Goal: Book appointment/travel/reservation

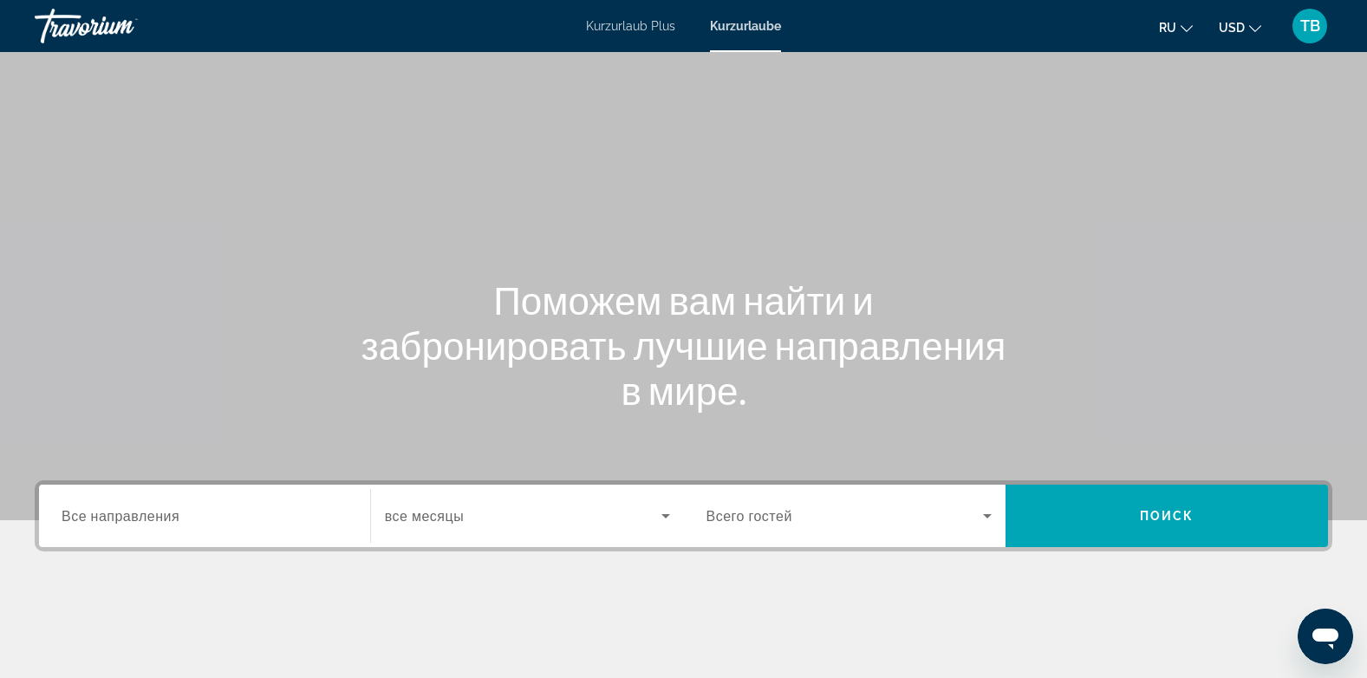
click at [617, 27] on span "Kurzurlaub Plus" at bounding box center [630, 26] width 89 height 14
click at [986, 515] on icon "Such-Widget" at bounding box center [987, 516] width 9 height 4
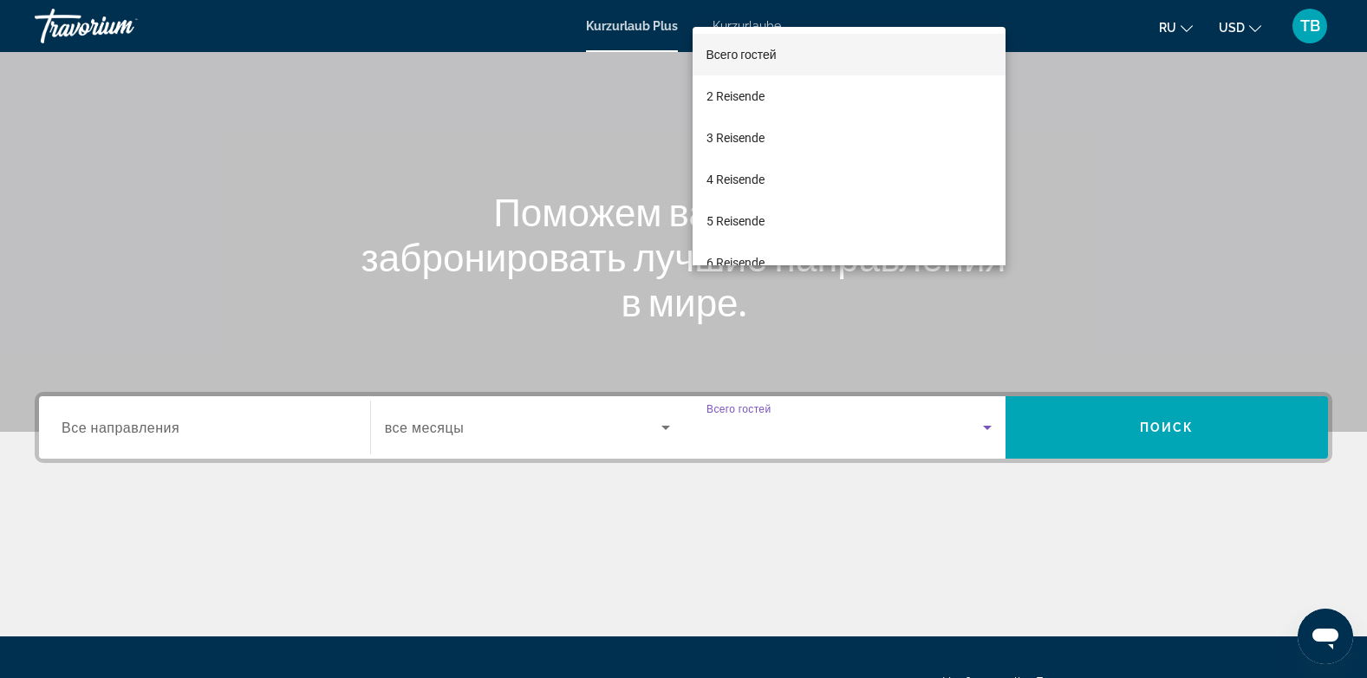
scroll to position [259, 0]
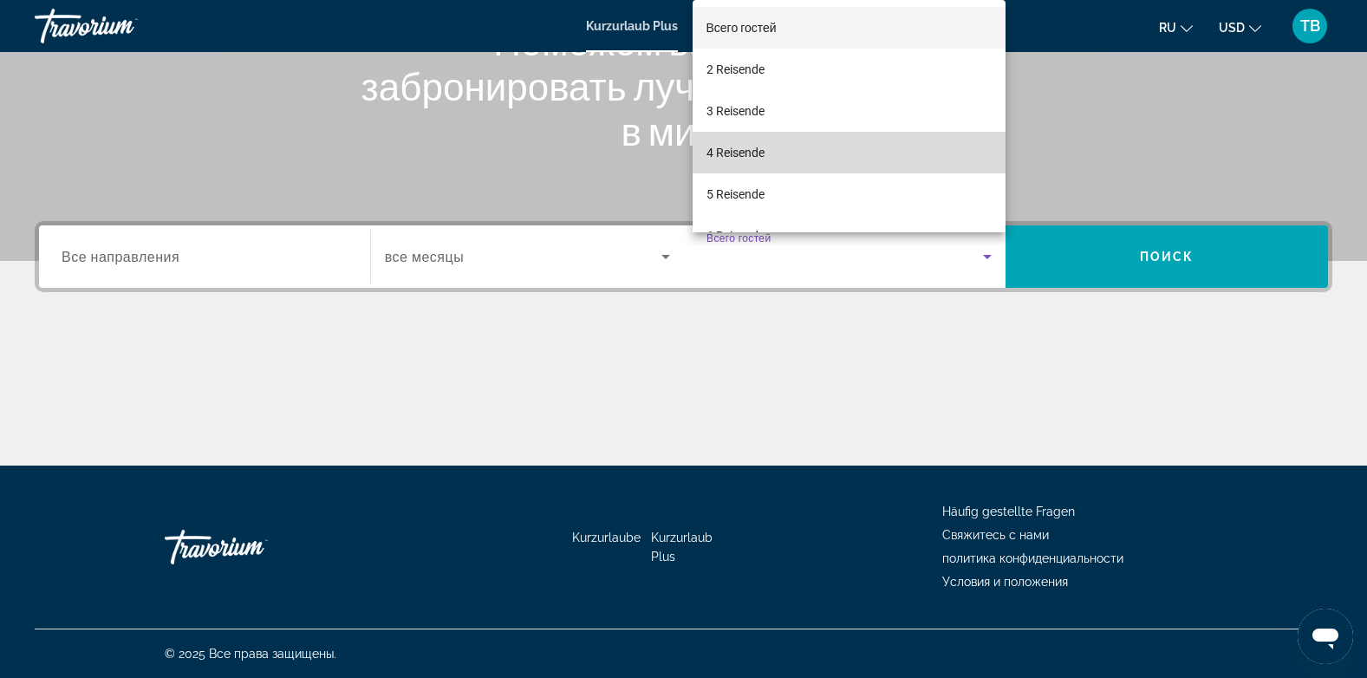
click at [879, 155] on mat-option "4 Reisende" at bounding box center [849, 153] width 314 height 42
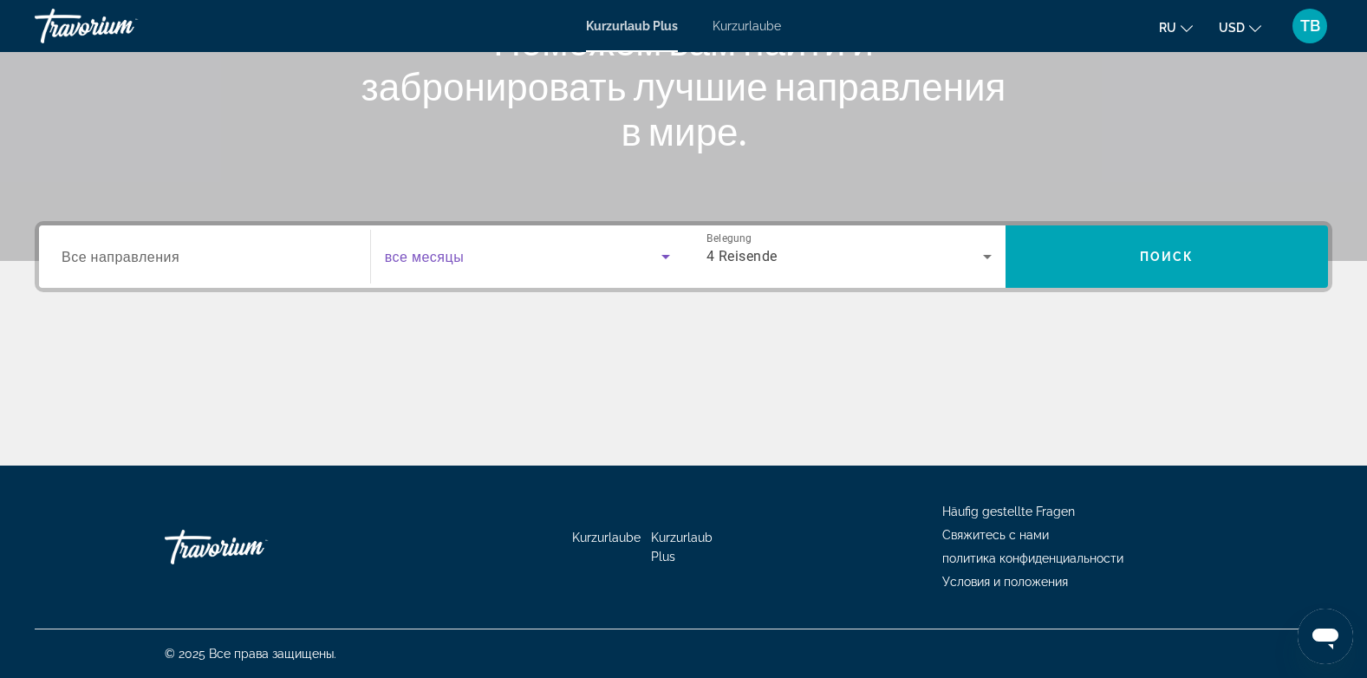
click at [660, 250] on icon "Such-Widget" at bounding box center [665, 256] width 21 height 21
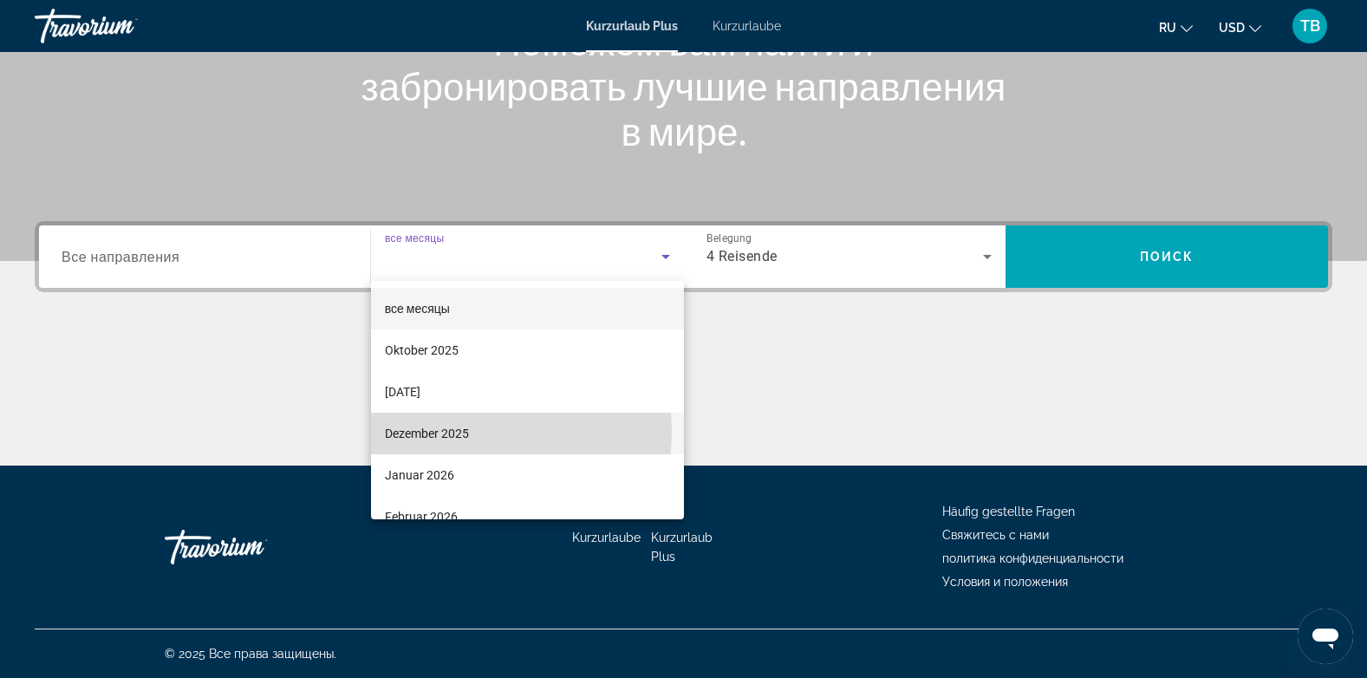
click at [479, 431] on mat-option "Dezember 2025" at bounding box center [527, 433] width 313 height 42
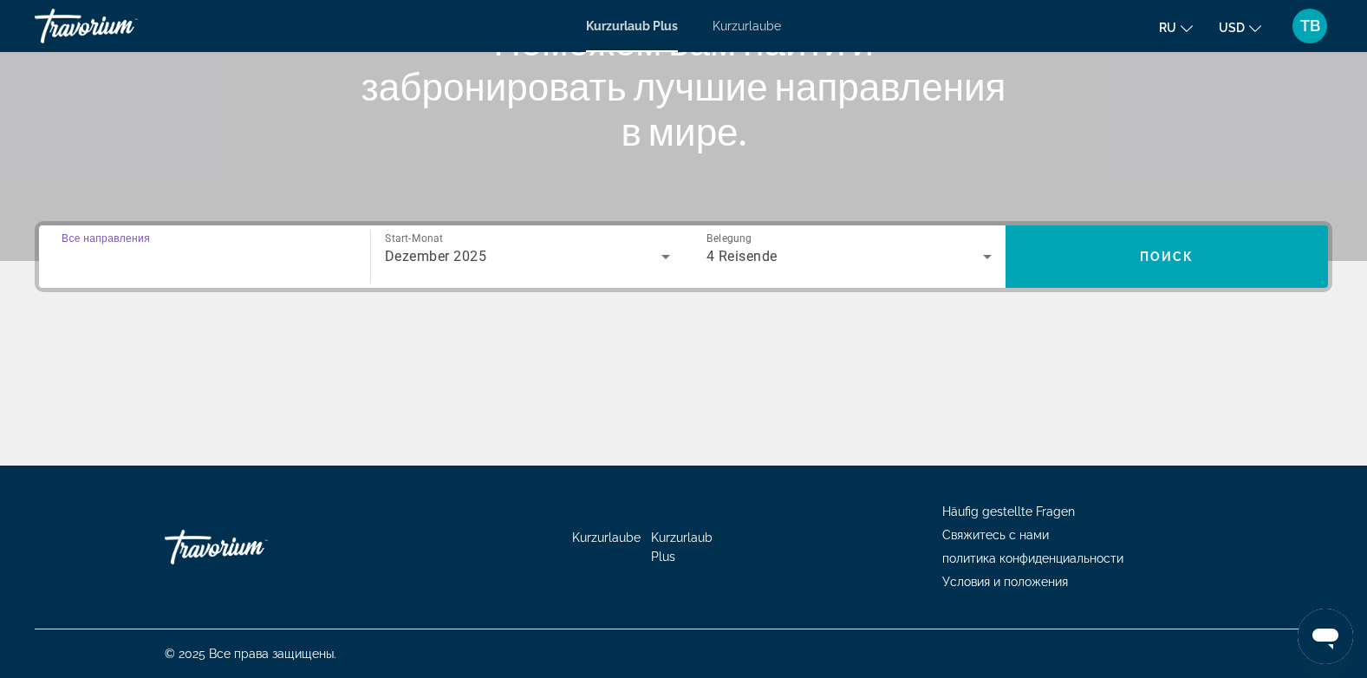
click at [314, 264] on input "Destination Все направления" at bounding box center [205, 257] width 286 height 21
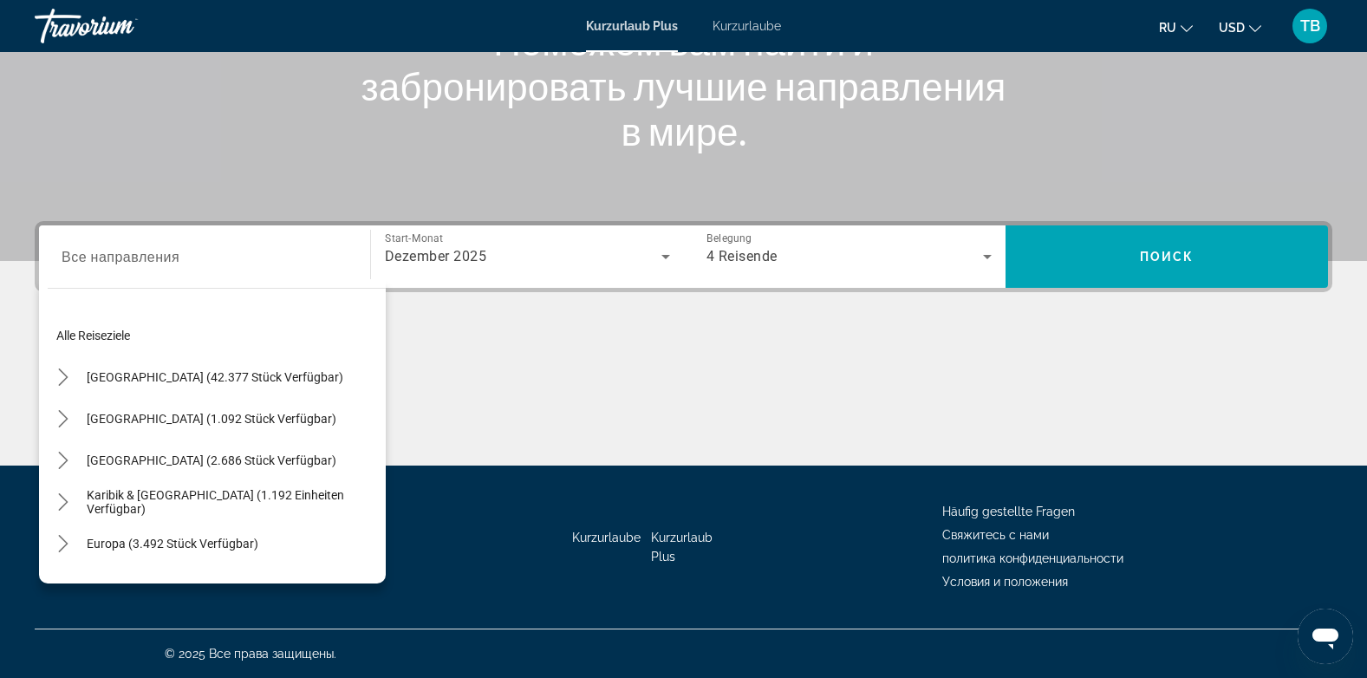
click at [516, 373] on div "Hauptinhalt" at bounding box center [683, 400] width 1297 height 130
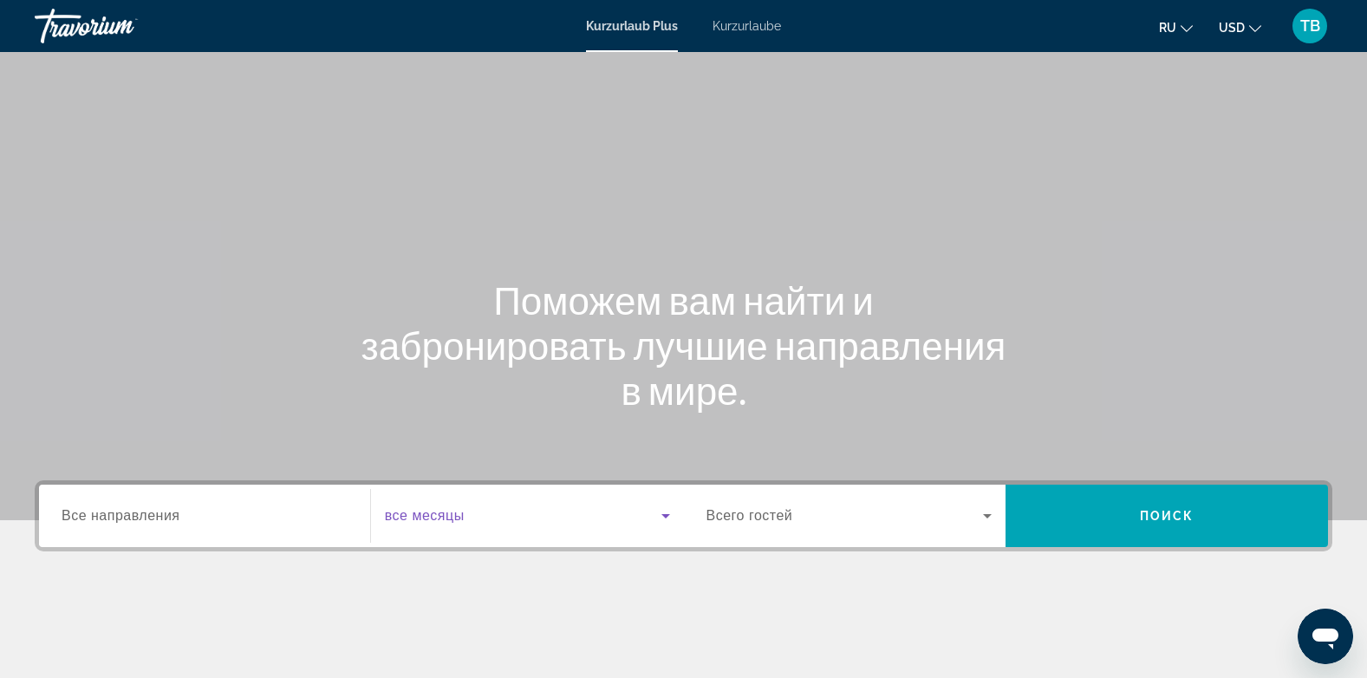
click at [555, 522] on span "Such-Widget" at bounding box center [523, 515] width 276 height 21
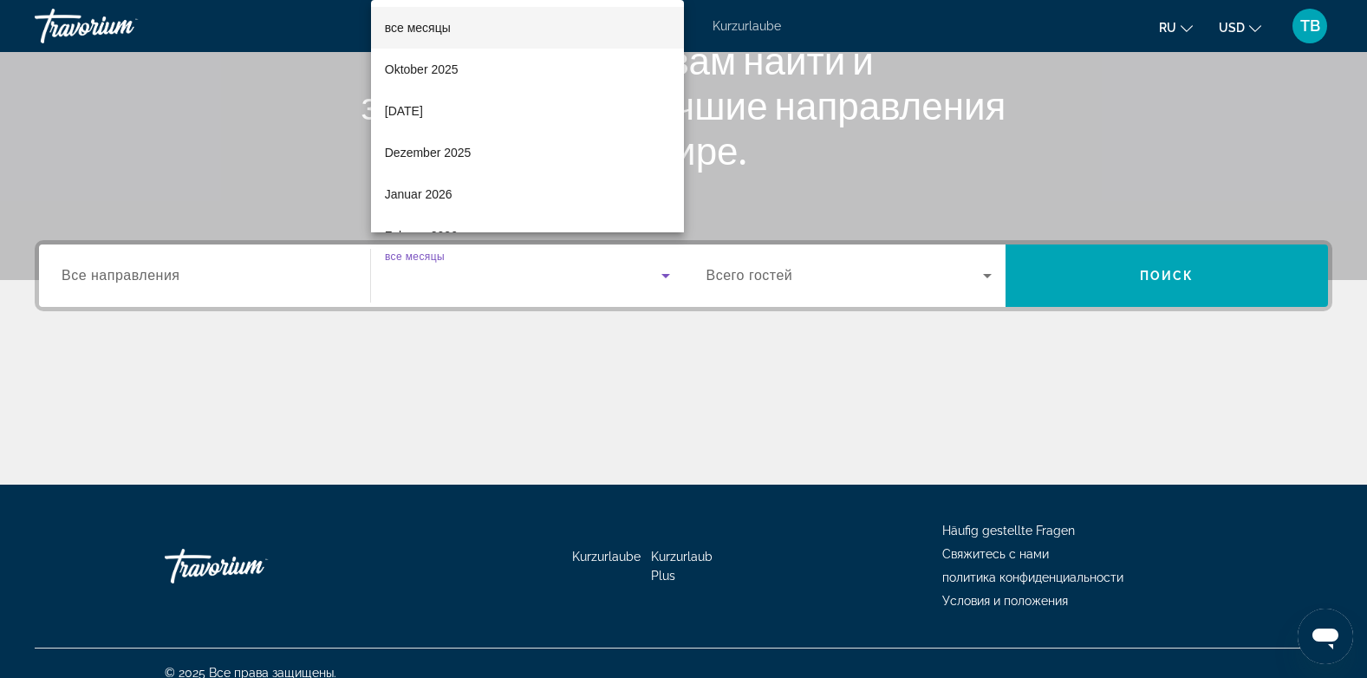
scroll to position [259, 0]
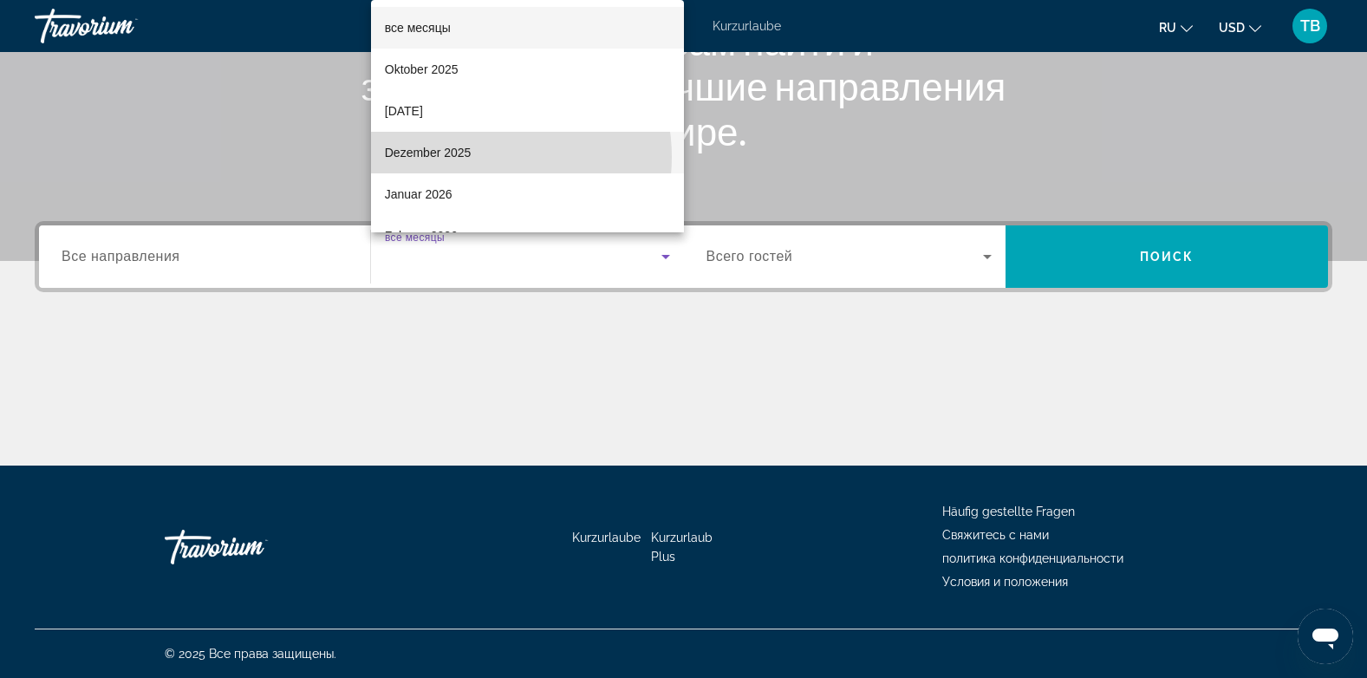
click at [473, 157] on mat-option "Dezember 2025" at bounding box center [527, 153] width 313 height 42
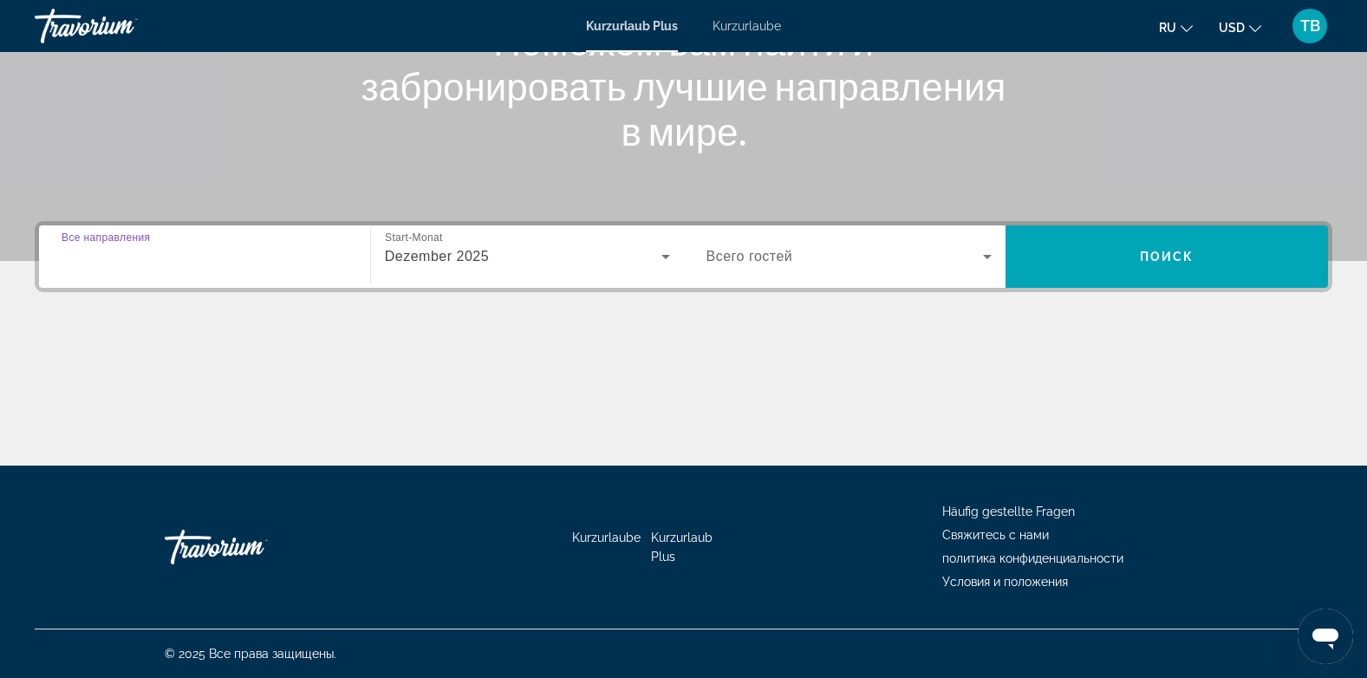
click at [308, 263] on input "Destination Все направления" at bounding box center [205, 257] width 286 height 21
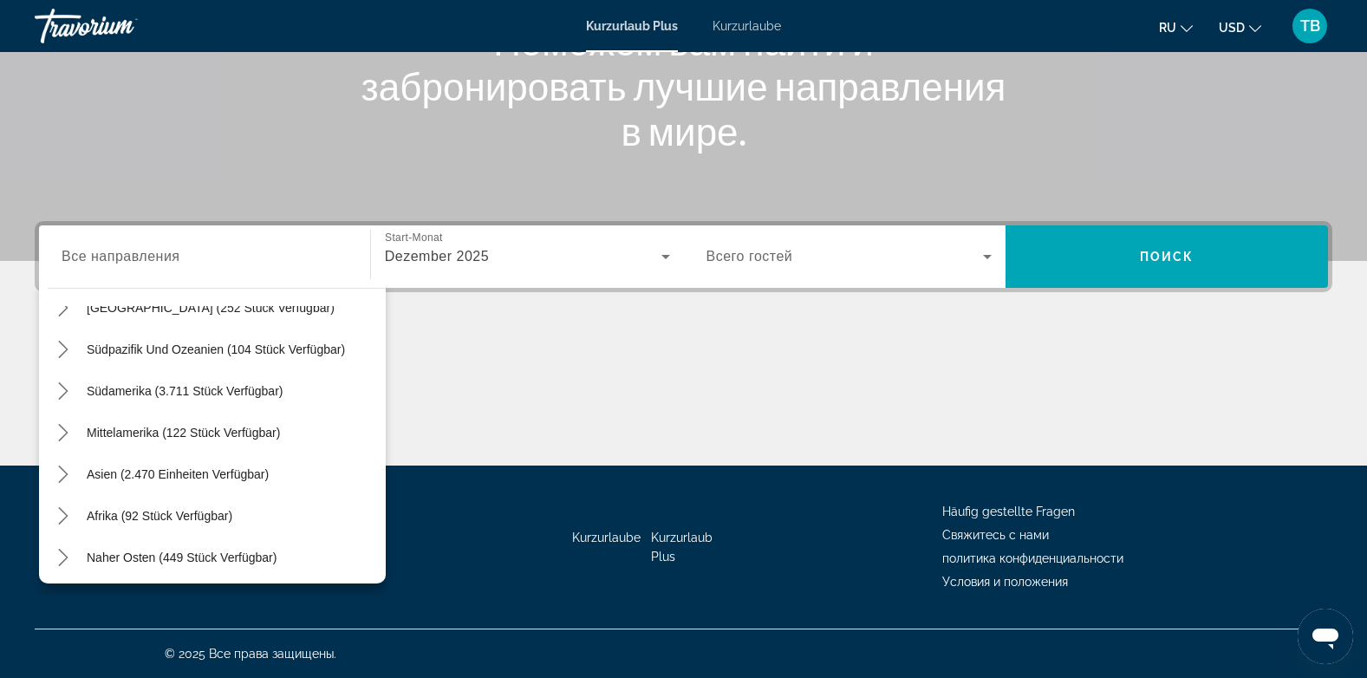
scroll to position [281, 0]
click at [63, 515] on icon "Toggle Africa (92 units available) submenu" at bounding box center [63, 511] width 10 height 17
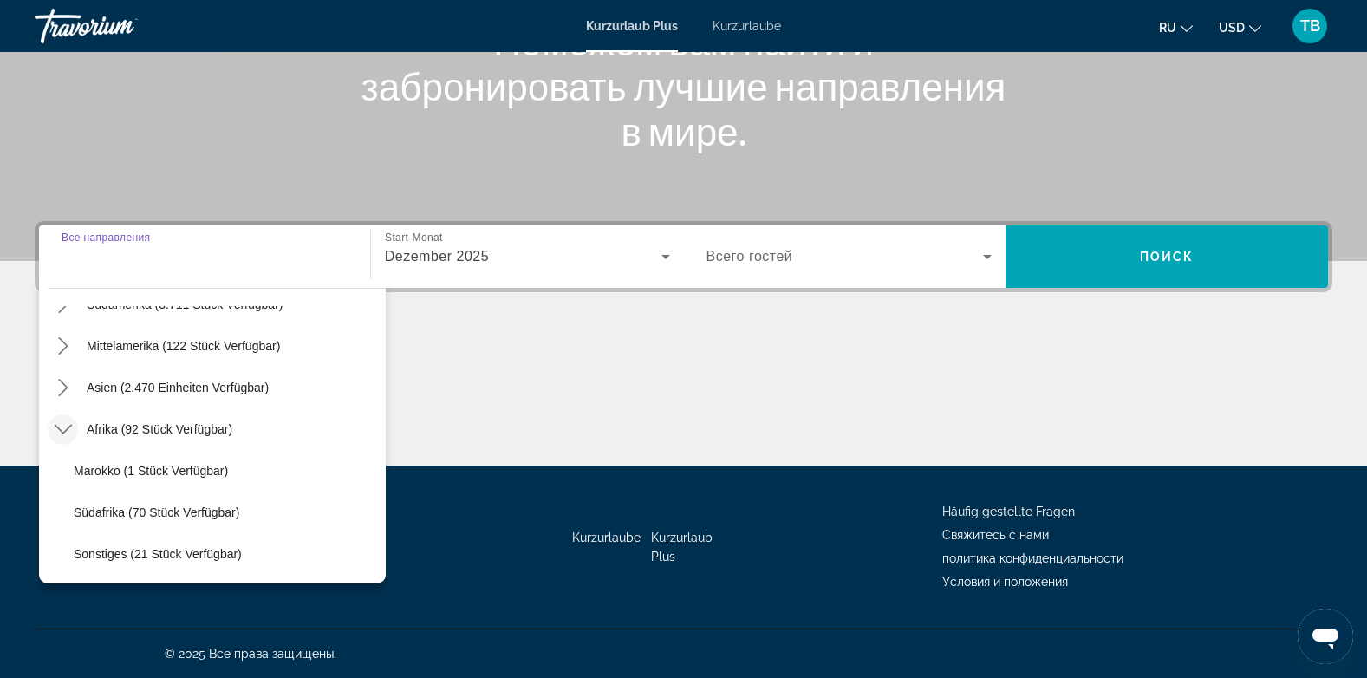
click at [289, 257] on input "Destination Все направления" at bounding box center [205, 257] width 286 height 21
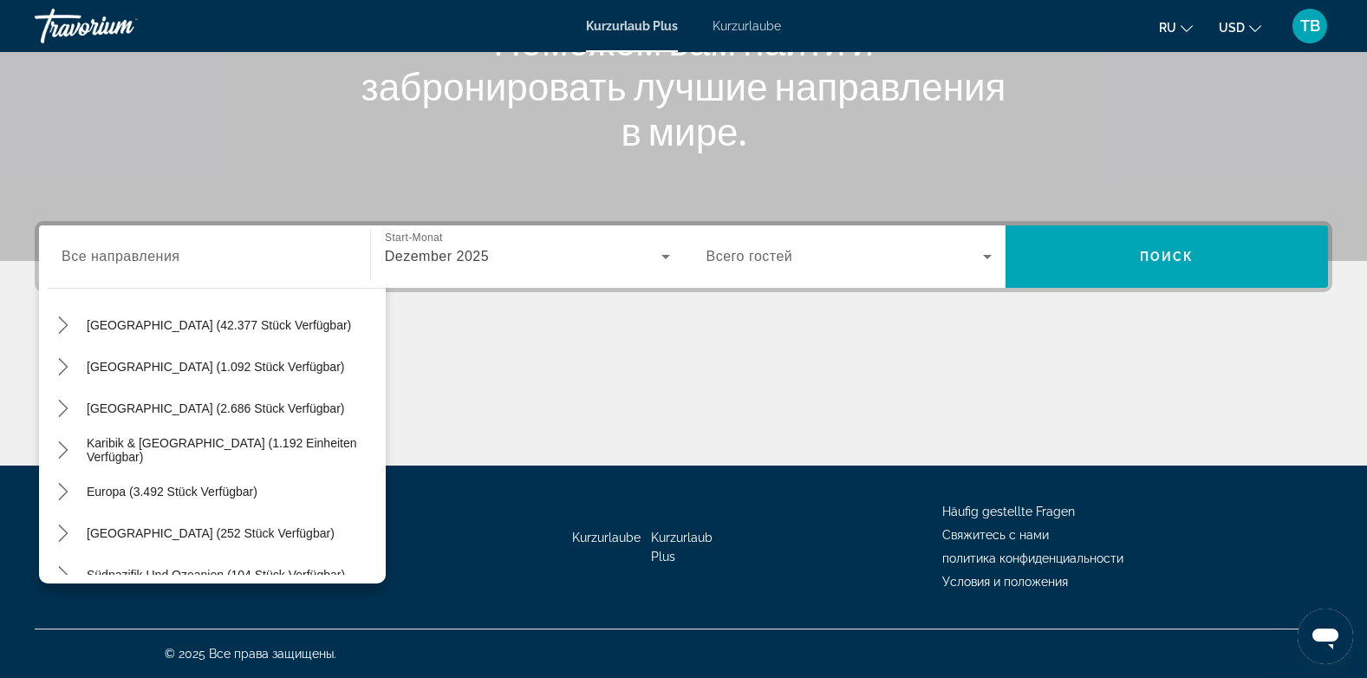
scroll to position [17, 0]
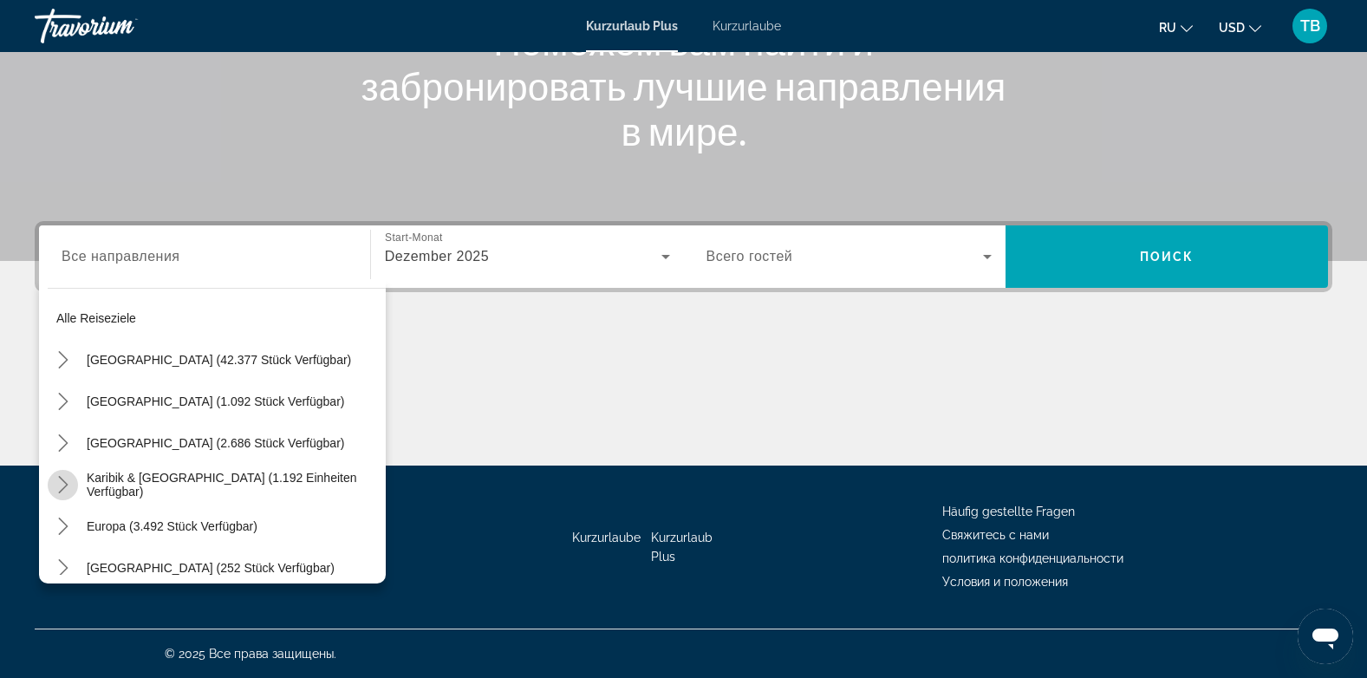
click at [63, 489] on icon "Toggle Karibik & Atlantische Inseln (1.192 Einheiten verfügbar) Untermenü" at bounding box center [63, 484] width 10 height 17
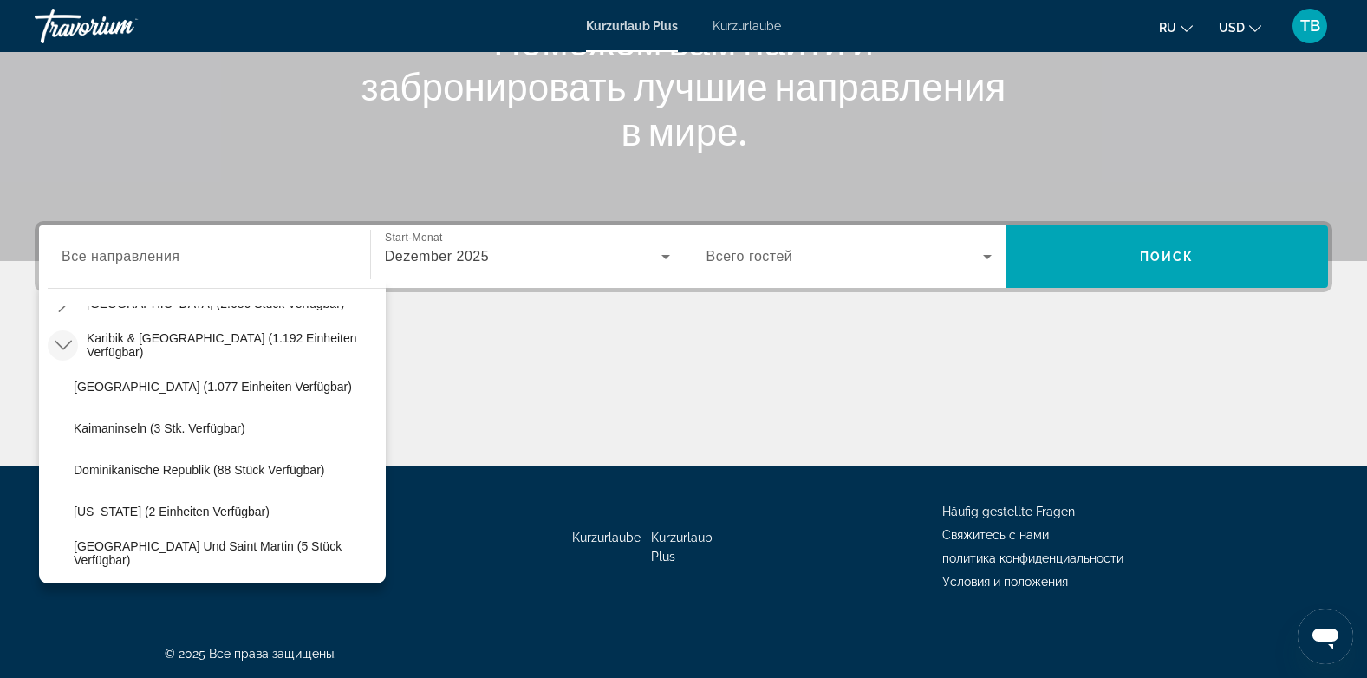
scroll to position [140, 0]
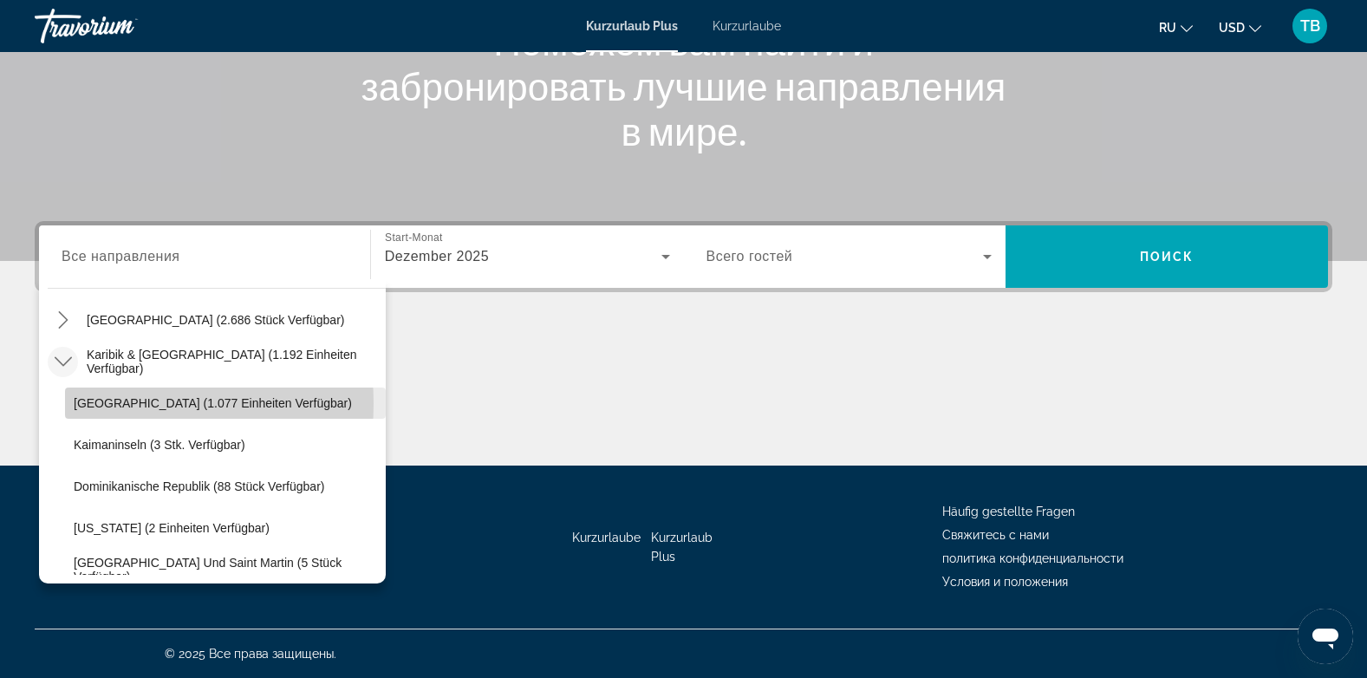
click at [100, 403] on span "[GEOGRAPHIC_DATA] (1.077 Einheiten verfügbar)" at bounding box center [213, 403] width 278 height 14
type input "**********"
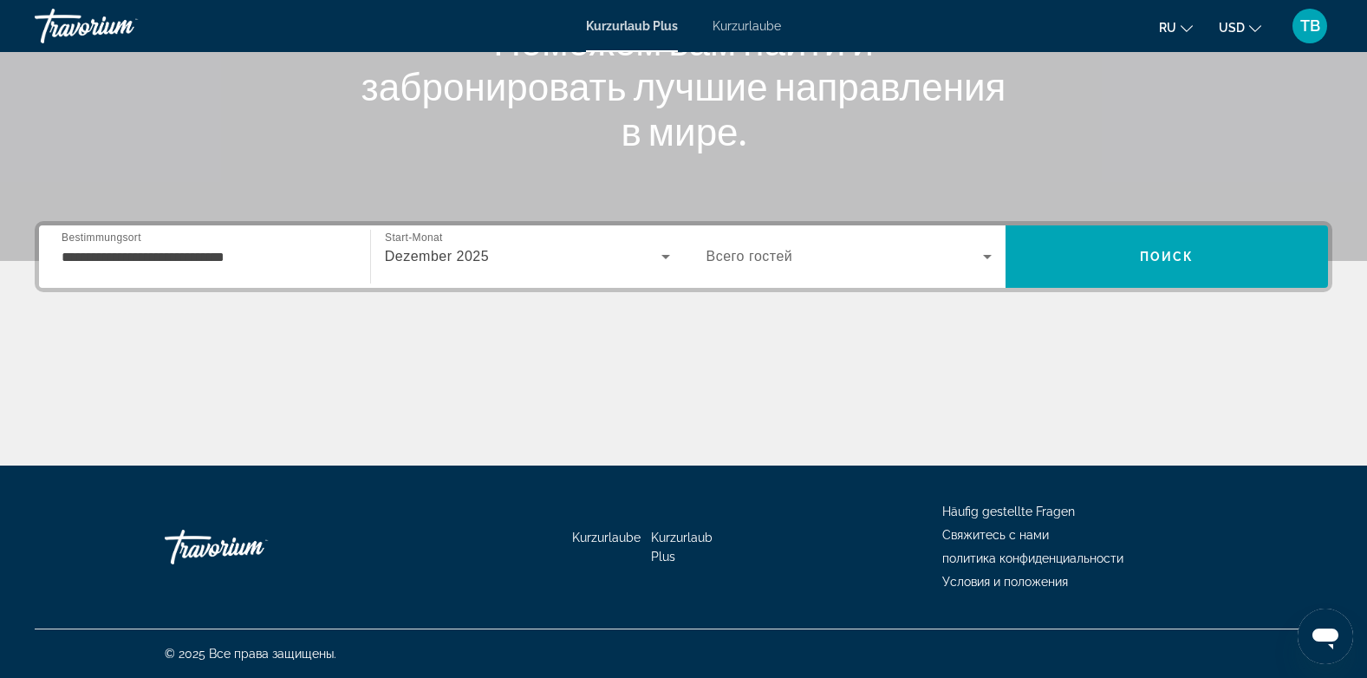
click at [739, 263] on span "Всего гостей" at bounding box center [749, 256] width 87 height 15
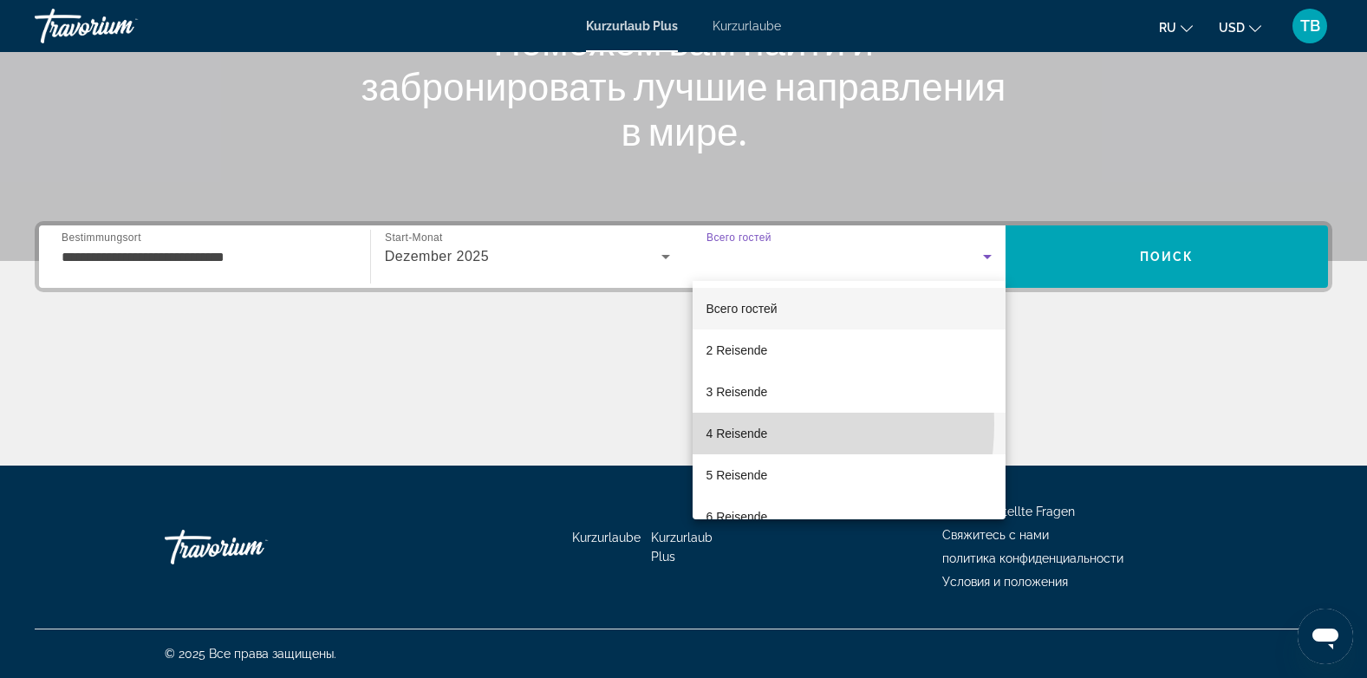
click at [723, 424] on span "4 Reisende" at bounding box center [737, 433] width 62 height 21
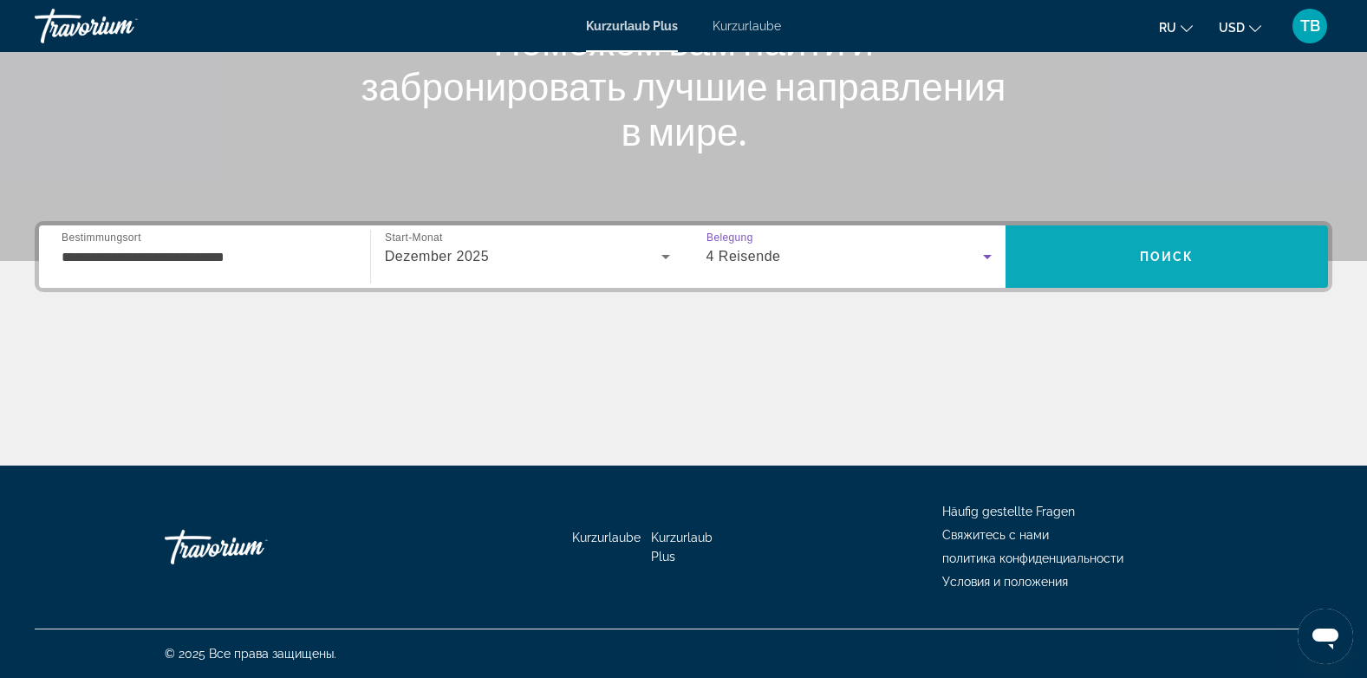
click at [1163, 270] on span "Suchen" at bounding box center [1166, 257] width 322 height 42
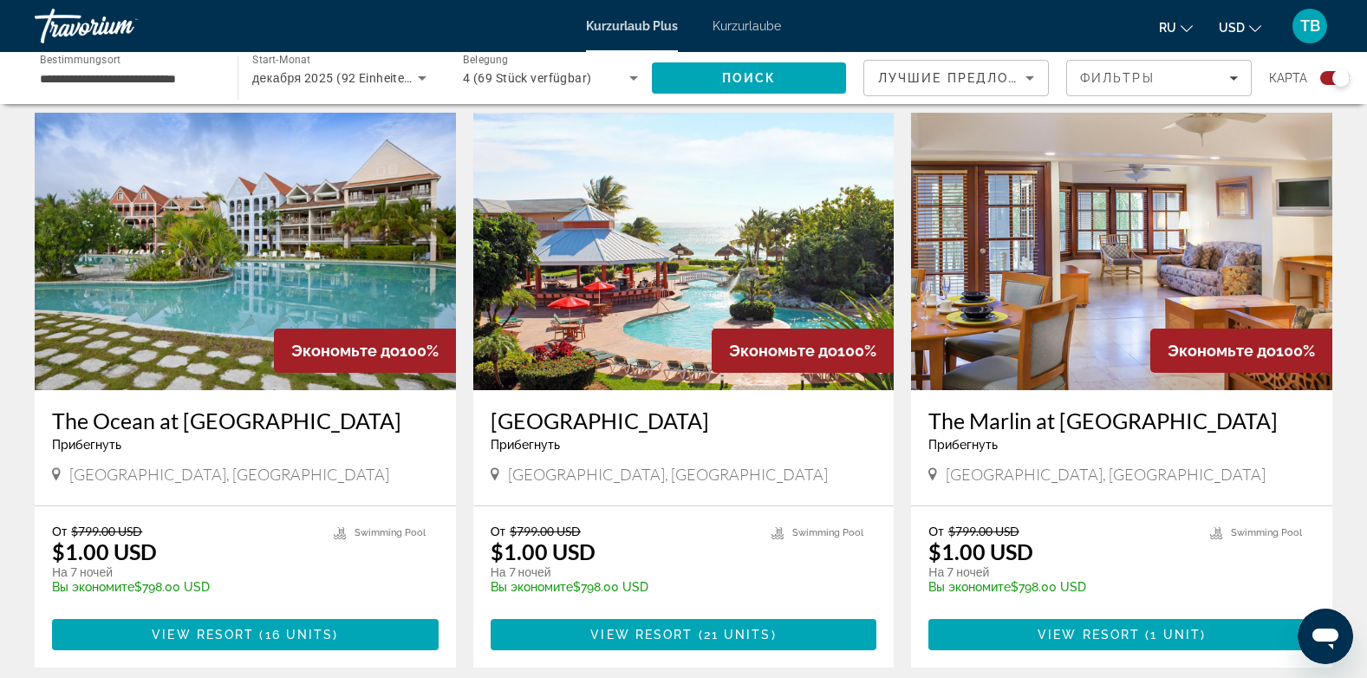
scroll to position [624, 0]
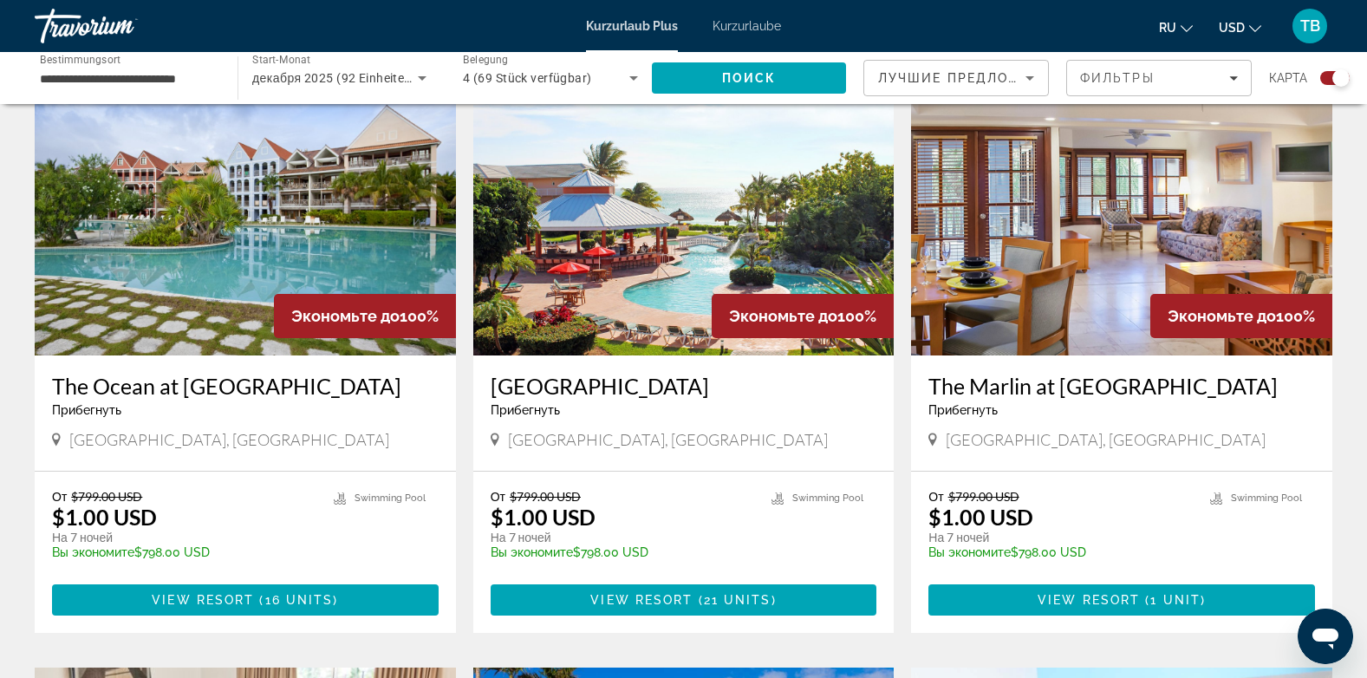
click at [619, 231] on img "Hauptinhalt" at bounding box center [683, 216] width 421 height 277
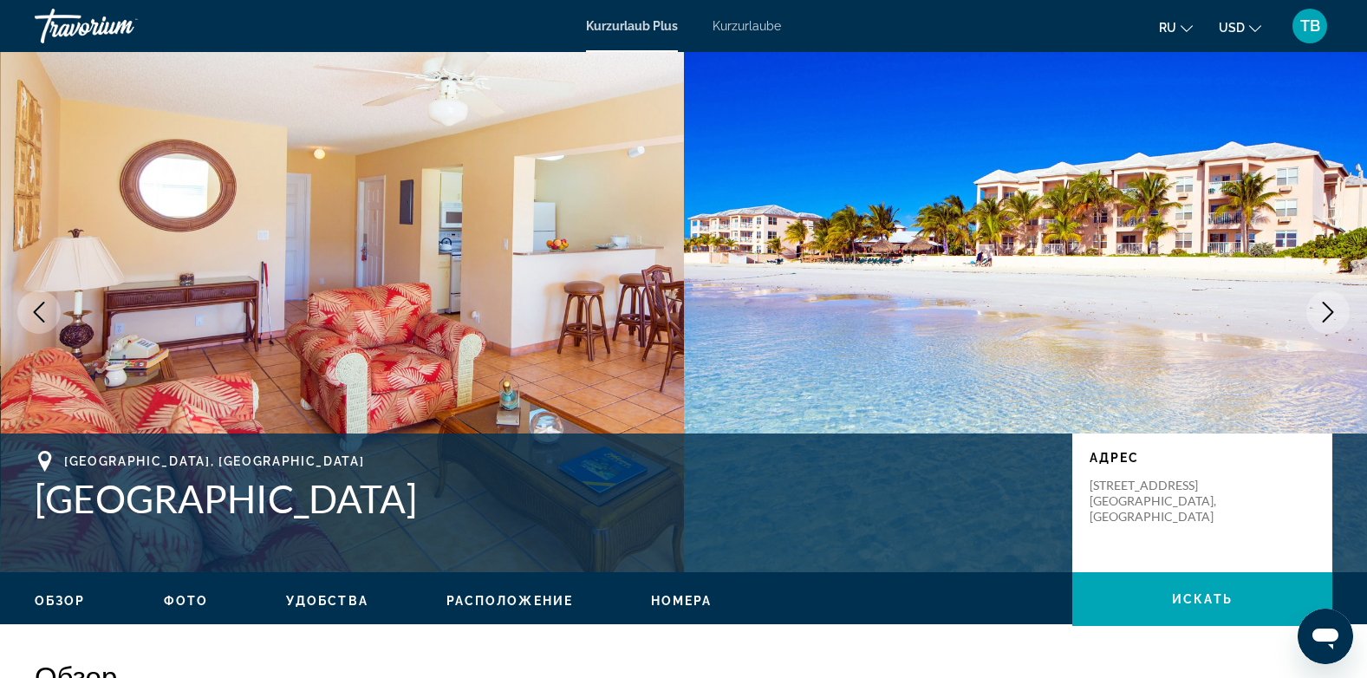
click at [1328, 314] on icon "Nächstes Bild" at bounding box center [1327, 312] width 21 height 21
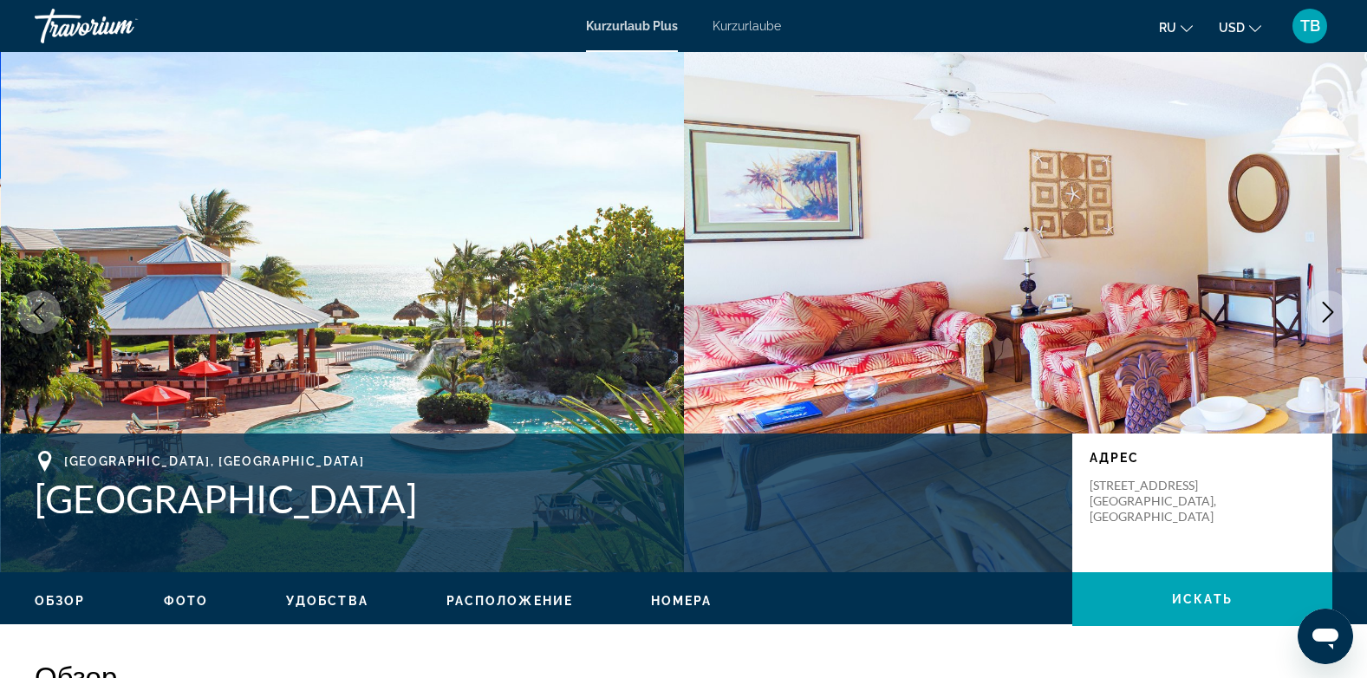
click at [1328, 314] on icon "Nächstes Bild" at bounding box center [1327, 312] width 21 height 21
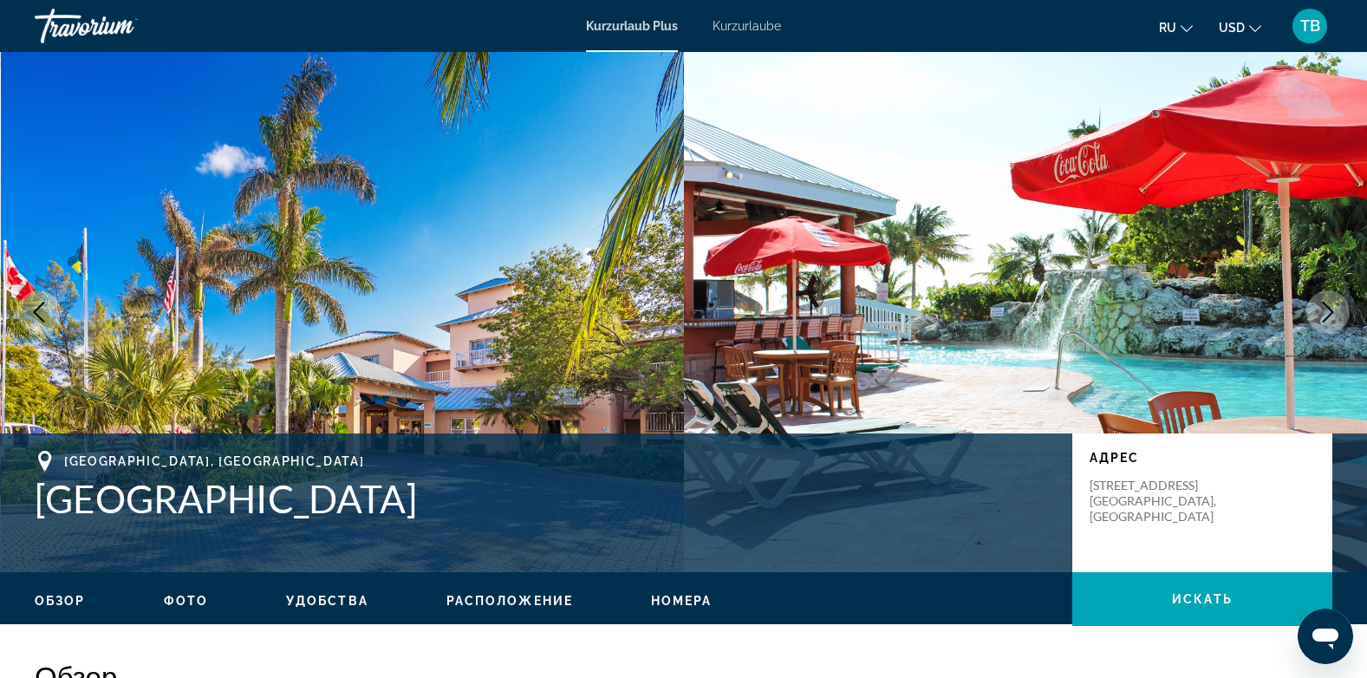
click at [1328, 314] on icon "Nächstes Bild" at bounding box center [1327, 312] width 21 height 21
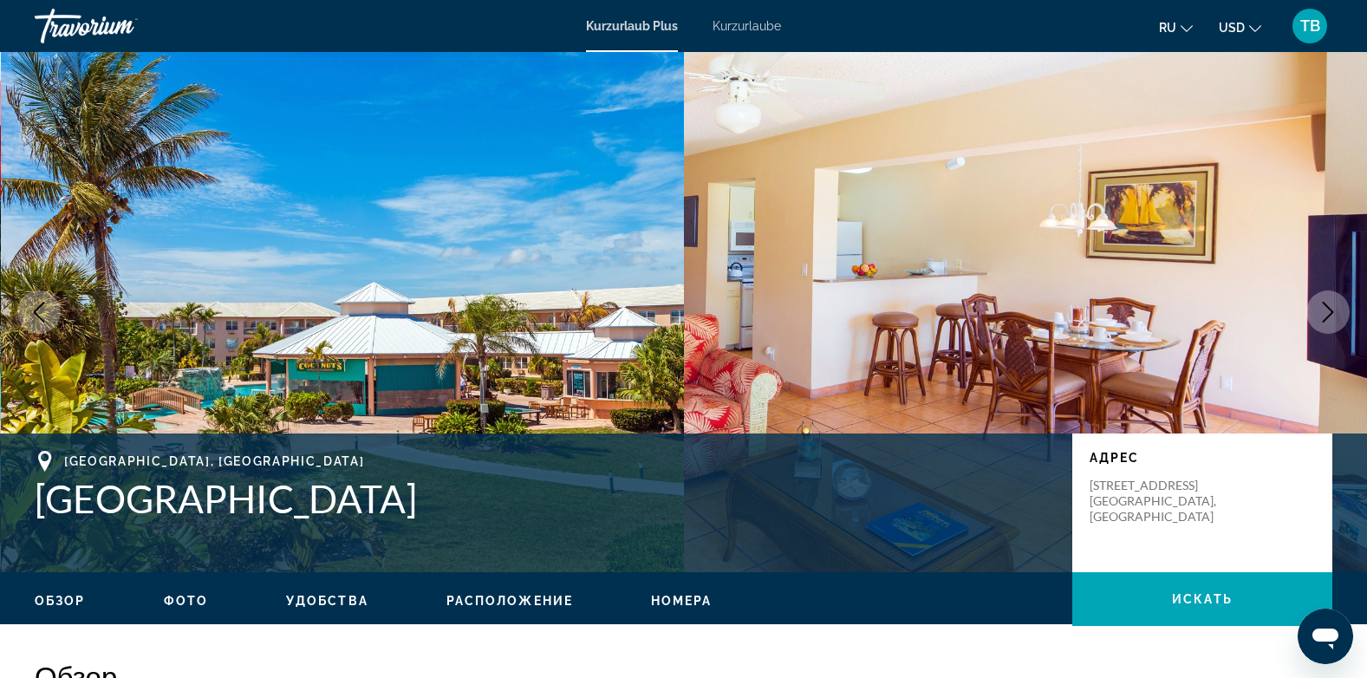
click at [1328, 314] on icon "Nächstes Bild" at bounding box center [1327, 312] width 21 height 21
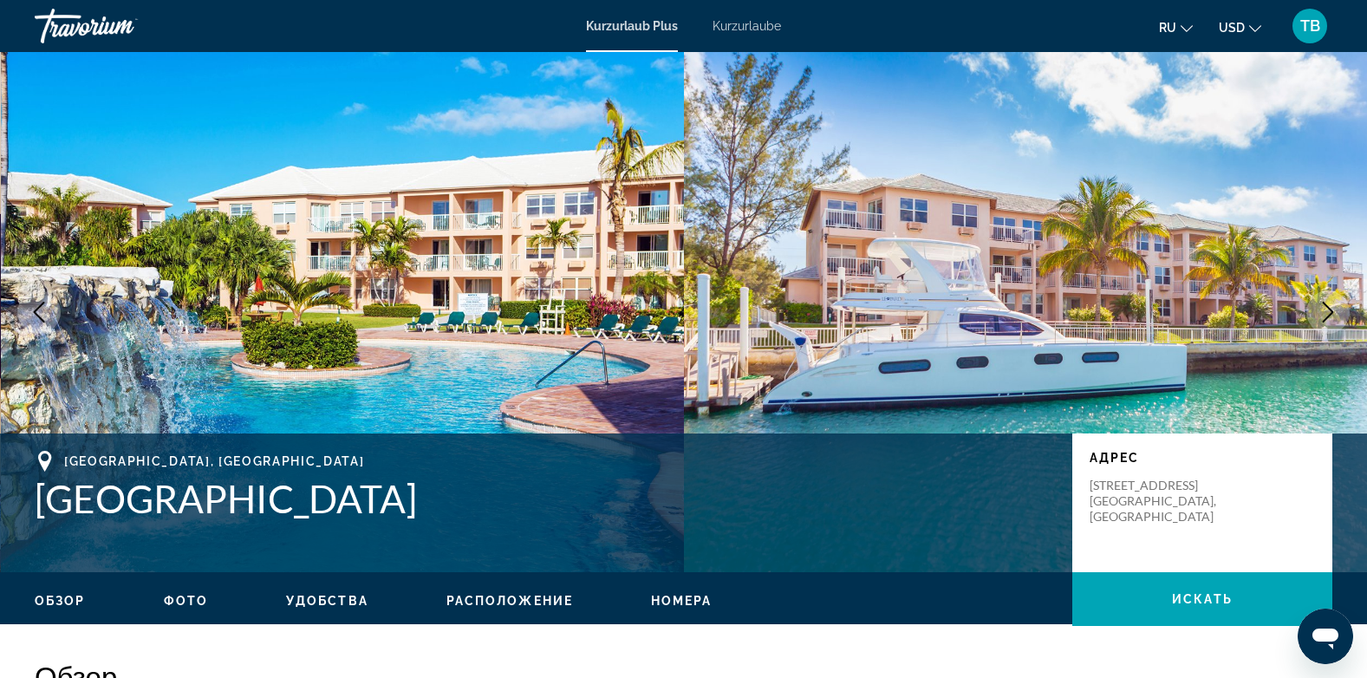
click at [1328, 314] on icon "Nächstes Bild" at bounding box center [1327, 312] width 21 height 21
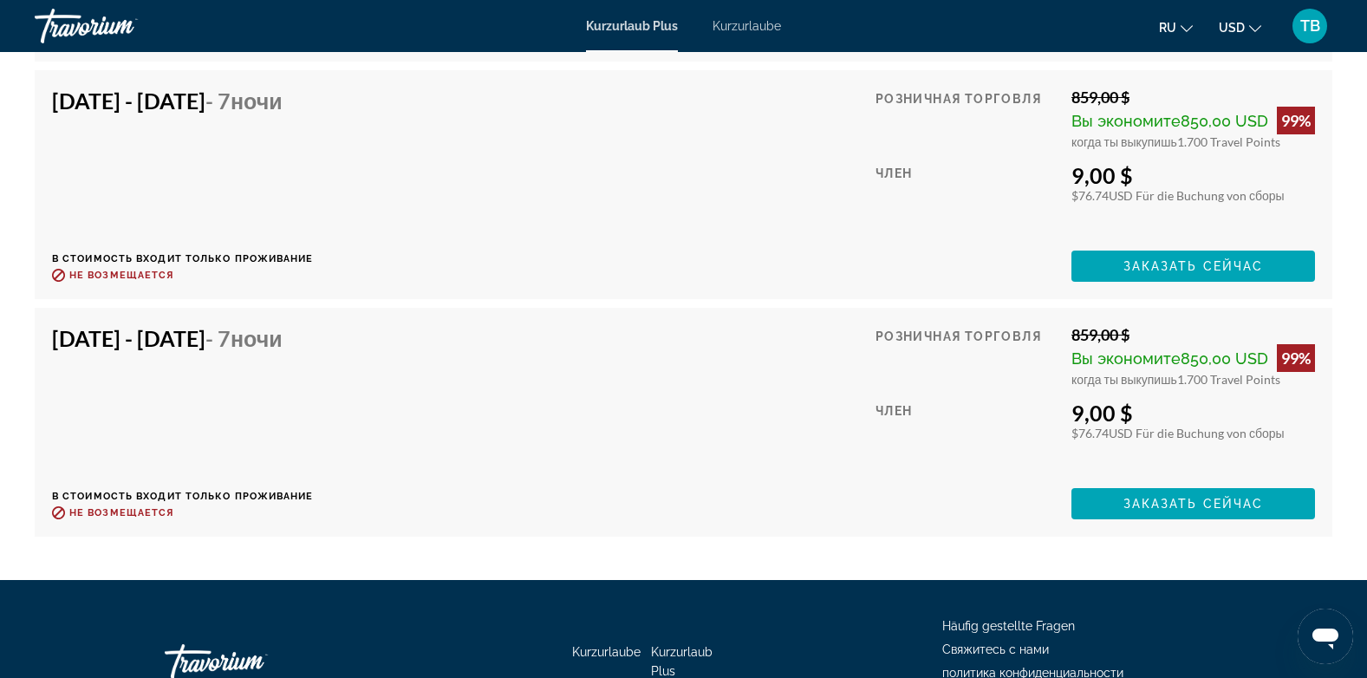
scroll to position [6678, 0]
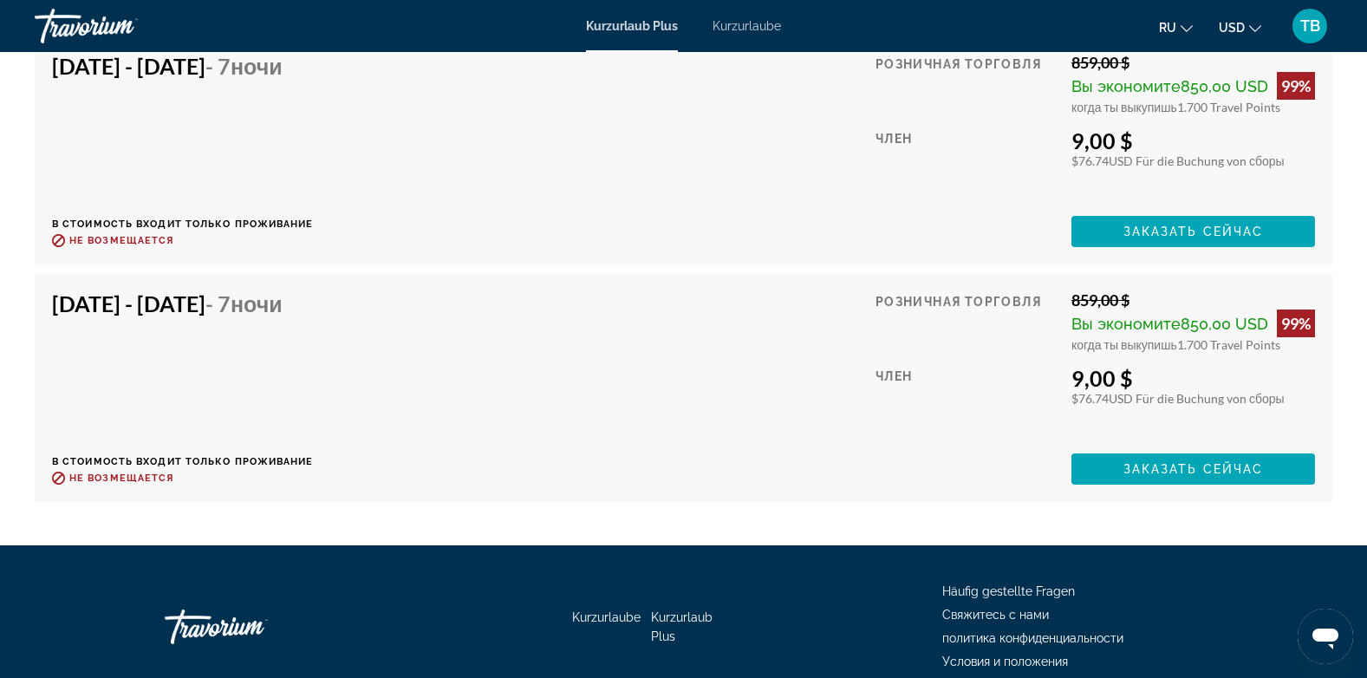
click at [1199, 374] on div "9,00 $" at bounding box center [1193, 378] width 244 height 26
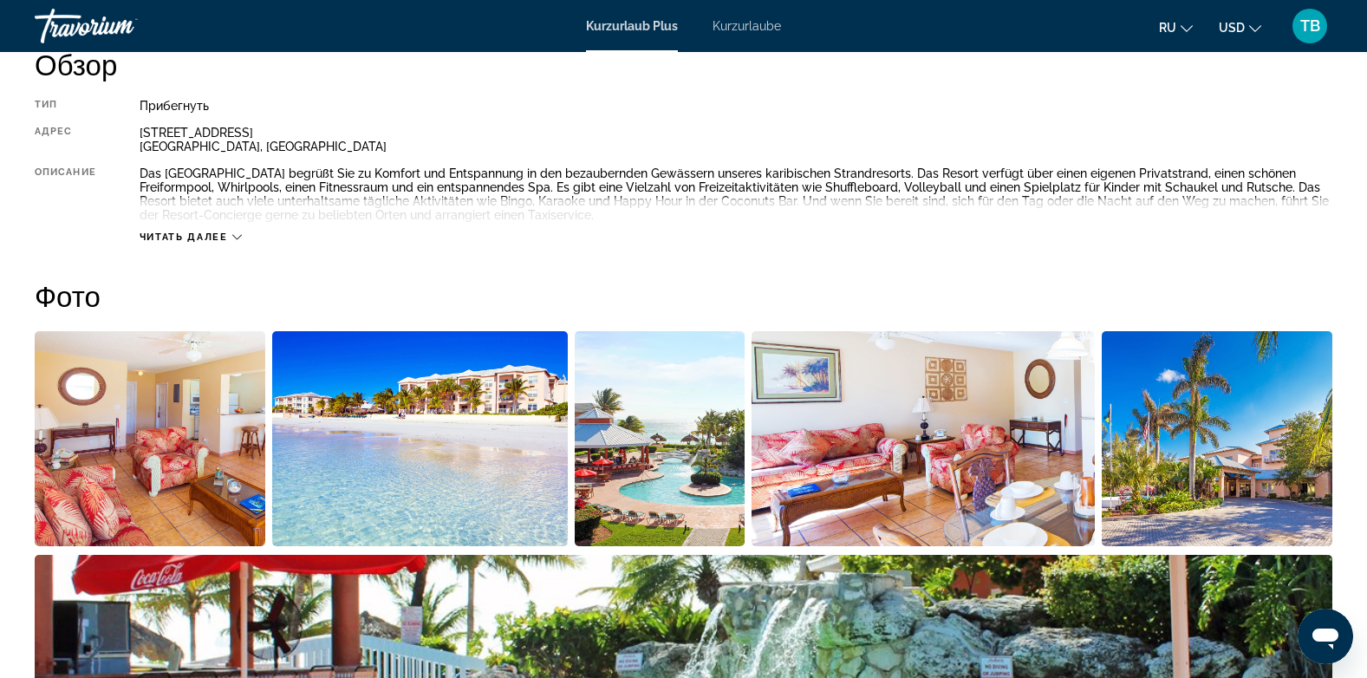
scroll to position [19, 0]
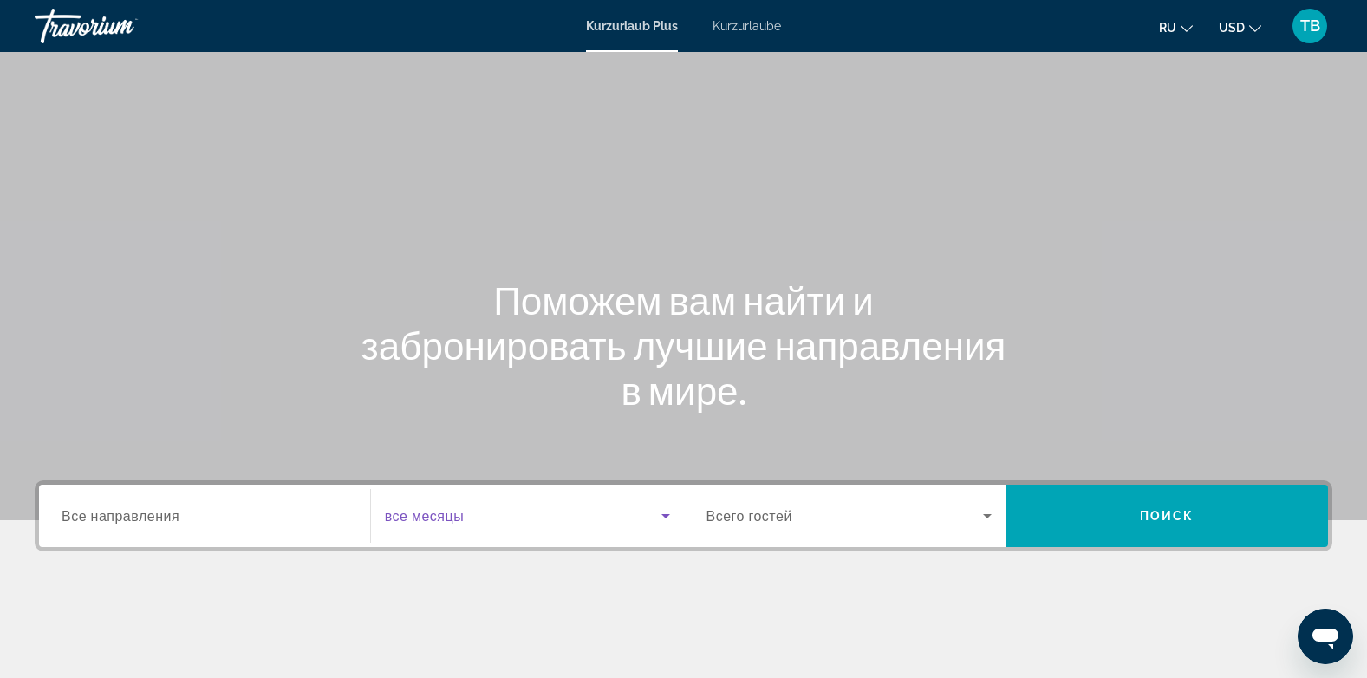
click at [447, 525] on span "Such-Widget" at bounding box center [523, 515] width 276 height 21
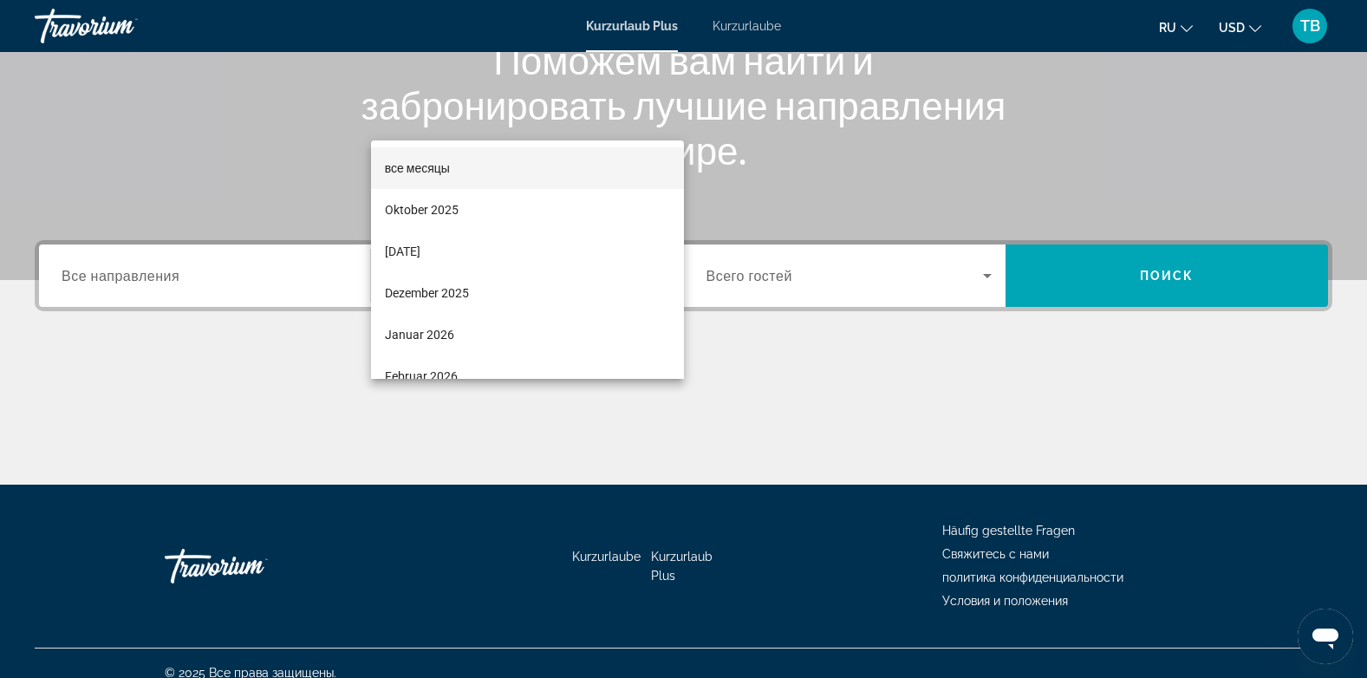
scroll to position [259, 0]
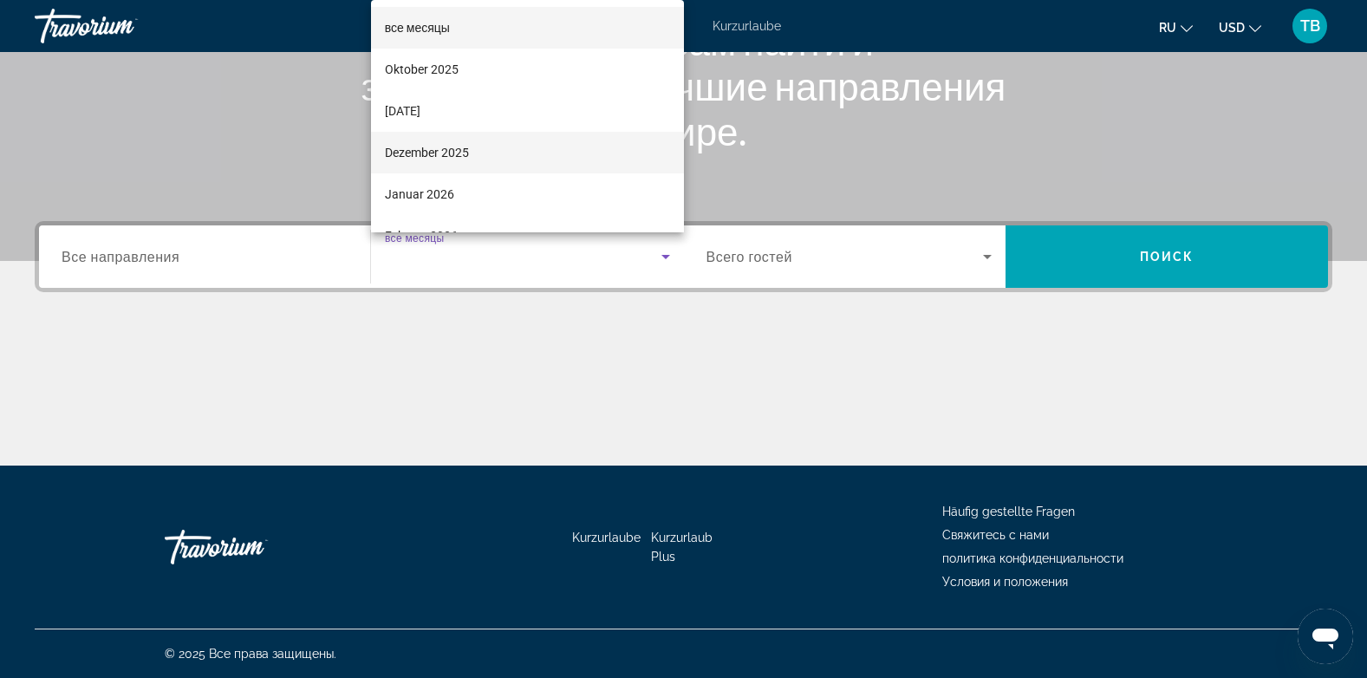
click at [477, 146] on mat-option "Dezember 2025" at bounding box center [527, 153] width 313 height 42
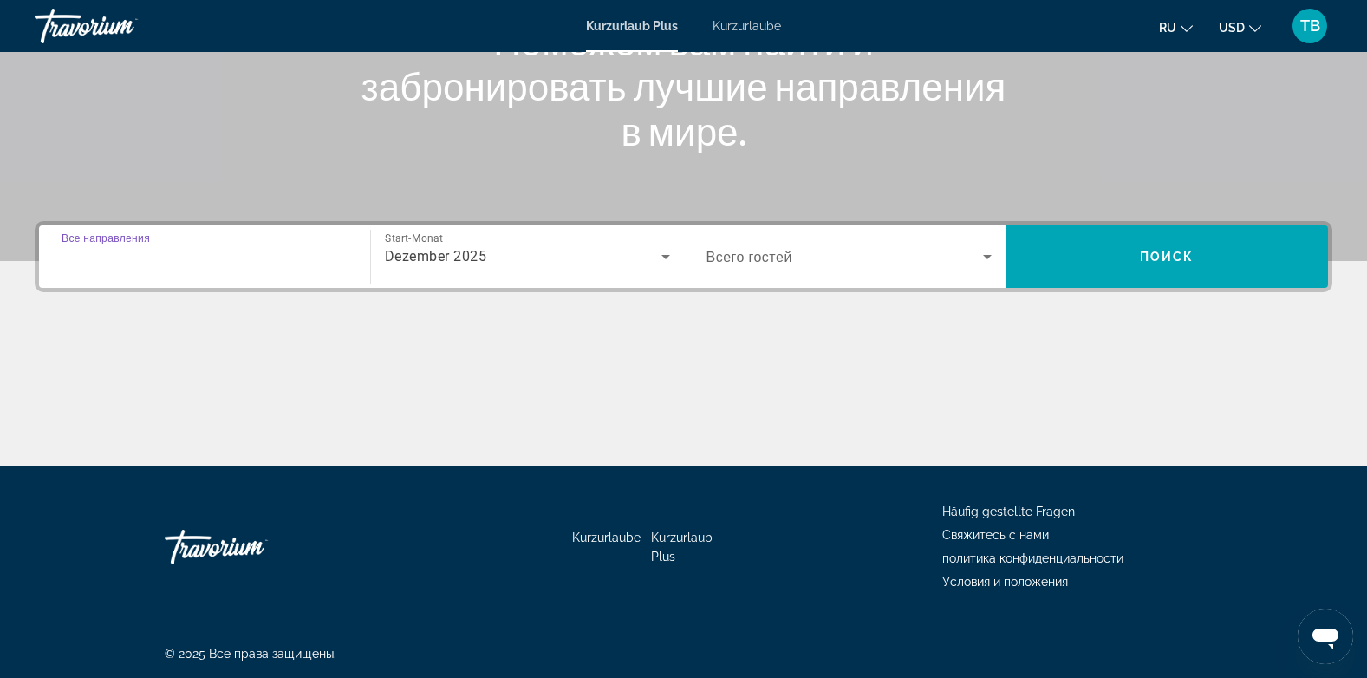
click at [283, 263] on input "Destination Все направления" at bounding box center [205, 257] width 286 height 21
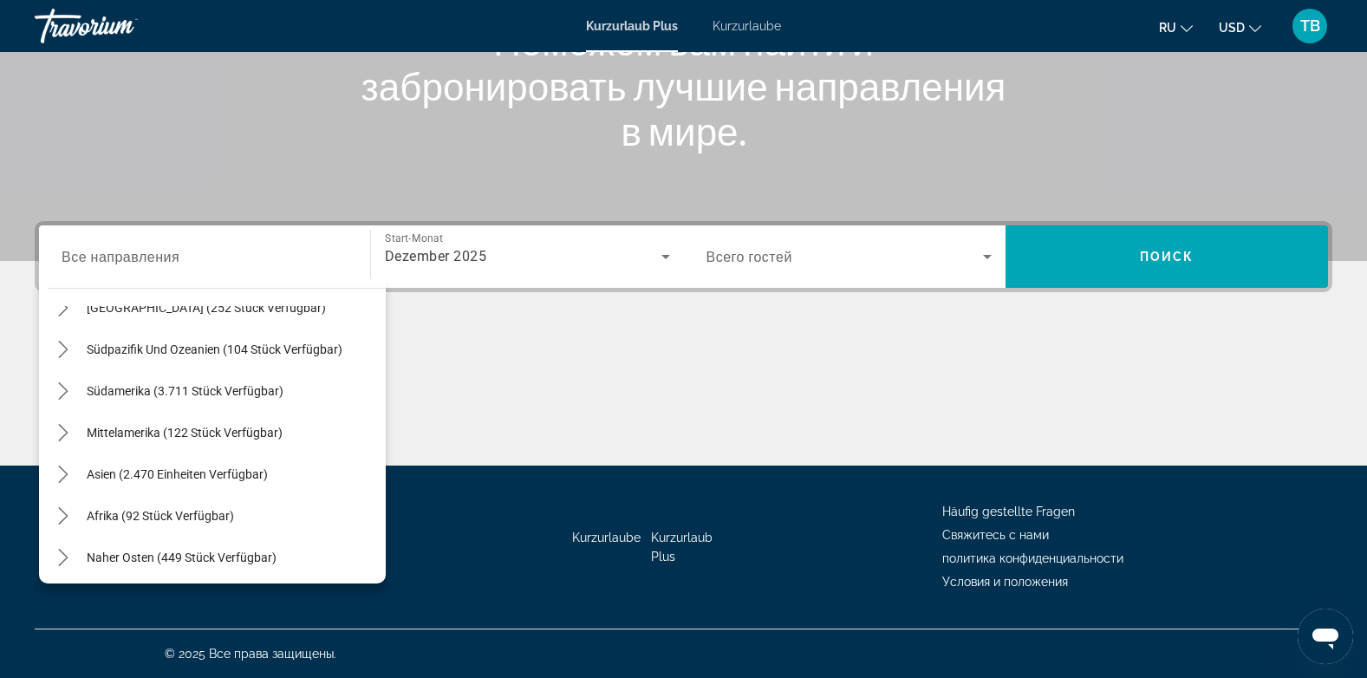
scroll to position [281, 0]
click at [63, 553] on icon "Toggle Naher Osten (449 Einheiten verfügbar) Untermenü" at bounding box center [63, 553] width 17 height 17
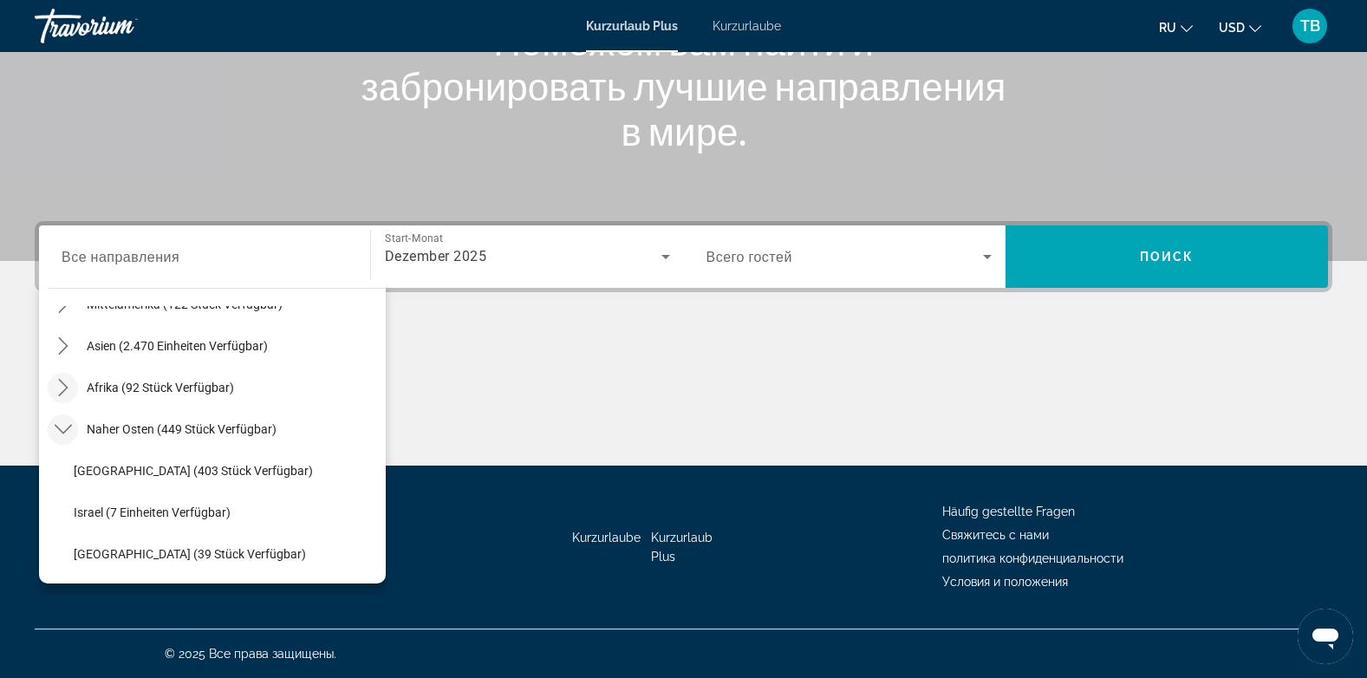
click at [68, 388] on icon "Toggle Africa (92 units available) submenu" at bounding box center [63, 387] width 17 height 17
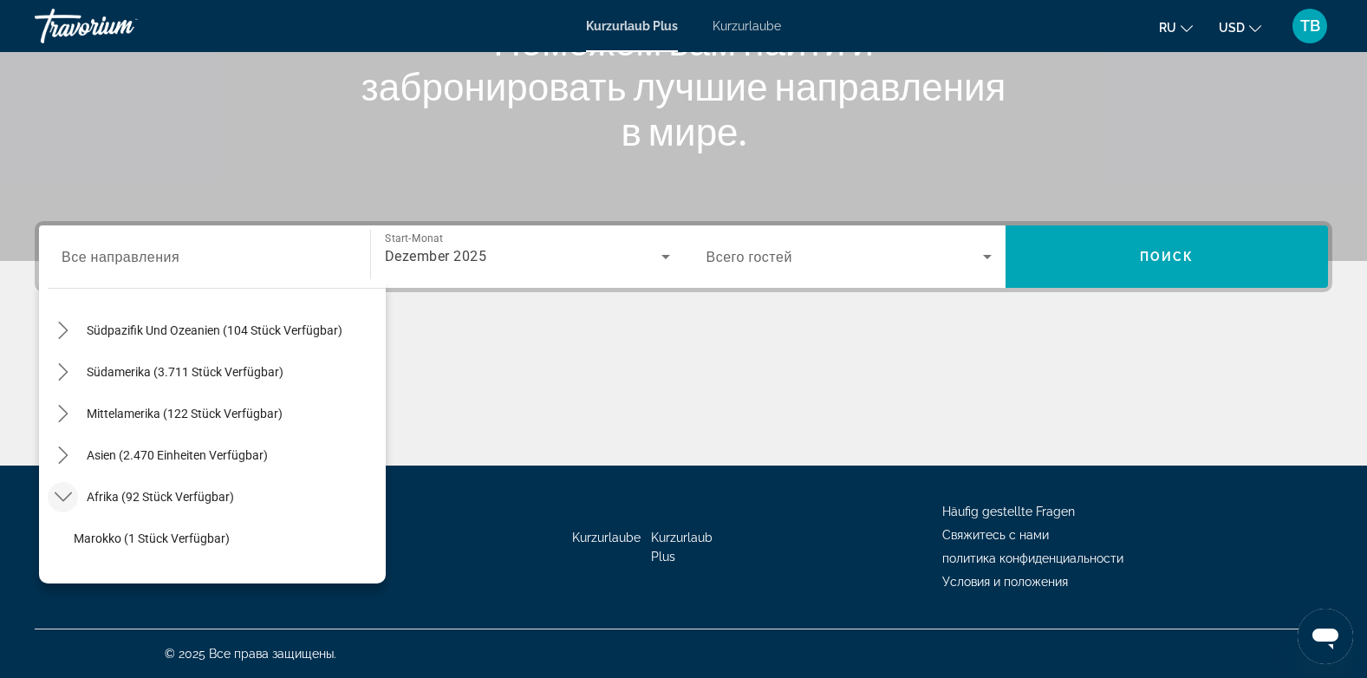
scroll to position [267, 0]
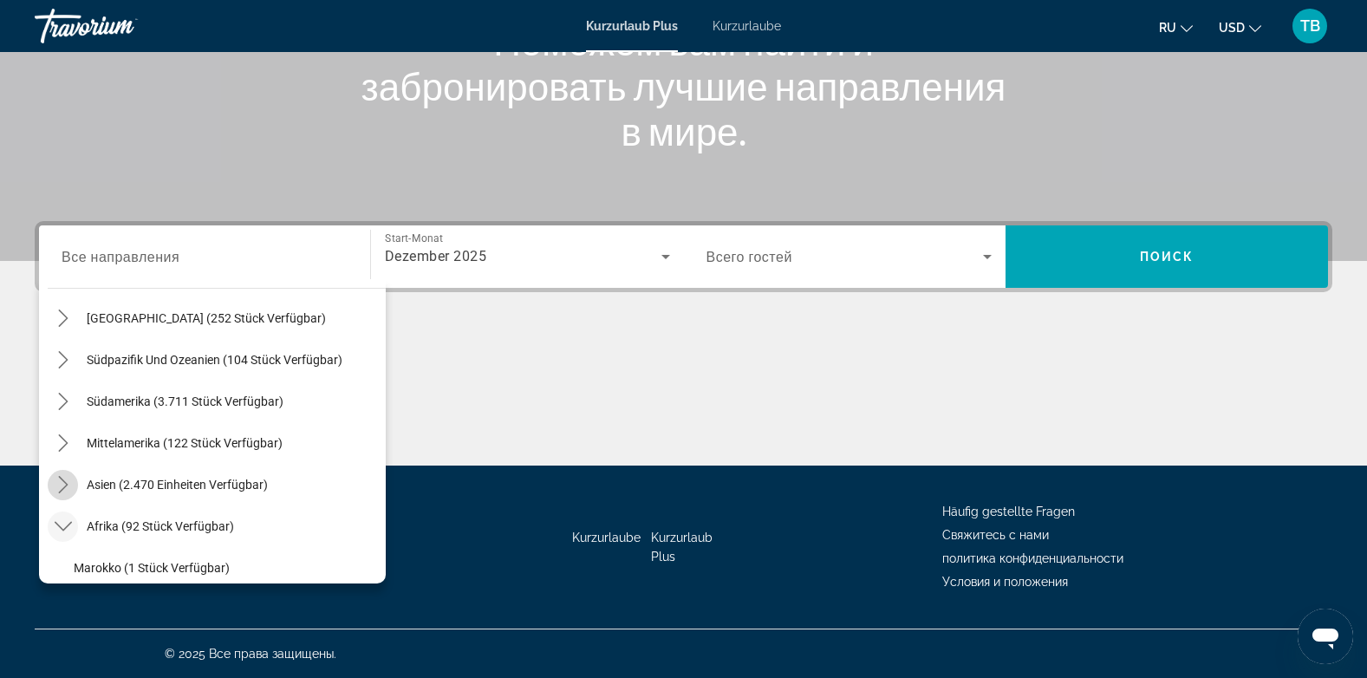
click at [61, 484] on icon "Toggle Asia (2.470 Einheiten verfügbar) Untermenü" at bounding box center [63, 484] width 17 height 17
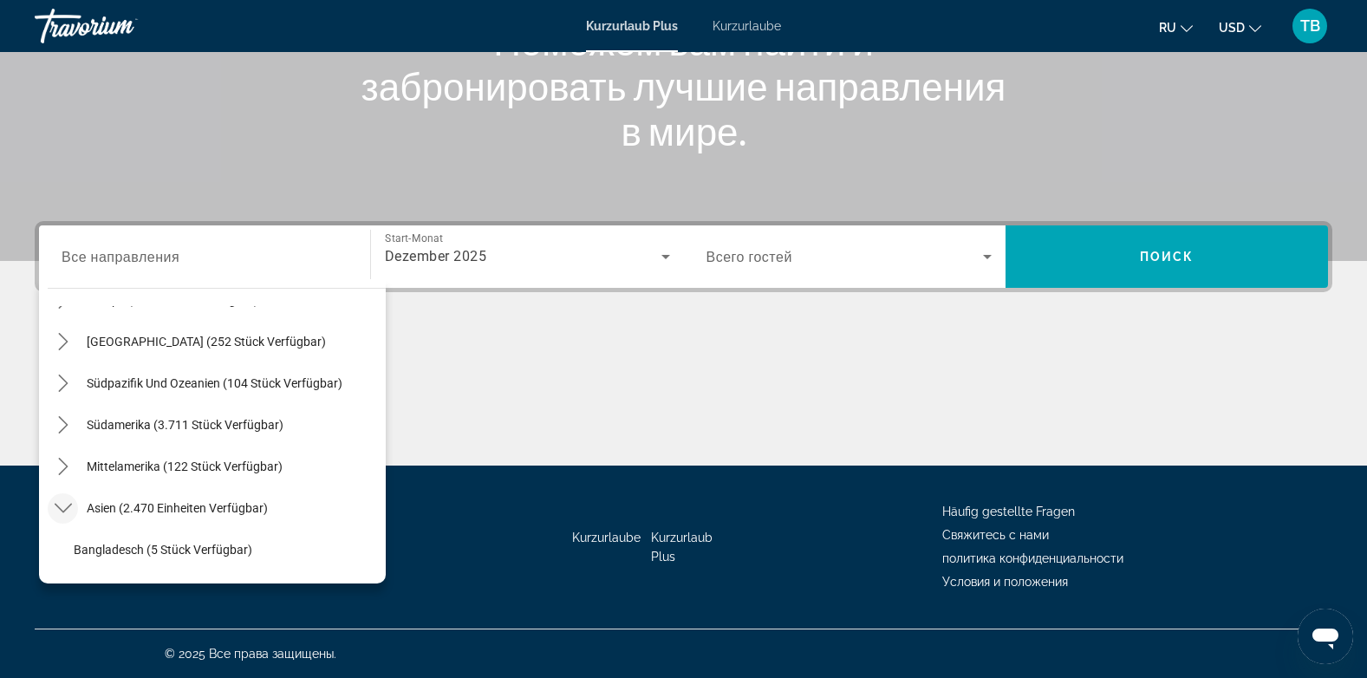
scroll to position [228, 0]
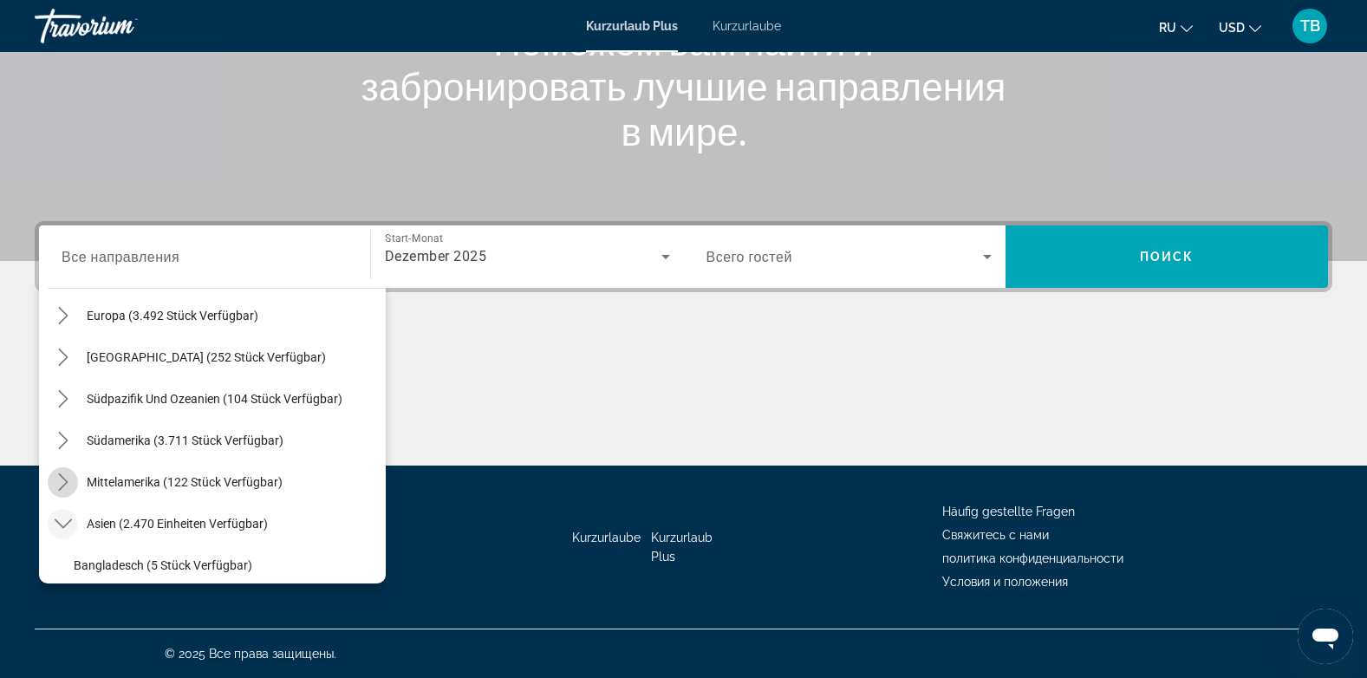
click at [66, 484] on icon "Toggle Mittelamerika (122 Einheiten verfügbar) Untermenü" at bounding box center [63, 481] width 10 height 17
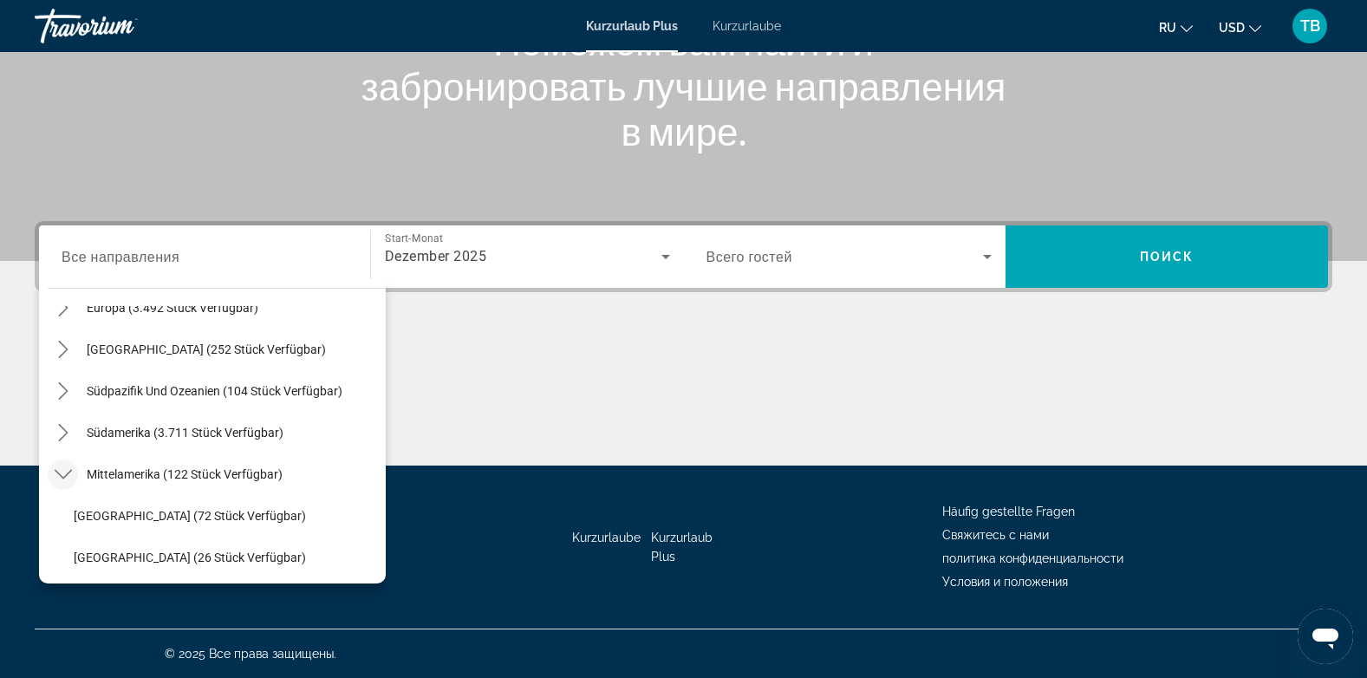
scroll to position [200, 0]
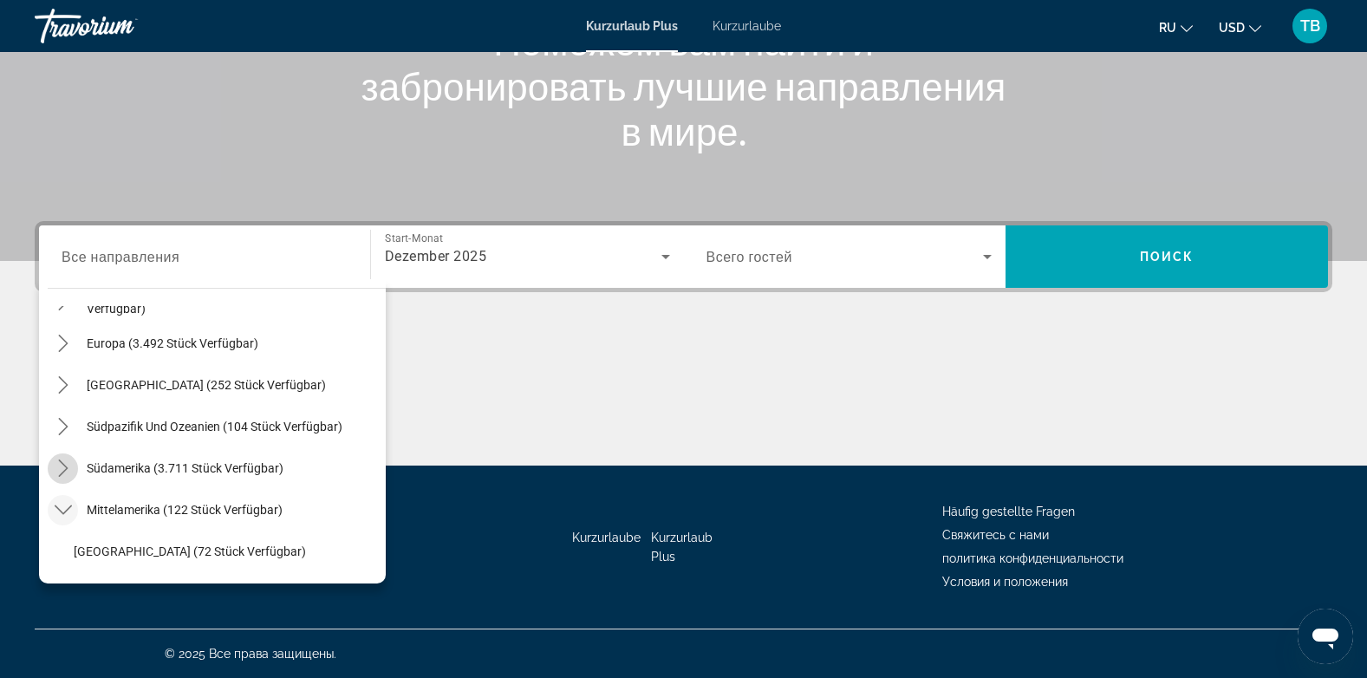
click at [59, 458] on mat-icon "Toggle Südamerika (3.711 Einheiten verfügbar) Untermenü" at bounding box center [63, 468] width 30 height 30
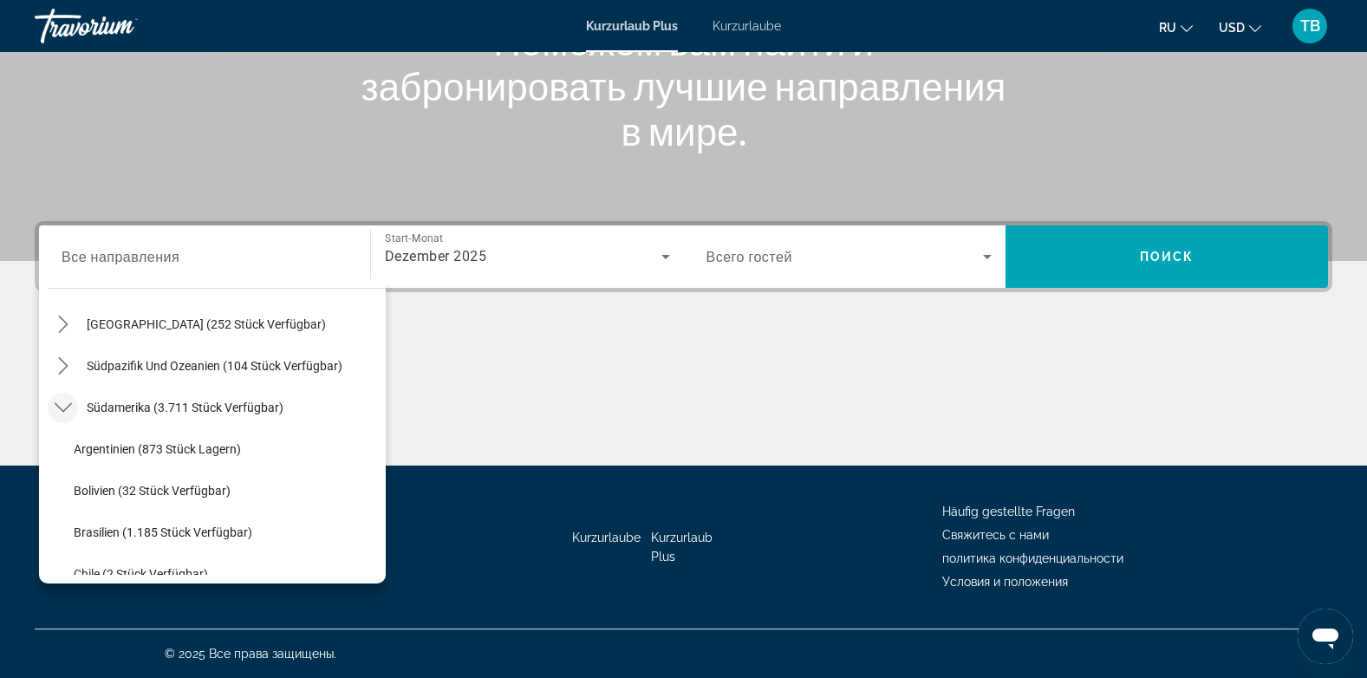
scroll to position [226, 0]
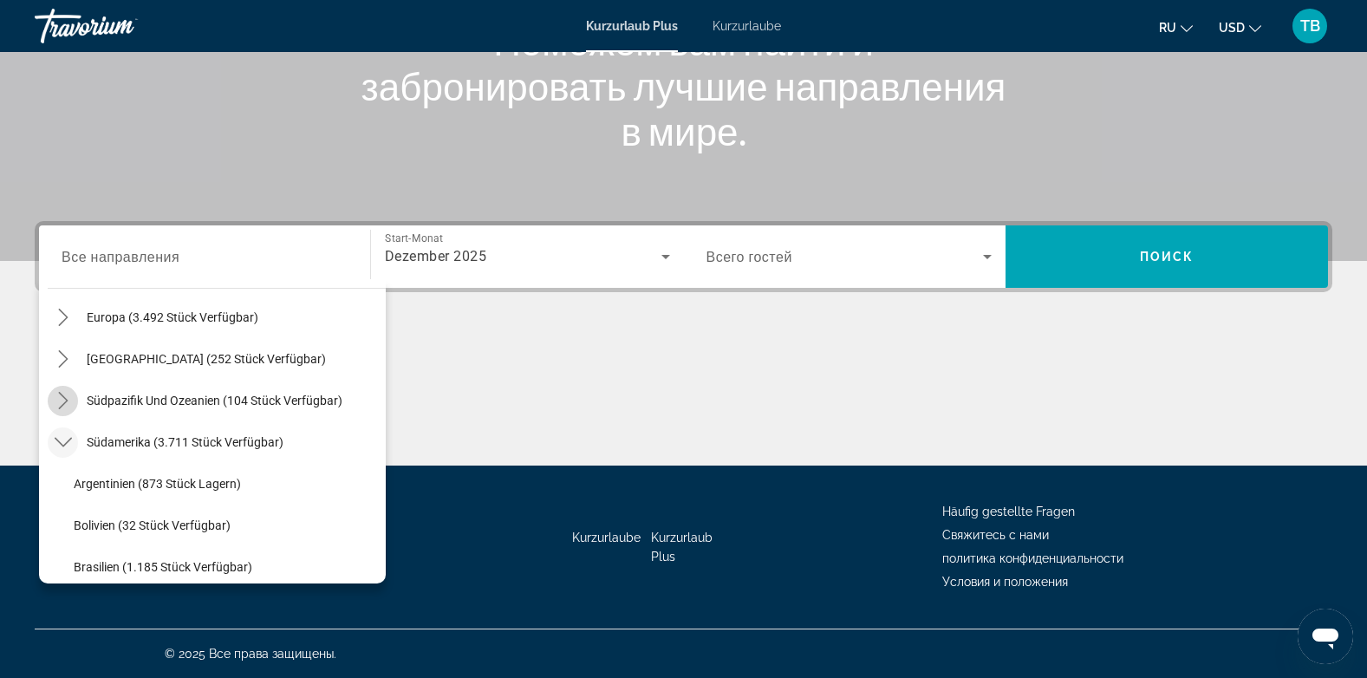
click at [63, 402] on icon "Toggle Südpazifik und Ozeanien (104 Einheiten verfügbar) Untermenü" at bounding box center [63, 400] width 17 height 17
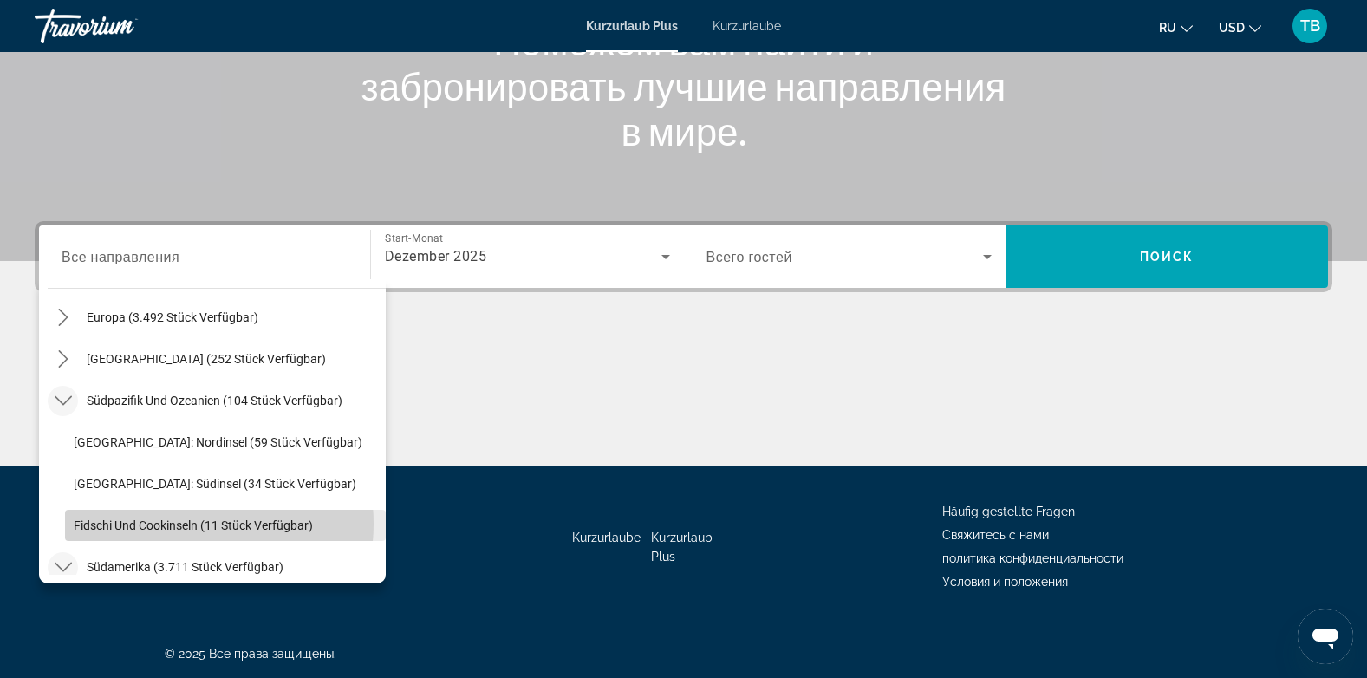
click at [179, 523] on span "Fidschi und Cookinseln (11 Stück verfügbar)" at bounding box center [193, 525] width 239 height 14
type input "**********"
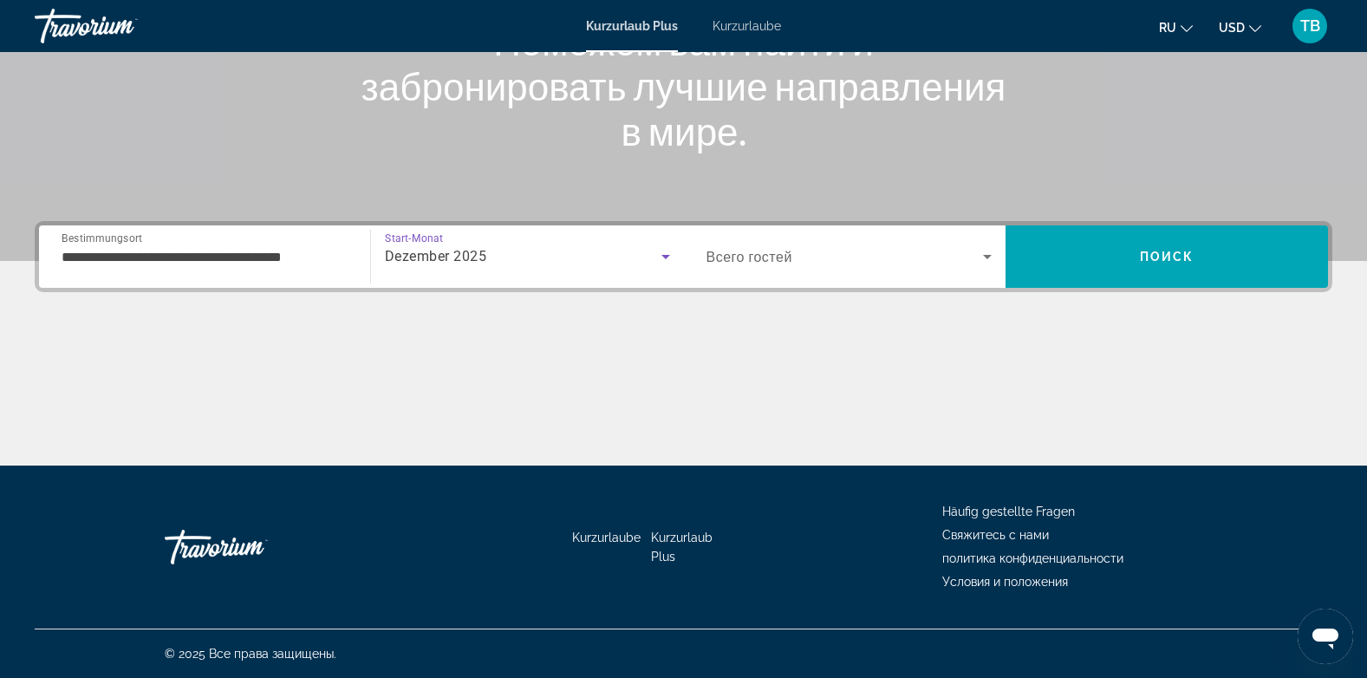
click at [644, 261] on div "Dezember 2025" at bounding box center [523, 256] width 276 height 21
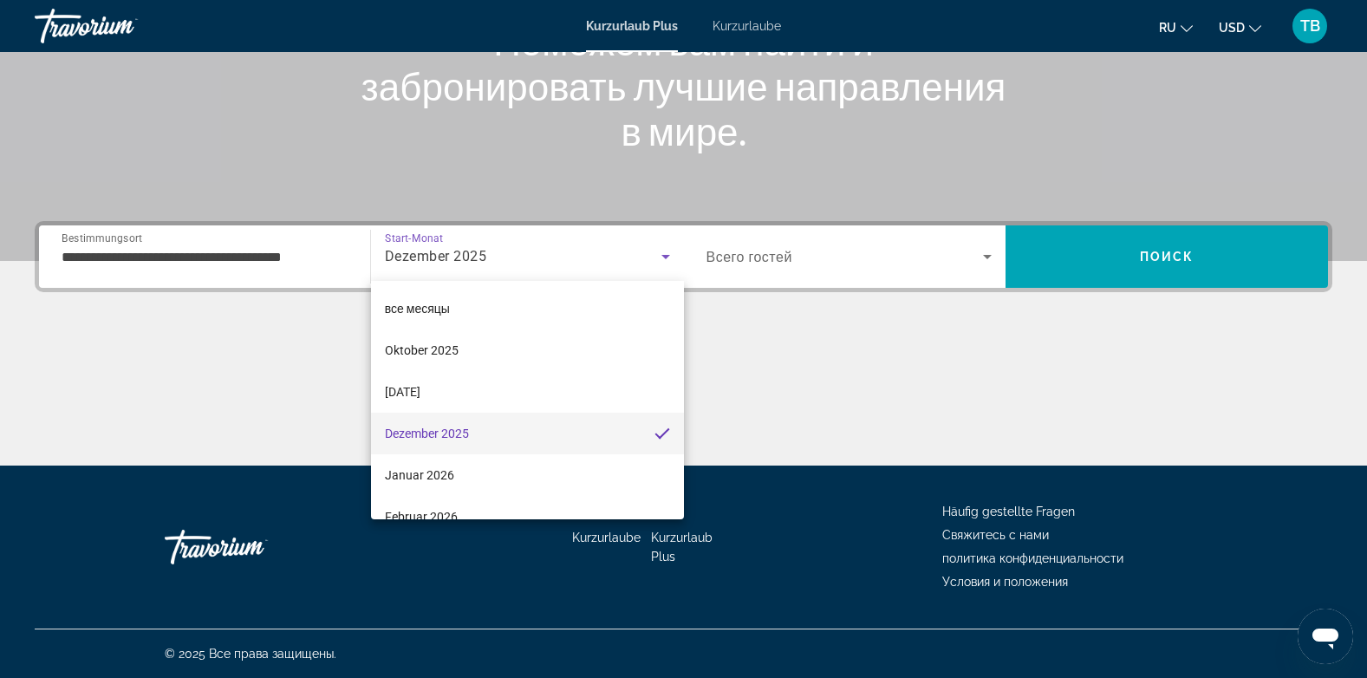
click at [810, 256] on div at bounding box center [683, 339] width 1367 height 678
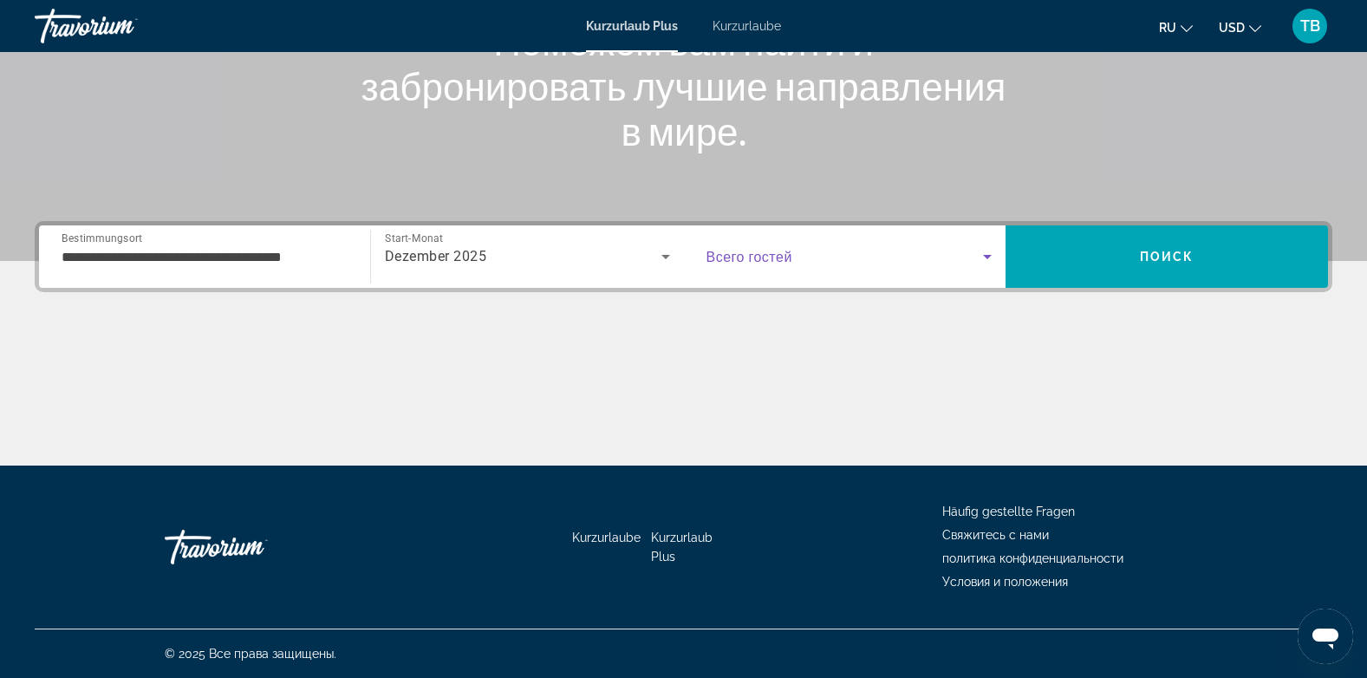
click at [810, 256] on span "Such-Widget" at bounding box center [844, 256] width 277 height 21
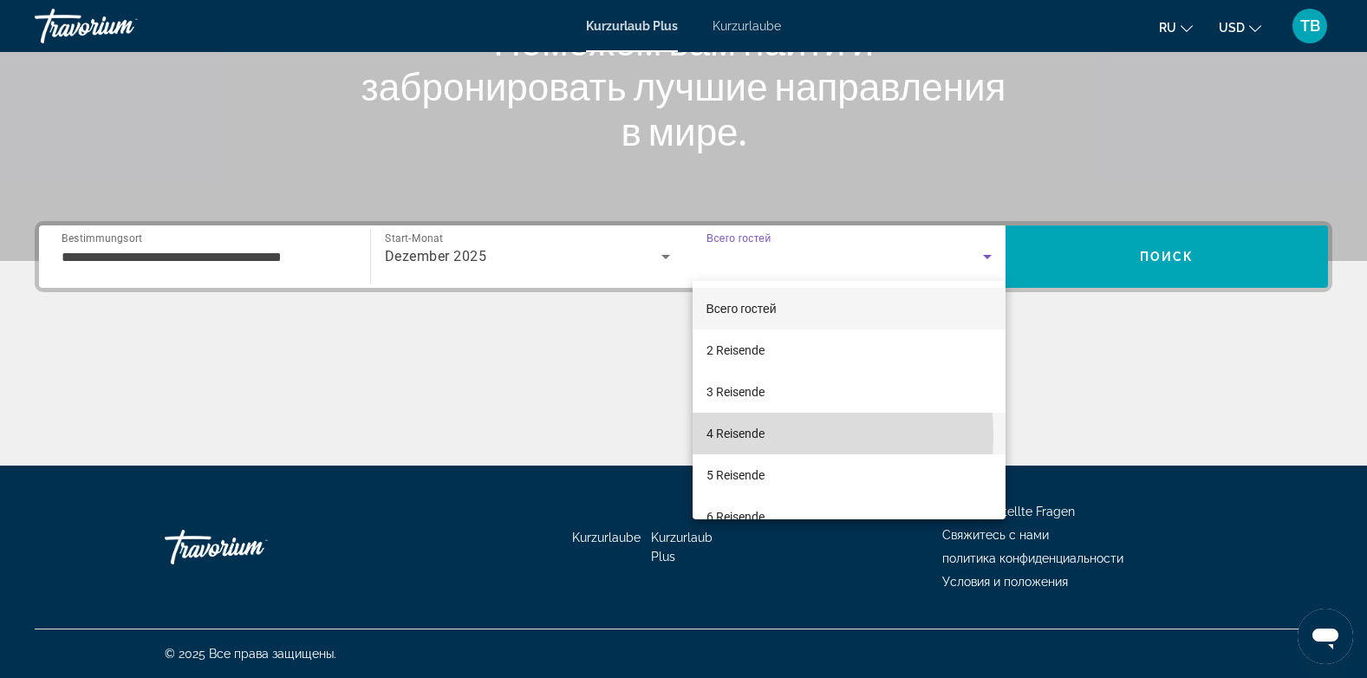
click at [718, 435] on font "4 Reisende" at bounding box center [735, 433] width 58 height 14
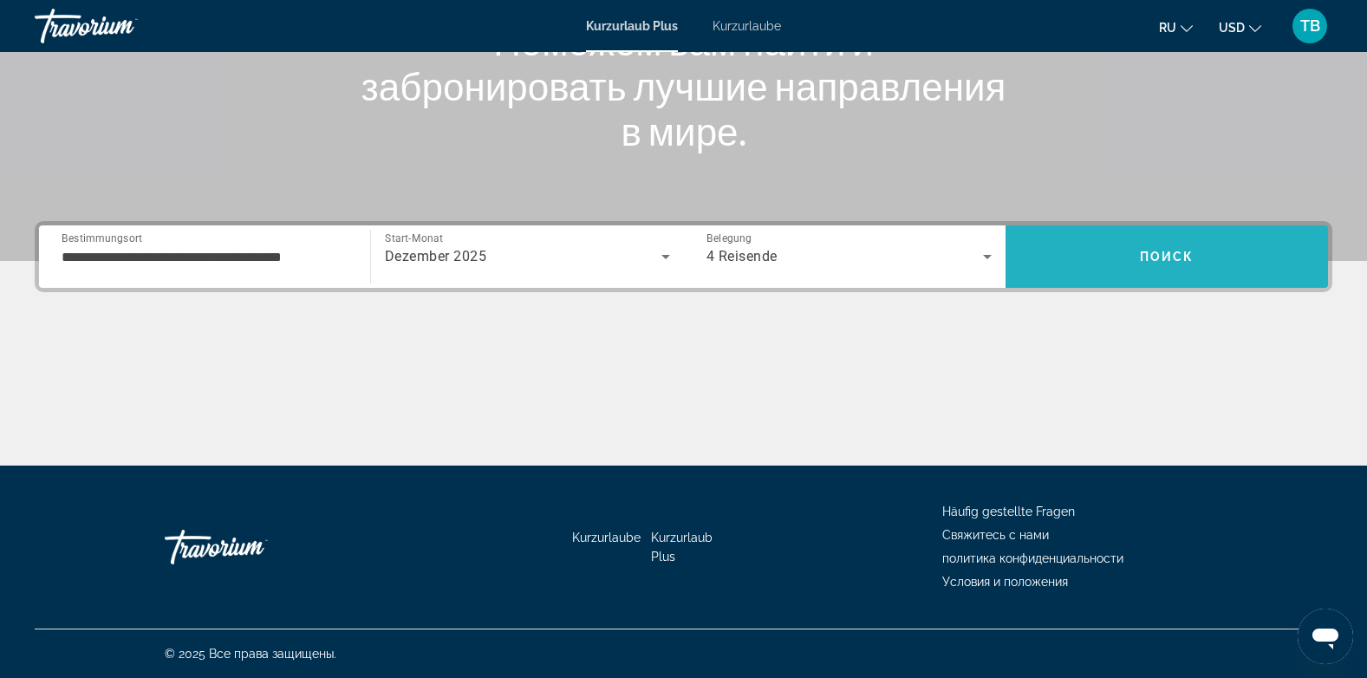
click at [1124, 254] on span "Suchen" at bounding box center [1166, 257] width 322 height 42
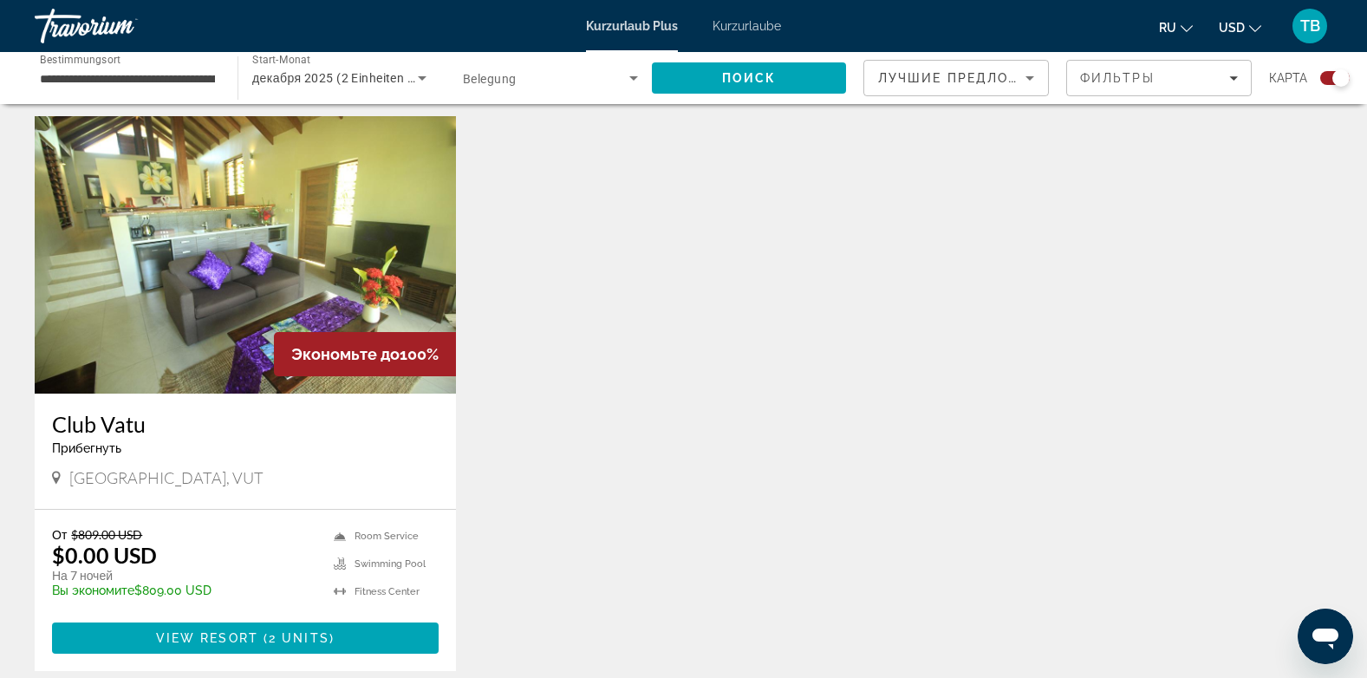
scroll to position [589, 0]
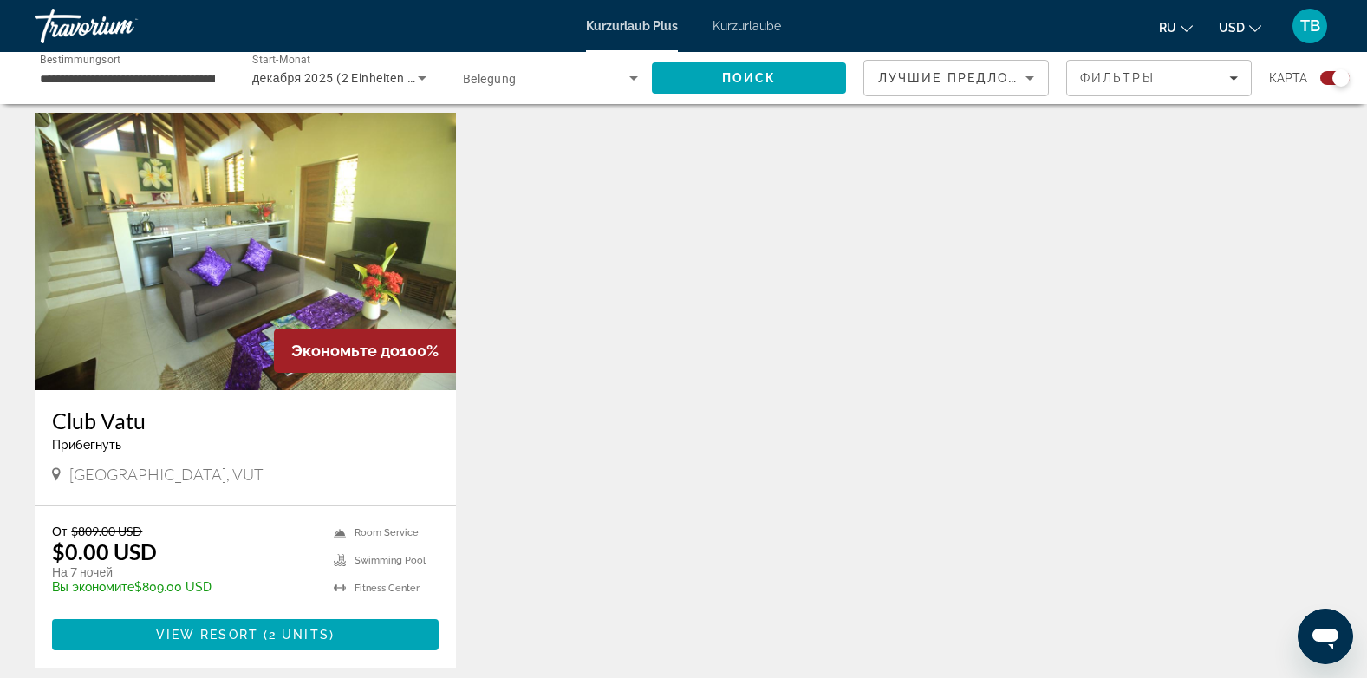
click at [279, 260] on img "Hauptinhalt" at bounding box center [245, 251] width 421 height 277
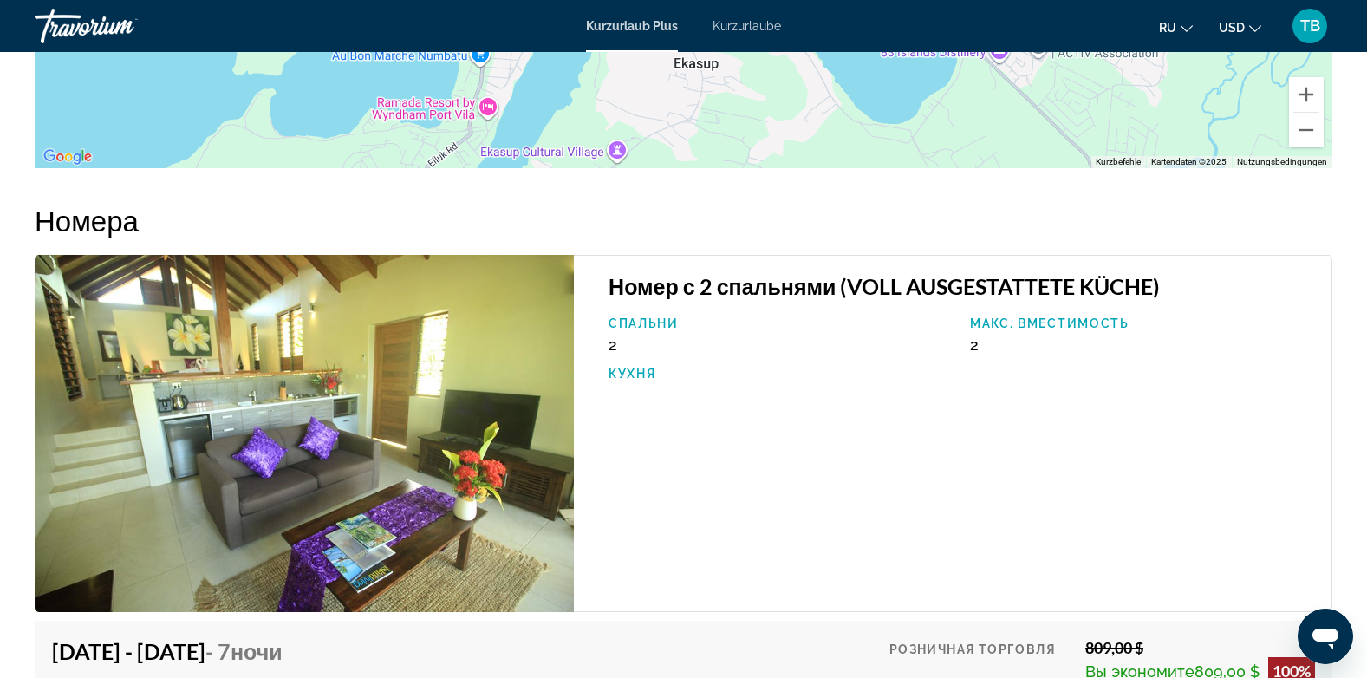
scroll to position [2414, 0]
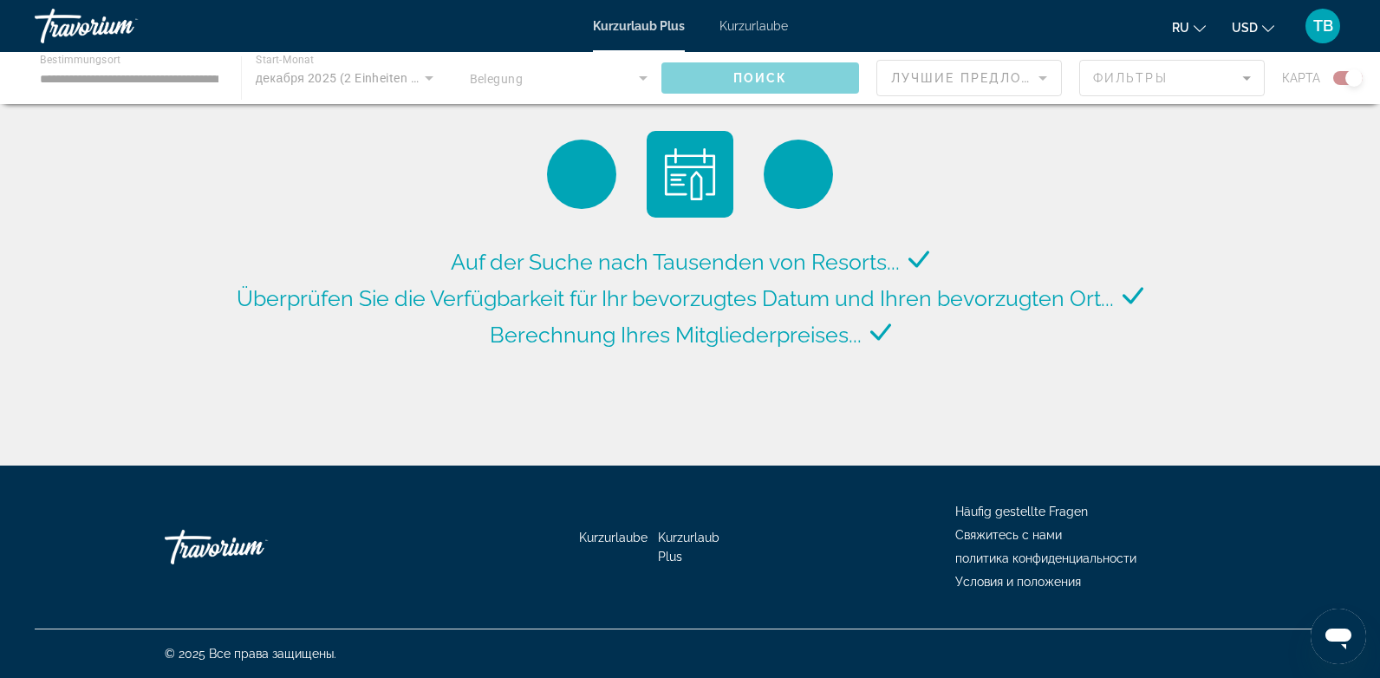
click at [140, 80] on div "Hauptinhalt" at bounding box center [690, 78] width 1380 height 52
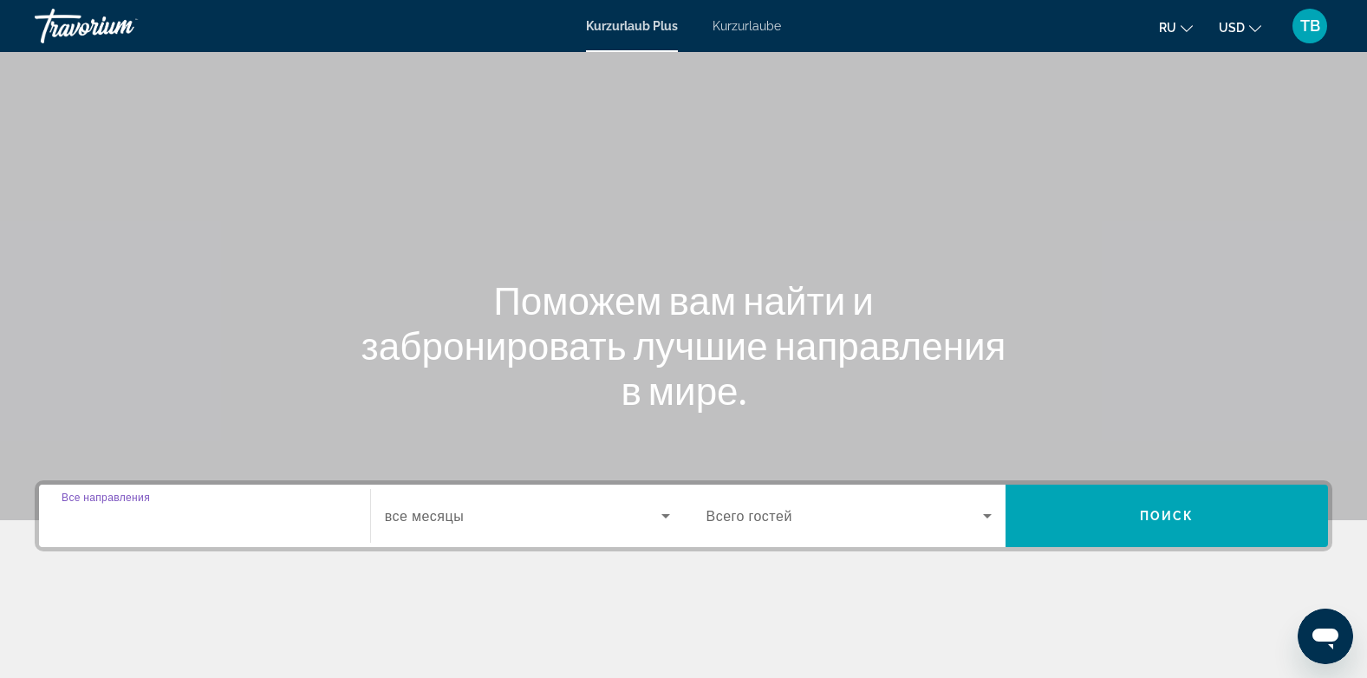
click at [188, 507] on input "Destination Все направления" at bounding box center [205, 516] width 286 height 21
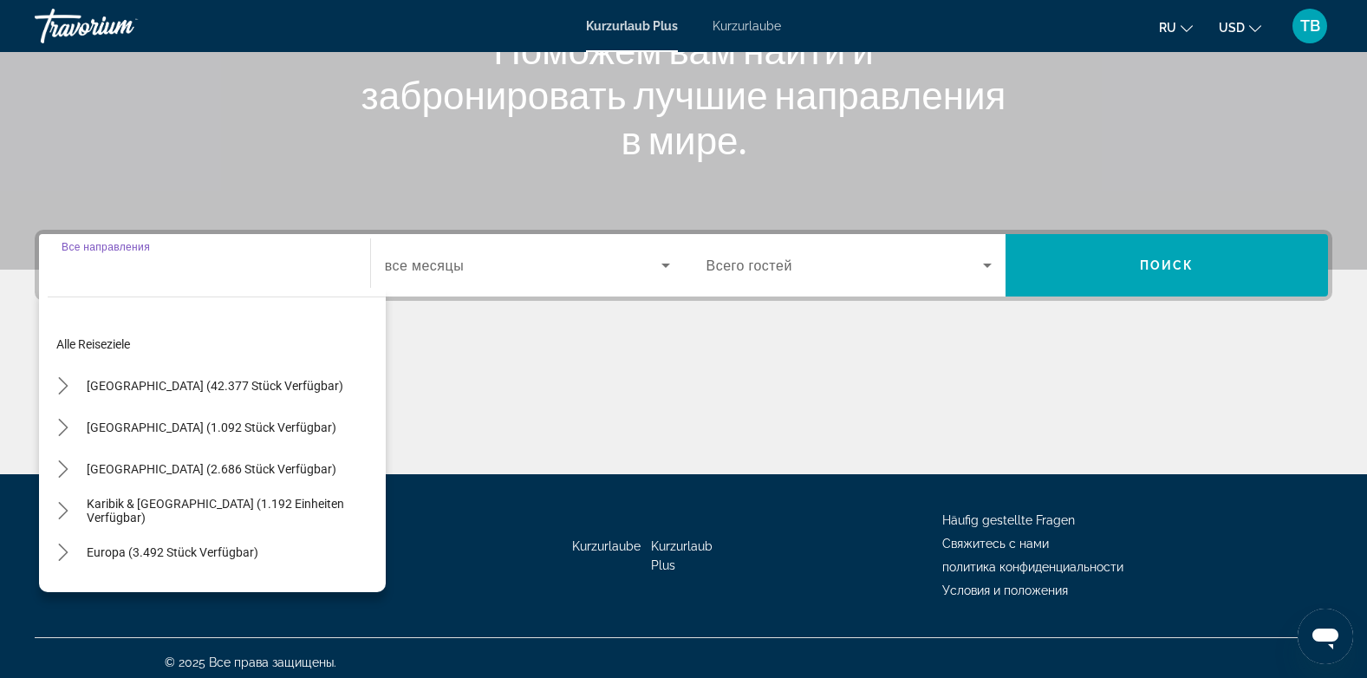
scroll to position [259, 0]
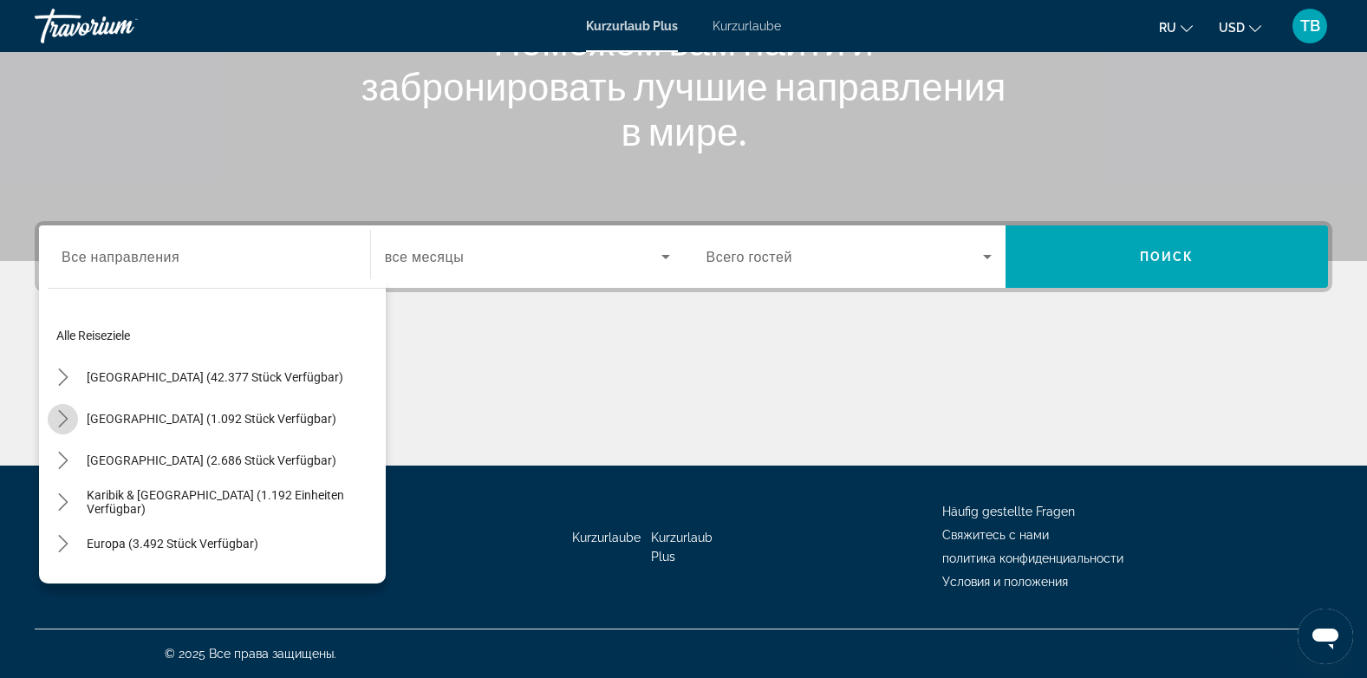
click at [64, 424] on icon "Toggle Mexiko (1.092 verfügbare Einheiten) Untermenü" at bounding box center [63, 418] width 17 height 17
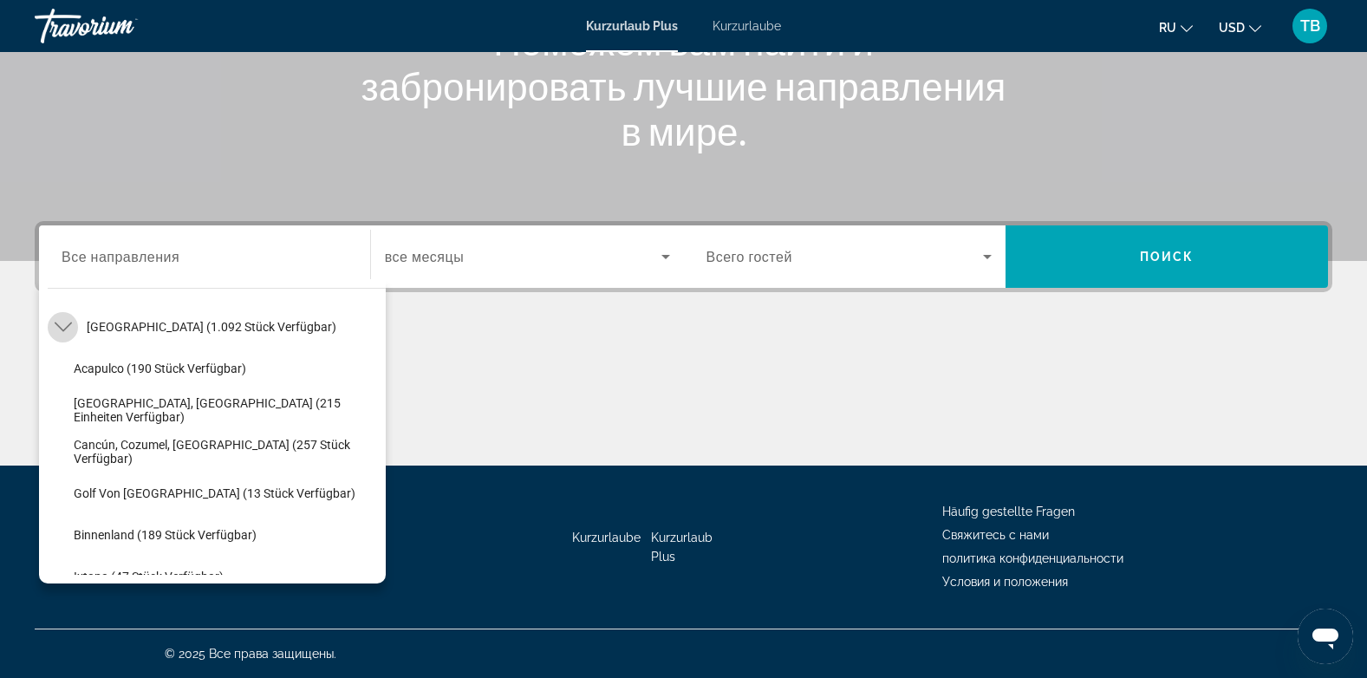
click at [62, 331] on icon "Toggle Mexiko (1.092 verfügbare Einheiten) Untermenü" at bounding box center [62, 327] width 17 height 10
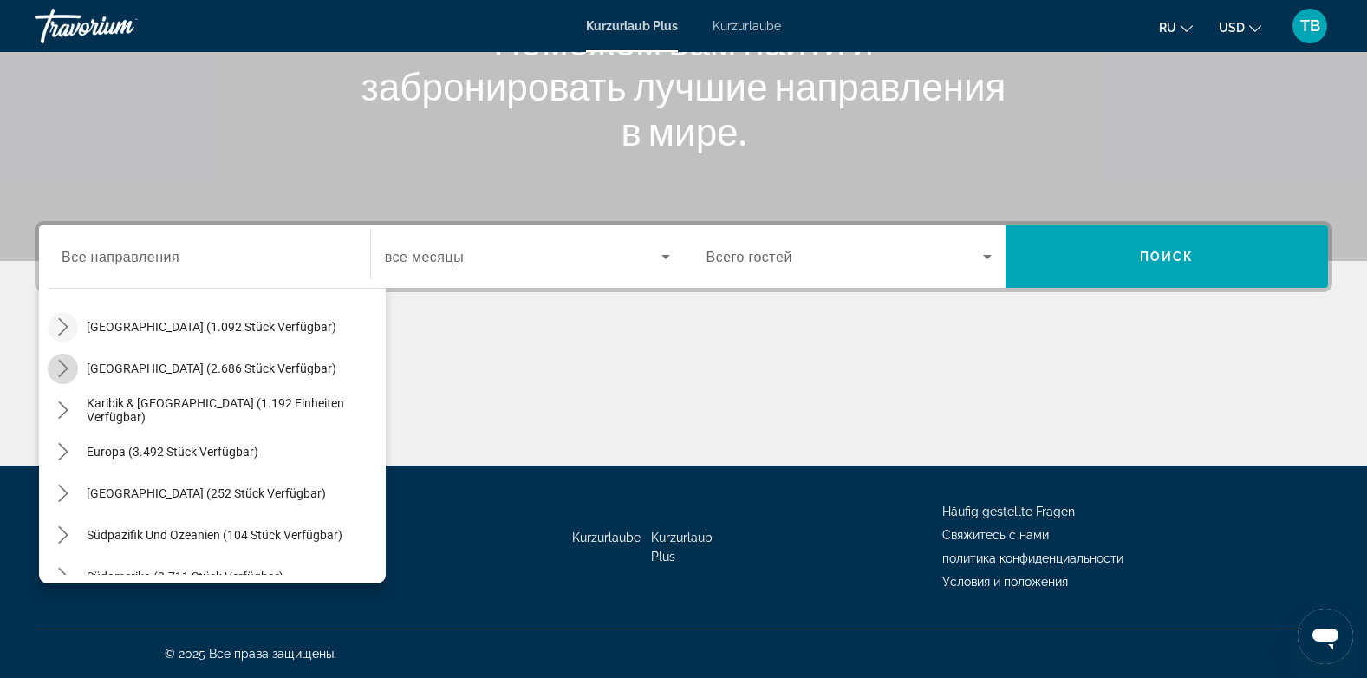
click at [62, 362] on icon "Toggle Kanada (2.686 Einheiten verfügbar) Untermenü" at bounding box center [63, 368] width 17 height 17
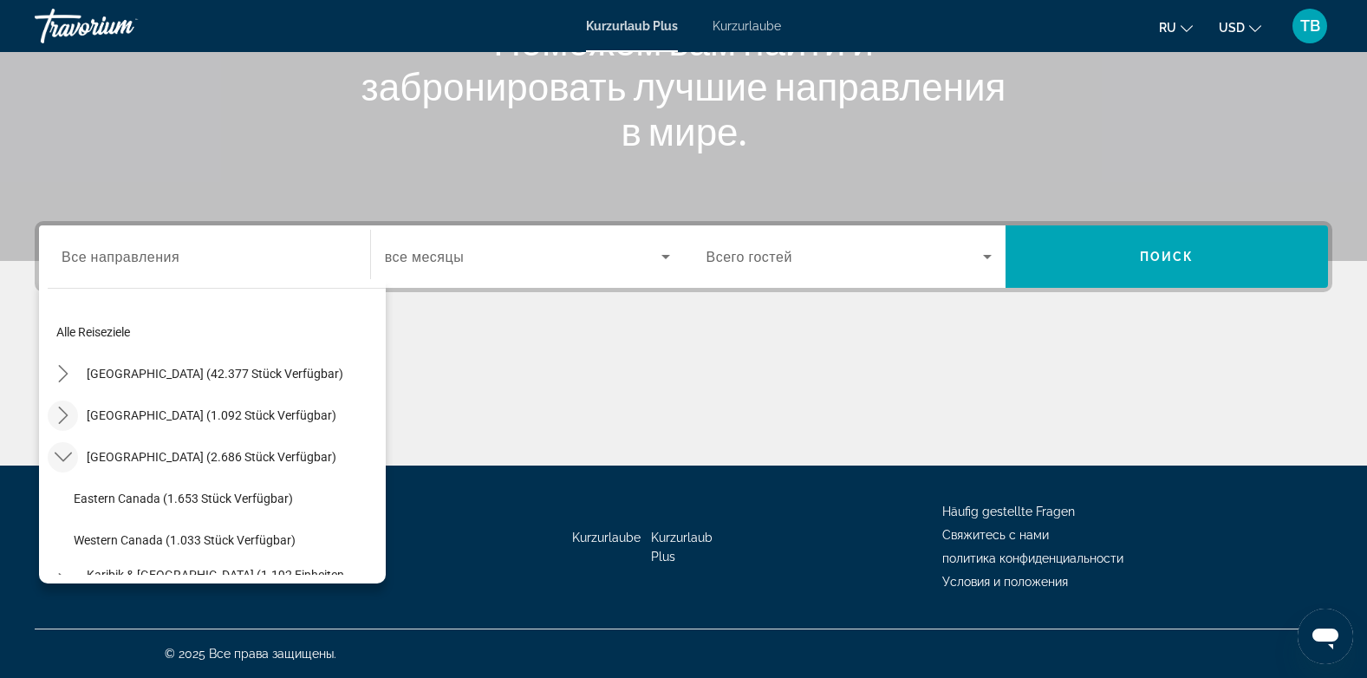
scroll to position [0, 0]
click at [67, 384] on icon "Toggle USA (42.377 Einheiten verfügbar) Untermenü" at bounding box center [63, 376] width 17 height 17
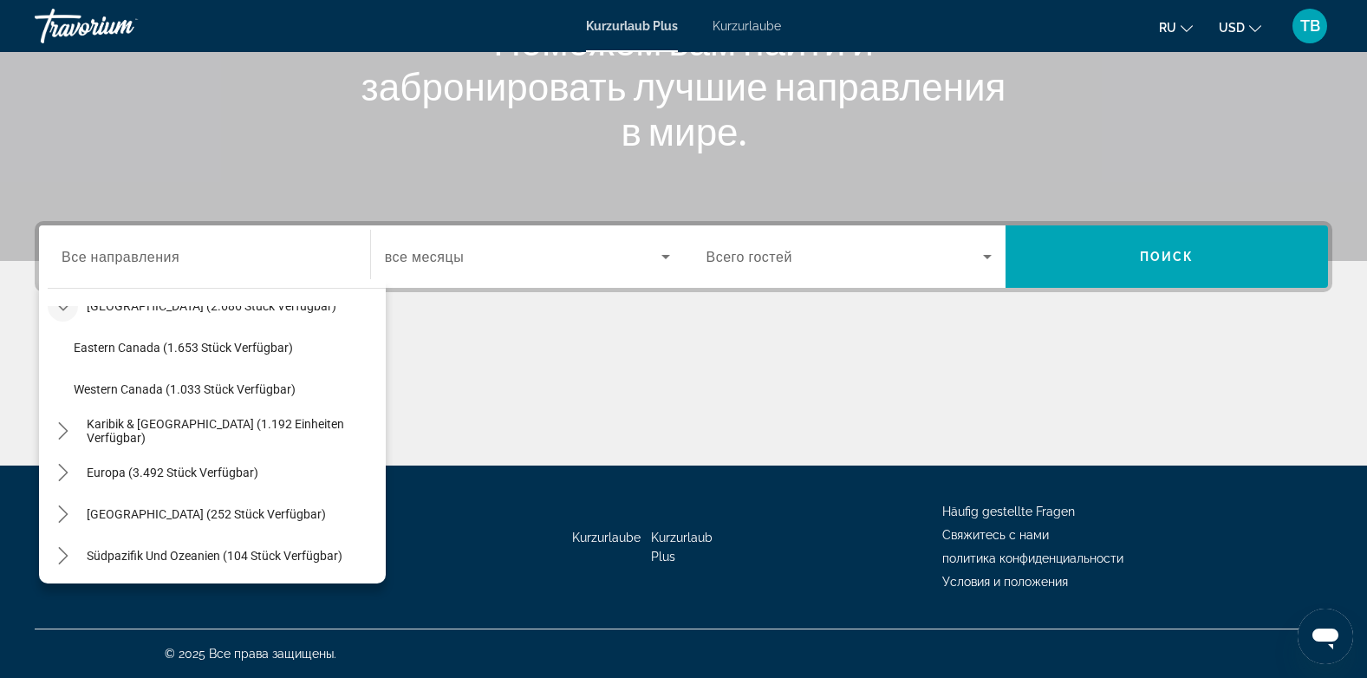
scroll to position [1853, 0]
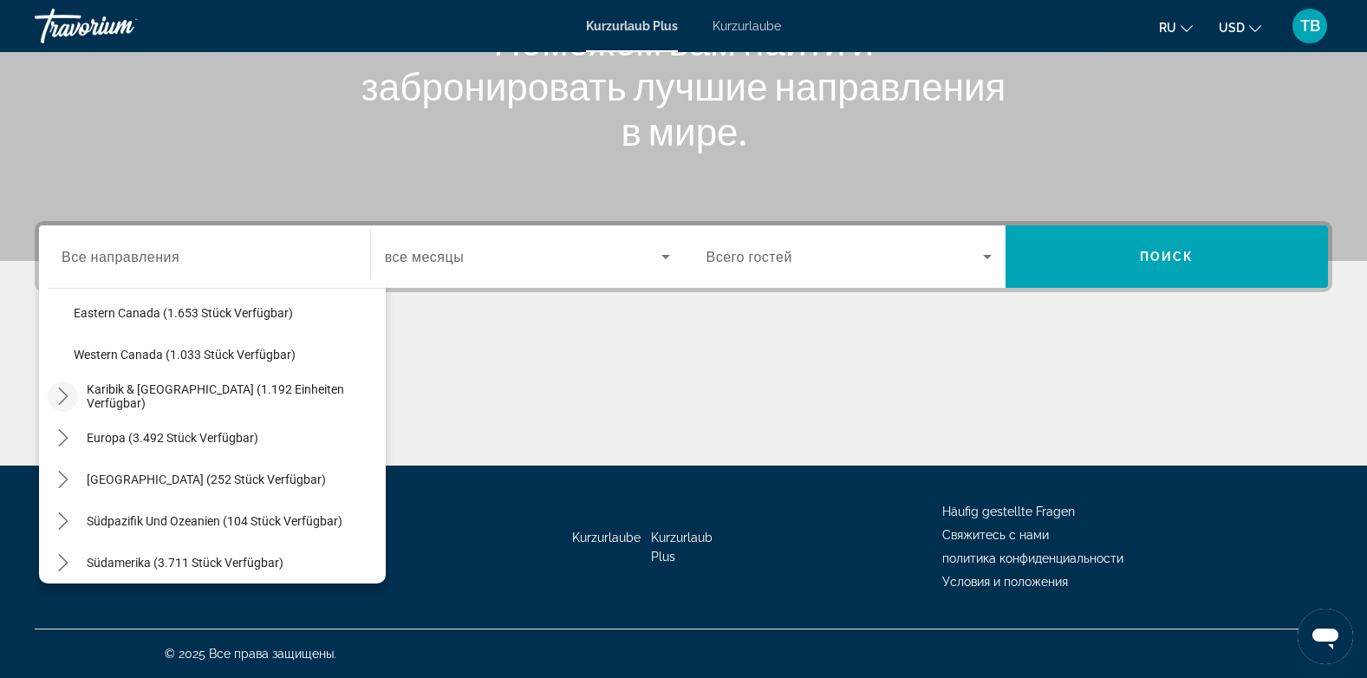
click at [71, 392] on icon "Toggle Karibik & Atlantische Inseln (1.192 Einheiten verfügbar) Untermenü" at bounding box center [63, 395] width 17 height 17
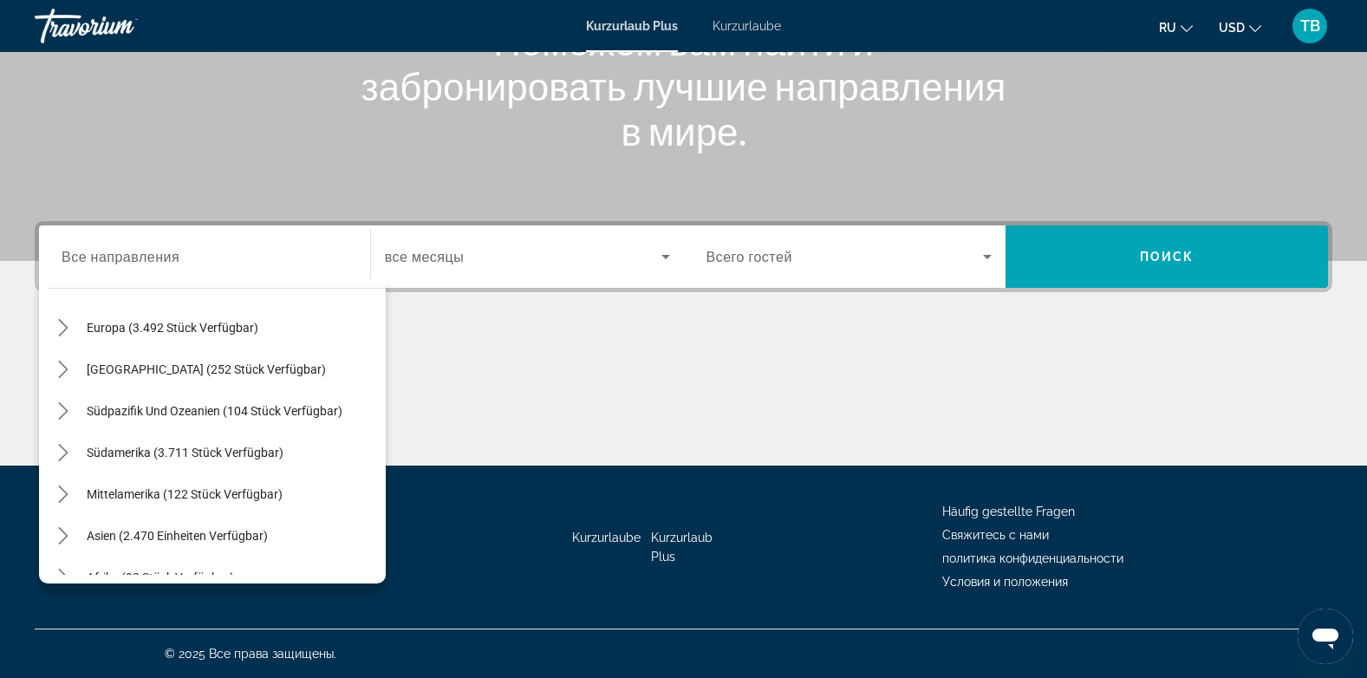
scroll to position [2234, 0]
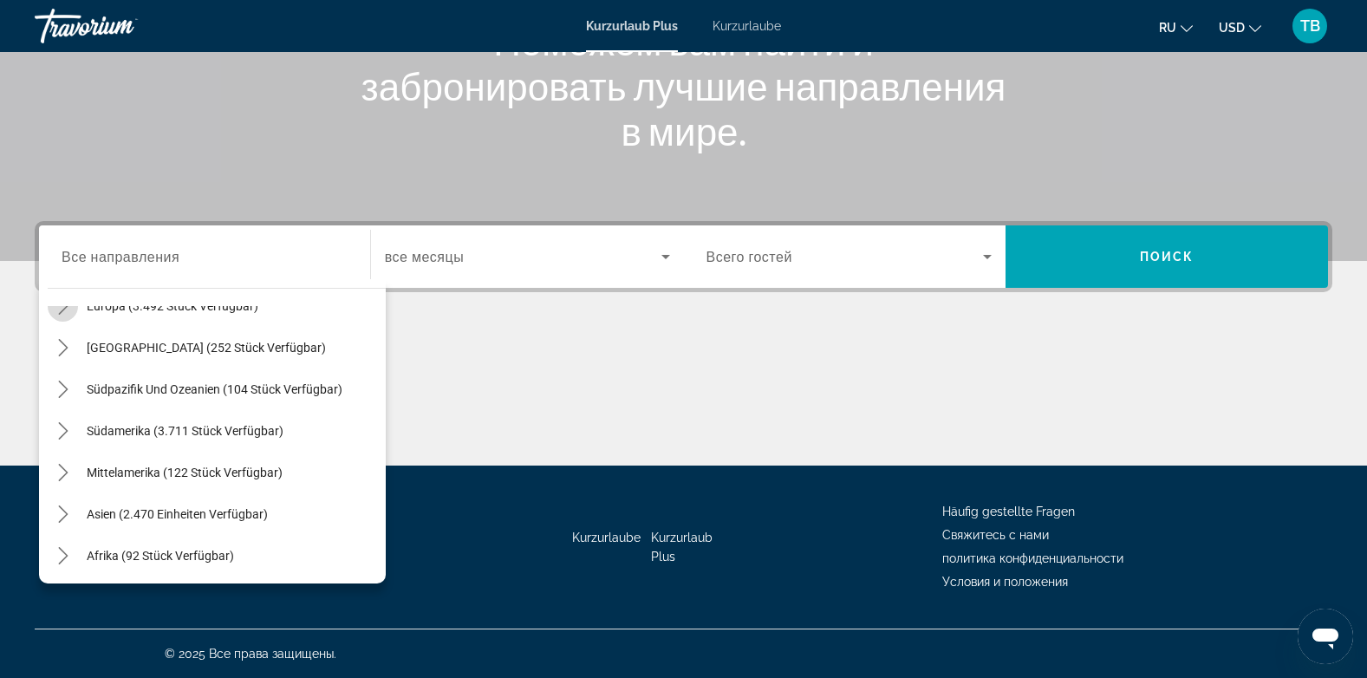
click at [68, 311] on icon "Toggle Europe (3.492 Einheiten verfügbar) Untermenü" at bounding box center [63, 305] width 17 height 17
click at [57, 550] on icon "Toggle Naher Osten (449 Einheiten verfügbar) Untermenü" at bounding box center [63, 553] width 17 height 17
click at [74, 430] on mat-icon "Toggle Naher Osten (449 Einheiten verfügbar) Untermenü" at bounding box center [63, 429] width 30 height 30
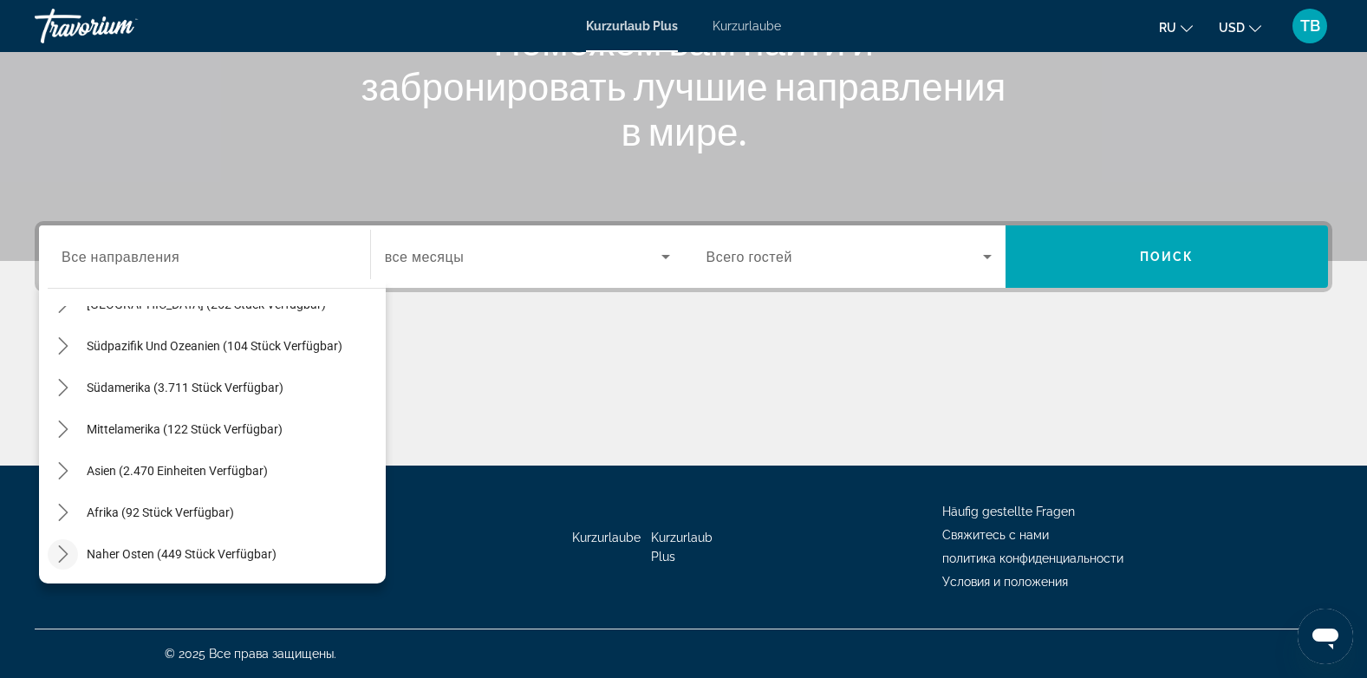
scroll to position [3151, 0]
click at [63, 467] on icon "Toggle Asia (2.470 Einheiten verfügbar) Untermenü" at bounding box center [63, 470] width 10 height 17
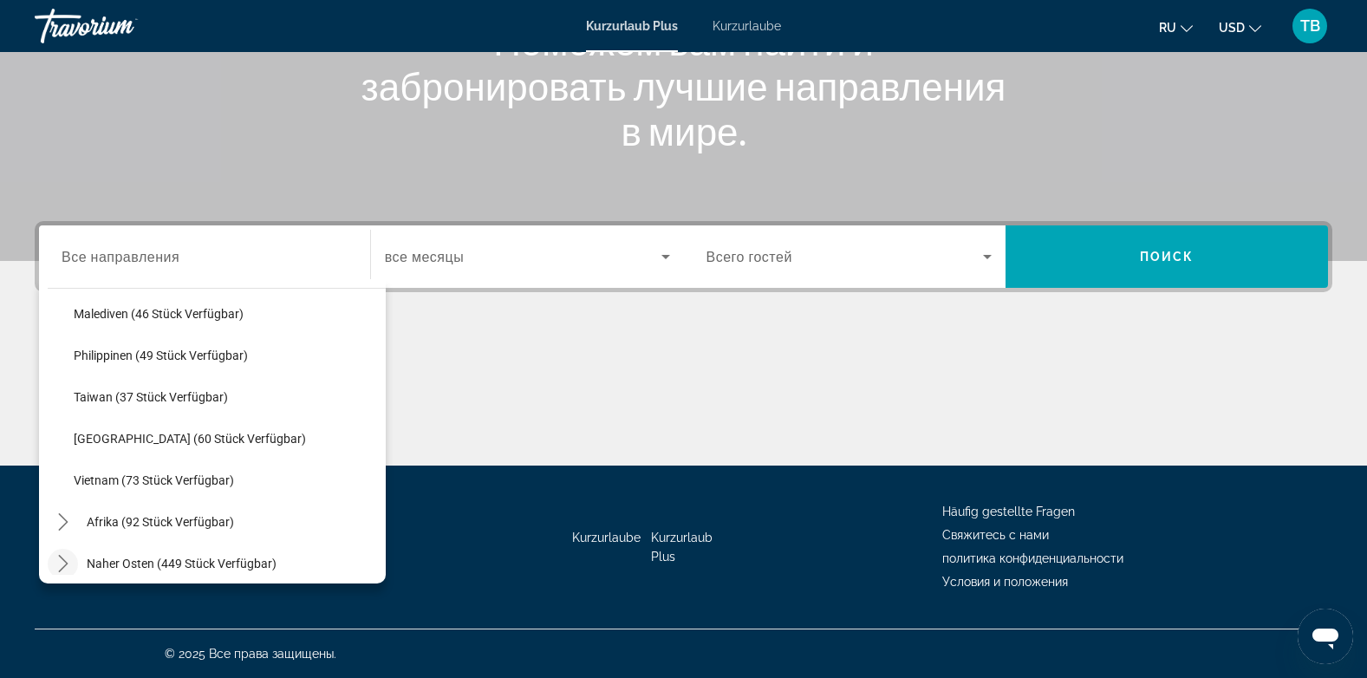
scroll to position [3567, 0]
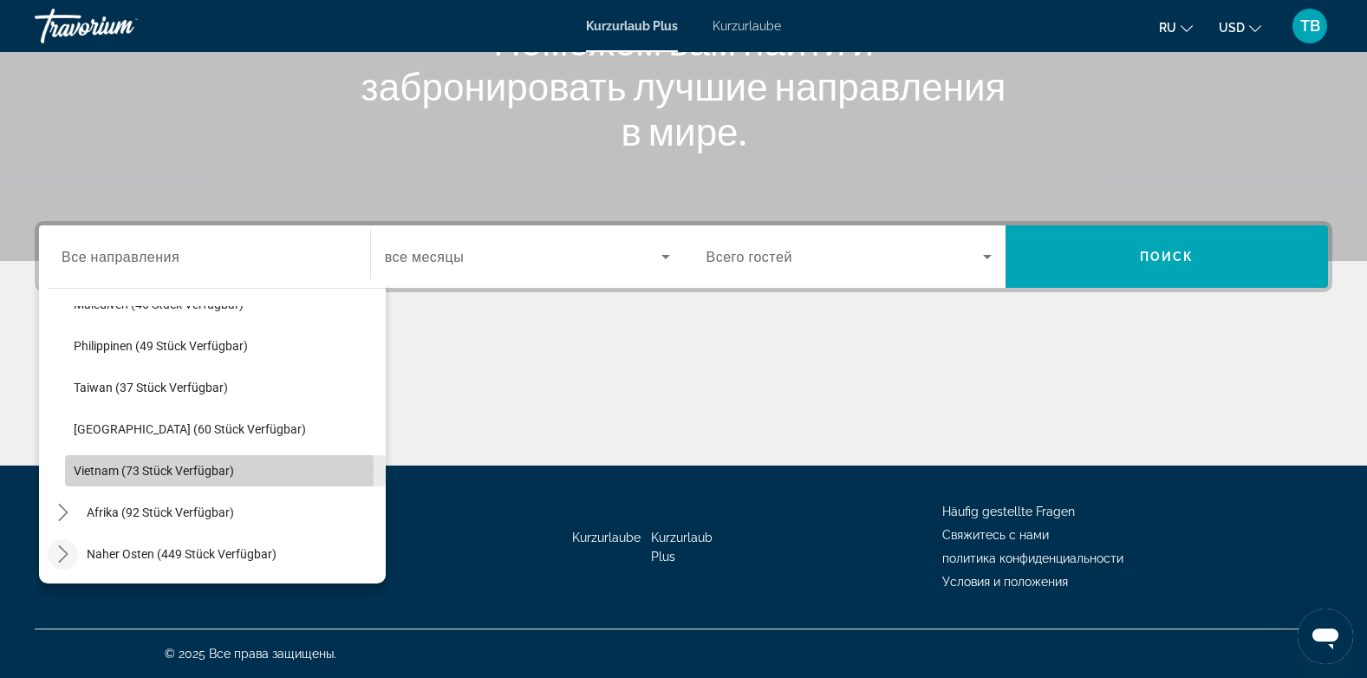
click at [108, 471] on span "Vietnam (73 Stück verfügbar)" at bounding box center [154, 471] width 160 height 14
type input "**********"
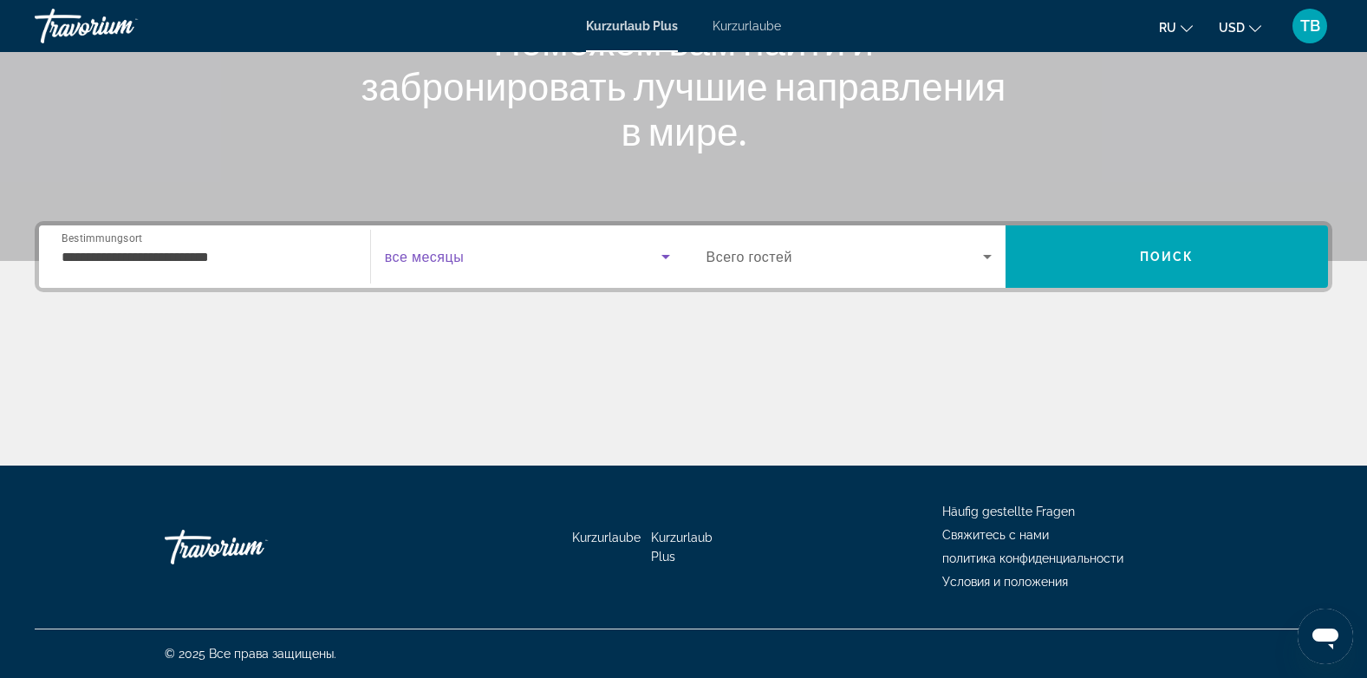
click at [562, 263] on span "Such-Widget" at bounding box center [523, 256] width 276 height 21
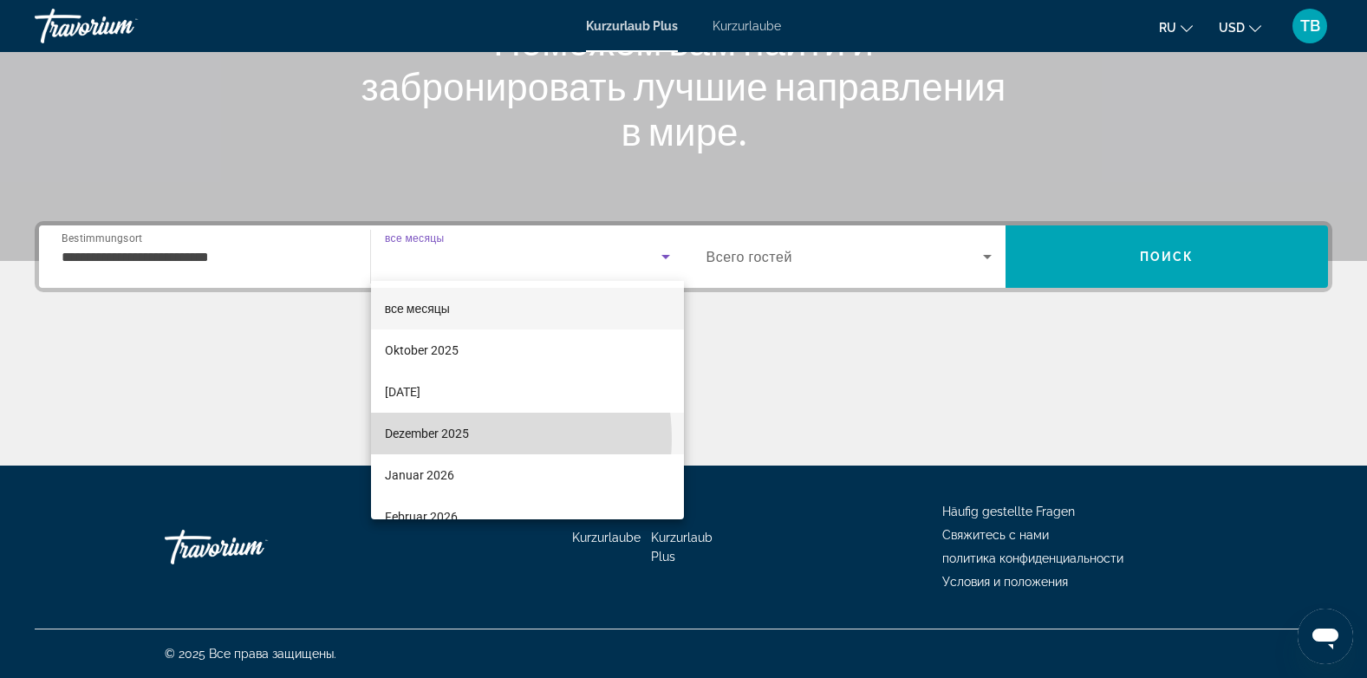
click at [456, 438] on font "Dezember 2025" at bounding box center [427, 433] width 84 height 14
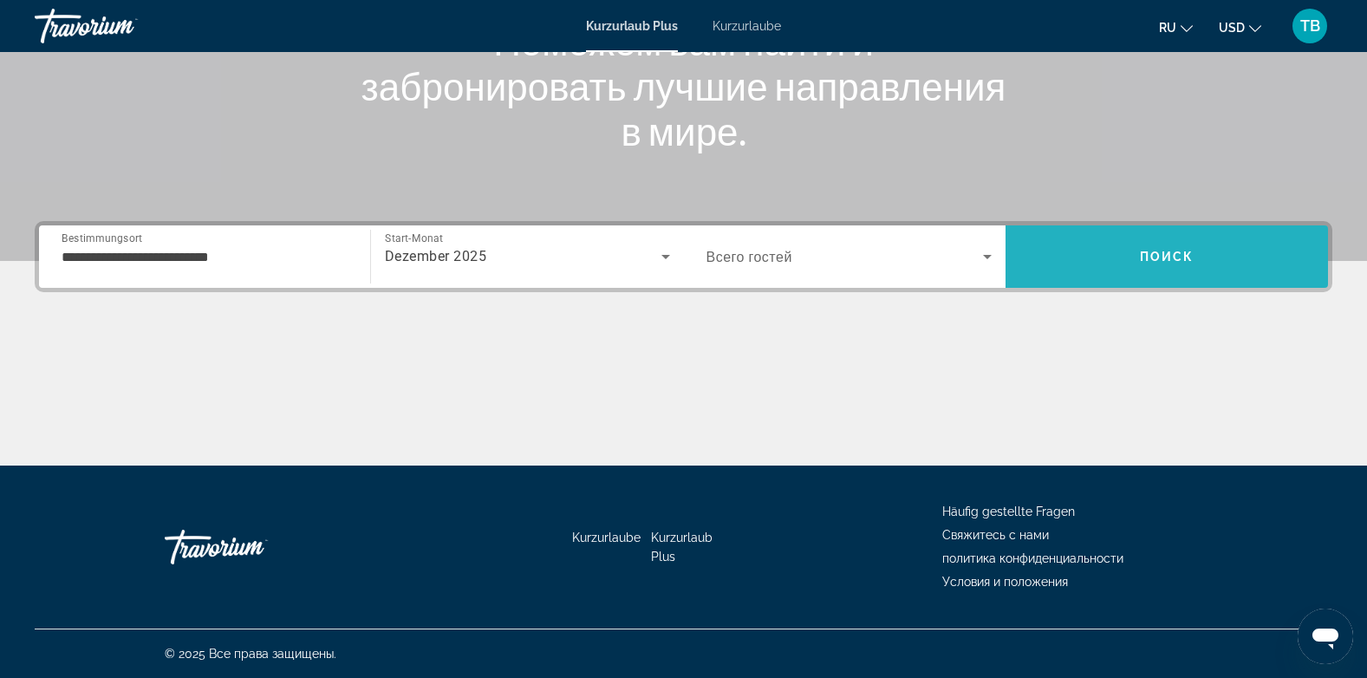
click at [1146, 251] on span "Поиск" at bounding box center [1167, 257] width 55 height 14
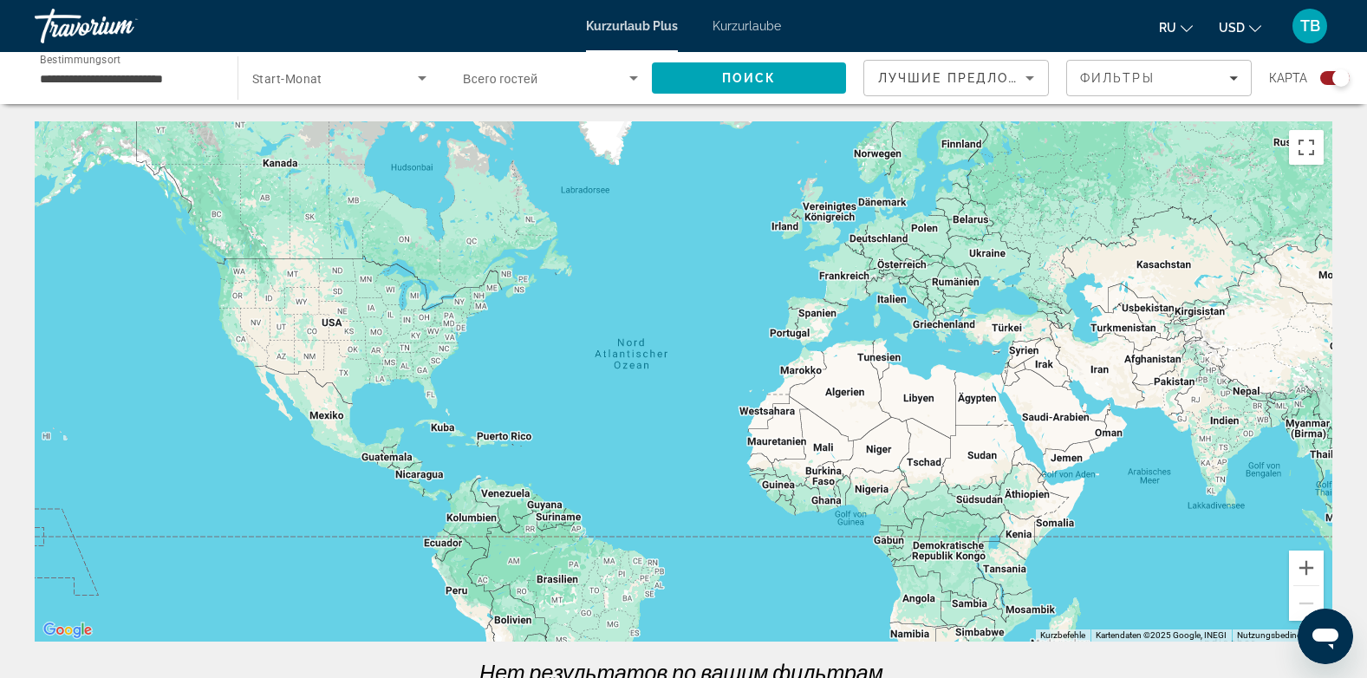
scroll to position [232, 0]
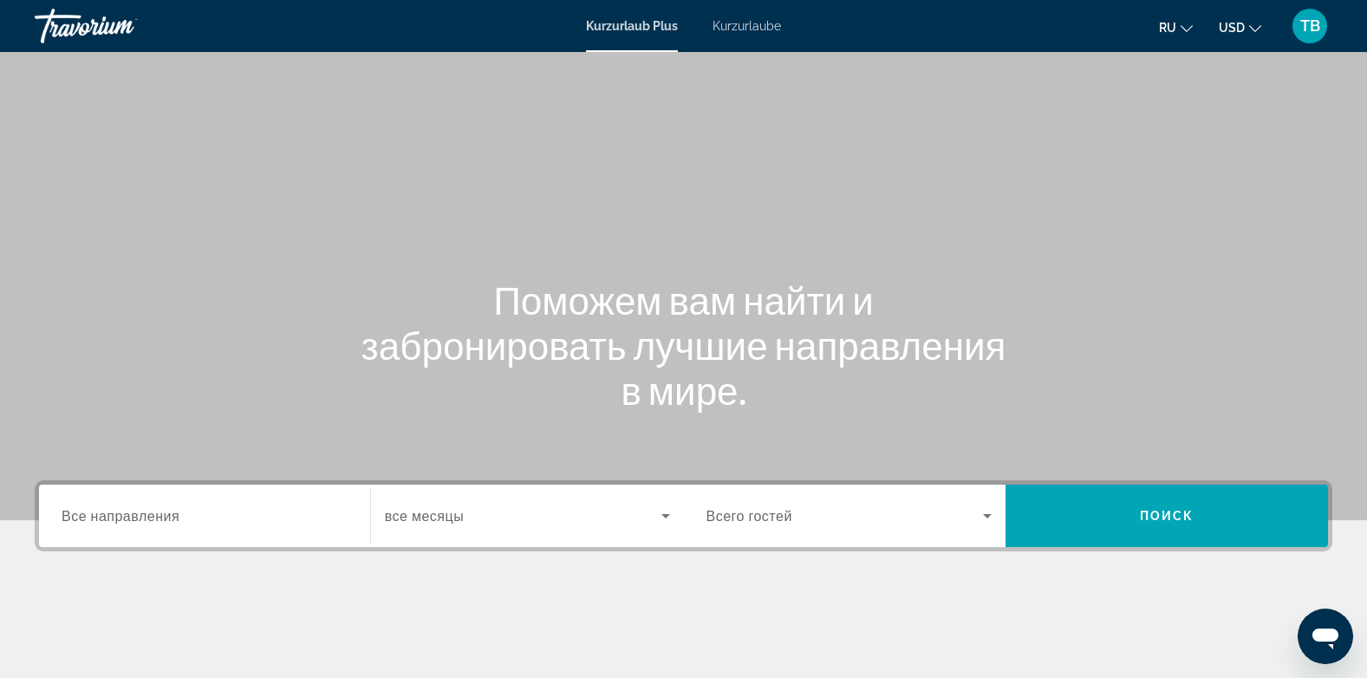
click at [183, 530] on div "Such-Widget" at bounding box center [205, 515] width 286 height 49
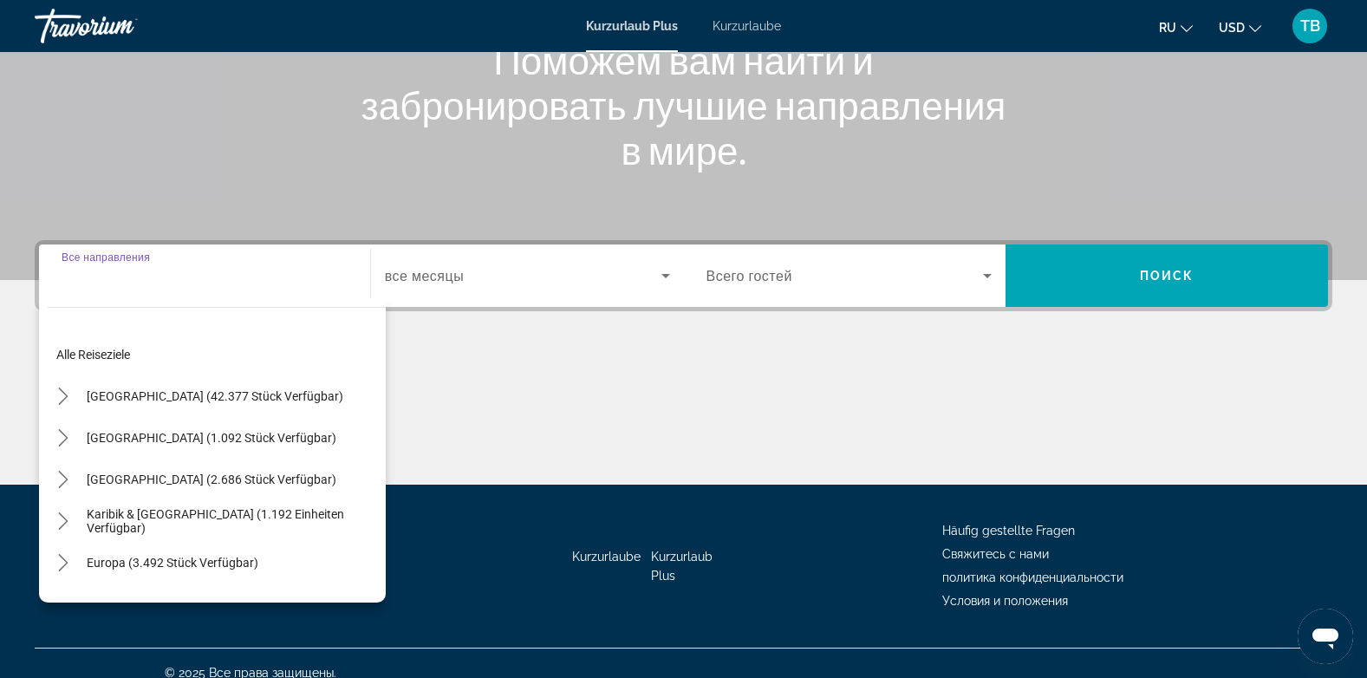
scroll to position [259, 0]
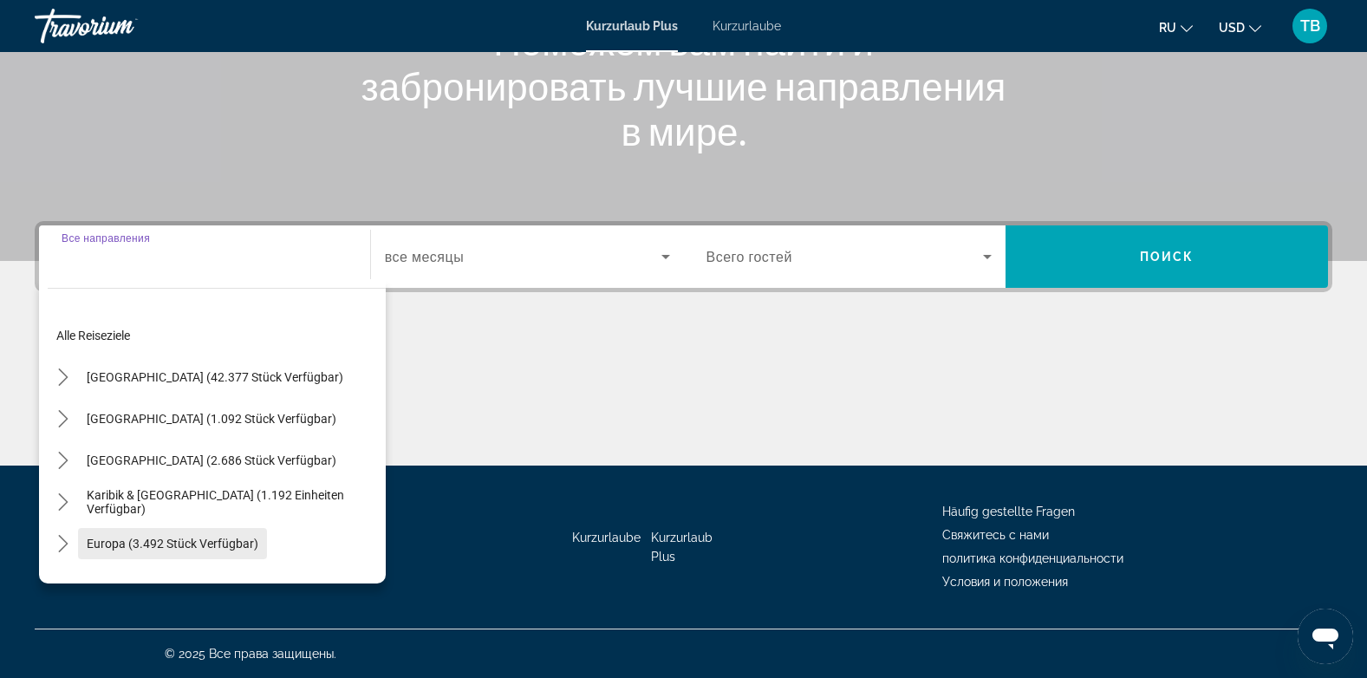
click at [151, 537] on span "Europa (3.492 Stück verfügbar)" at bounding box center [173, 543] width 172 height 14
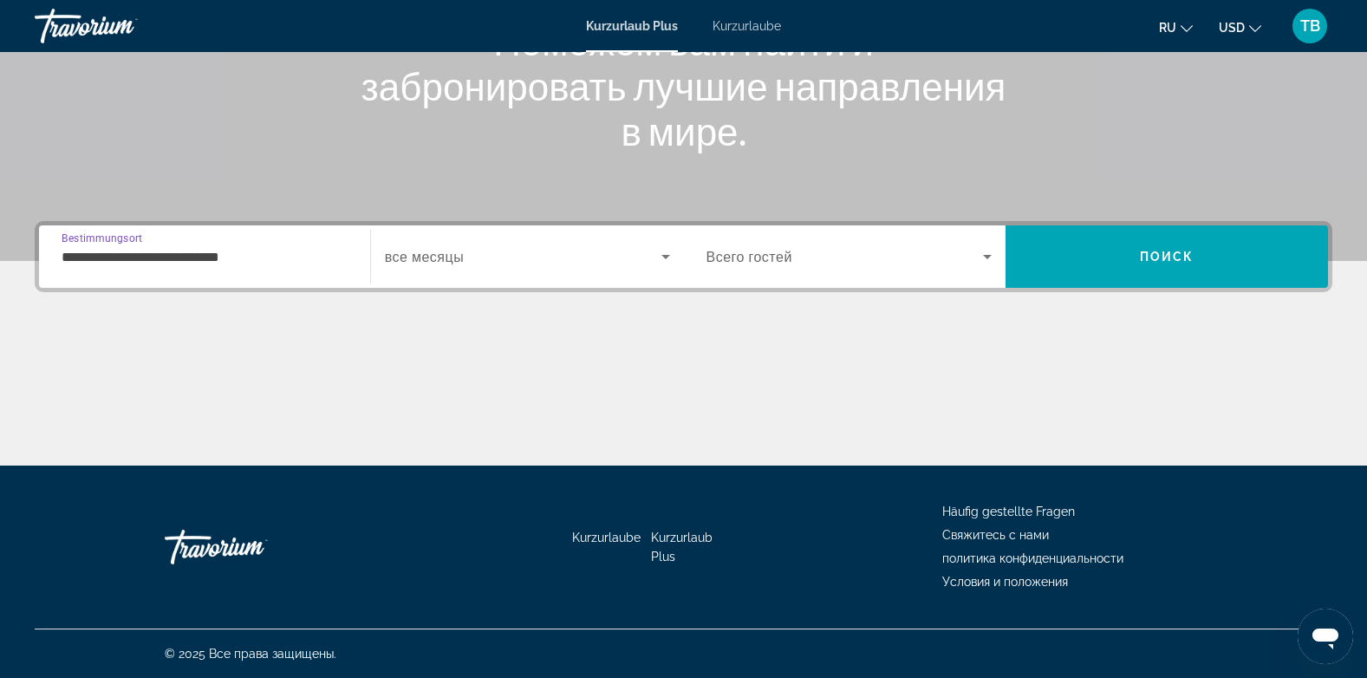
click at [218, 257] on input "**********" at bounding box center [205, 257] width 286 height 21
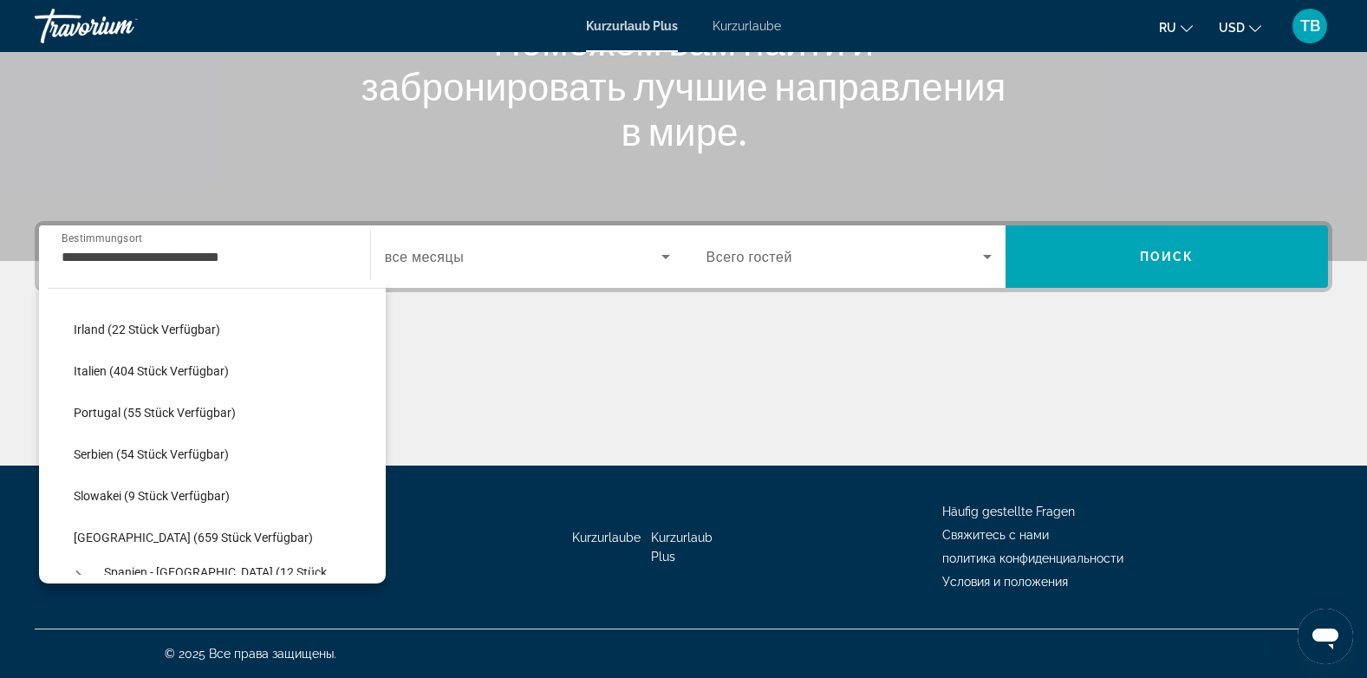
scroll to position [623, 0]
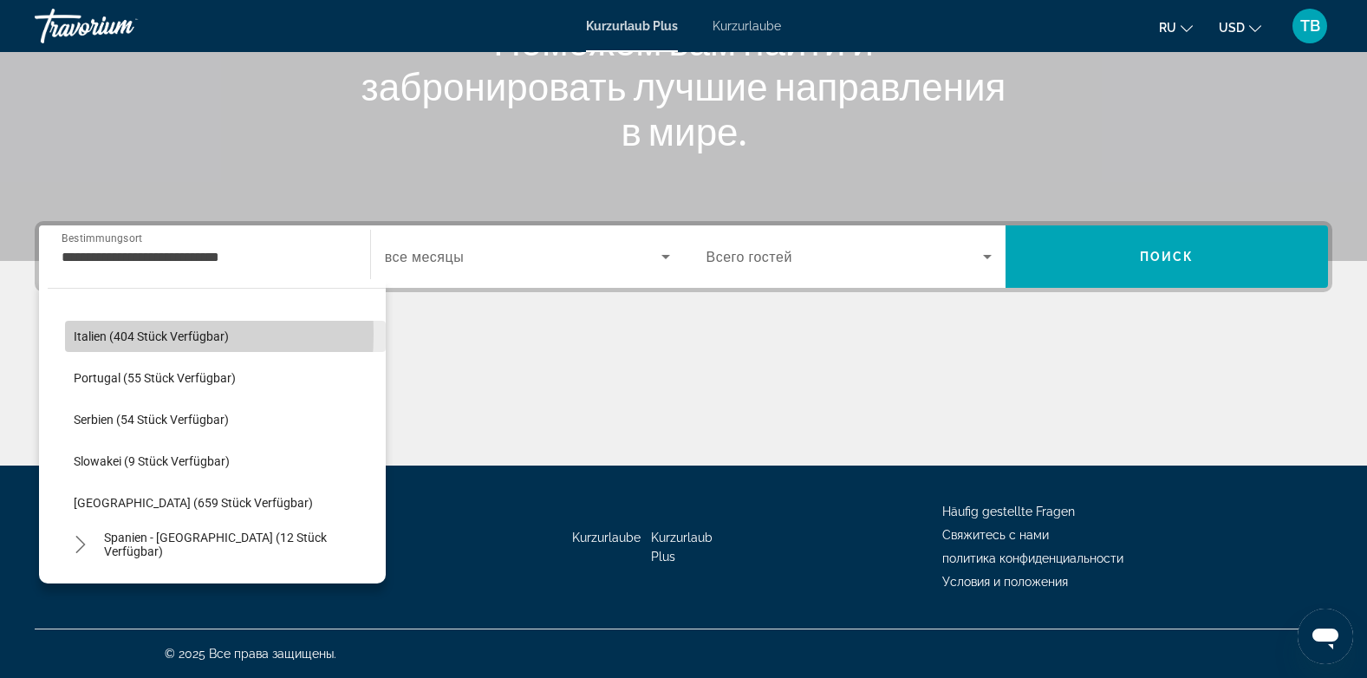
click at [90, 334] on span "Italien (404 Stück verfügbar)" at bounding box center [151, 336] width 155 height 14
type input "**********"
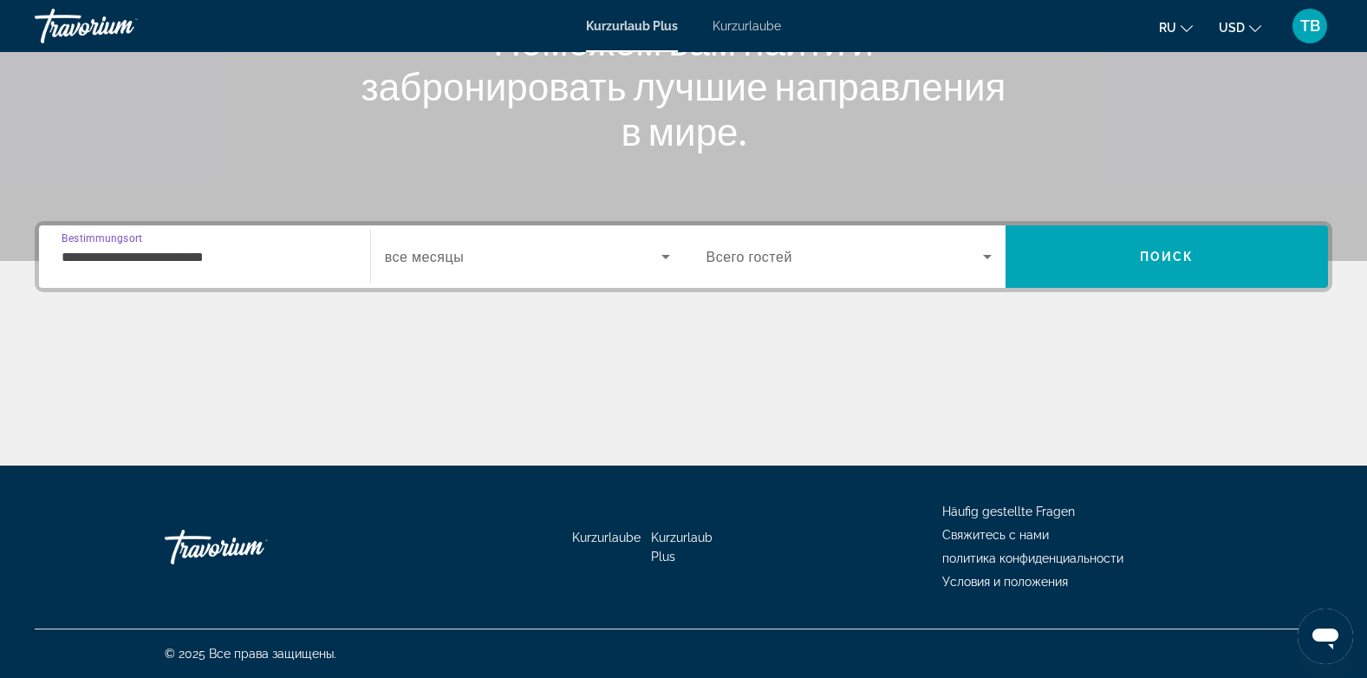
click at [447, 255] on span "все месяцы" at bounding box center [424, 257] width 79 height 16
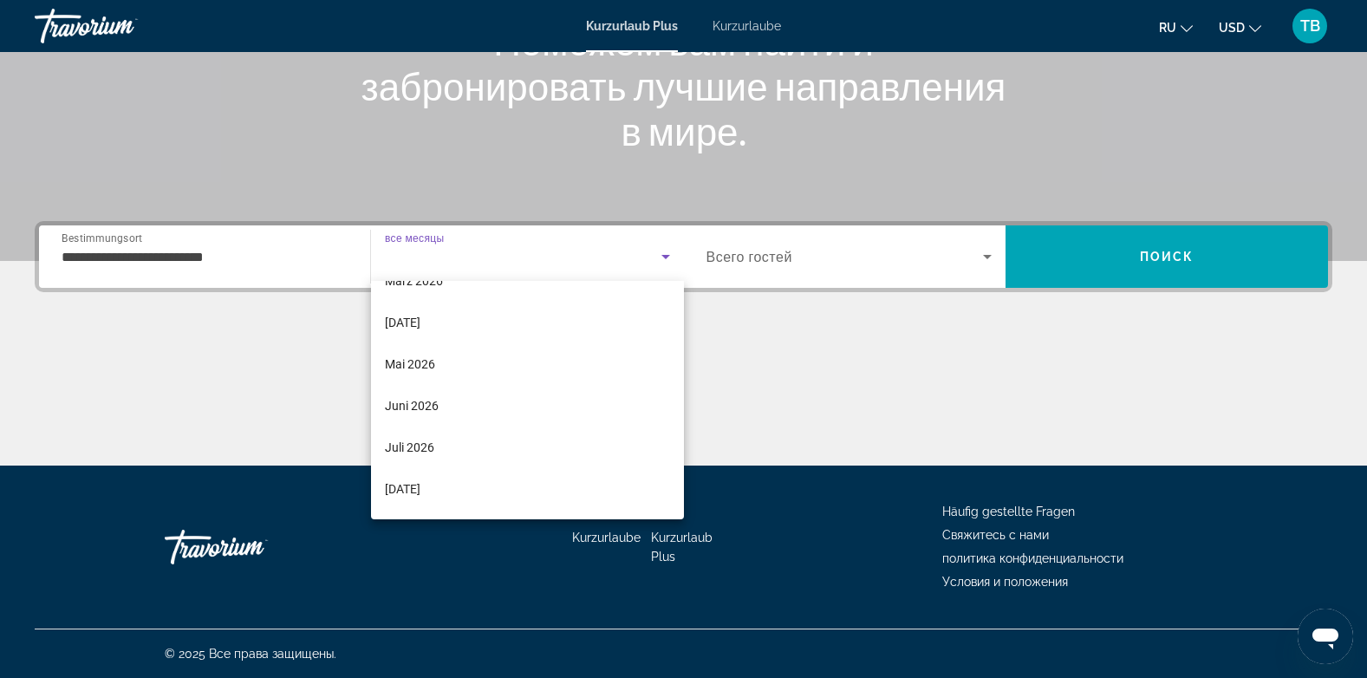
scroll to position [312, 0]
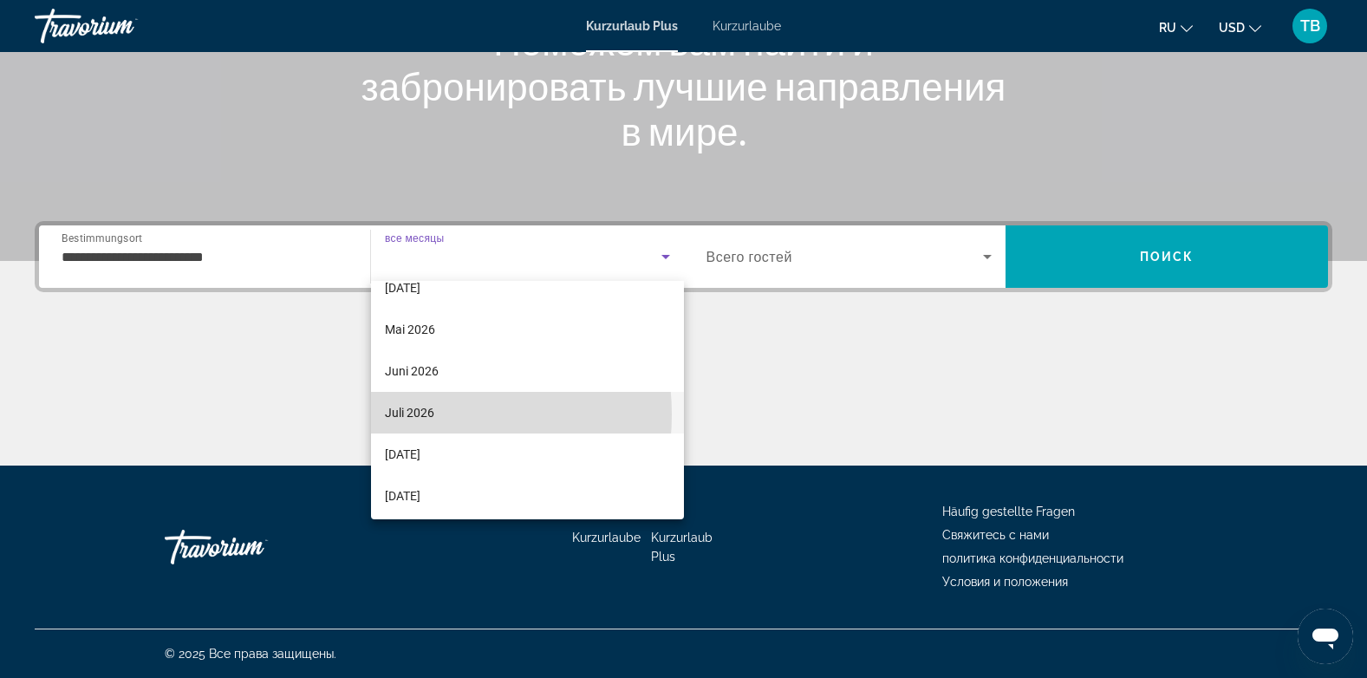
click at [415, 414] on font "Juli 2026" at bounding box center [409, 413] width 49 height 14
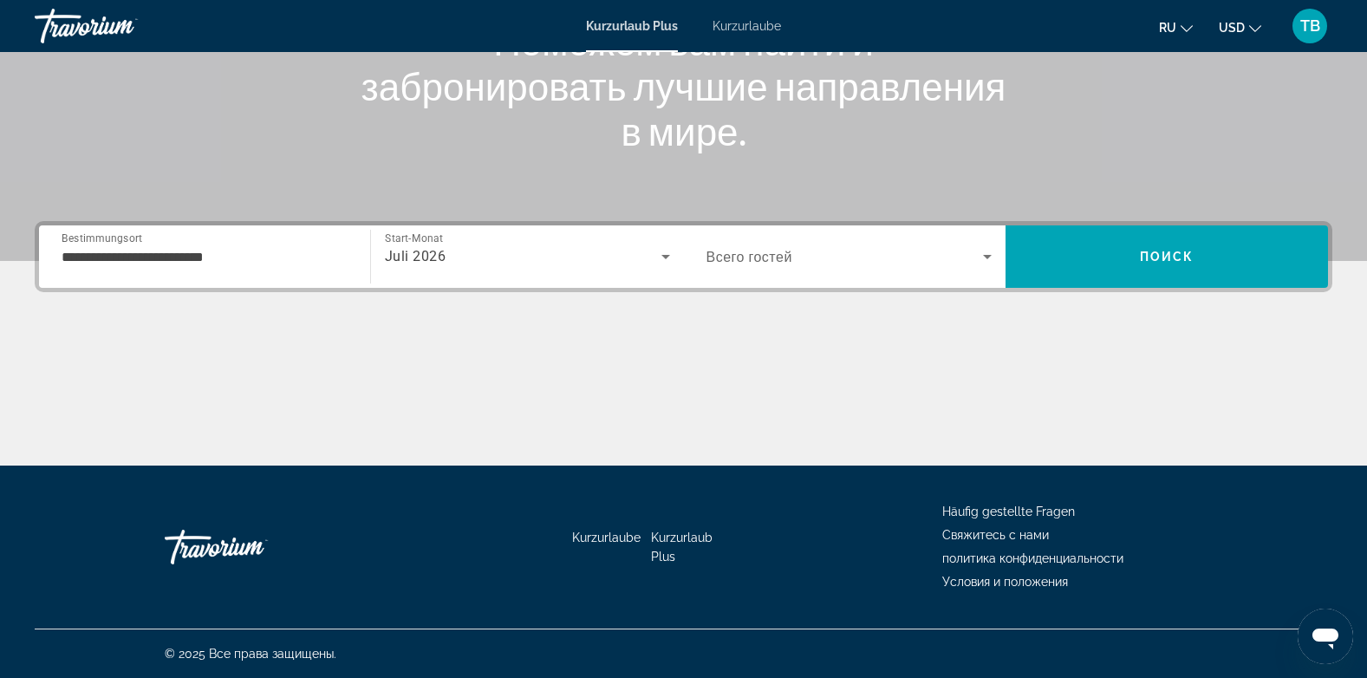
click at [775, 264] on span "Всего гостей" at bounding box center [749, 257] width 86 height 16
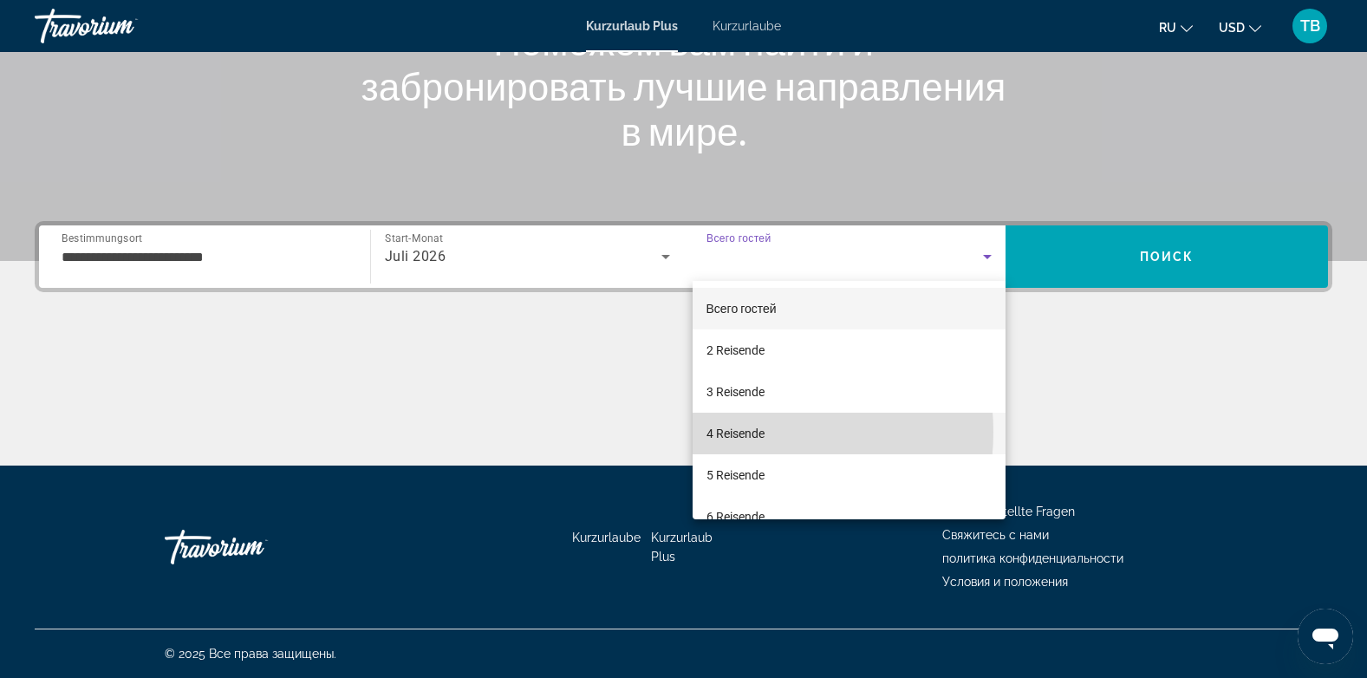
click at [736, 432] on font "4 Reisende" at bounding box center [735, 433] width 58 height 14
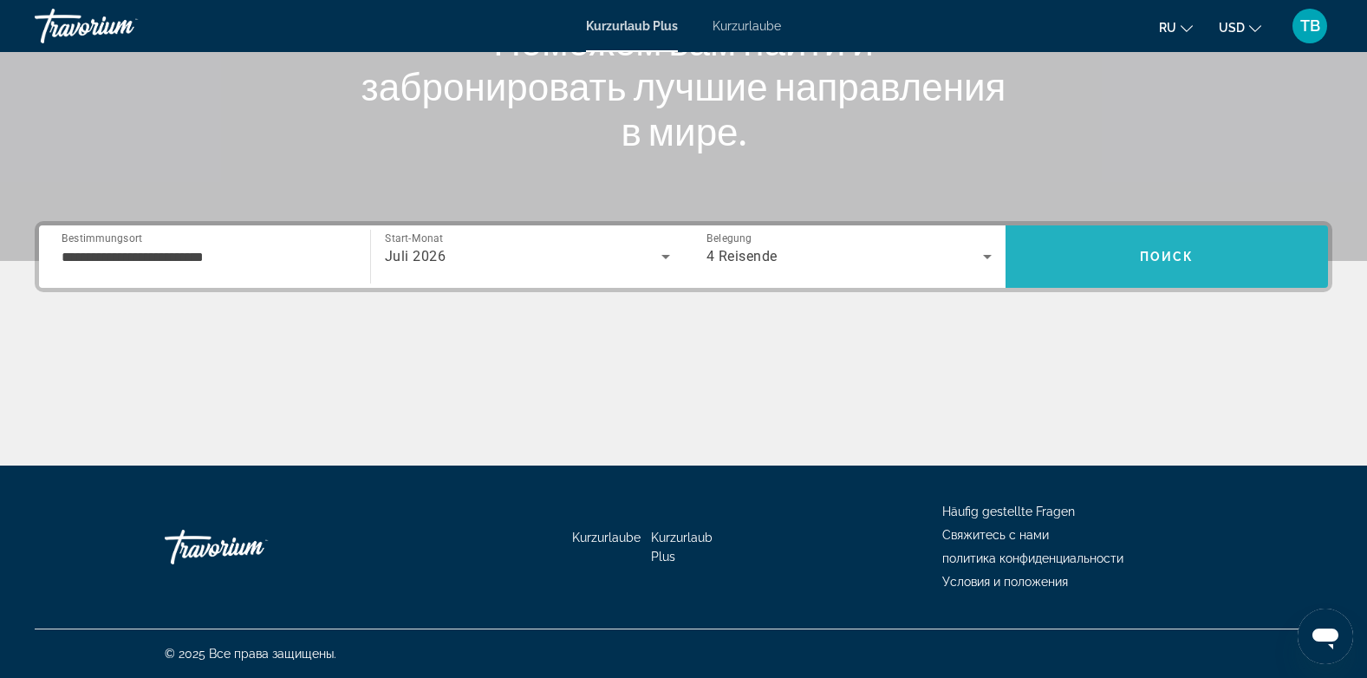
click at [1174, 243] on span "Suchen" at bounding box center [1166, 257] width 322 height 42
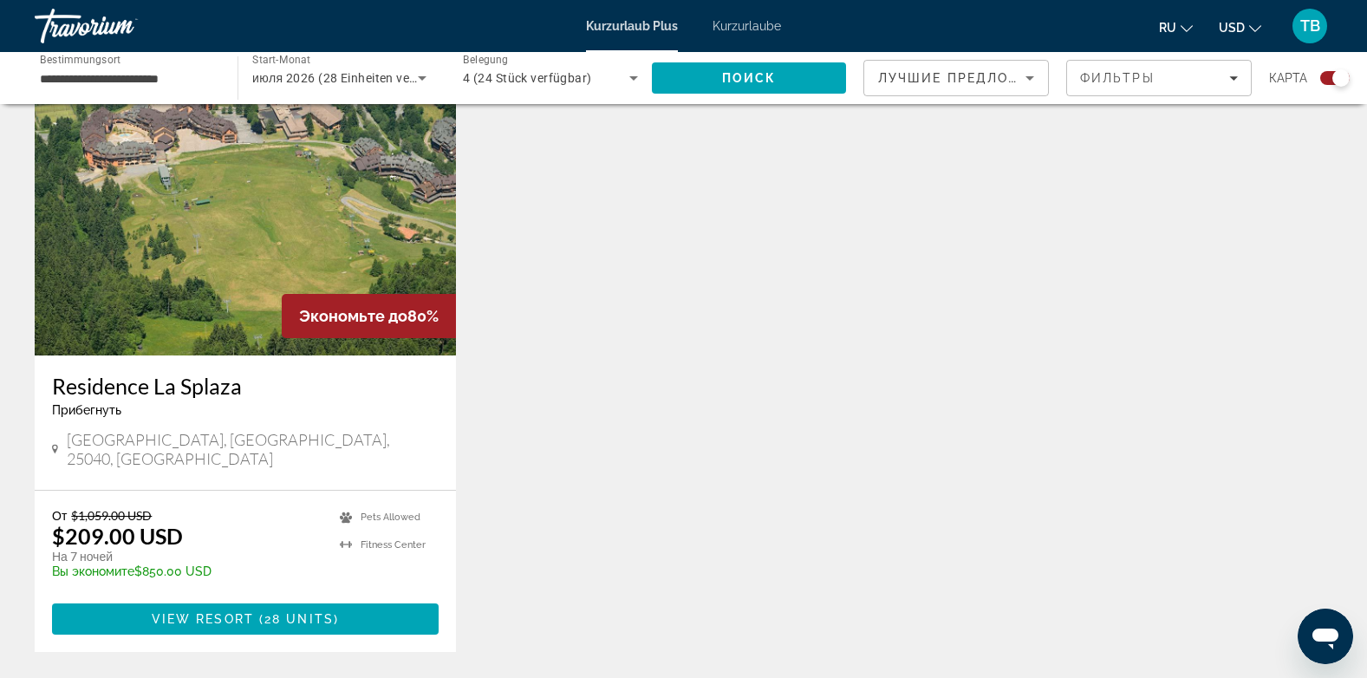
scroll to position [659, 0]
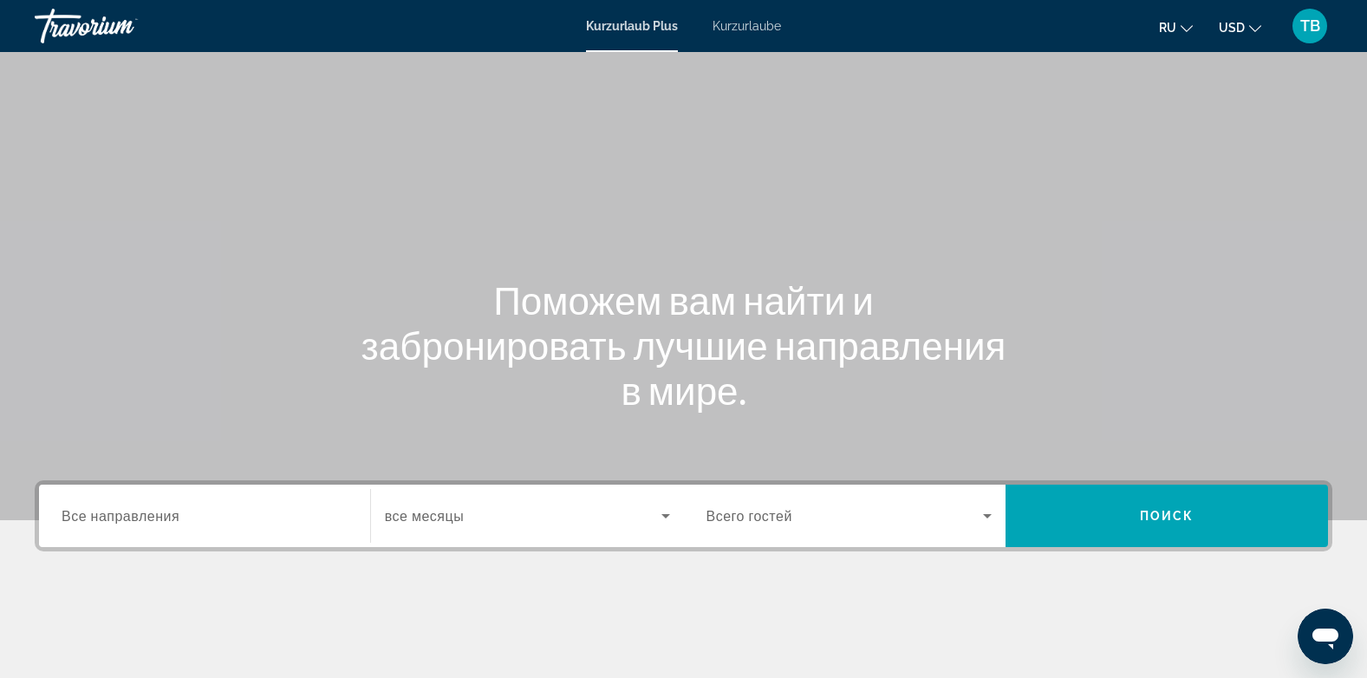
click at [207, 526] on div "Such-Widget" at bounding box center [205, 515] width 286 height 49
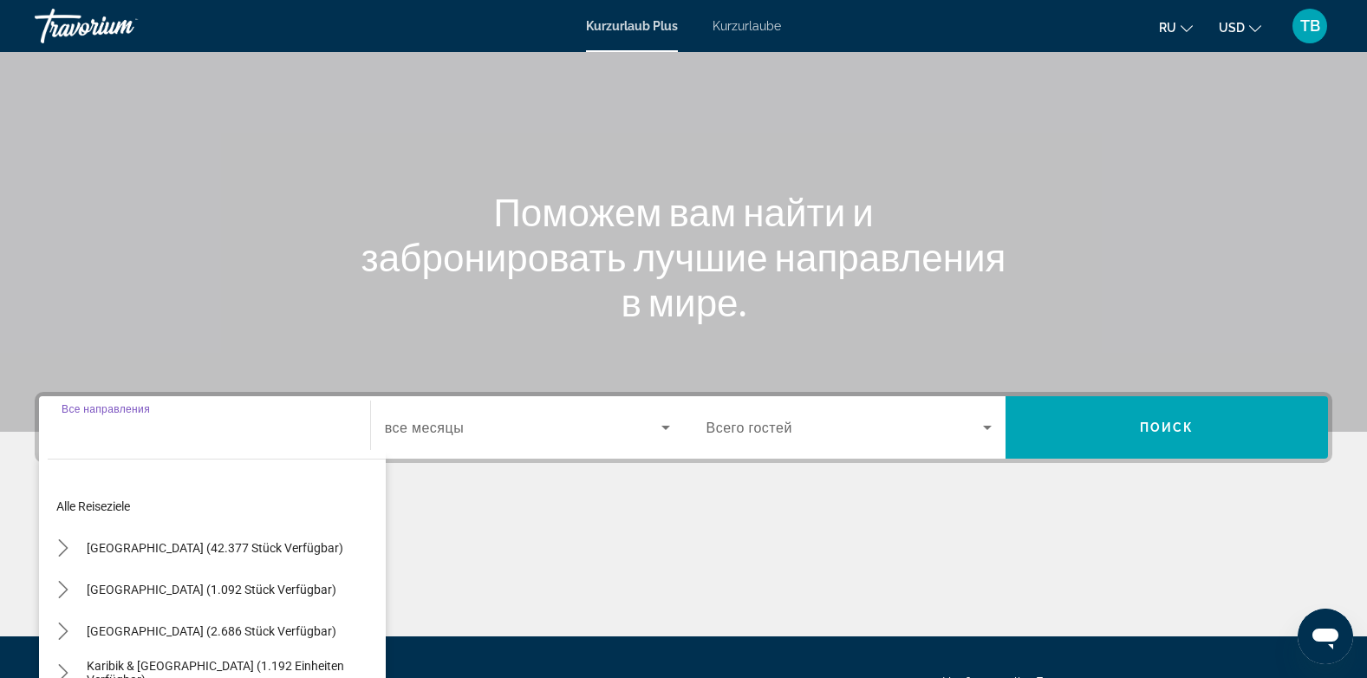
scroll to position [259, 0]
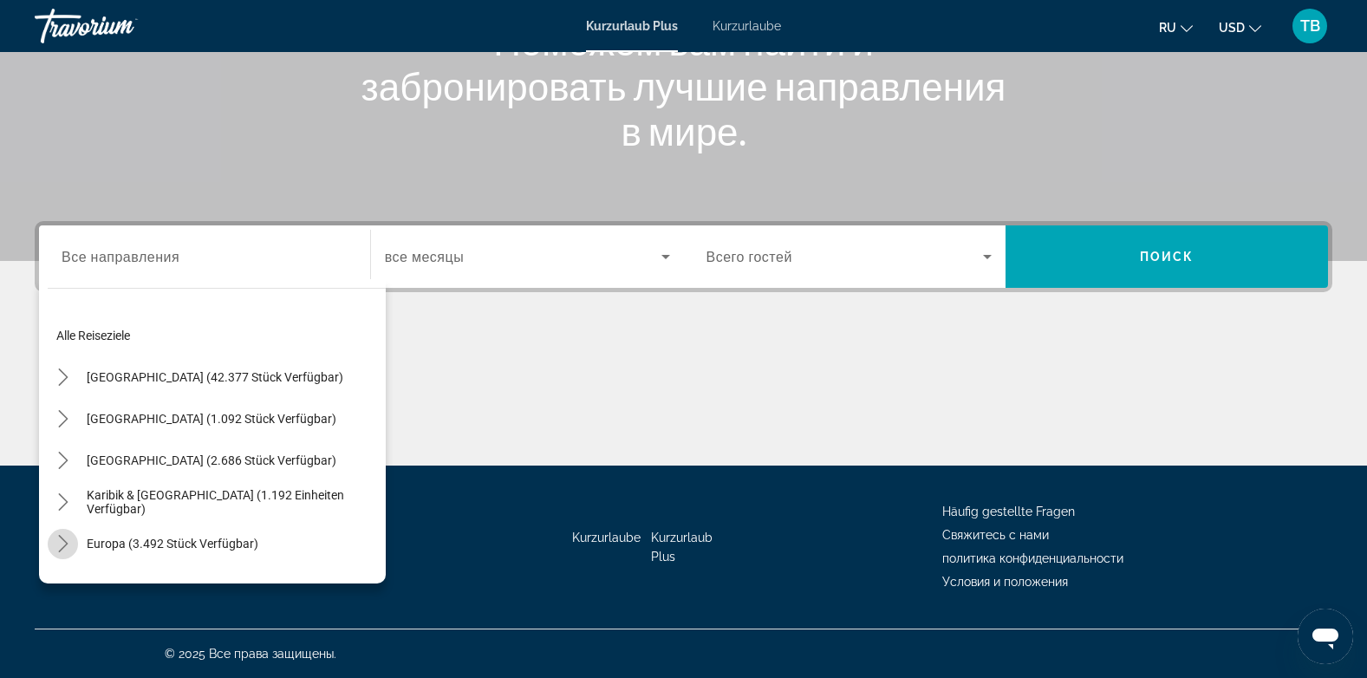
click at [61, 546] on icon "Toggle Europe (3.492 Einheiten verfügbar) Untermenü" at bounding box center [63, 543] width 17 height 17
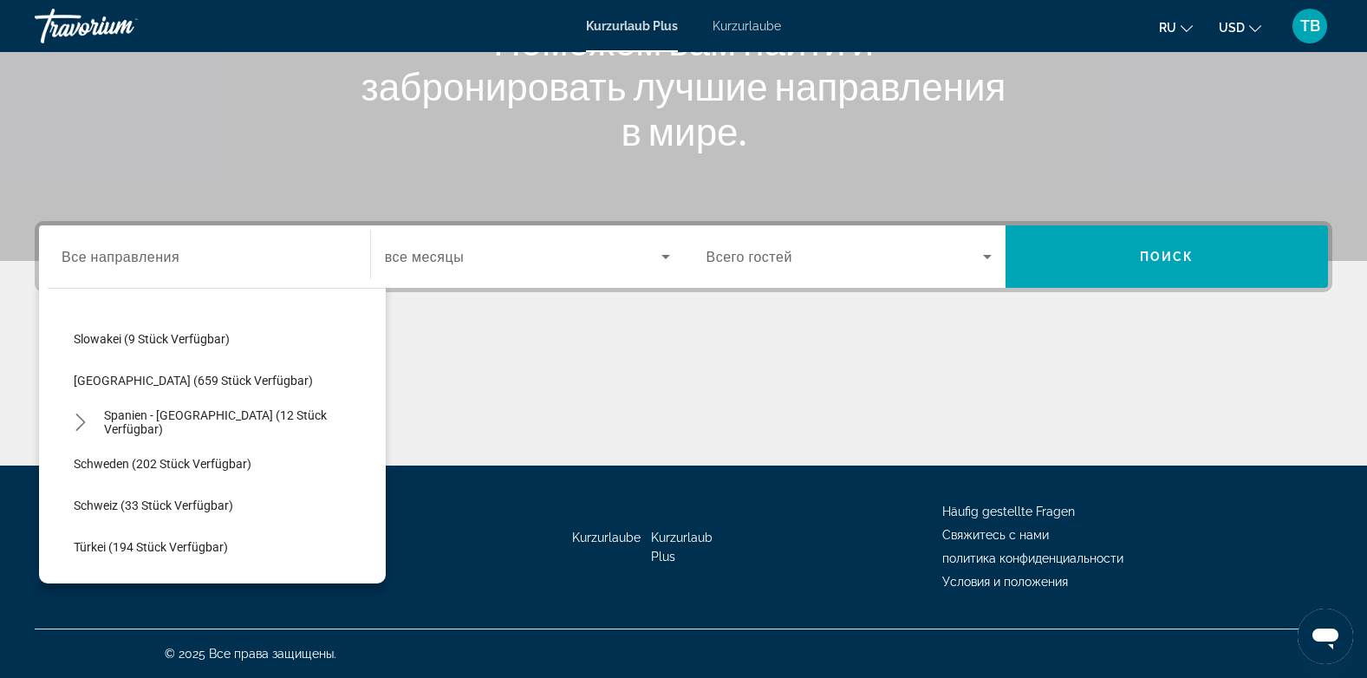
scroll to position [771, 0]
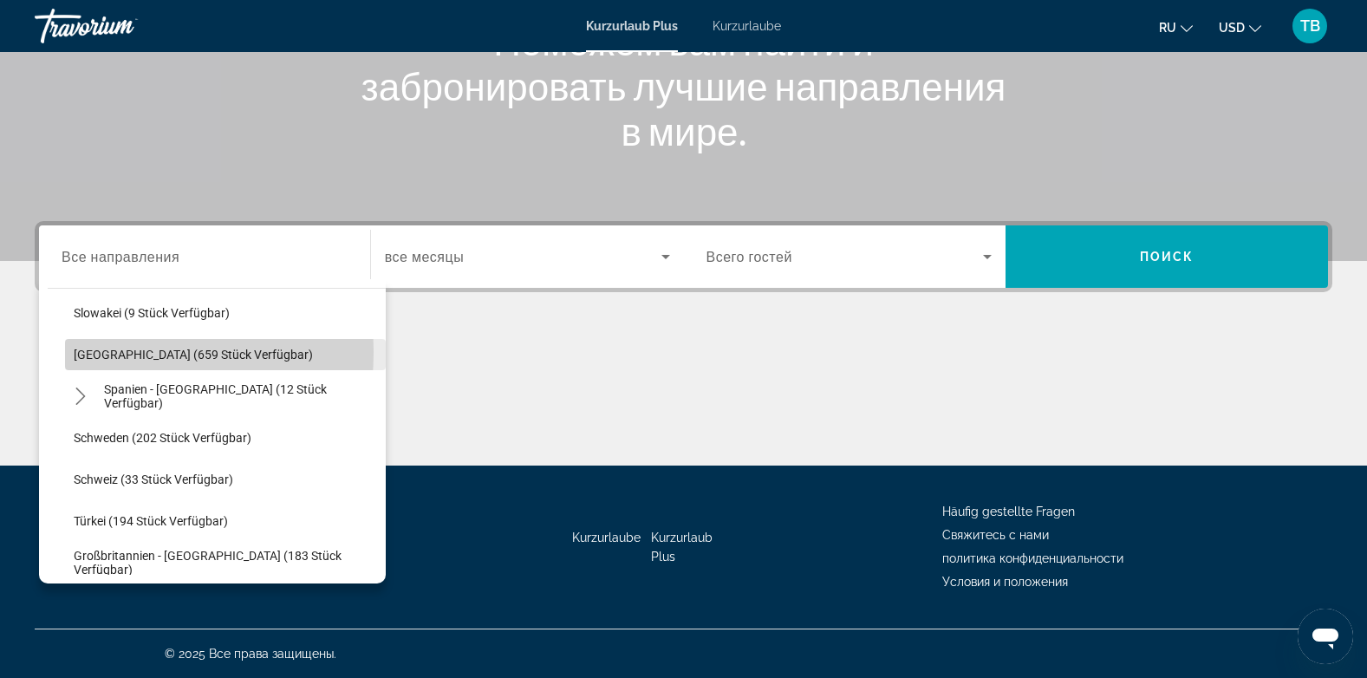
click at [96, 352] on span "[GEOGRAPHIC_DATA] (659 Stück verfügbar)" at bounding box center [193, 355] width 239 height 14
type input "**********"
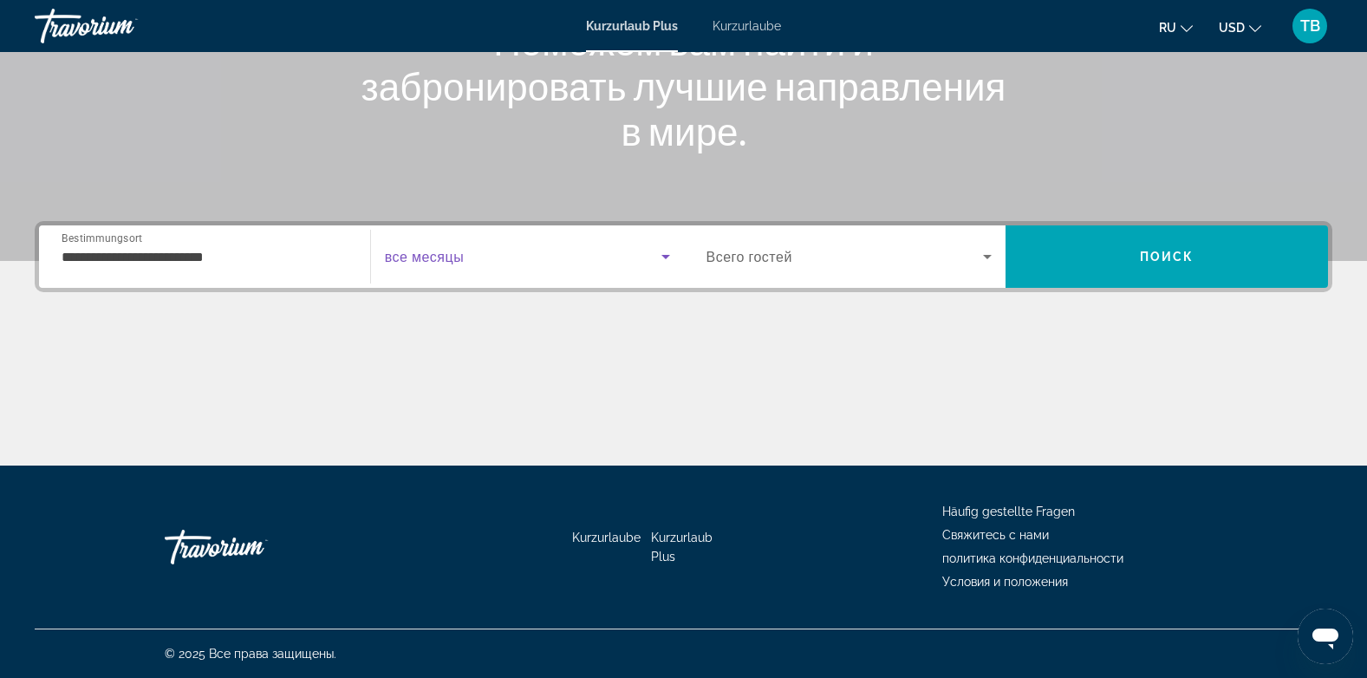
click at [610, 265] on span "Such-Widget" at bounding box center [523, 256] width 276 height 21
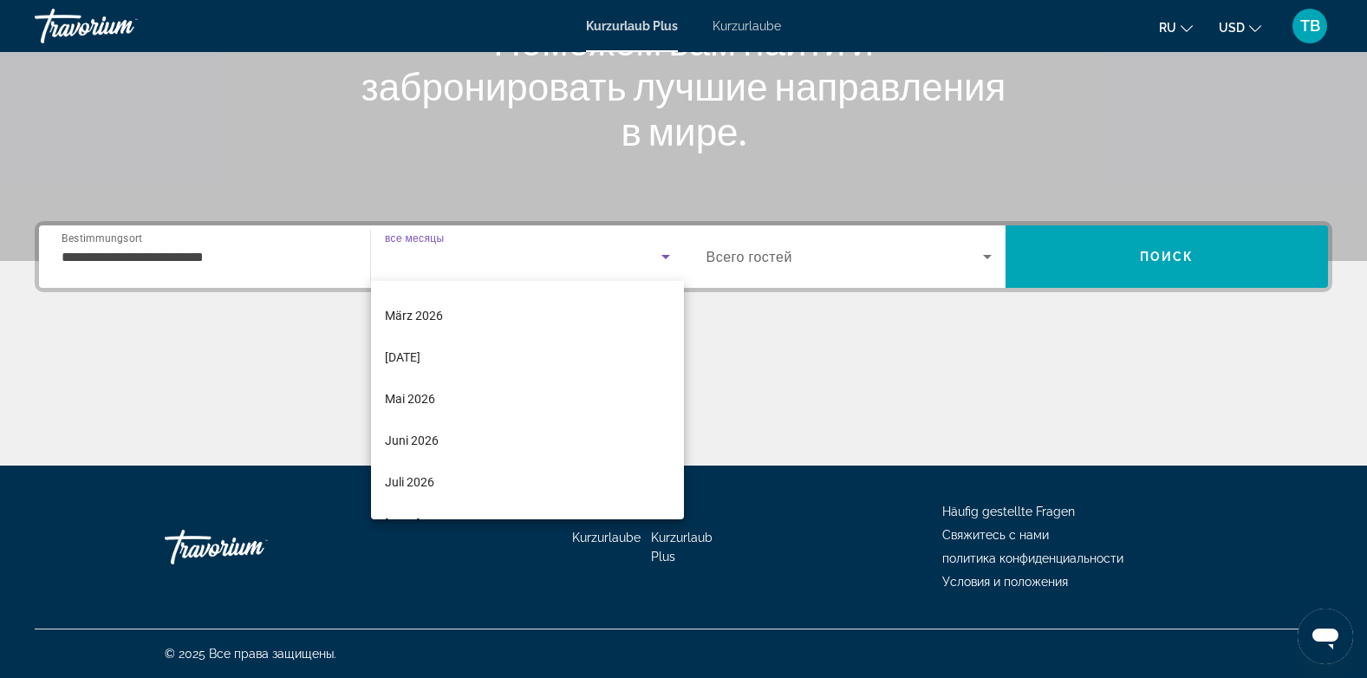
scroll to position [277, 0]
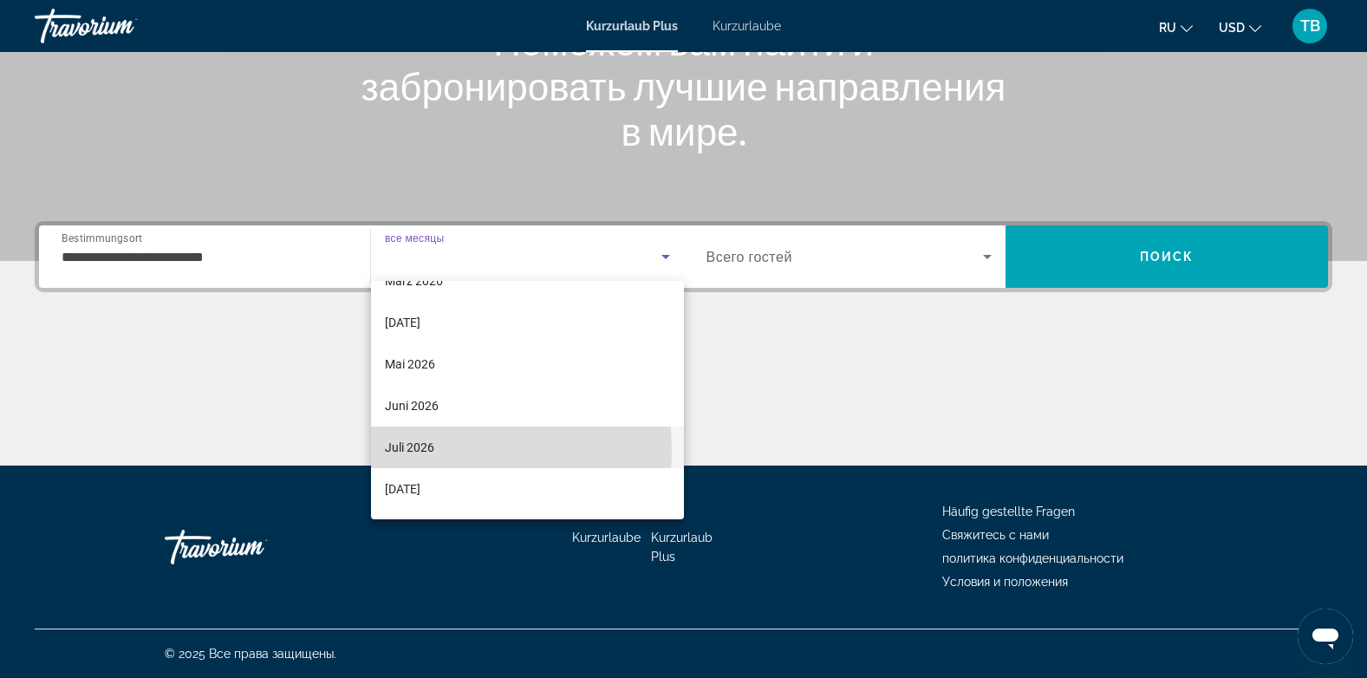
click at [419, 450] on font "Juli 2026" at bounding box center [409, 447] width 49 height 14
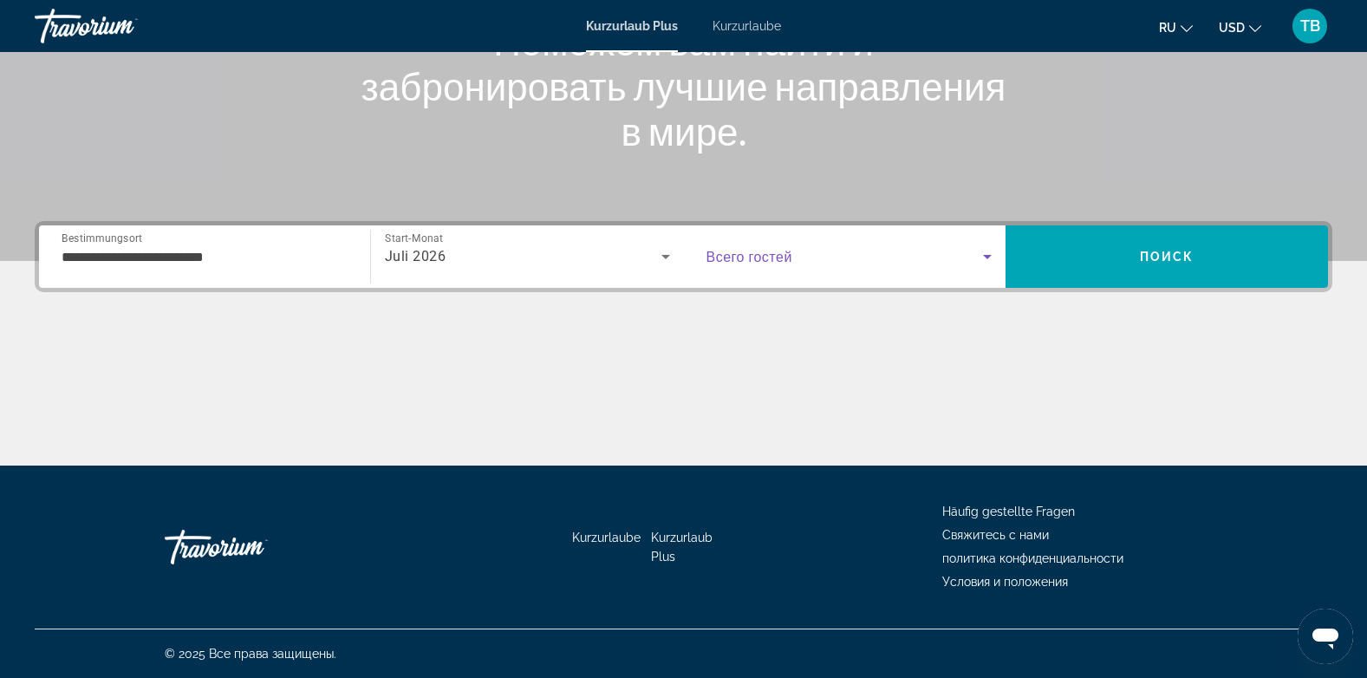
click at [815, 265] on span "Such-Widget" at bounding box center [844, 256] width 277 height 21
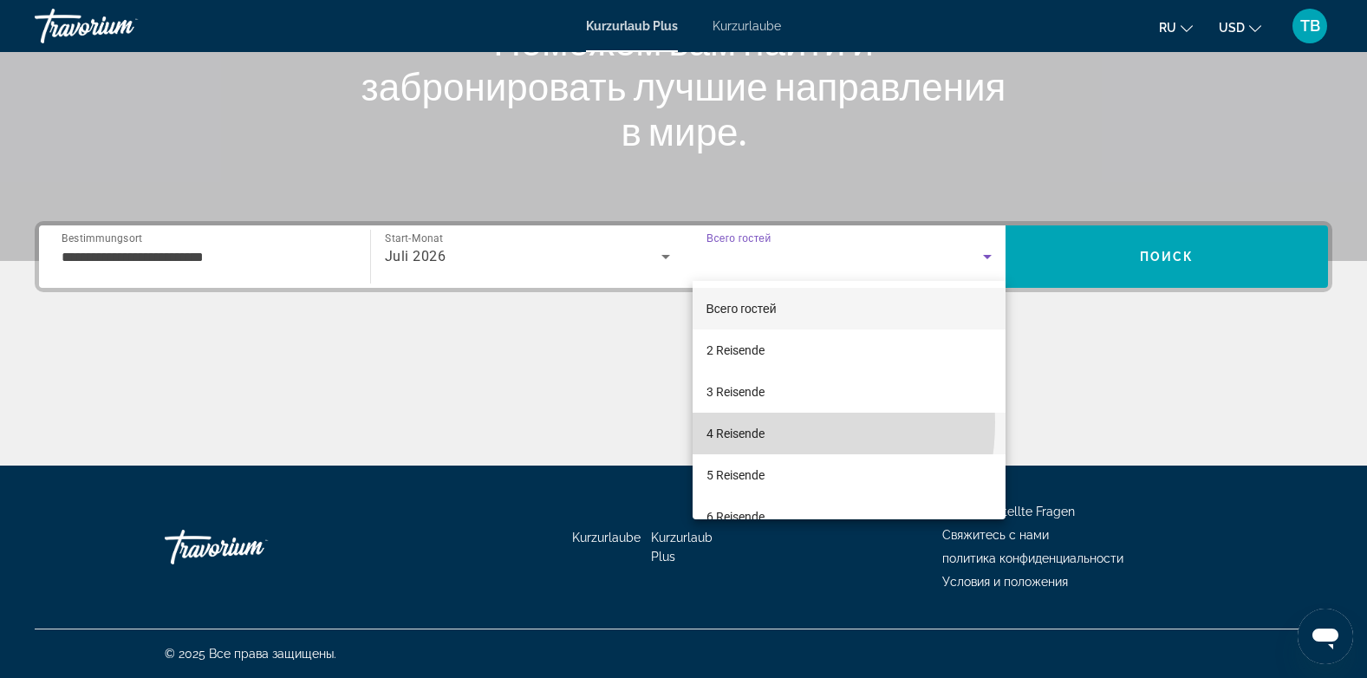
click at [749, 422] on mat-option "4 Reisende" at bounding box center [849, 433] width 314 height 42
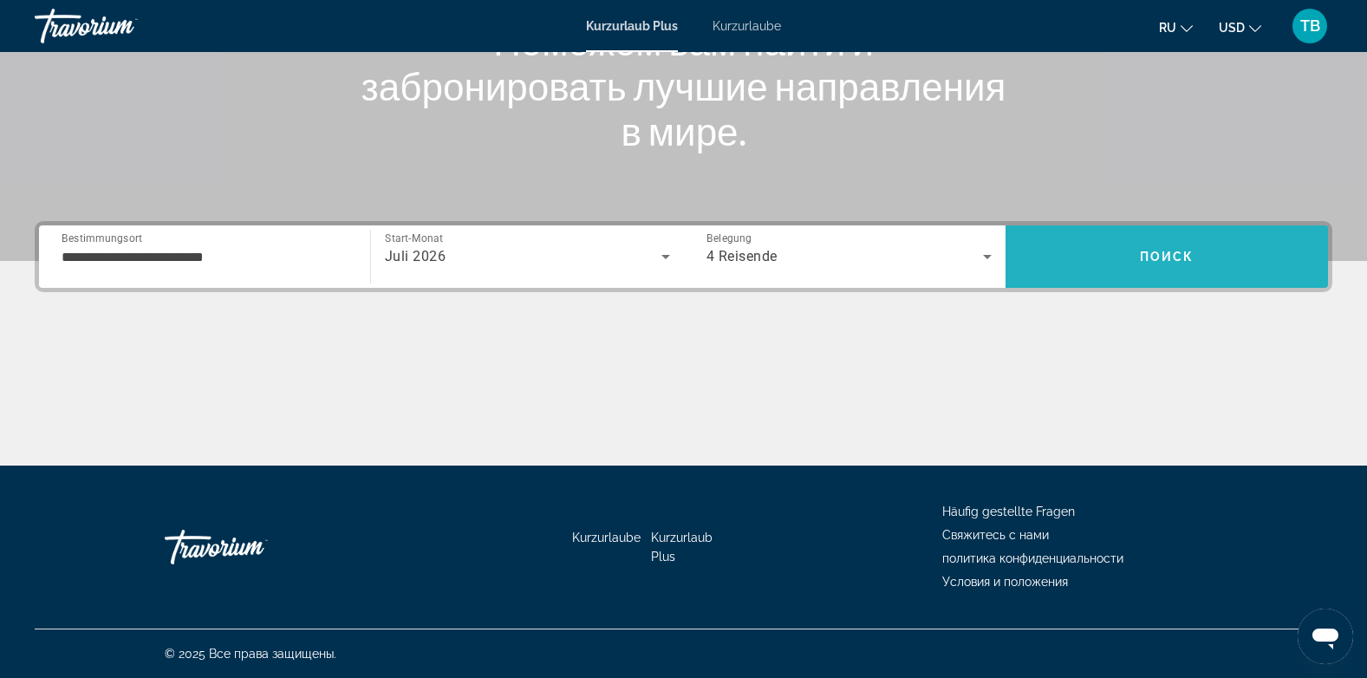
click at [1156, 254] on span "Поиск" at bounding box center [1167, 257] width 55 height 14
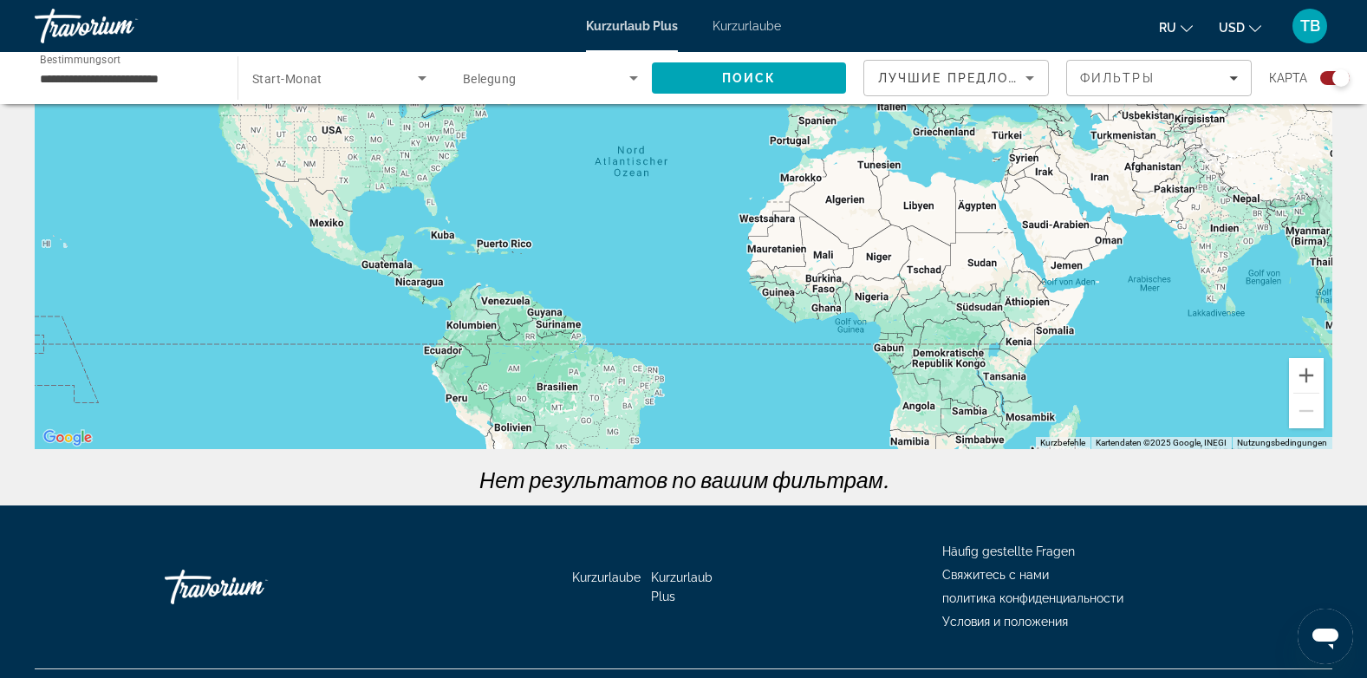
scroll to position [208, 0]
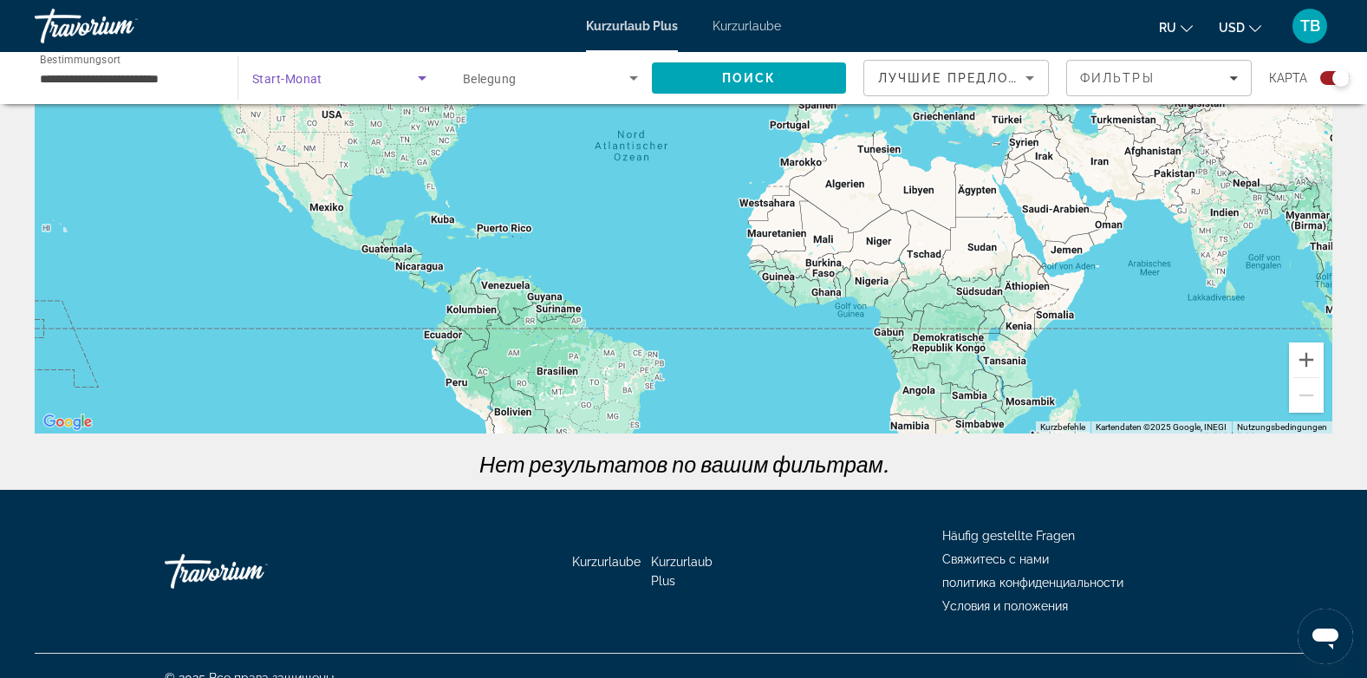
click at [325, 83] on span "Such-Widget" at bounding box center [335, 78] width 166 height 21
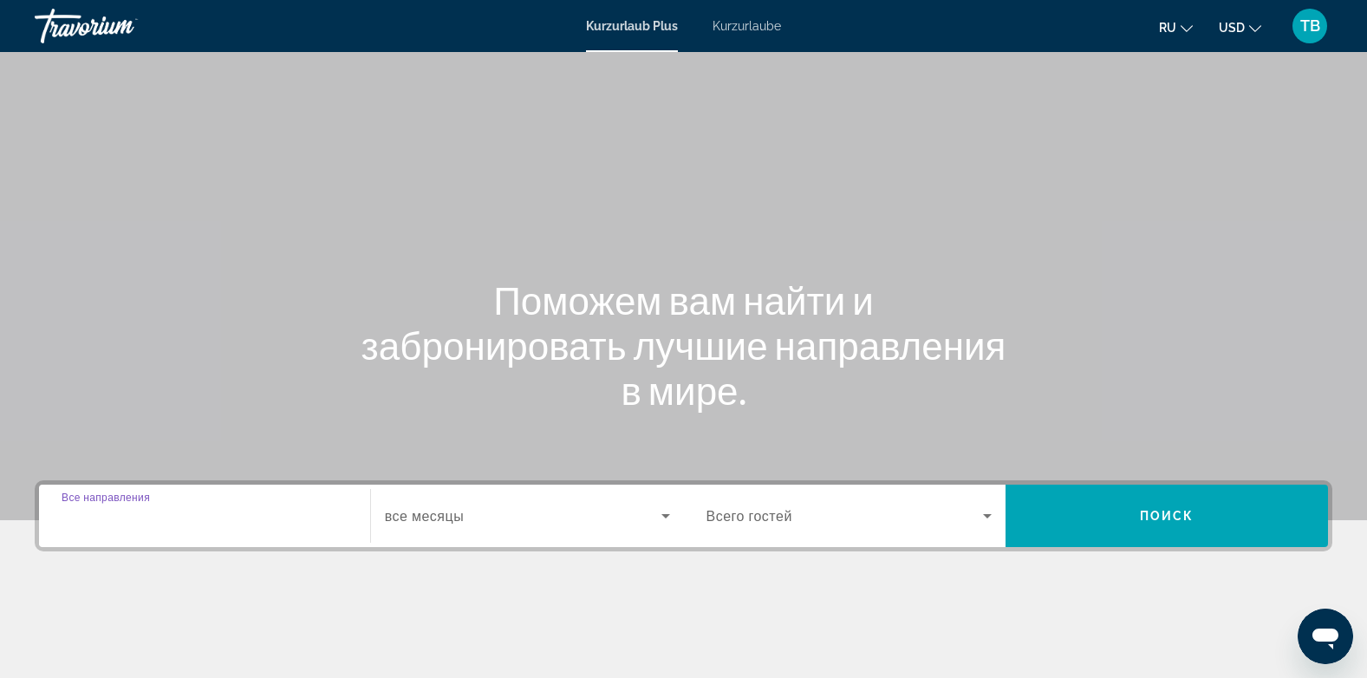
click at [239, 517] on input "Destination Все направления" at bounding box center [205, 516] width 286 height 21
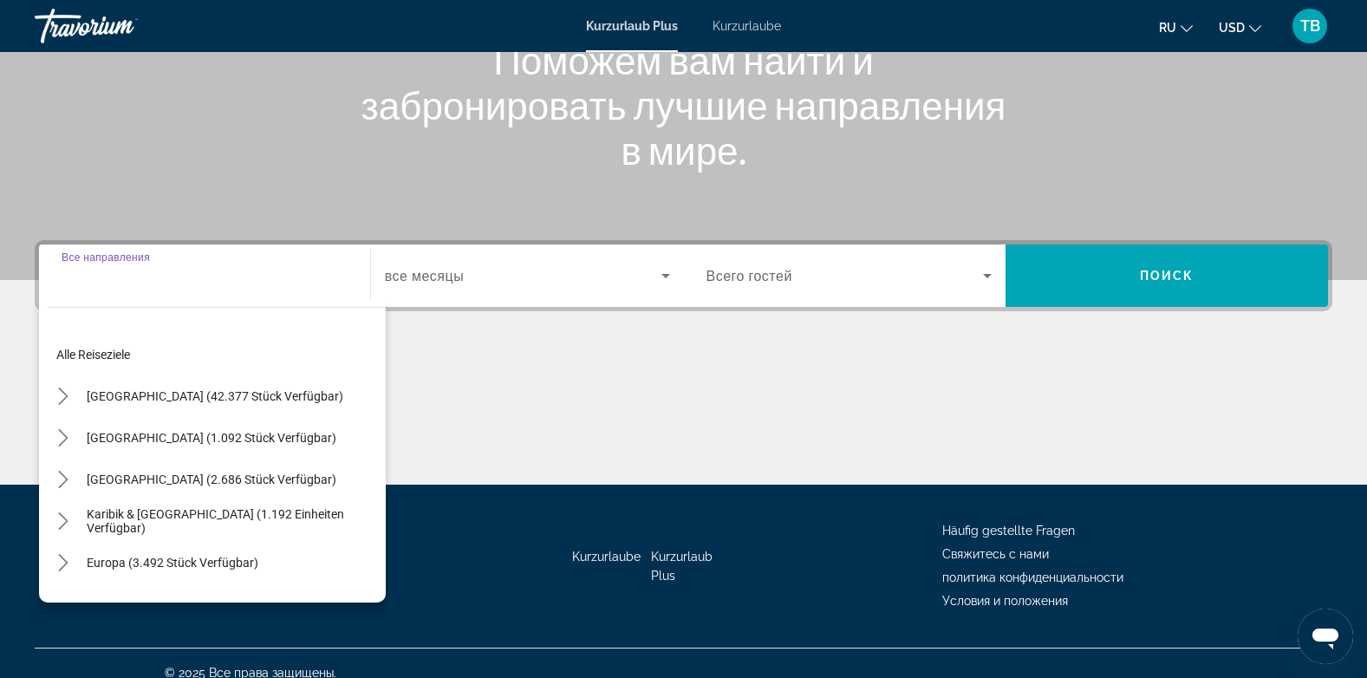
scroll to position [259, 0]
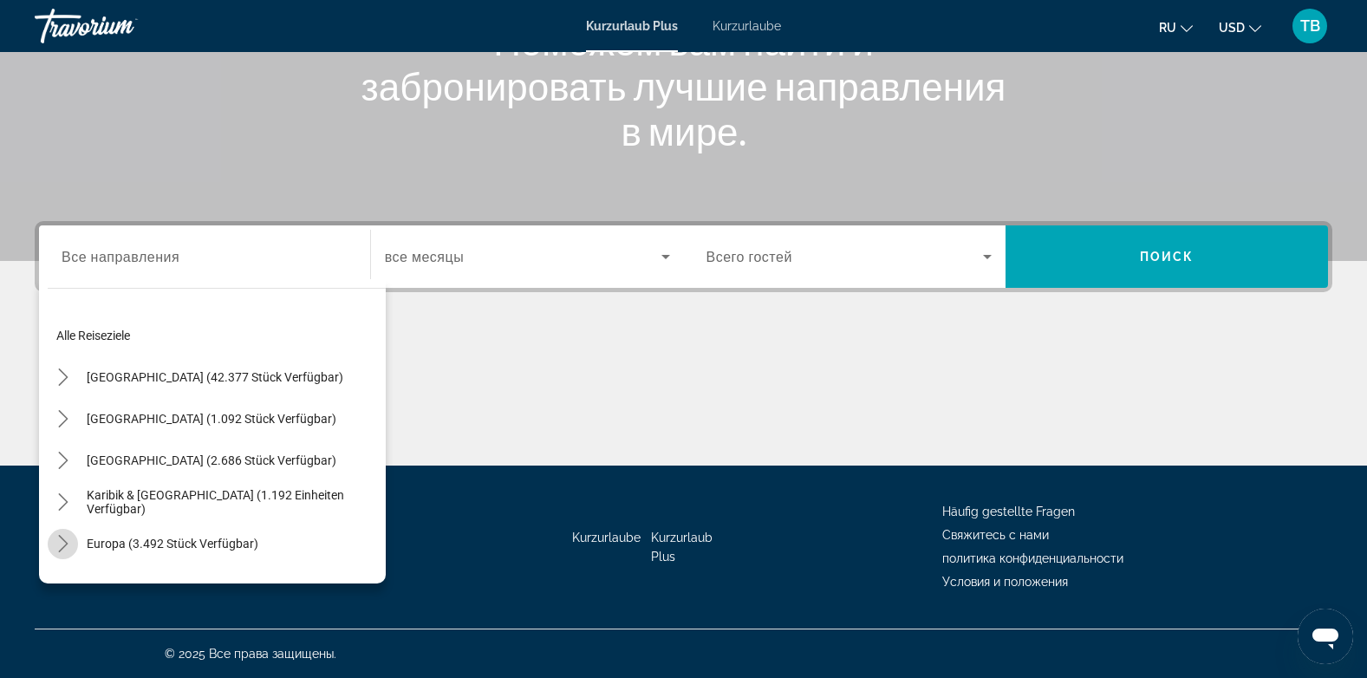
click at [68, 541] on icon "Toggle Europe (3.492 Einheiten verfügbar) Untermenü" at bounding box center [63, 543] width 17 height 17
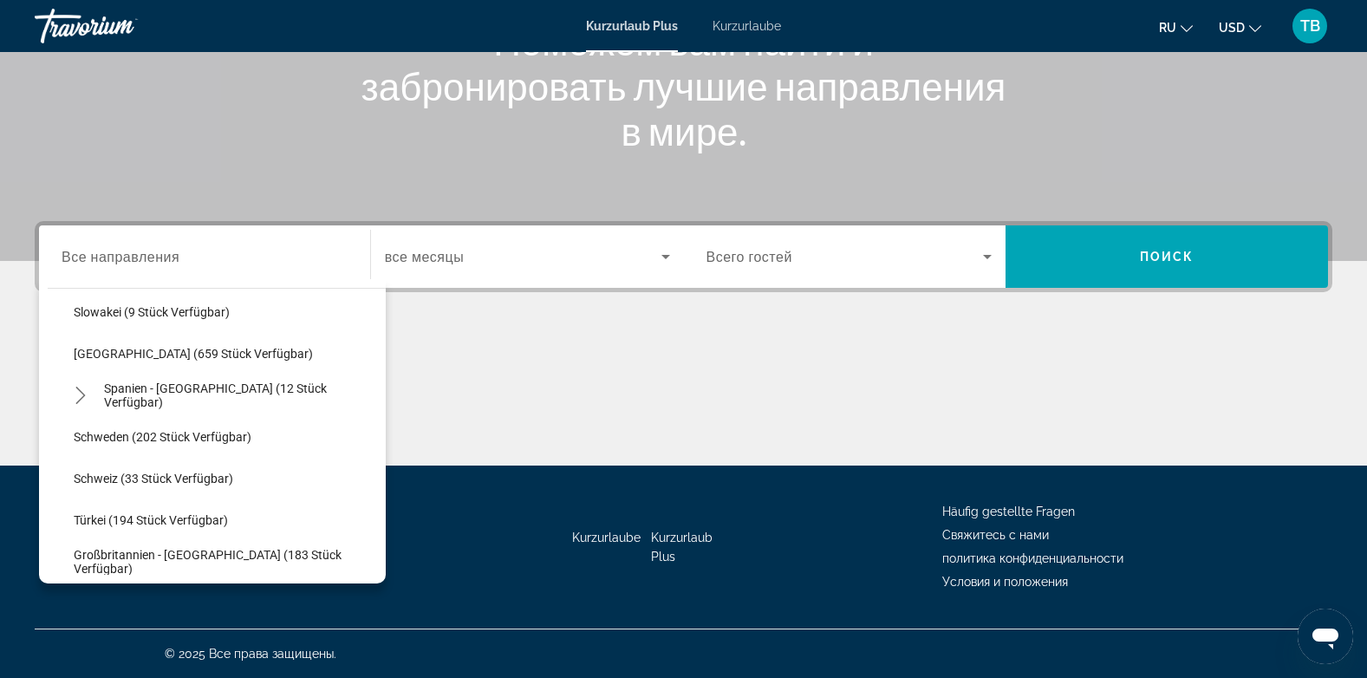
scroll to position [806, 0]
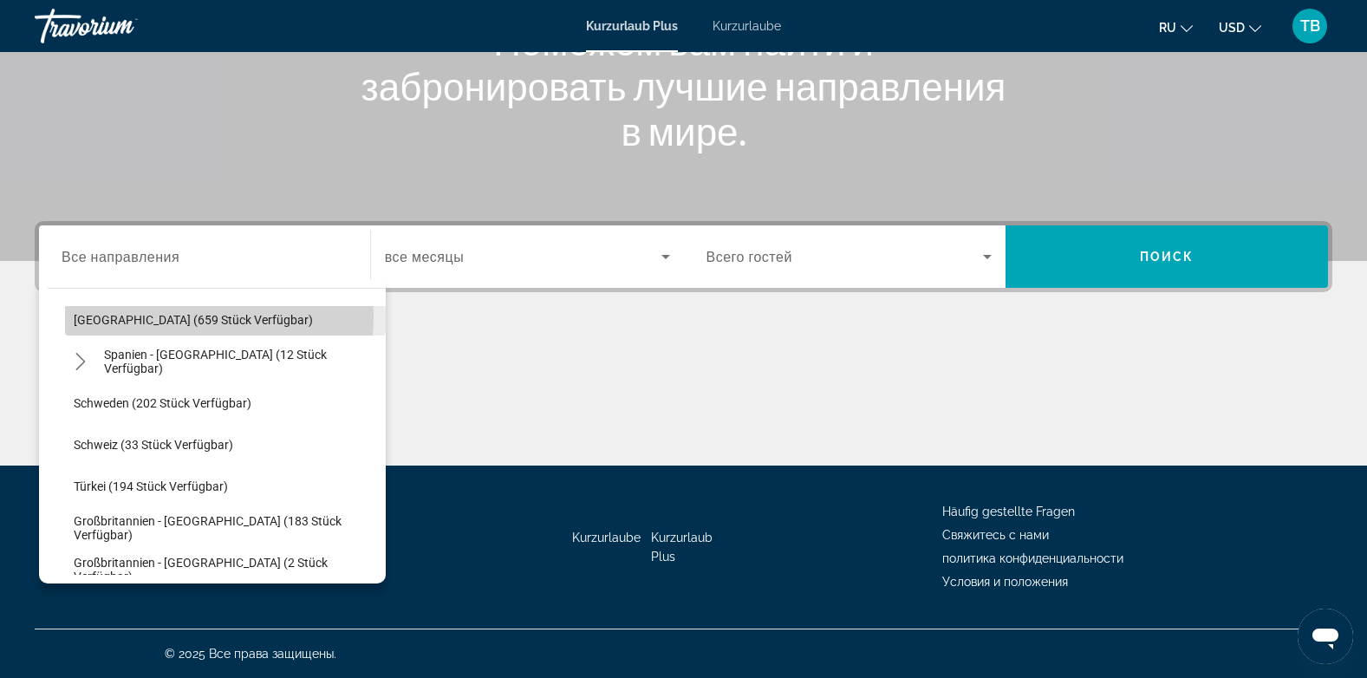
click at [103, 315] on span "[GEOGRAPHIC_DATA] (659 Stück verfügbar)" at bounding box center [193, 320] width 239 height 14
type input "**********"
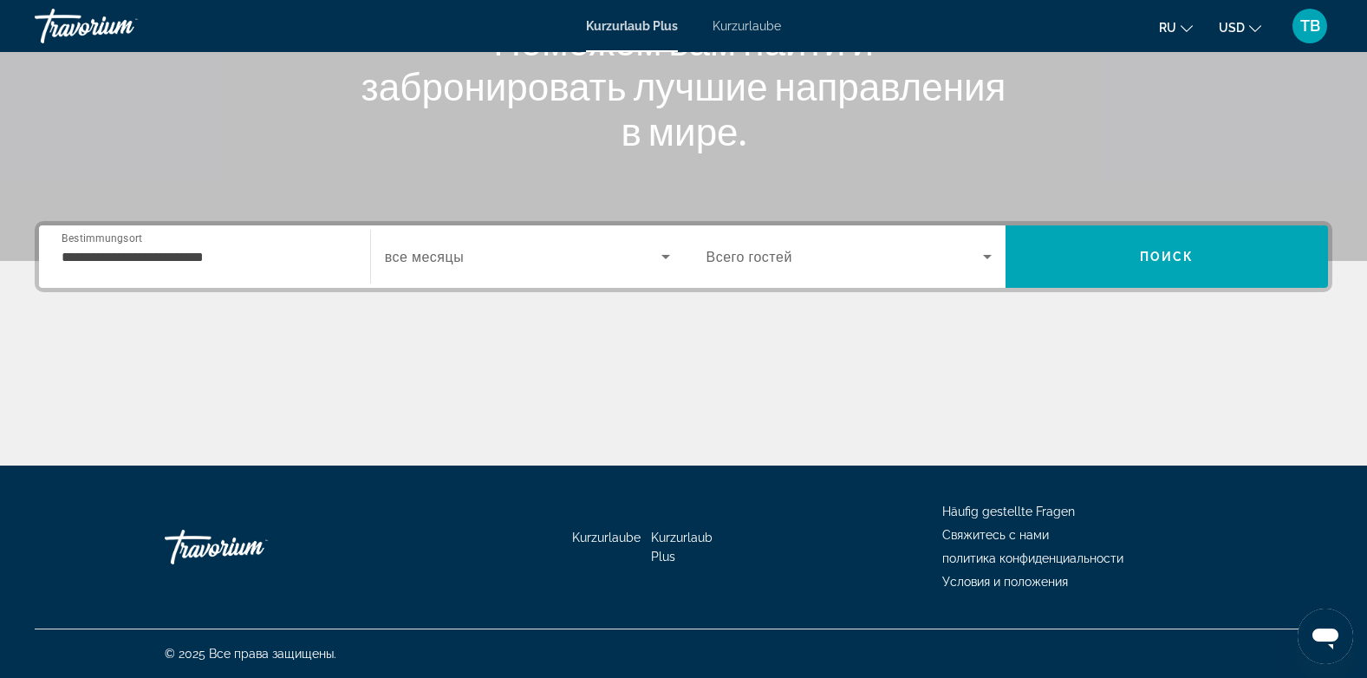
click at [434, 255] on span "все месяцы" at bounding box center [424, 257] width 79 height 16
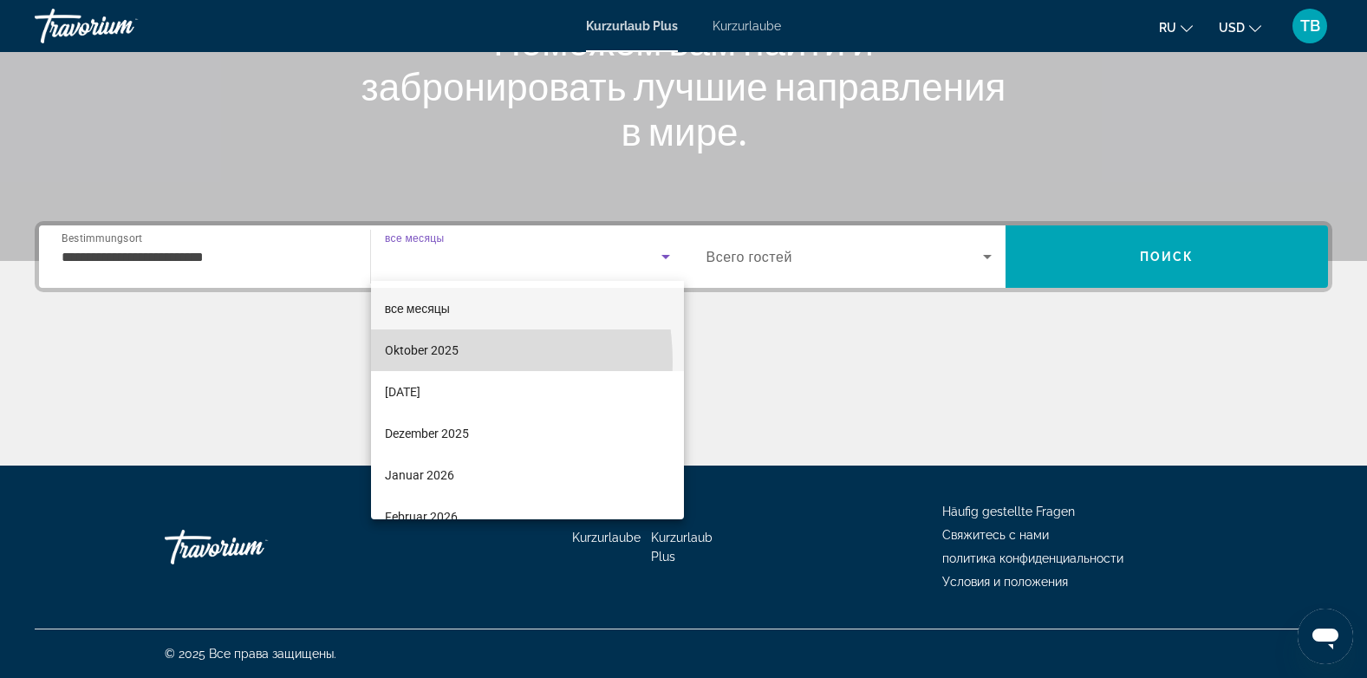
click at [405, 362] on mat-option "Oktober 2025" at bounding box center [527, 350] width 313 height 42
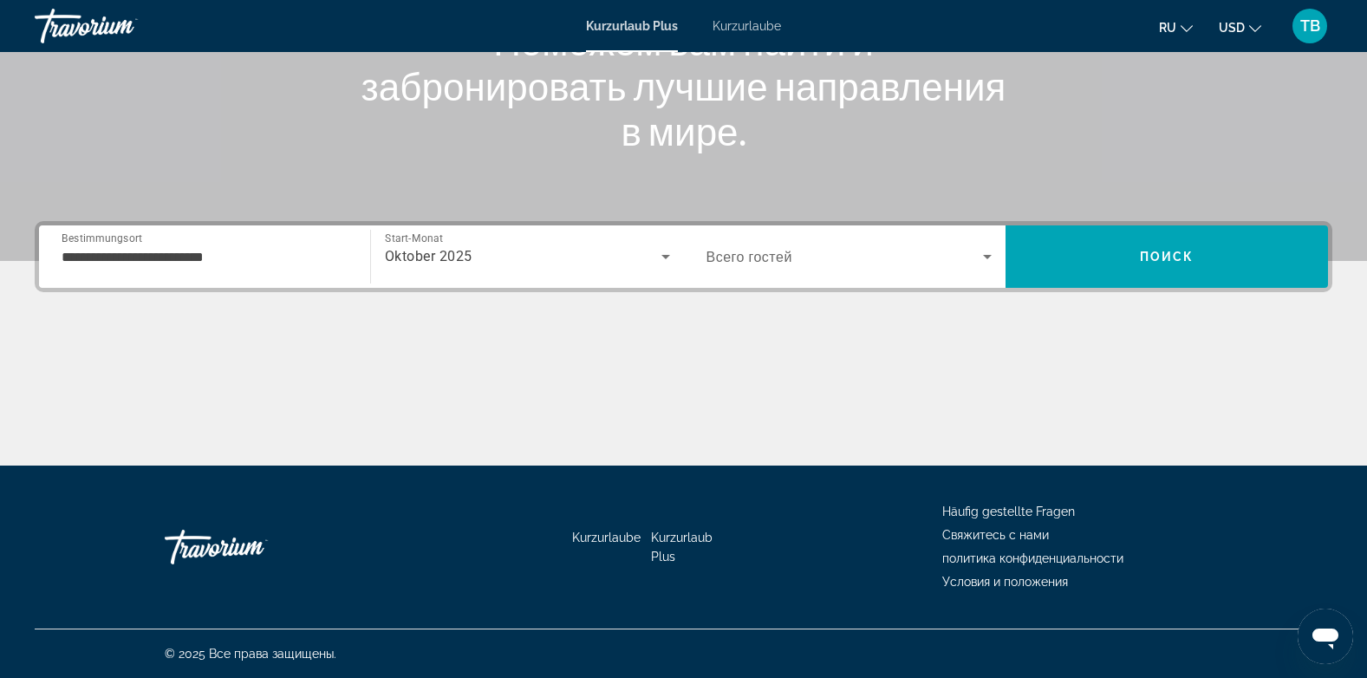
click at [781, 240] on div "Such-Widget" at bounding box center [849, 256] width 286 height 49
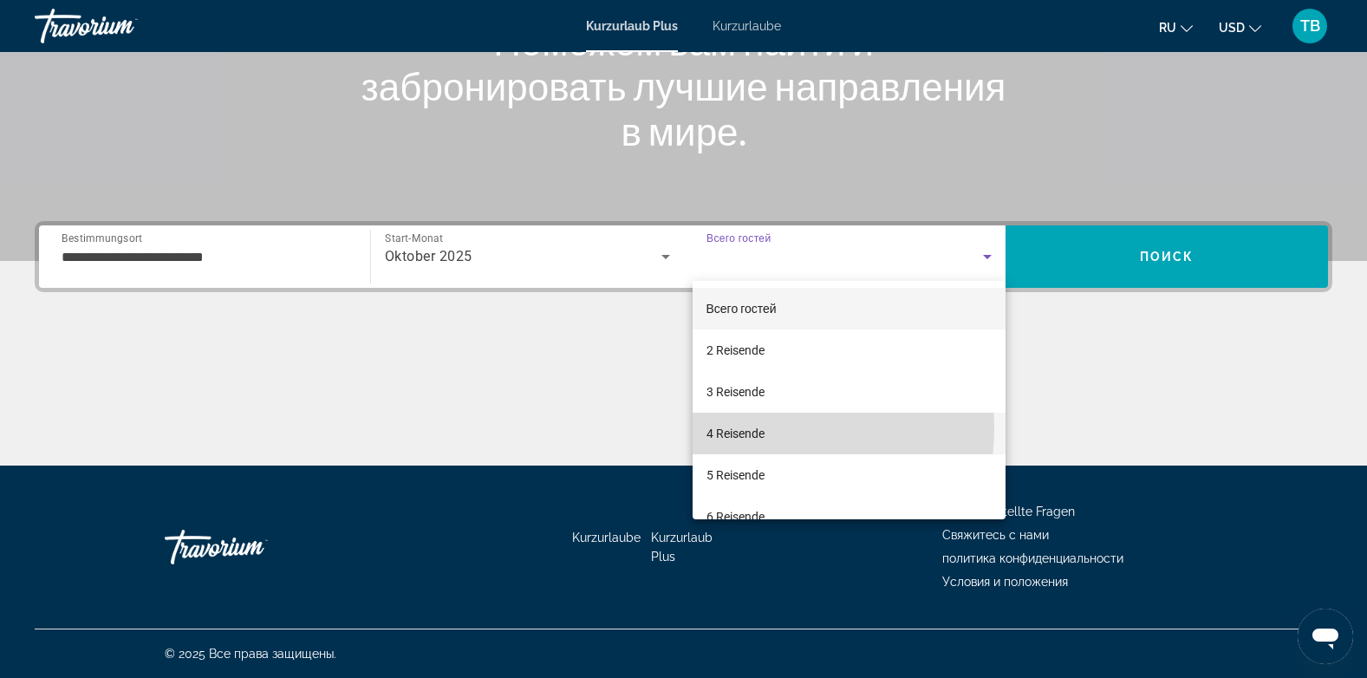
click at [749, 428] on font "4 Reisende" at bounding box center [735, 433] width 58 height 14
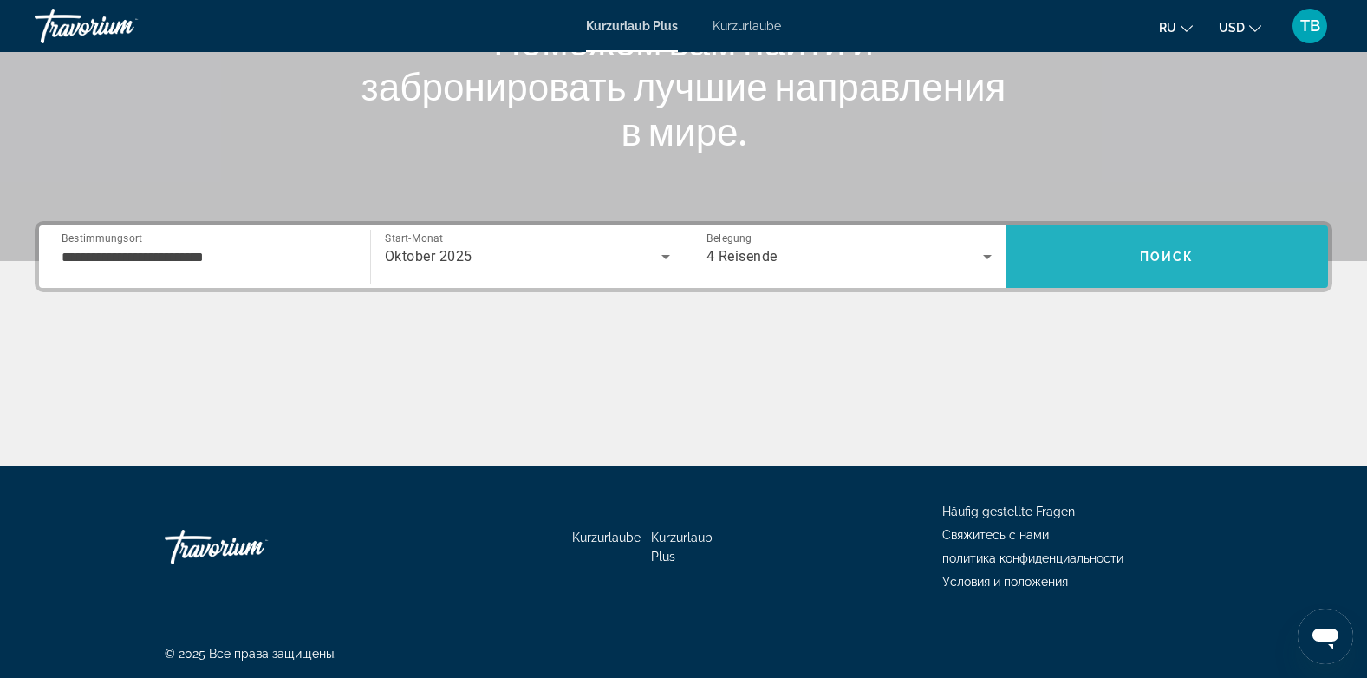
click at [1140, 255] on span "Поиск" at bounding box center [1167, 257] width 55 height 14
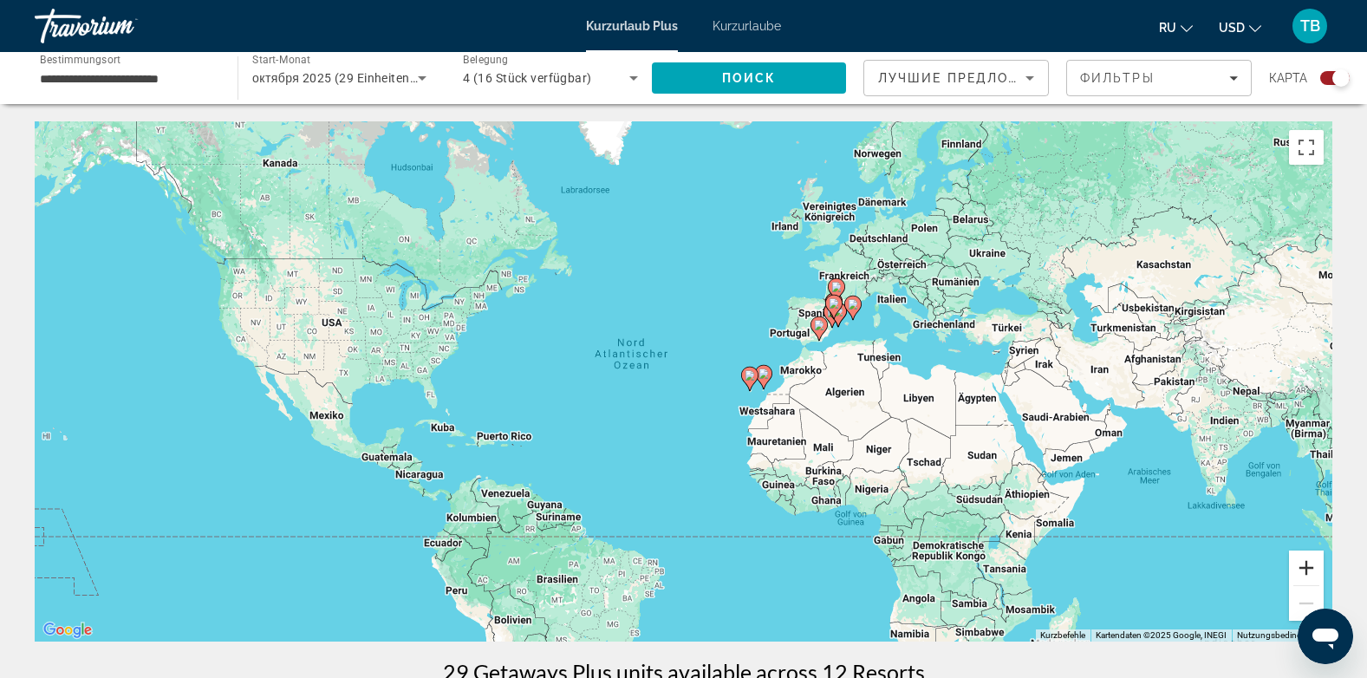
click at [1307, 565] on button "Vergrößern" at bounding box center [1306, 567] width 35 height 35
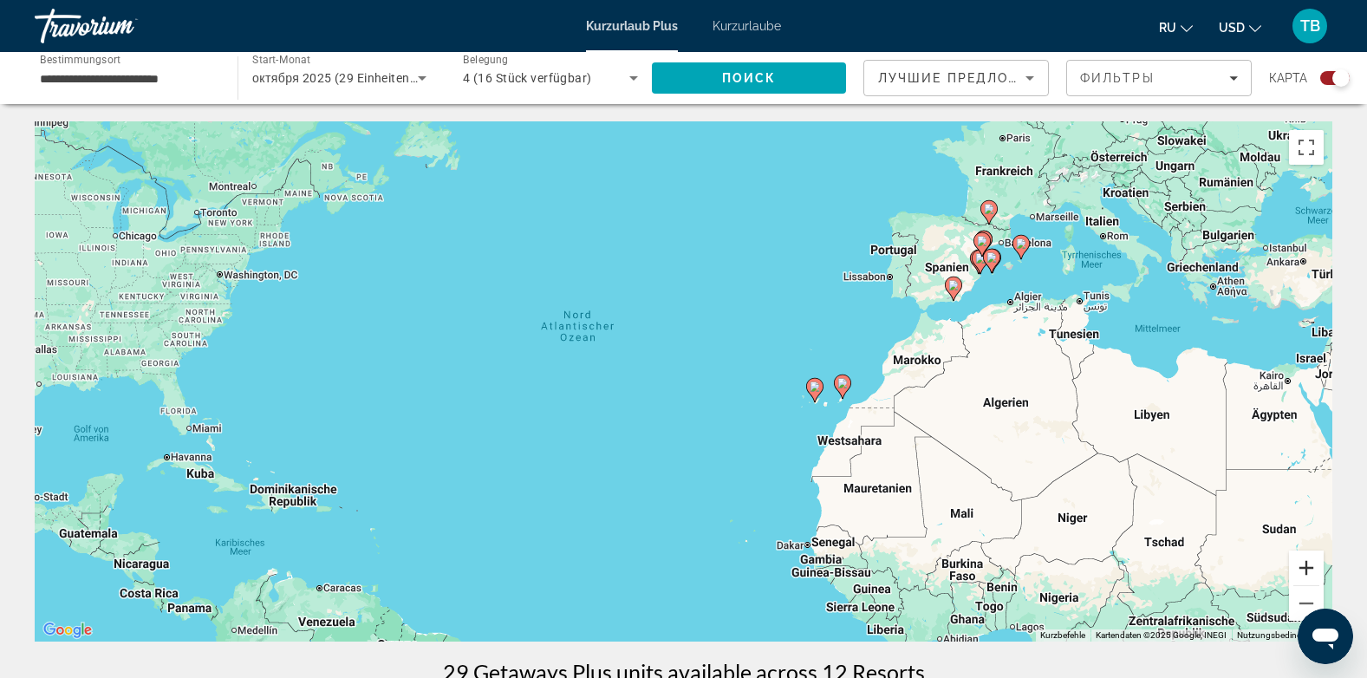
click at [1307, 565] on button "Vergrößern" at bounding box center [1306, 567] width 35 height 35
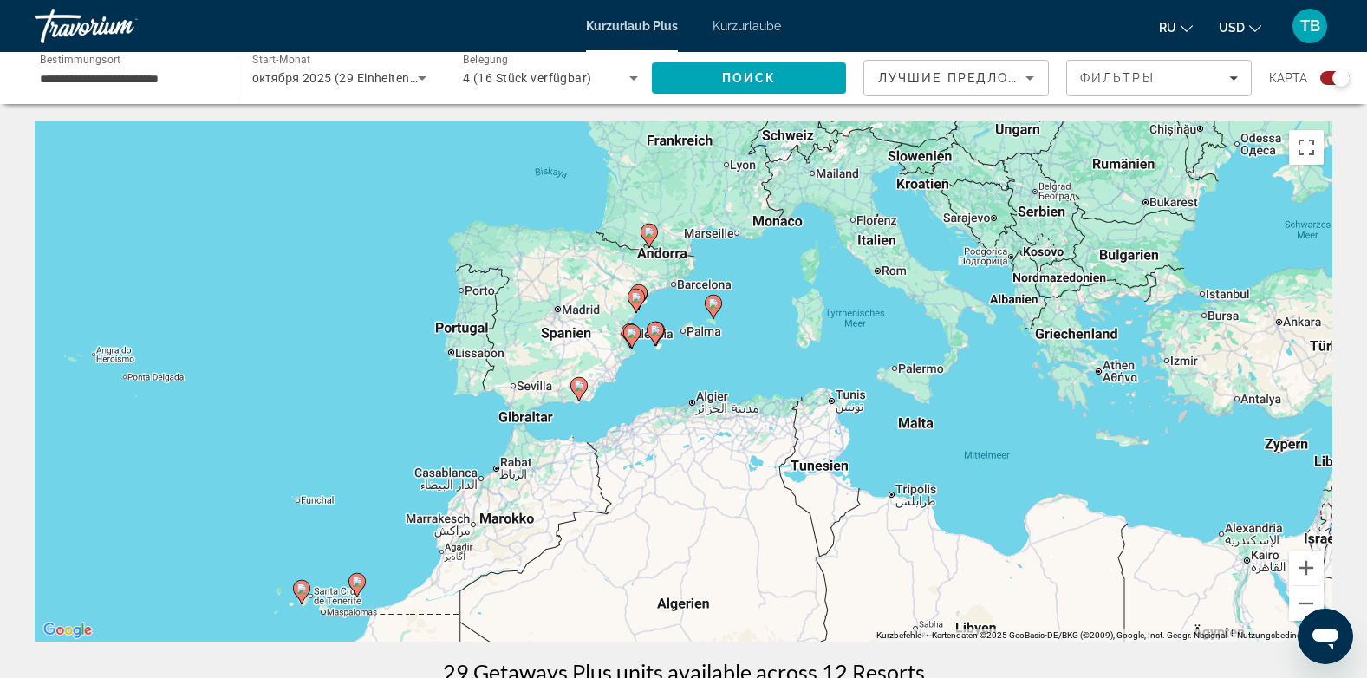
drag, startPoint x: 1023, startPoint y: 185, endPoint x: 374, endPoint y: 368, distance: 674.3
click at [374, 368] on div "Um den Modus zum Ziehen mit der Tastatur zu aktivieren, drückst du Alt + Eingab…" at bounding box center [683, 381] width 1297 height 520
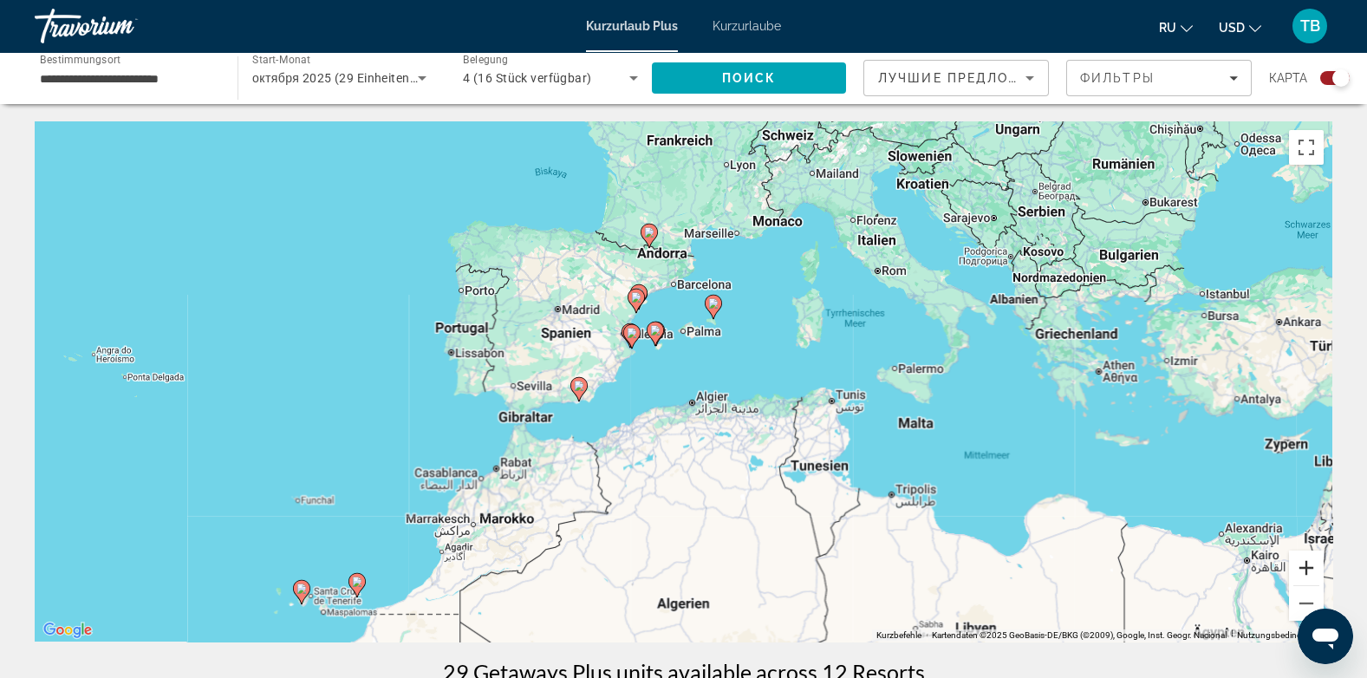
click at [1309, 570] on button "Vergrößern" at bounding box center [1306, 567] width 35 height 35
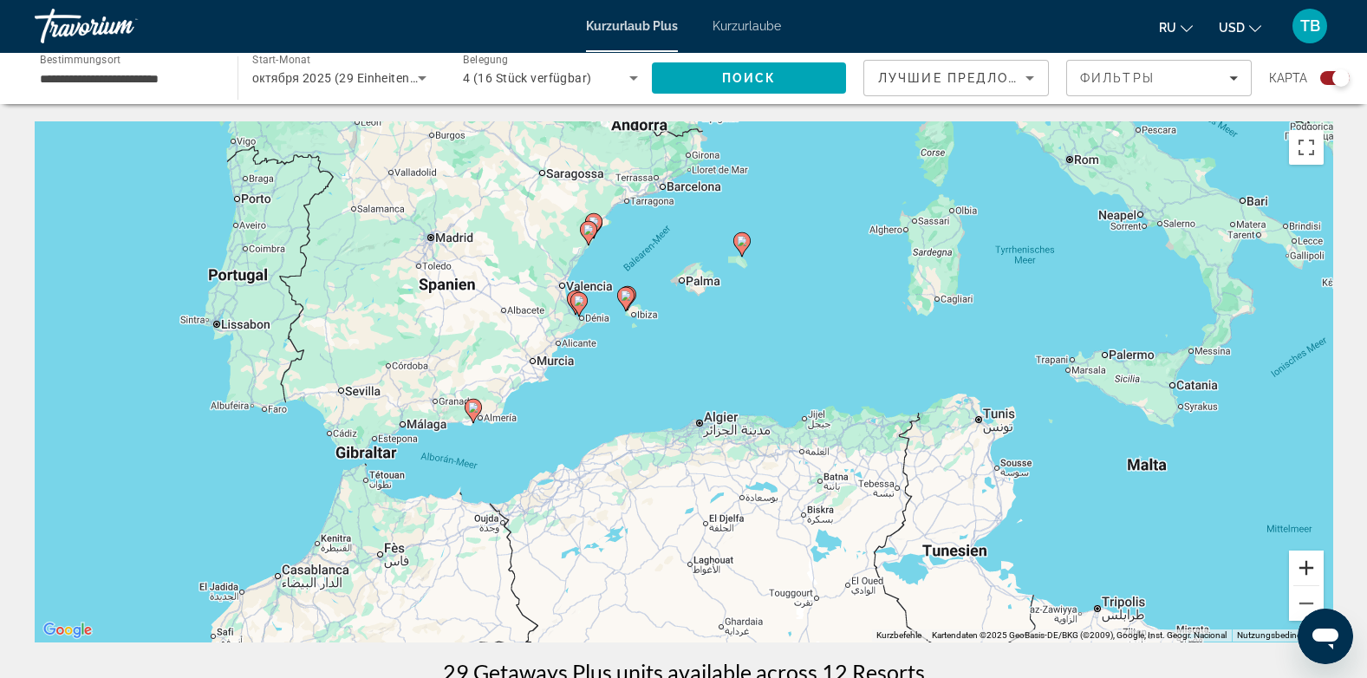
click at [1309, 570] on button "Vergrößern" at bounding box center [1306, 567] width 35 height 35
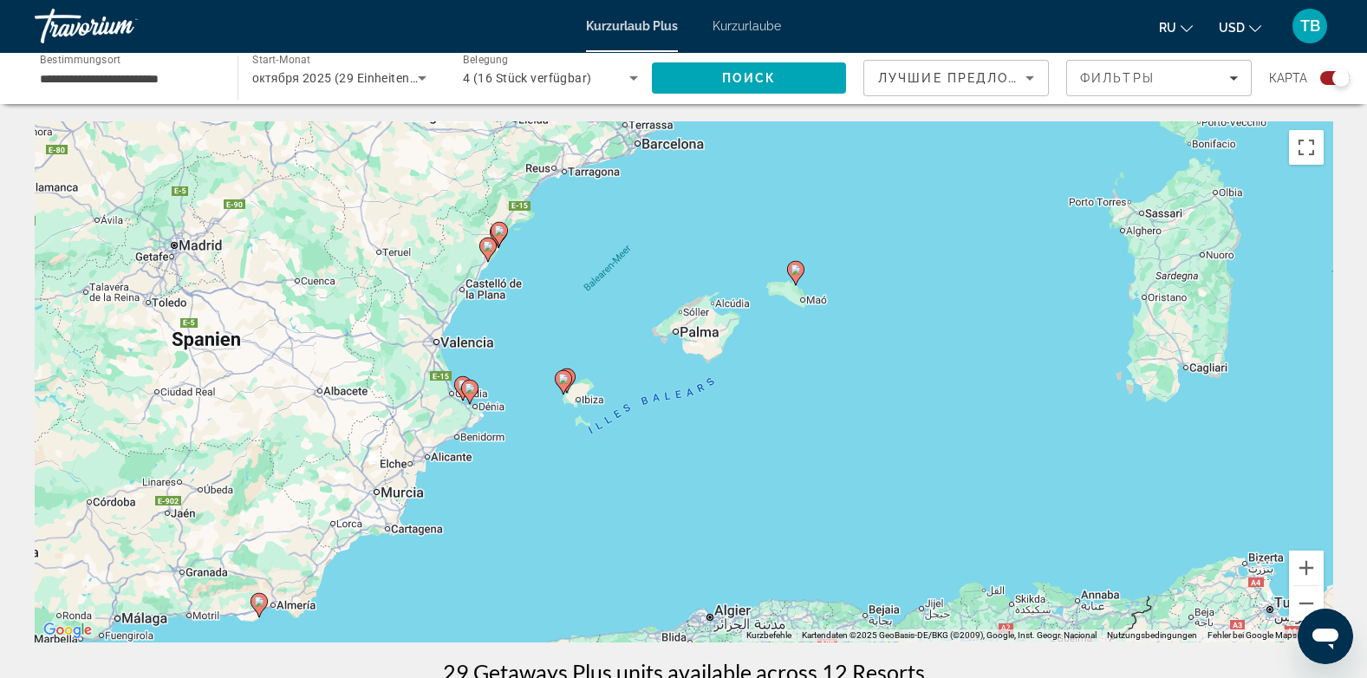
drag, startPoint x: 822, startPoint y: 198, endPoint x: 810, endPoint y: 352, distance: 153.8
click at [810, 352] on div "Um den Modus zum Ziehen mit der Tastatur zu aktivieren, drückst du Alt + Eingab…" at bounding box center [683, 381] width 1297 height 520
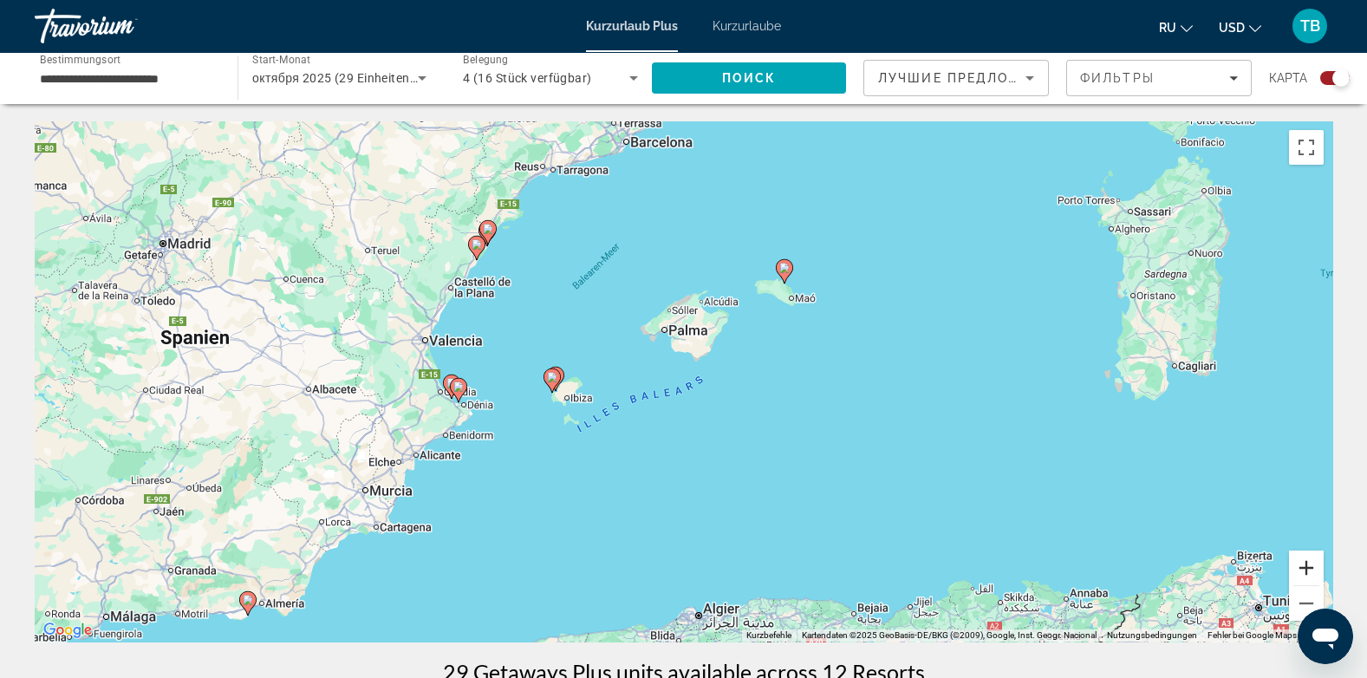
click at [1303, 567] on button "Vergrößern" at bounding box center [1306, 567] width 35 height 35
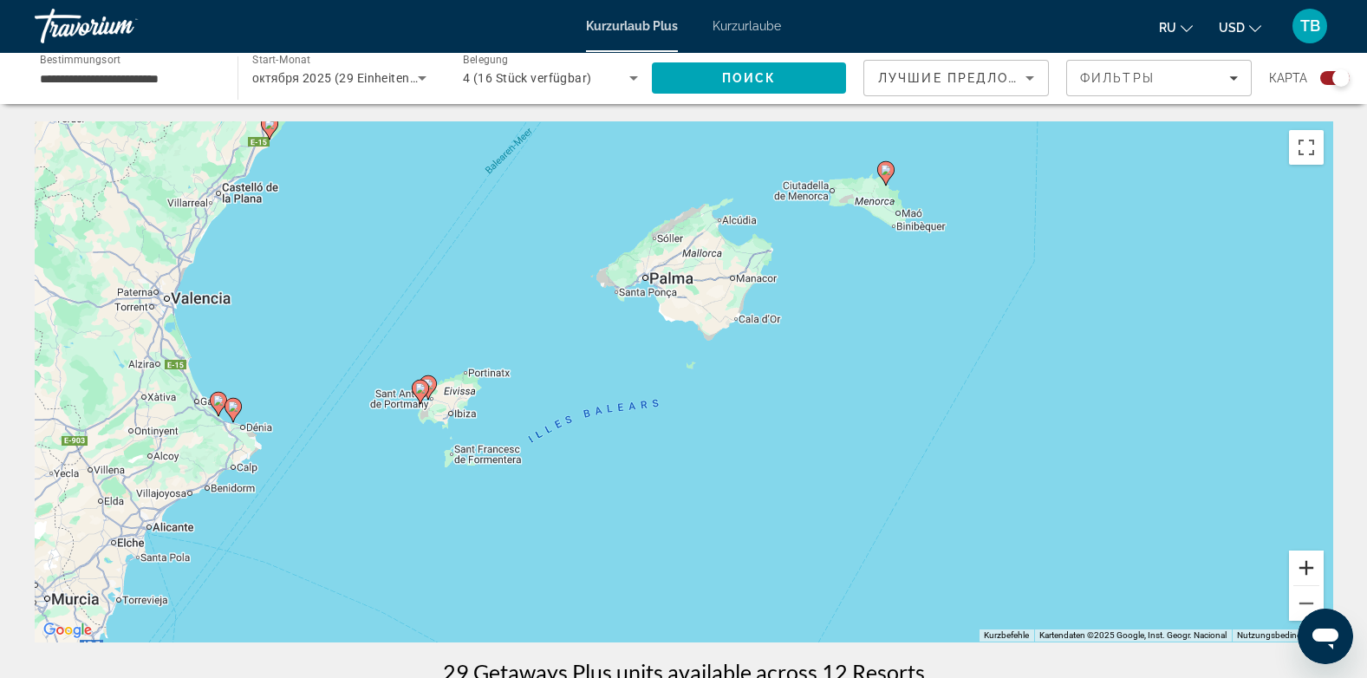
click at [1303, 567] on button "Vergrößern" at bounding box center [1306, 567] width 35 height 35
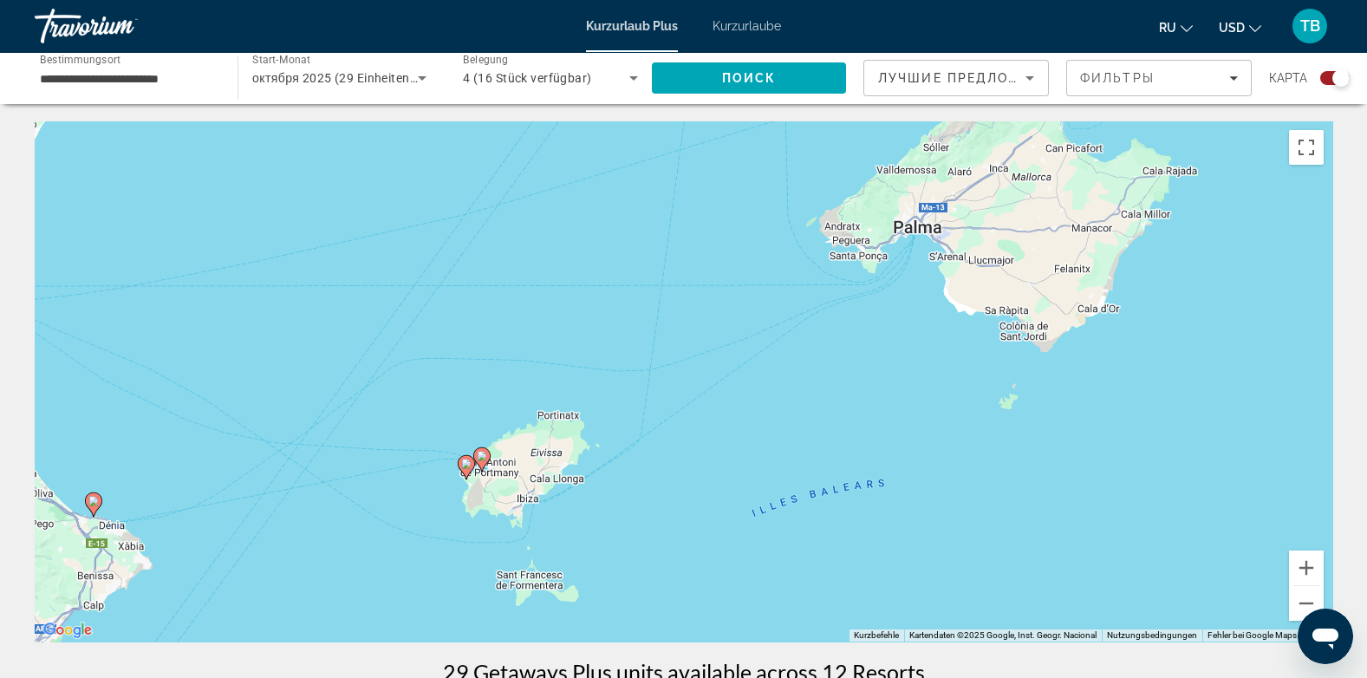
drag, startPoint x: 266, startPoint y: 470, endPoint x: 589, endPoint y: 518, distance: 326.9
click at [589, 518] on div "Um den Modus zum Ziehen mit der Tastatur zu aktivieren, drückst du Alt + Eingab…" at bounding box center [683, 381] width 1297 height 520
click at [1299, 567] on button "Vergrößern" at bounding box center [1306, 567] width 35 height 35
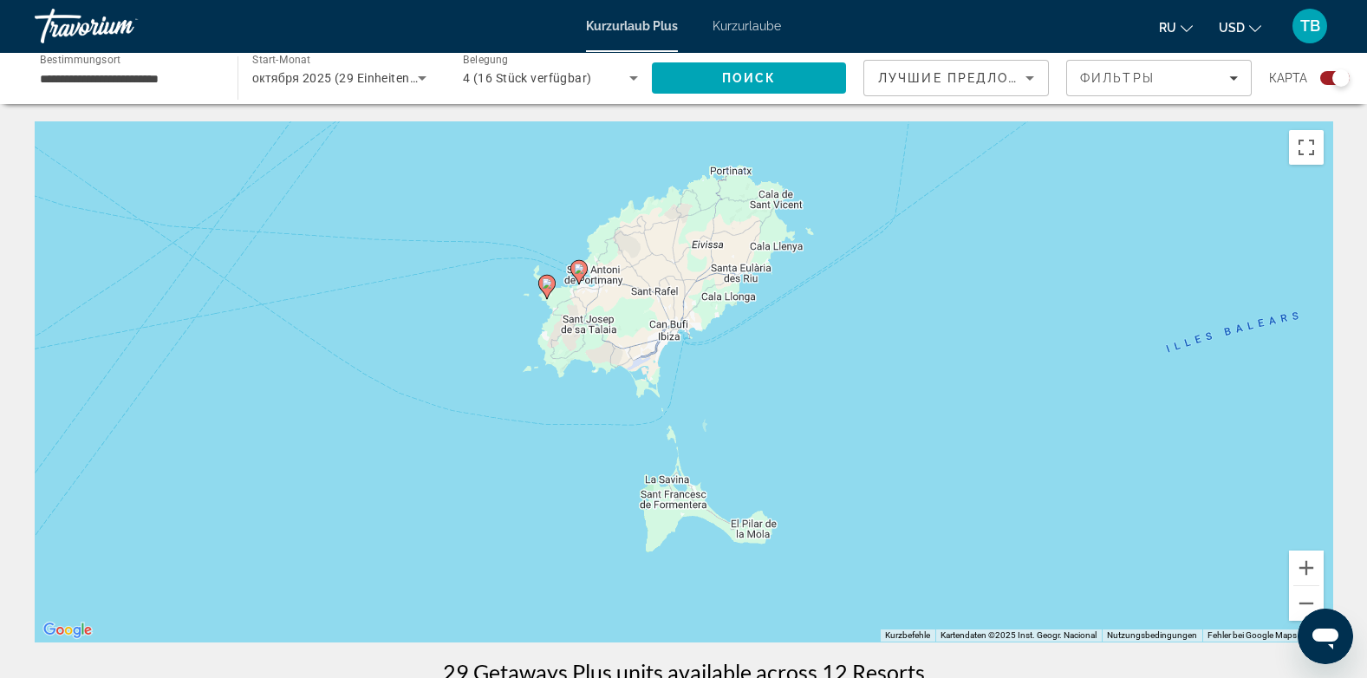
drag, startPoint x: 575, startPoint y: 549, endPoint x: 874, endPoint y: 262, distance: 414.3
click at [874, 262] on div "Um den Modus zum Ziehen mit der Tastatur zu aktivieren, drückst du Alt + Eingab…" at bounding box center [683, 381] width 1297 height 520
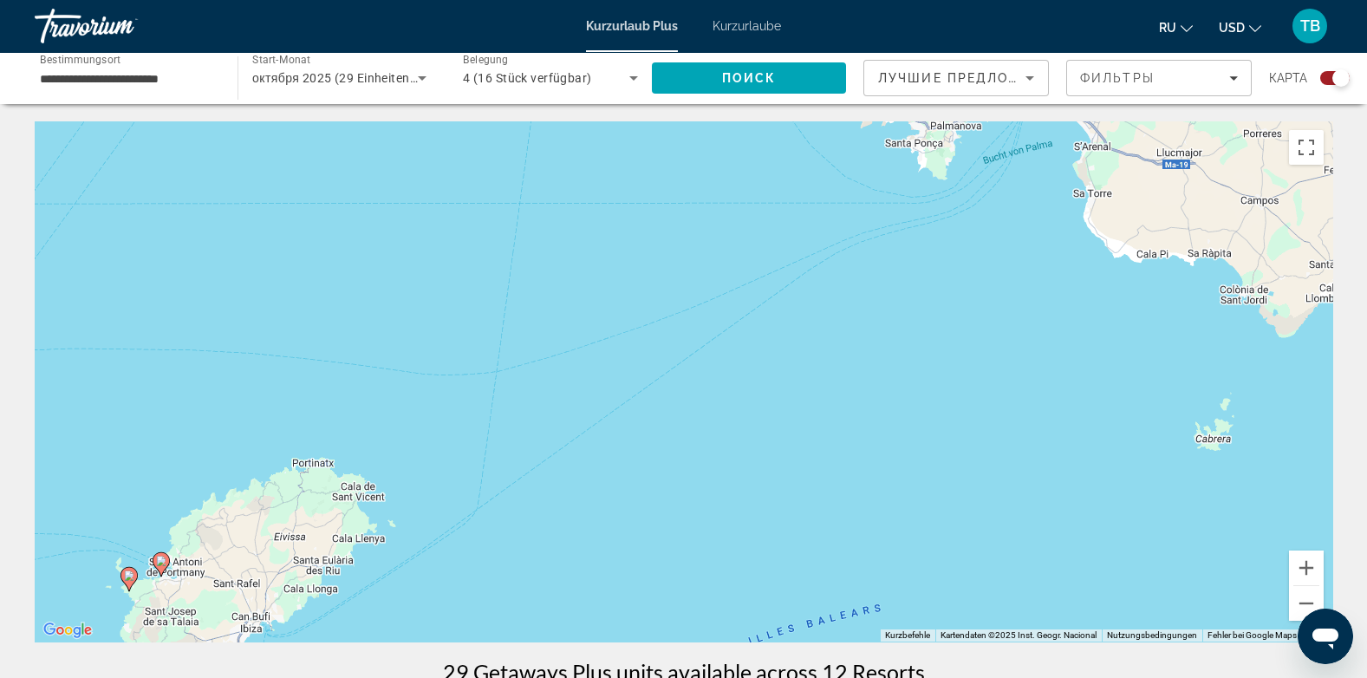
drag, startPoint x: 1064, startPoint y: 247, endPoint x: 633, endPoint y: 542, distance: 522.3
click at [633, 542] on div "Um den Modus zum Ziehen mit der Tastatur zu aktivieren, drückst du Alt + Eingab…" at bounding box center [683, 381] width 1297 height 520
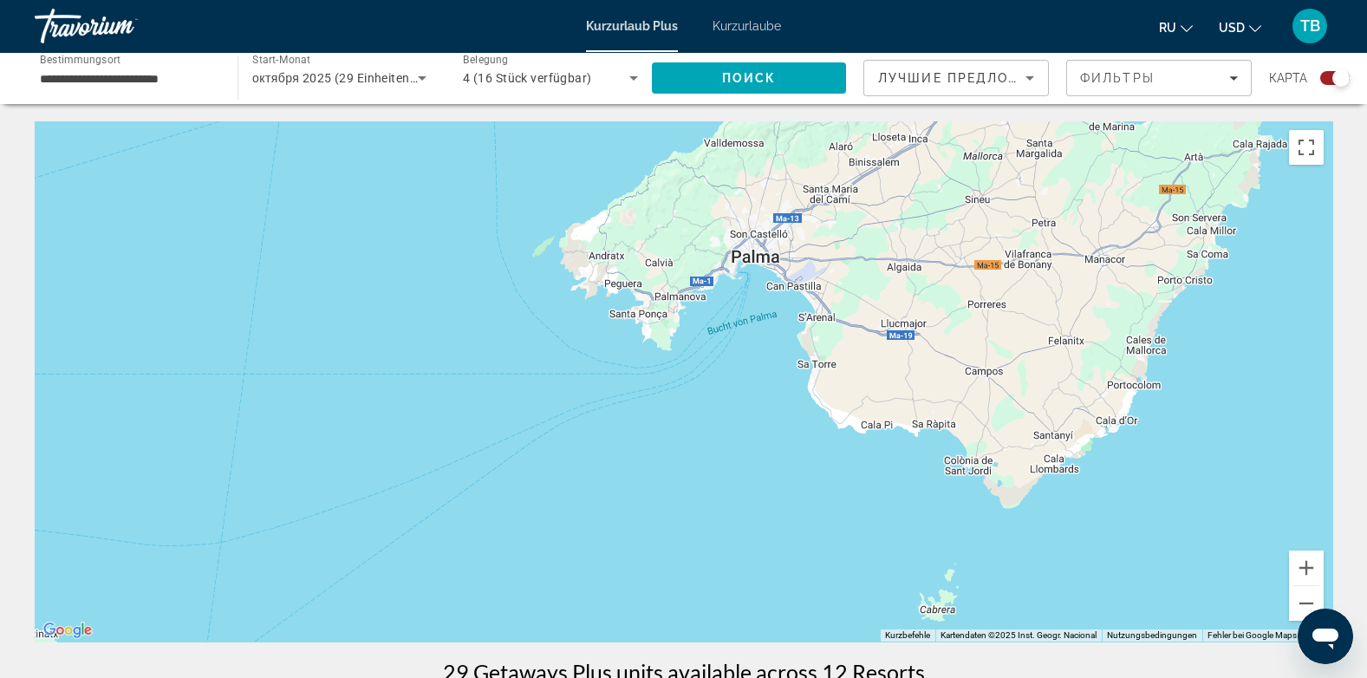
drag, startPoint x: 633, startPoint y: 542, endPoint x: 356, endPoint y: 714, distance: 326.1
click at [356, 677] on html "**********" at bounding box center [683, 339] width 1367 height 678
click at [1302, 609] on button "Verkleinern" at bounding box center [1306, 603] width 35 height 35
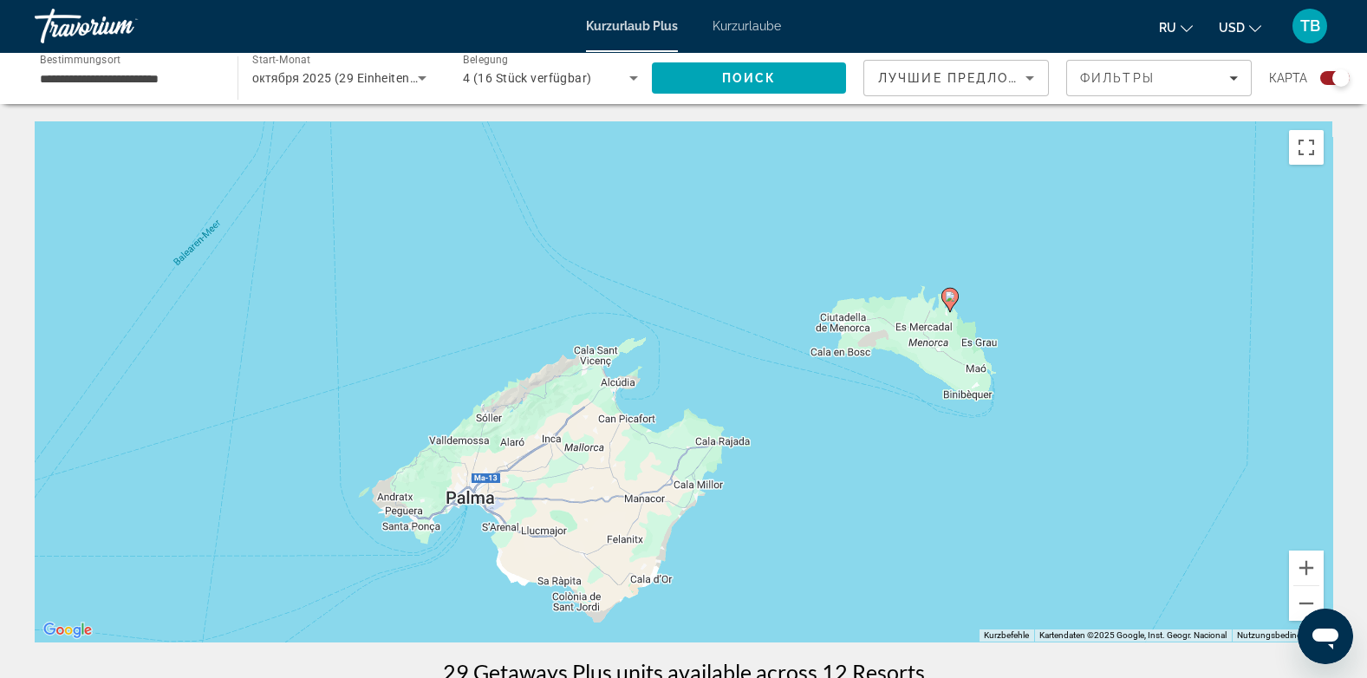
drag, startPoint x: 1146, startPoint y: 293, endPoint x: 884, endPoint y: 475, distance: 318.8
click at [884, 475] on div "Um den Modus zum Ziehen mit der Tastatur zu aktivieren, drückst du Alt + Eingab…" at bounding box center [683, 381] width 1297 height 520
click at [1305, 560] on button "Vergrößern" at bounding box center [1306, 567] width 35 height 35
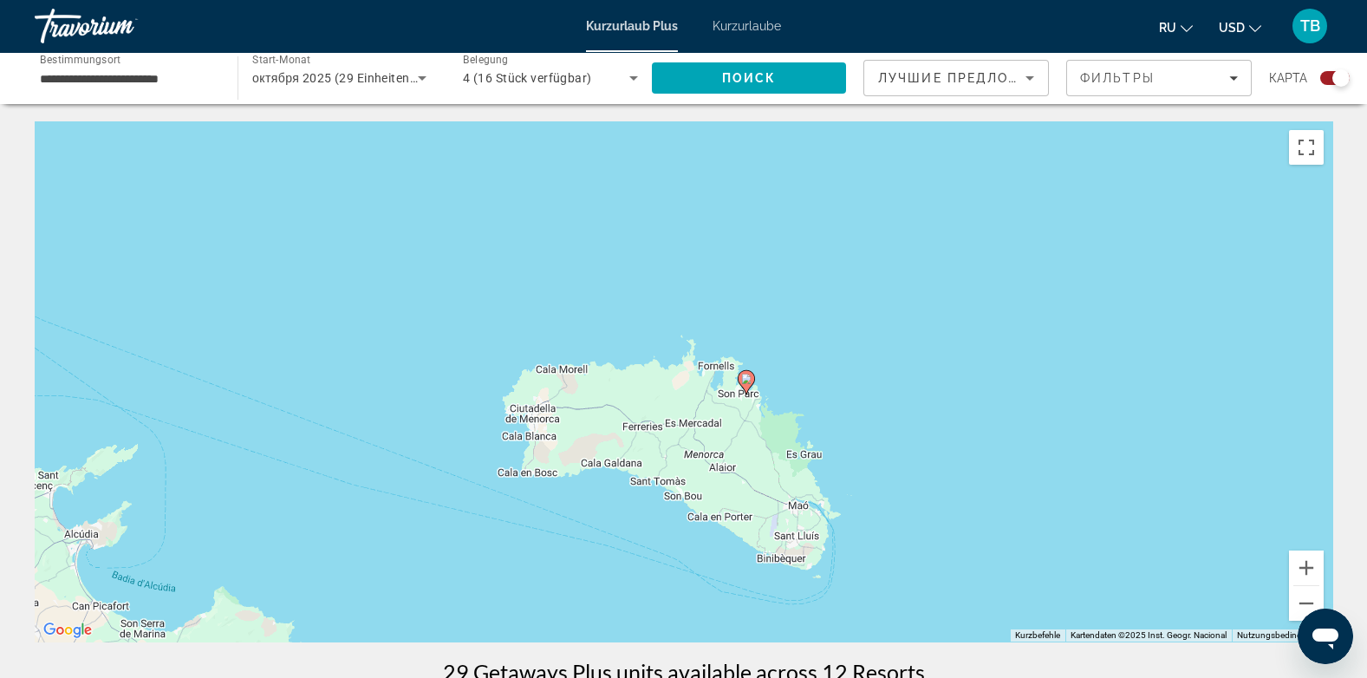
drag, startPoint x: 1093, startPoint y: 450, endPoint x: 620, endPoint y: 607, distance: 498.5
click at [620, 607] on div "Um den Modus zum Ziehen mit der Tastatur zu aktivieren, drückst du Alt + Eingab…" at bounding box center [683, 381] width 1297 height 520
click at [1300, 565] on button "Vergrößern" at bounding box center [1306, 567] width 35 height 35
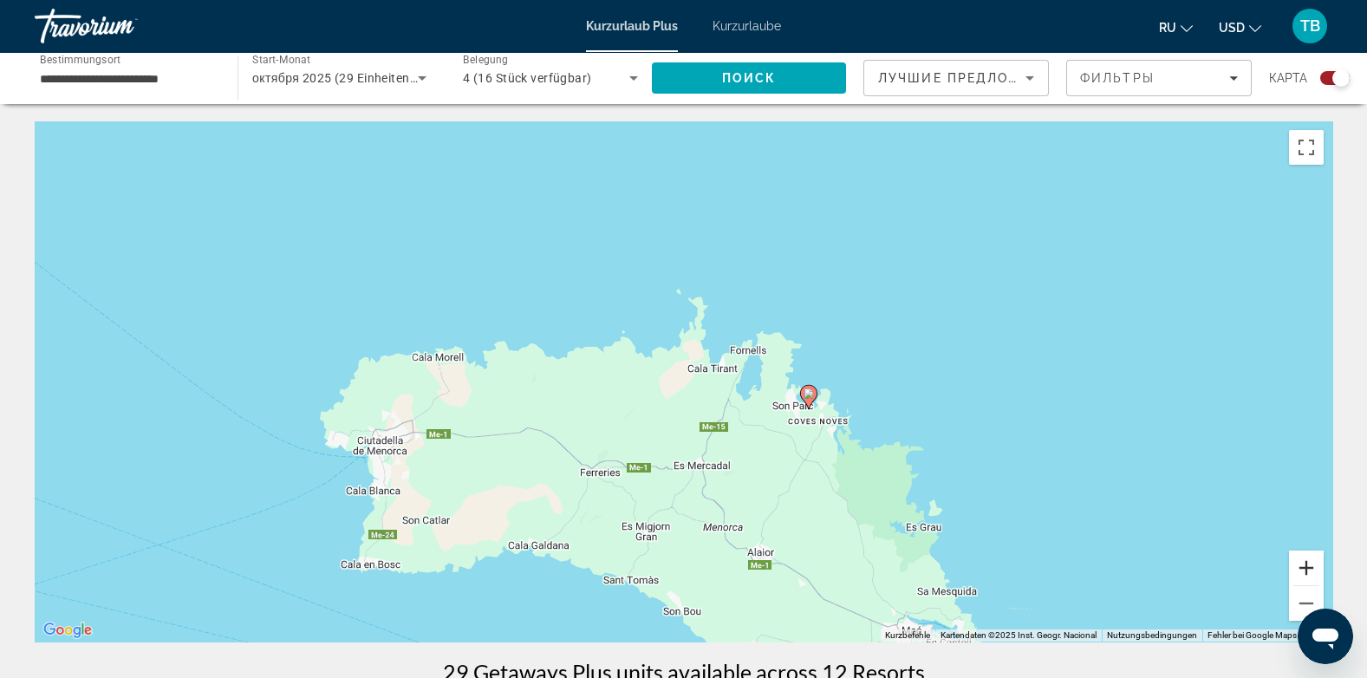
click at [1300, 565] on button "Vergrößern" at bounding box center [1306, 567] width 35 height 35
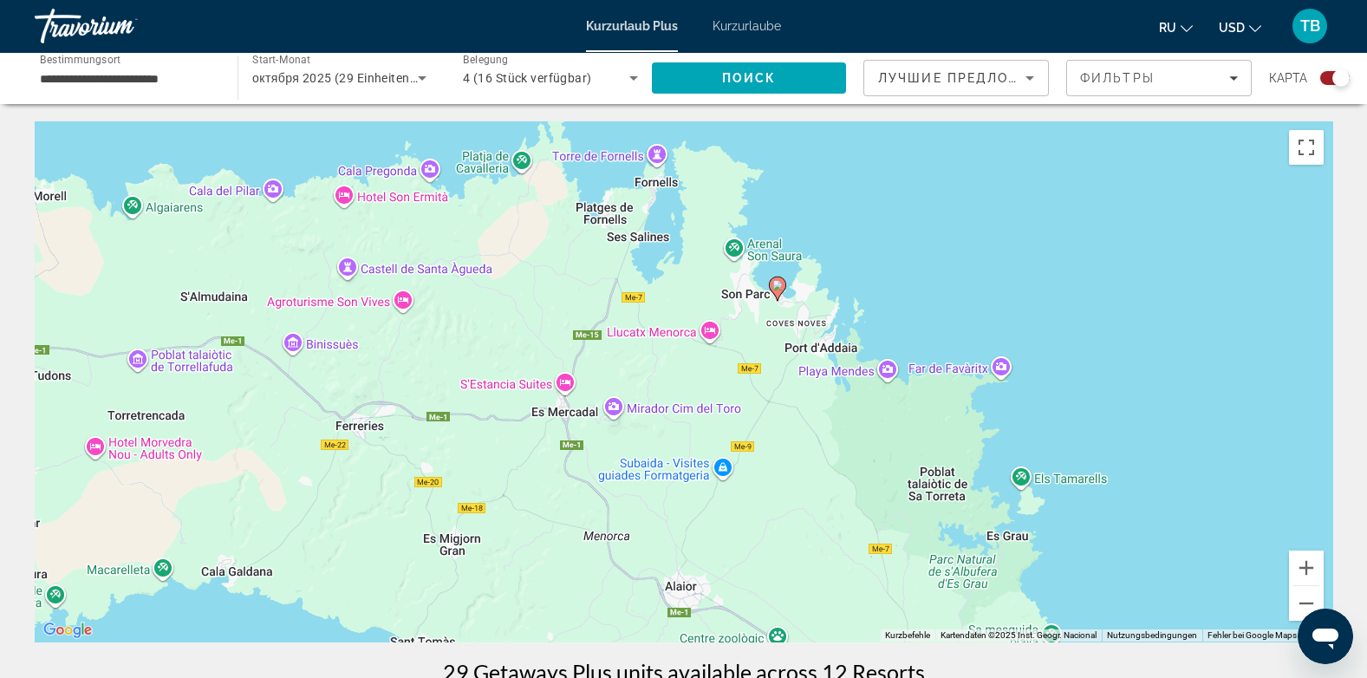
drag, startPoint x: 1062, startPoint y: 375, endPoint x: 908, endPoint y: 244, distance: 202.8
click at [908, 244] on div "Um den Modus zum Ziehen mit der Tastatur zu aktivieren, drückst du Alt + Eingab…" at bounding box center [683, 381] width 1297 height 520
click at [1307, 570] on button "Vergrößern" at bounding box center [1306, 567] width 35 height 35
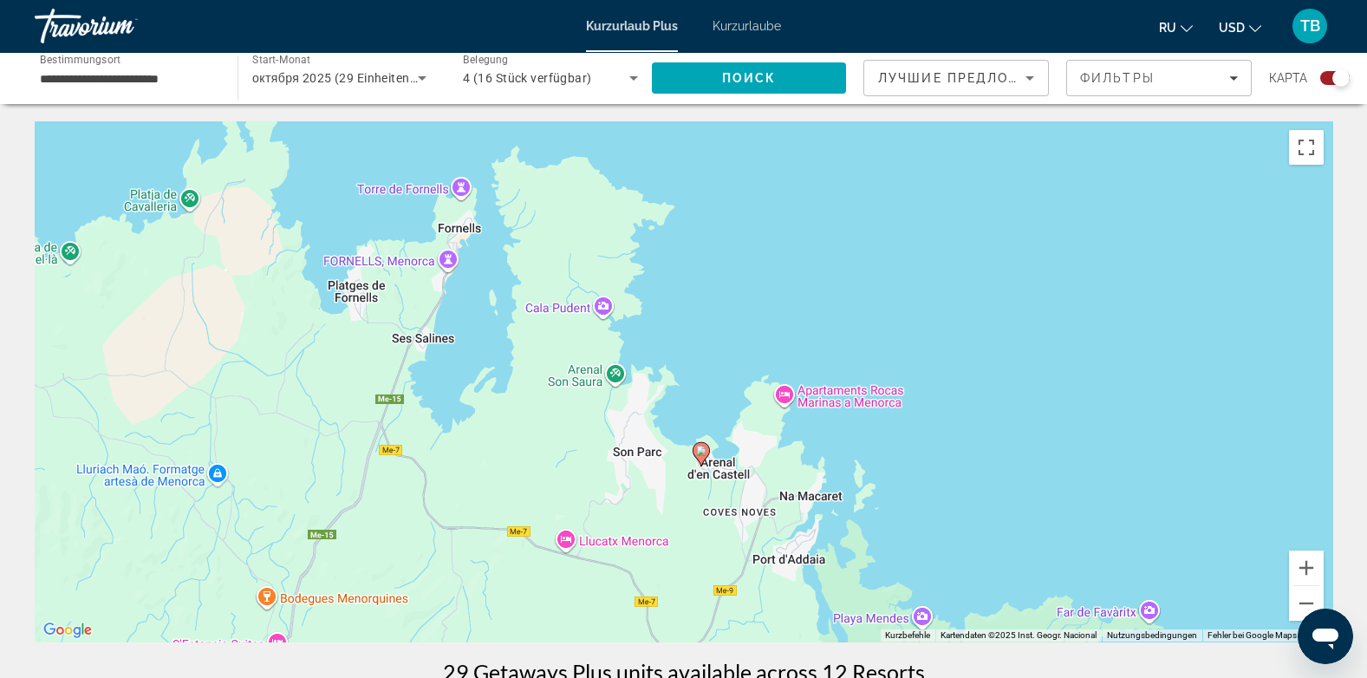
drag, startPoint x: 1169, startPoint y: 251, endPoint x: 995, endPoint y: 505, distance: 307.9
click at [995, 505] on div "Um den Modus zum Ziehen mit der Tastatur zu aktivieren, drückst du Alt + Eingab…" at bounding box center [683, 381] width 1297 height 520
click at [1309, 572] on button "Vergrößern" at bounding box center [1306, 567] width 35 height 35
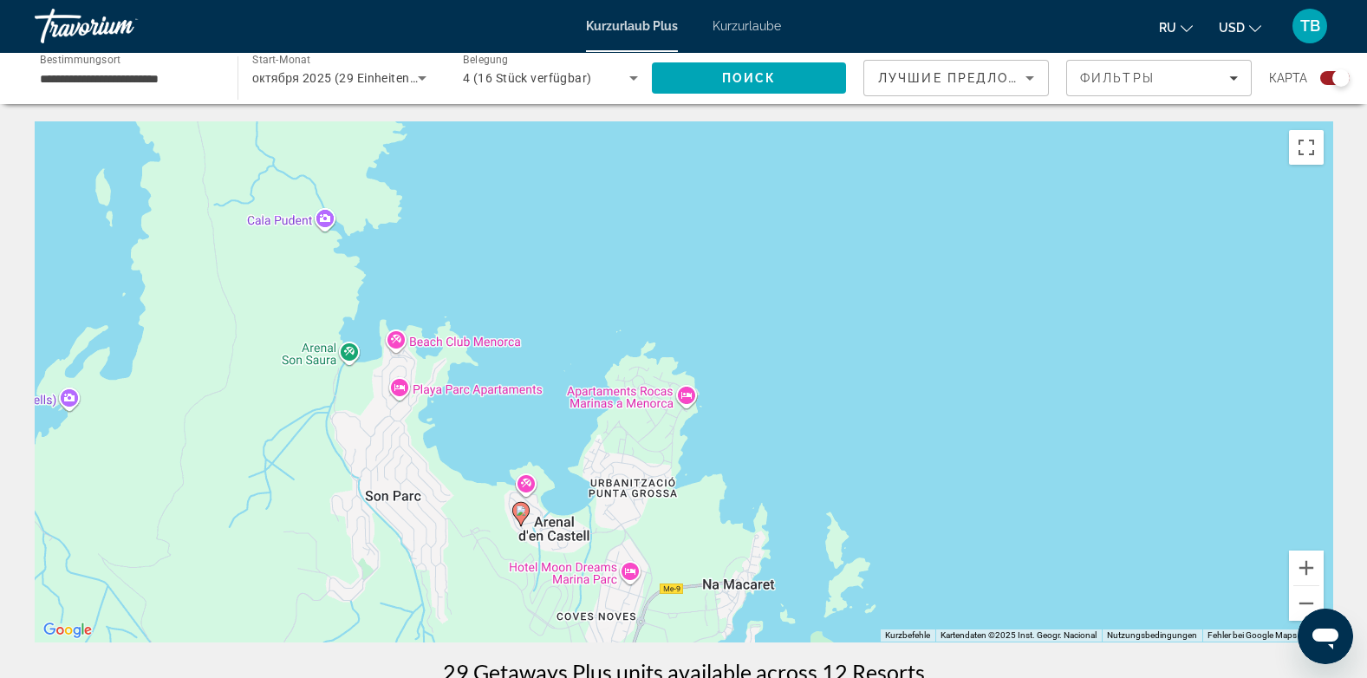
drag, startPoint x: 1039, startPoint y: 442, endPoint x: 829, endPoint y: 418, distance: 211.1
click at [829, 418] on div "Um den Modus zum Ziehen mit der Tastatur zu aktivieren, drückst du Alt + Eingab…" at bounding box center [683, 381] width 1297 height 520
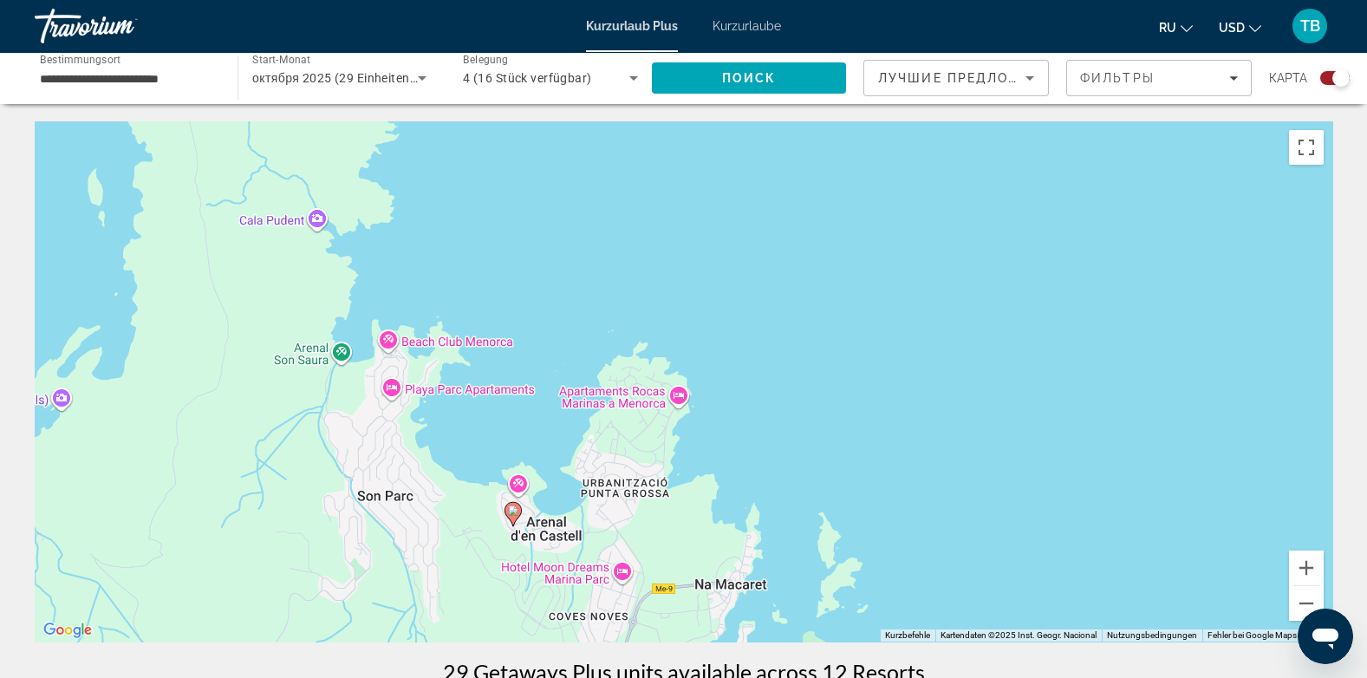
click at [511, 514] on image "Hauptinhalt" at bounding box center [513, 510] width 10 height 10
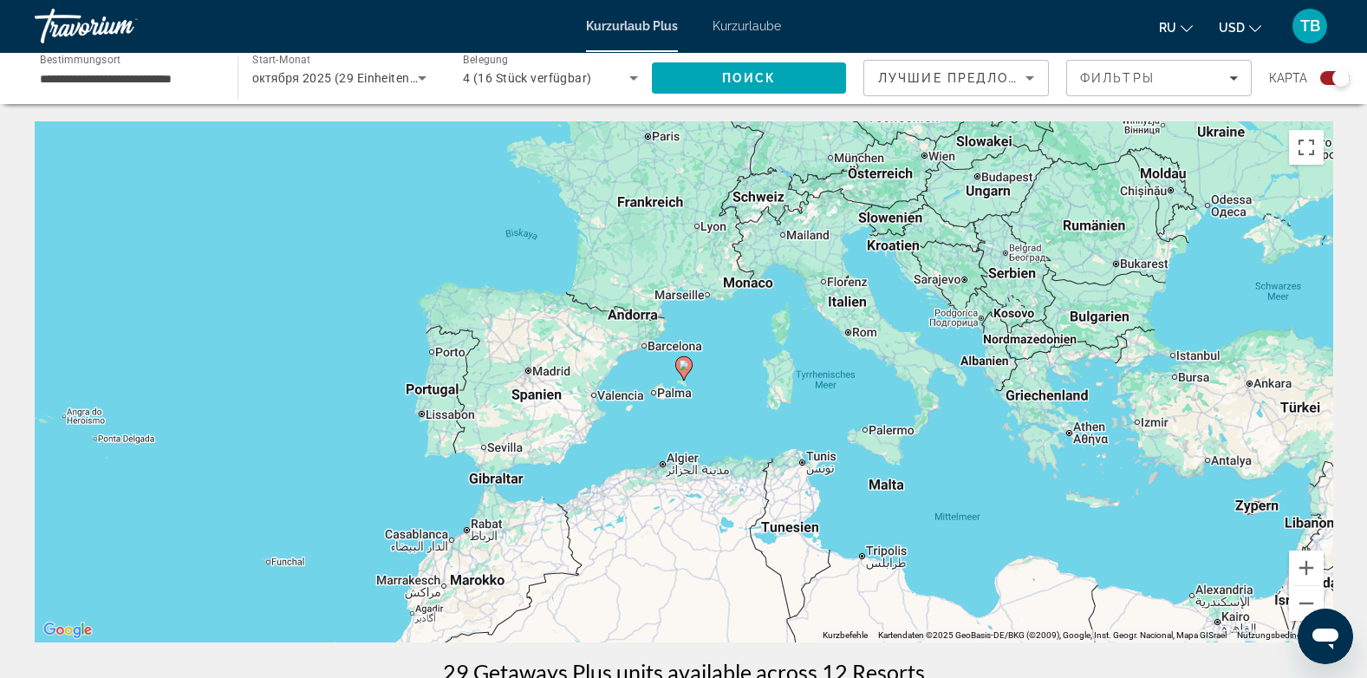
click at [687, 364] on image "Hauptinhalt" at bounding box center [684, 365] width 10 height 10
type input "**********"
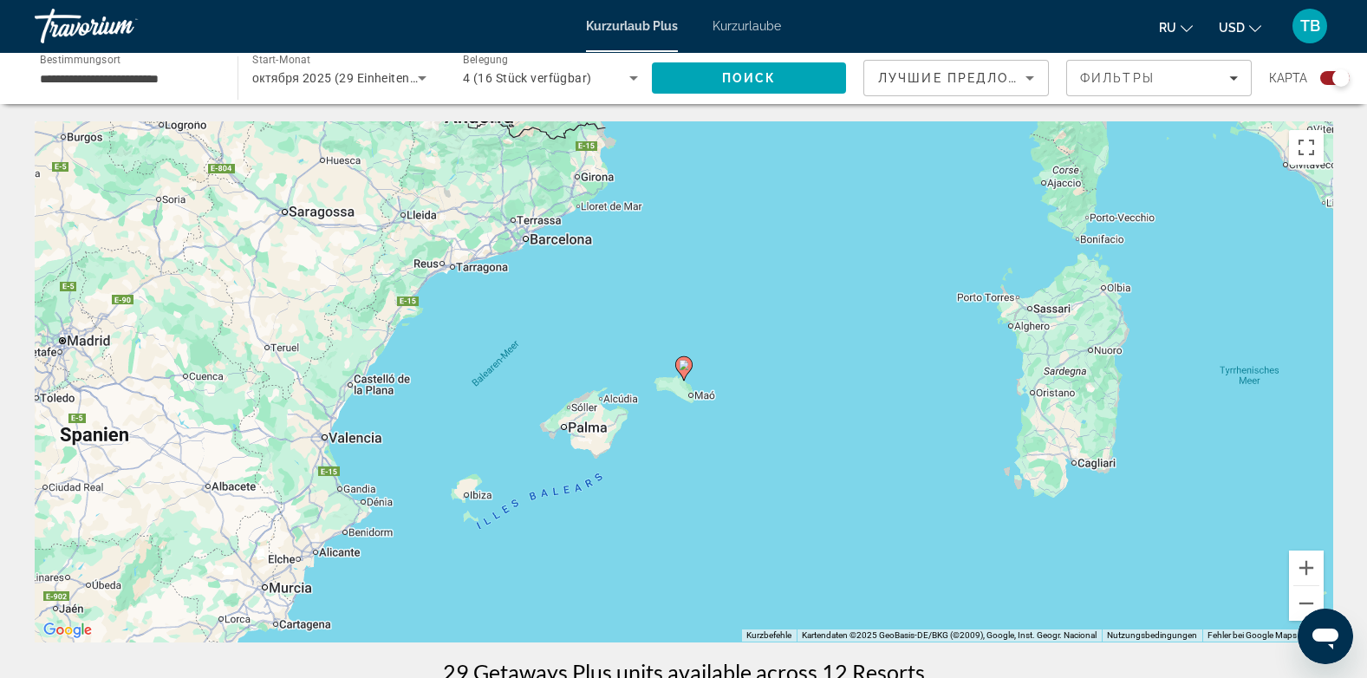
click at [687, 364] on image "Hauptinhalt" at bounding box center [684, 365] width 10 height 10
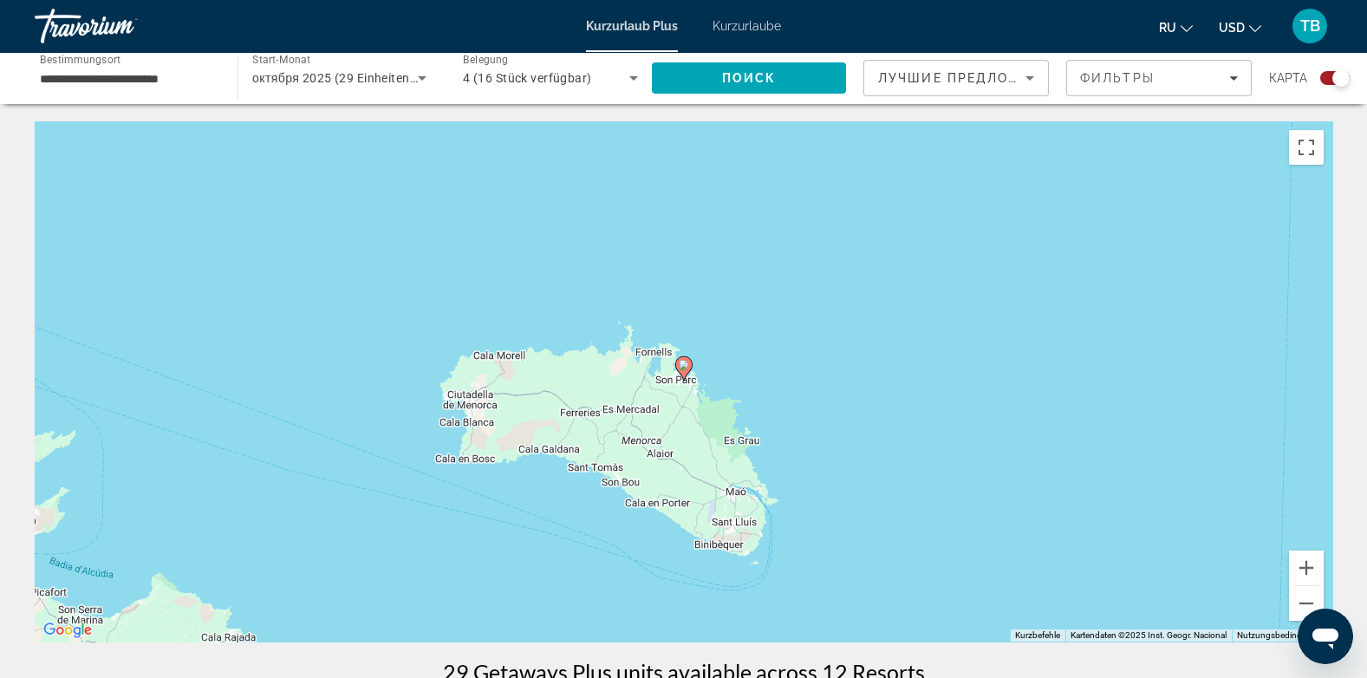
click at [687, 364] on image "Hauptinhalt" at bounding box center [684, 365] width 10 height 10
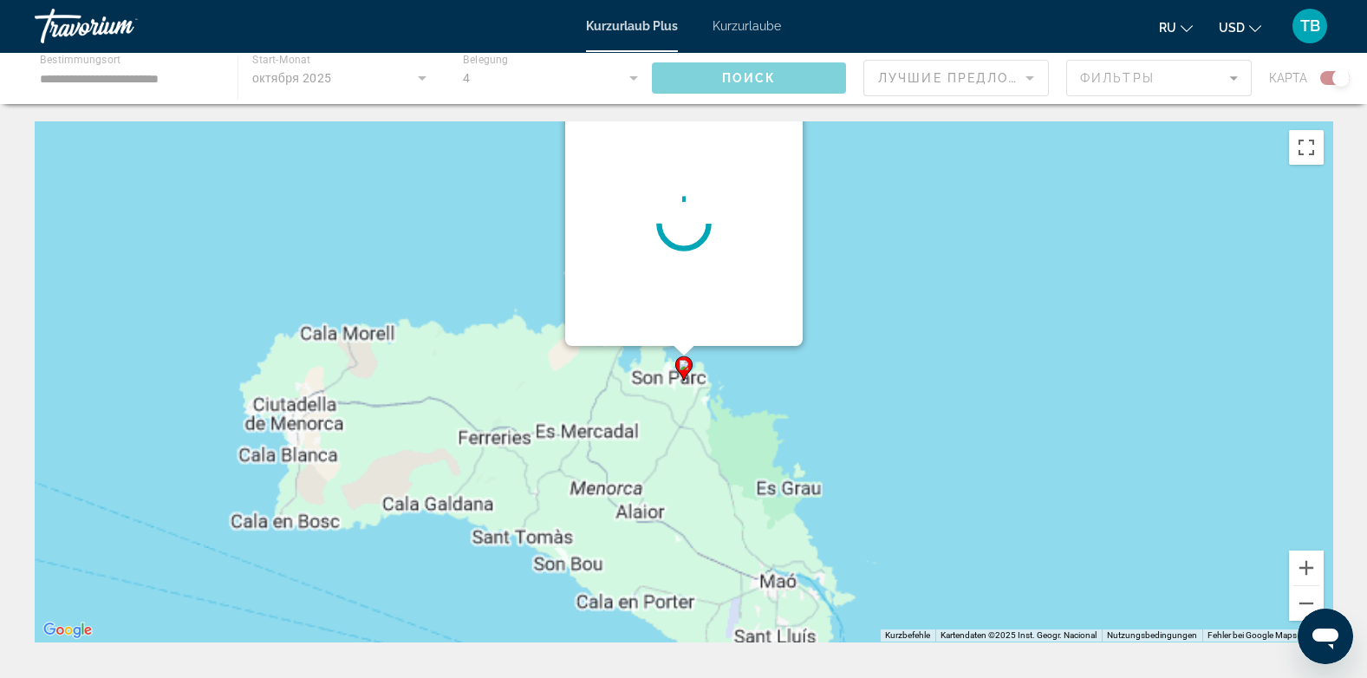
click at [687, 381] on div "Um von einem Element zum anderen zu gelangen, drückst du die Pfeiltasten entspr…" at bounding box center [1332, 381] width 1297 height 0
click at [687, 364] on div "Um von einem Element zum anderen zu gelangen, drückst du die Pfeiltasten entspr…" at bounding box center [683, 381] width 1297 height 520
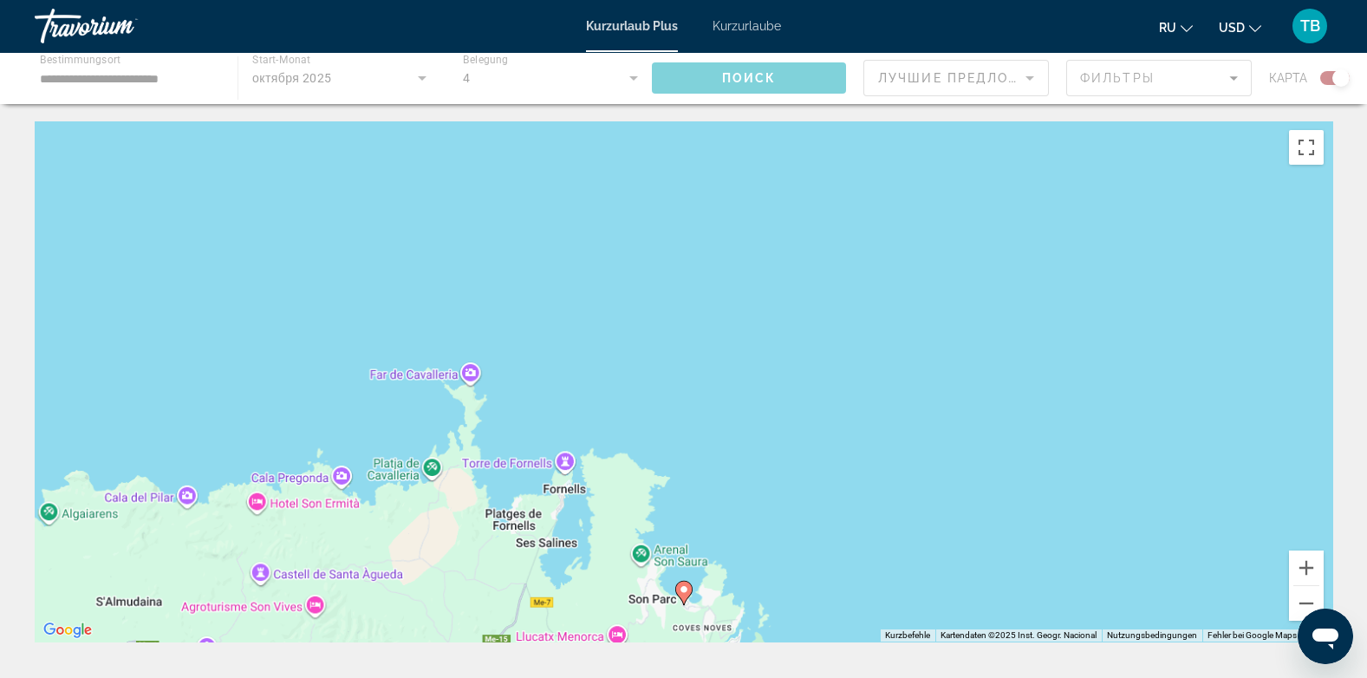
click at [687, 364] on div "Um den Modus zum Ziehen mit der Tastatur zu aktivieren, drückst du Alt + Eingab…" at bounding box center [683, 381] width 1297 height 520
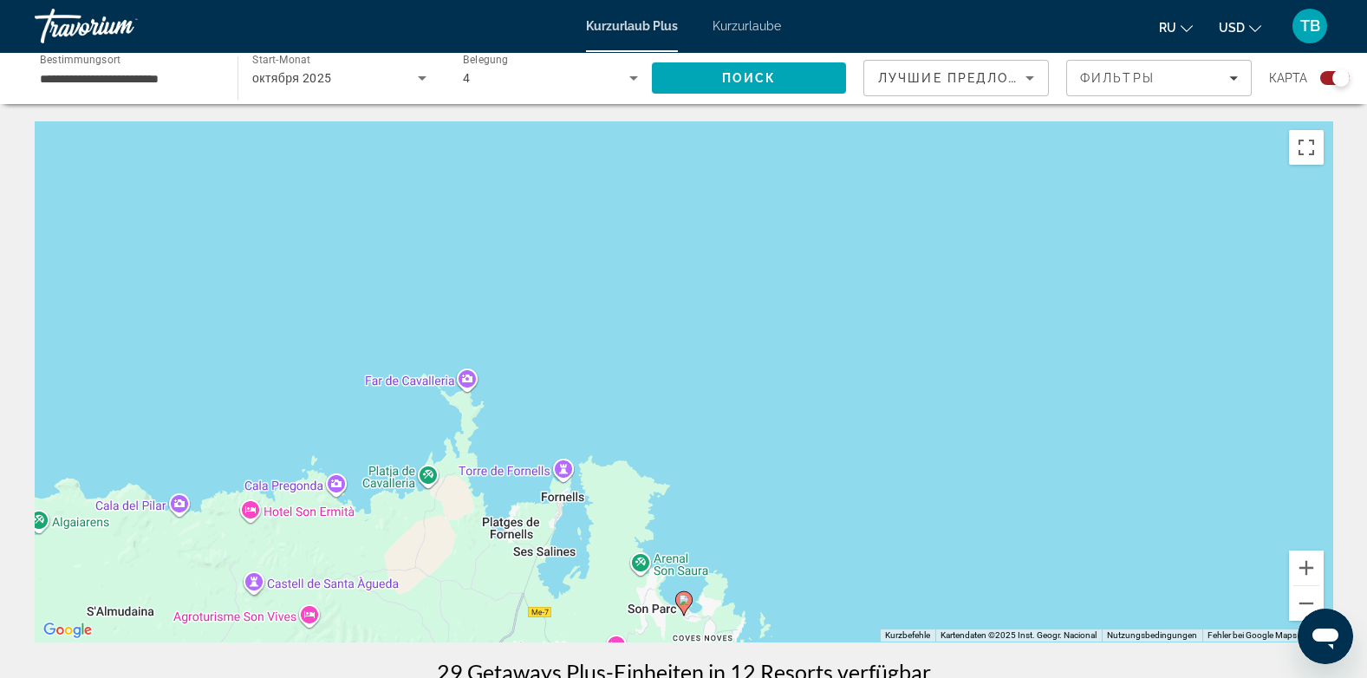
click at [695, 593] on div "Um den Modus zum Ziehen mit der Tastatur zu aktivieren, drückst du Alt + Eingab…" at bounding box center [683, 381] width 1297 height 520
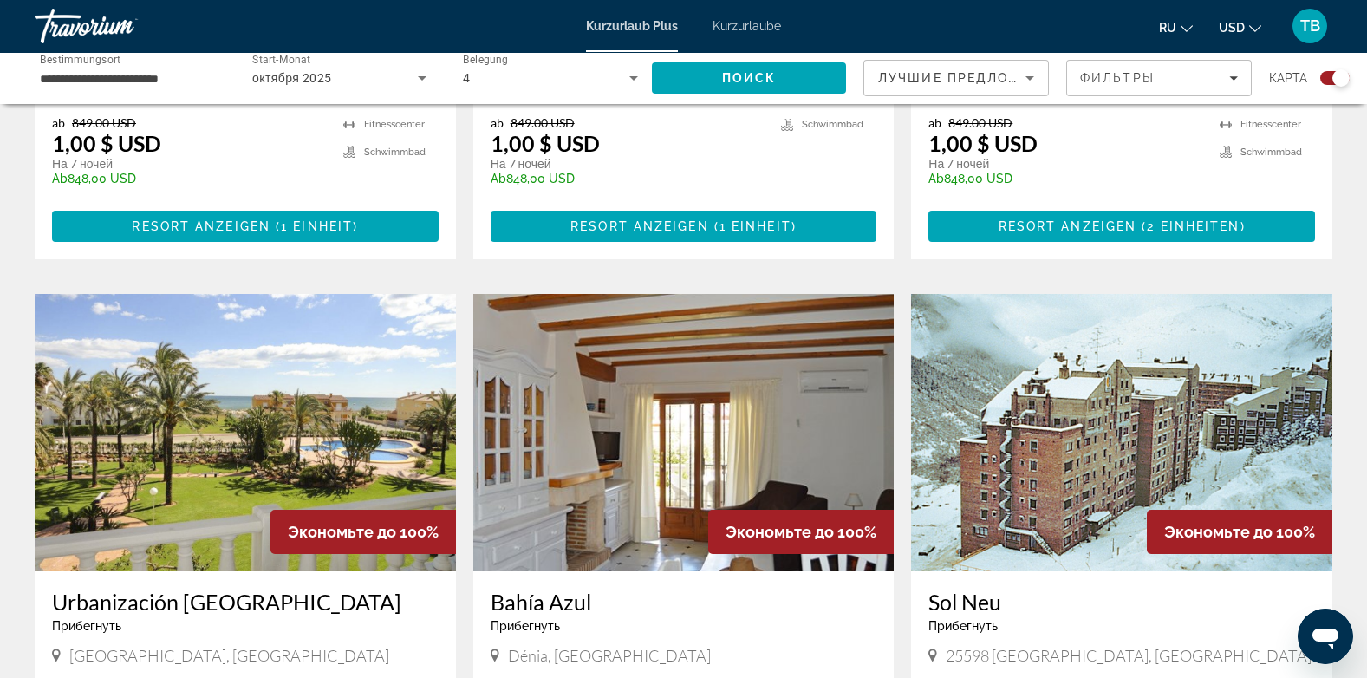
scroll to position [1051, 0]
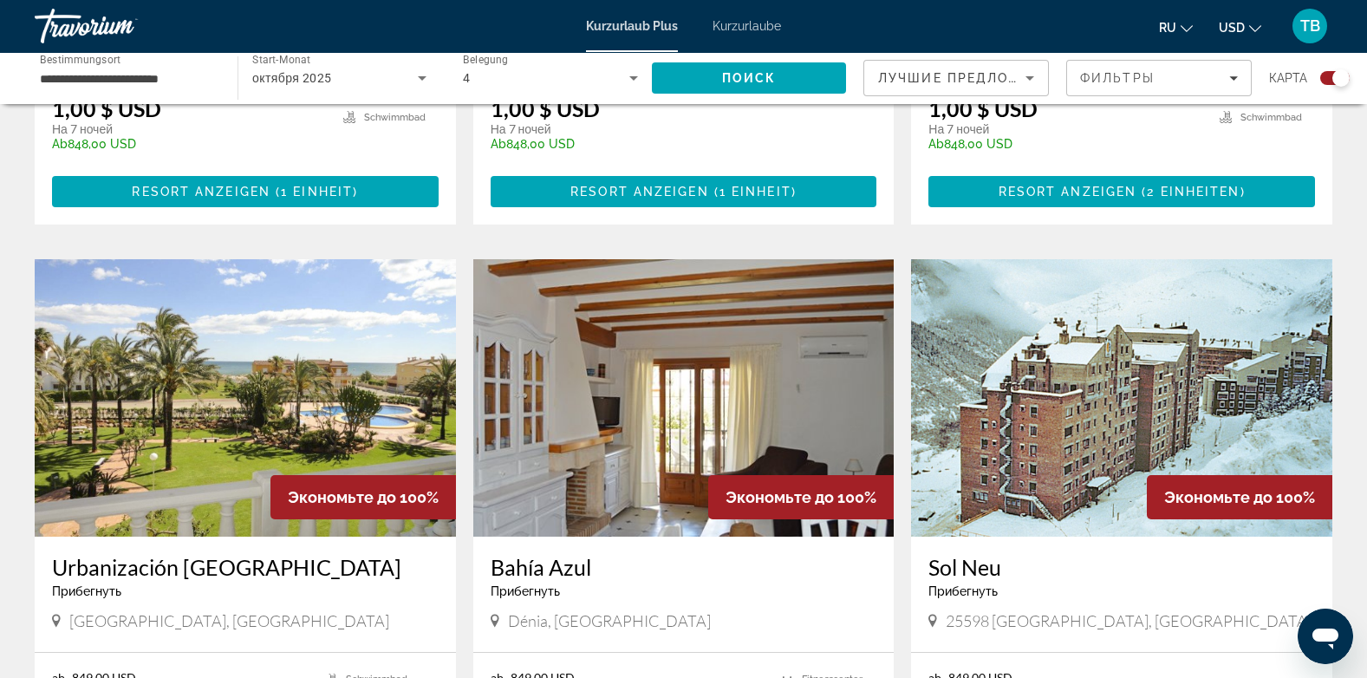
click at [235, 381] on img "Hauptinhalt" at bounding box center [245, 397] width 421 height 277
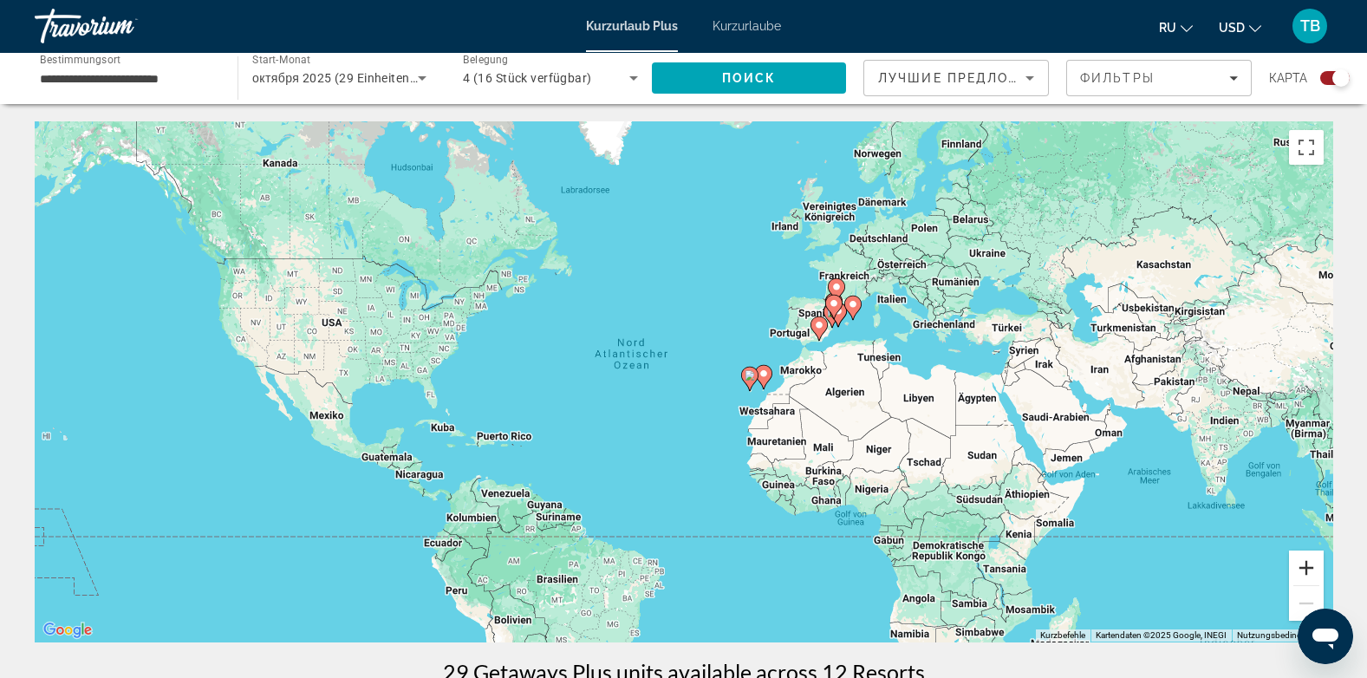
click at [1310, 568] on button "Vergrößern" at bounding box center [1306, 567] width 35 height 35
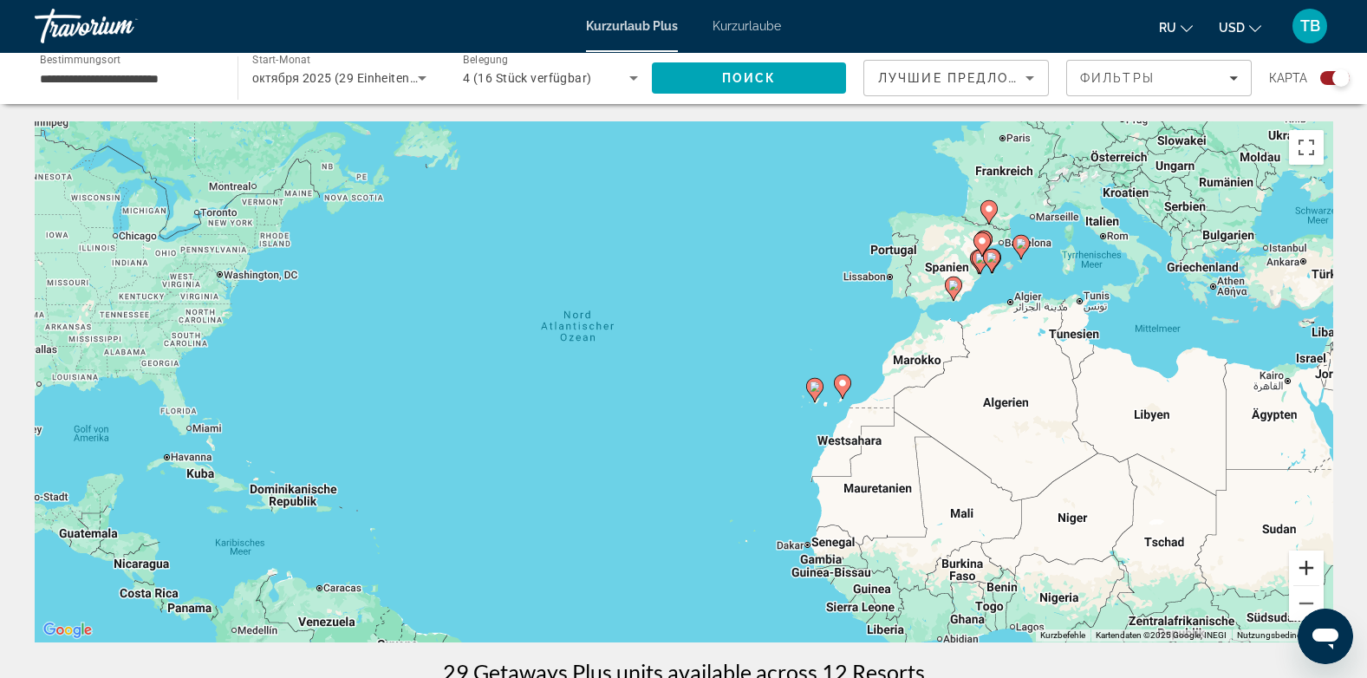
click at [1310, 568] on button "Vergrößern" at bounding box center [1306, 567] width 35 height 35
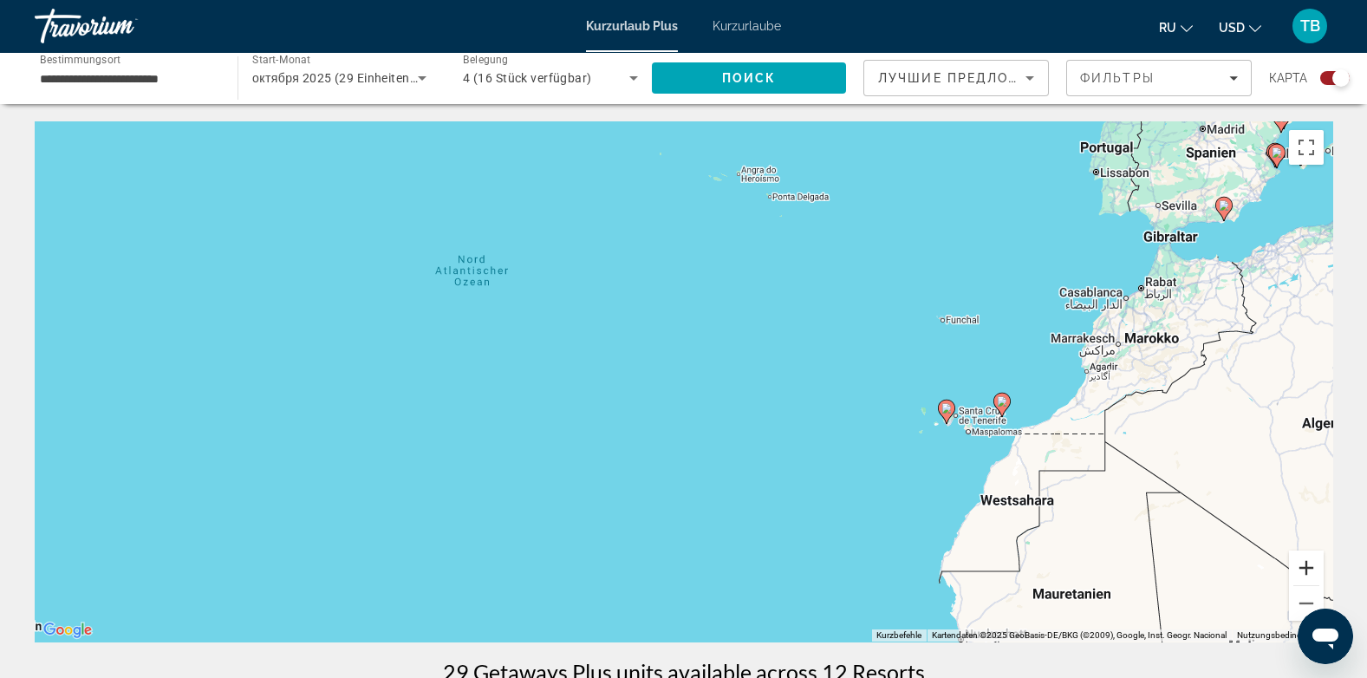
click at [1310, 568] on button "Vergrößern" at bounding box center [1306, 567] width 35 height 35
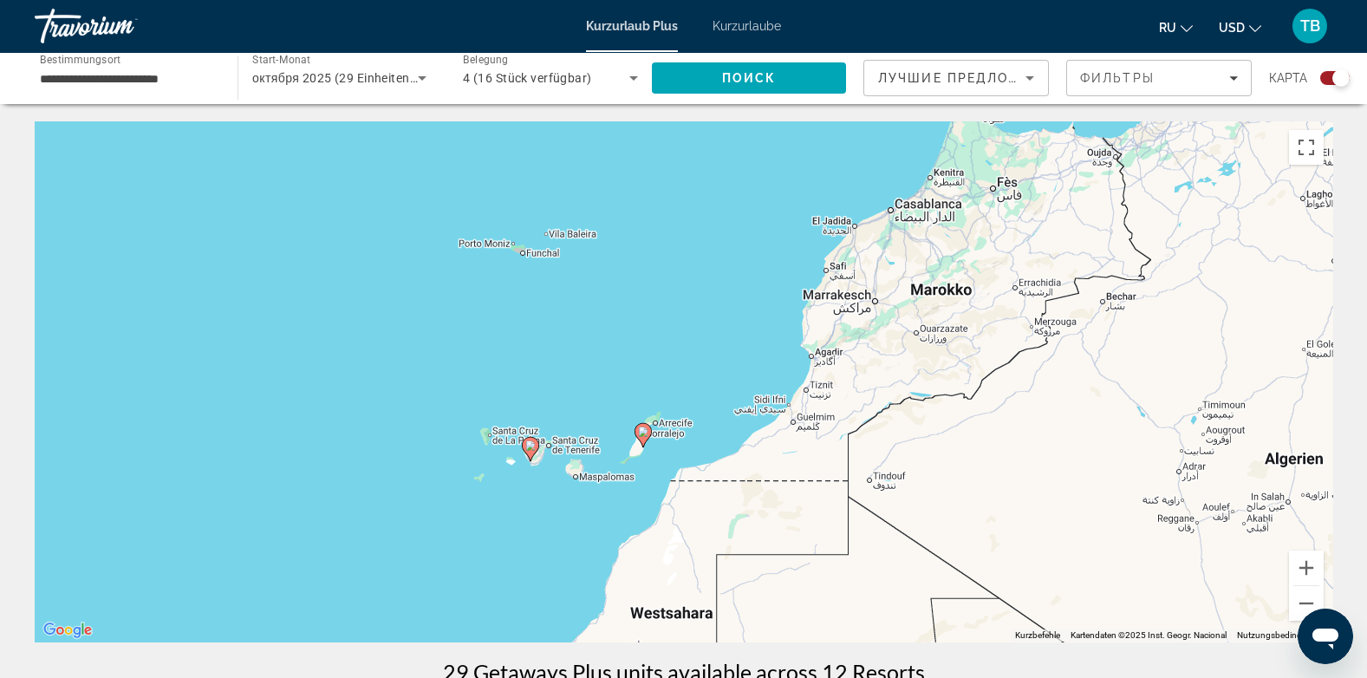
drag, startPoint x: 1196, startPoint y: 513, endPoint x: 509, endPoint y: 509, distance: 687.2
click at [509, 509] on div "Um den Modus zum Ziehen mit der Tastatur zu aktivieren, drückst du Alt + Eingab…" at bounding box center [683, 381] width 1297 height 520
click at [1306, 563] on button "Vergrößern" at bounding box center [1306, 567] width 35 height 35
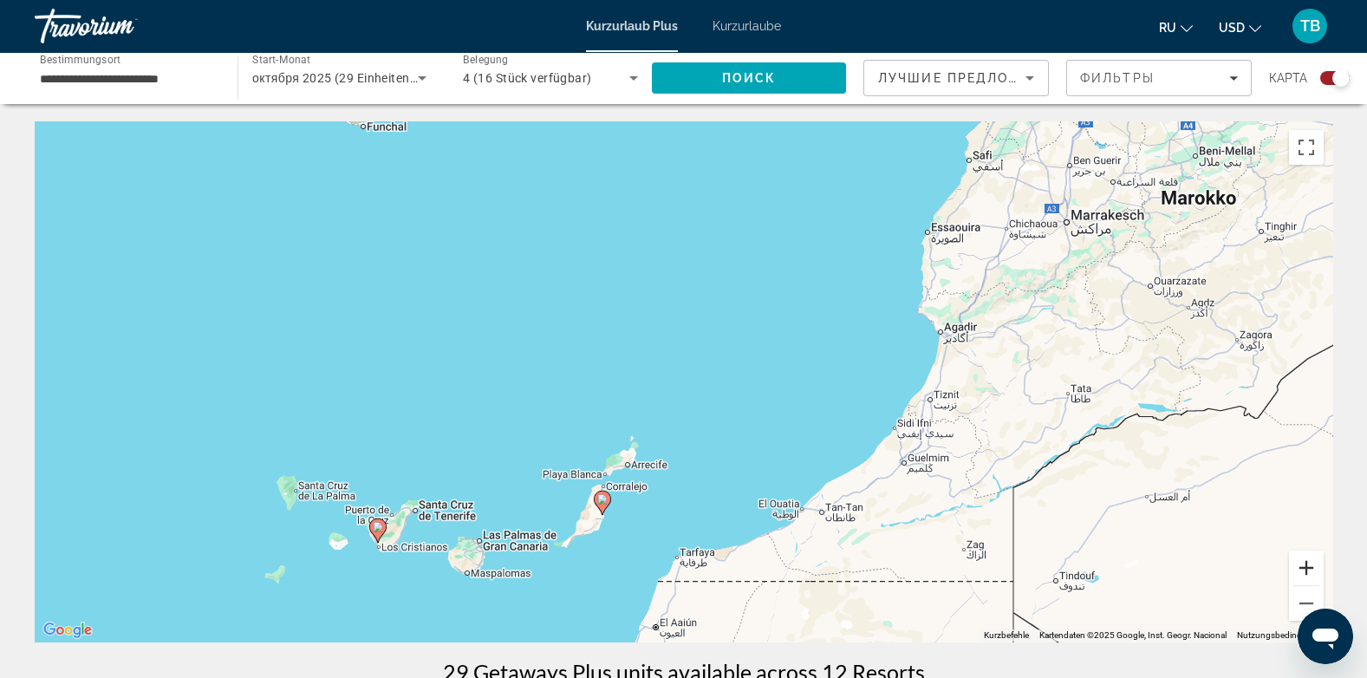
click at [1306, 563] on button "Vergrößern" at bounding box center [1306, 567] width 35 height 35
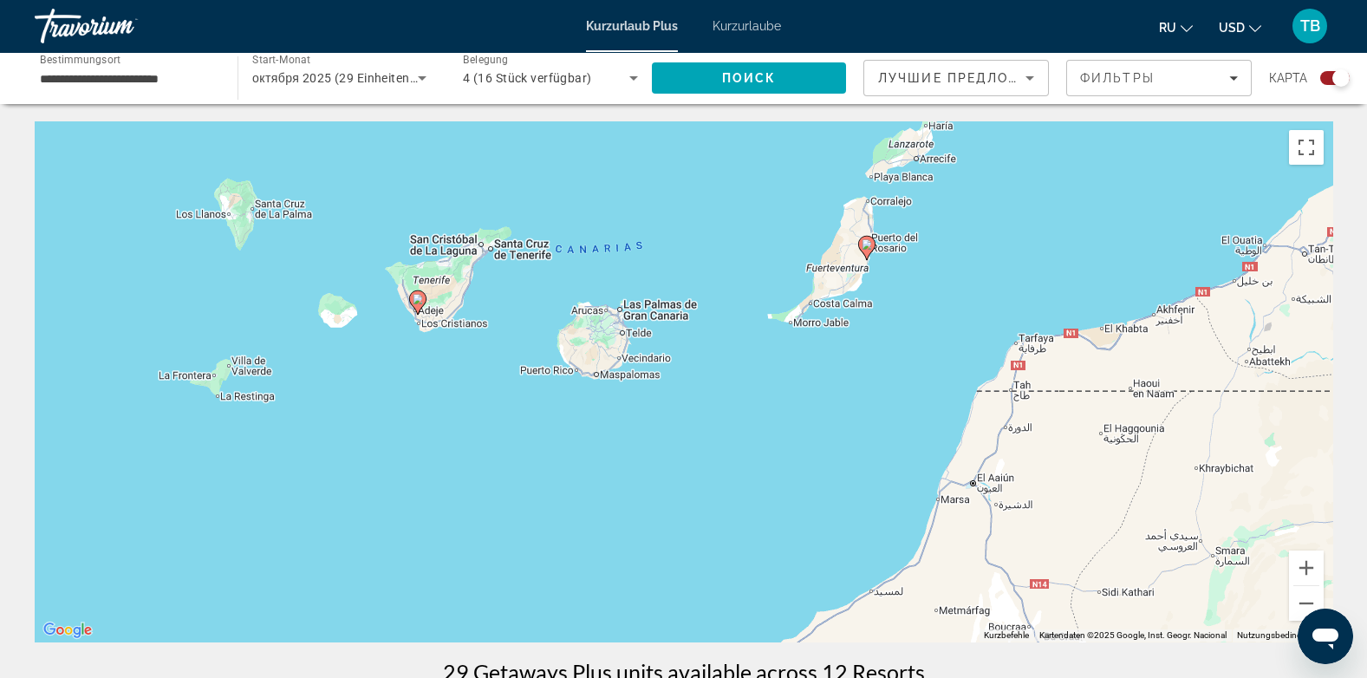
drag, startPoint x: 665, startPoint y: 559, endPoint x: 1013, endPoint y: 167, distance: 524.2
click at [1013, 167] on div "Um den Modus zum Ziehen mit der Tastatur zu aktivieren, drückst du Alt + Eingab…" at bounding box center [683, 381] width 1297 height 520
click at [1302, 567] on button "Vergrößern" at bounding box center [1306, 567] width 35 height 35
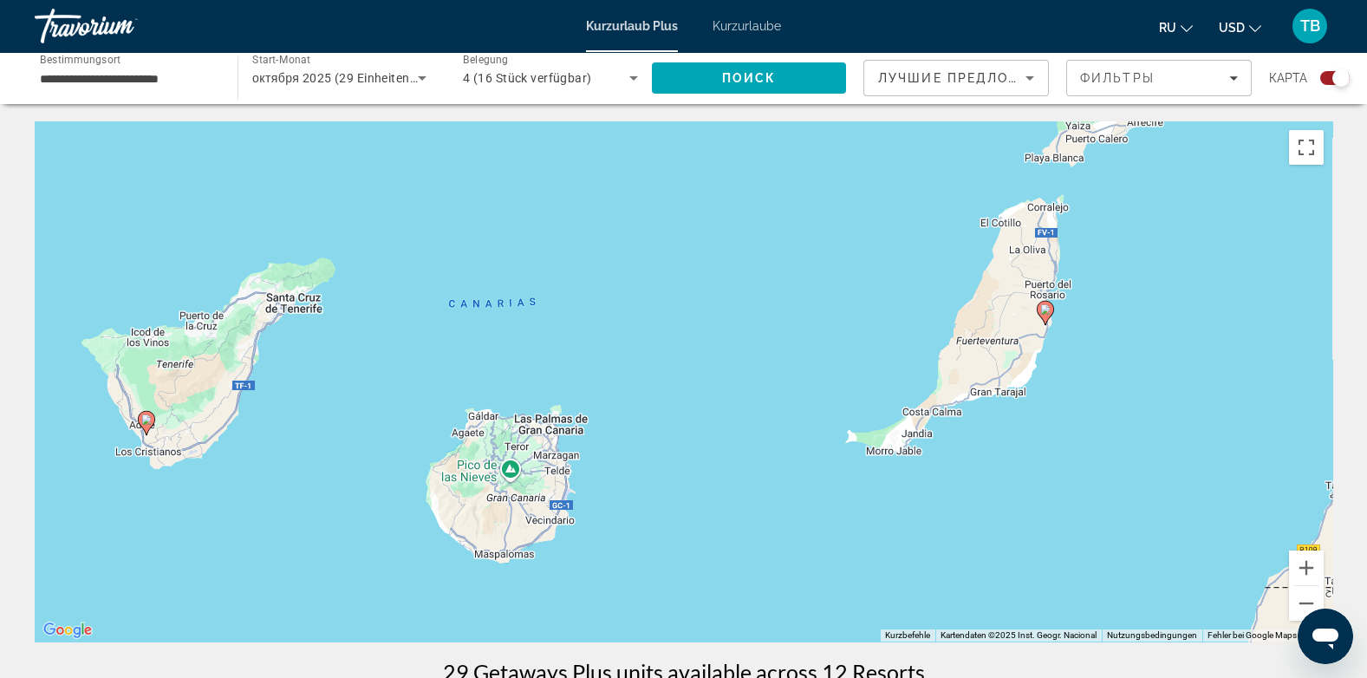
drag, startPoint x: 1138, startPoint y: 205, endPoint x: 1185, endPoint y: 396, distance: 197.2
click at [1185, 396] on div "Um den Modus zum Ziehen mit der Tastatur zu aktivieren, drückst du Alt + Eingab…" at bounding box center [683, 381] width 1297 height 520
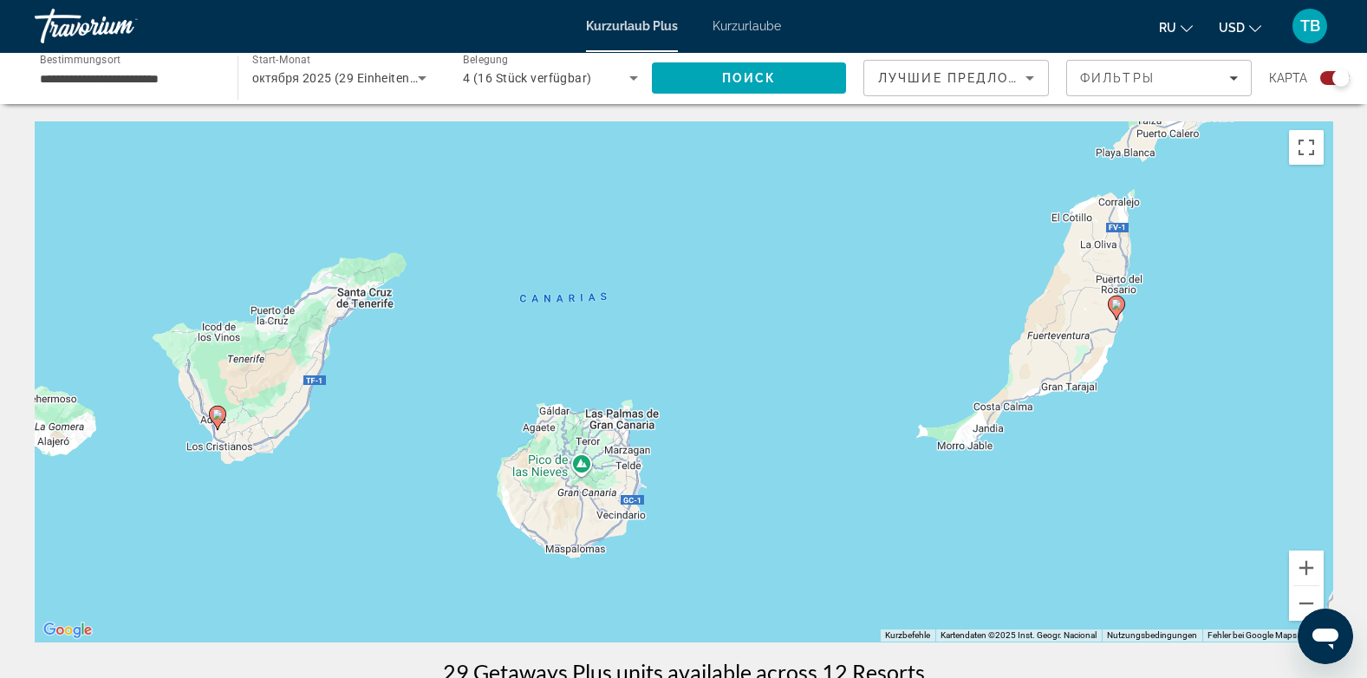
click at [219, 415] on image "Hauptinhalt" at bounding box center [217, 414] width 10 height 10
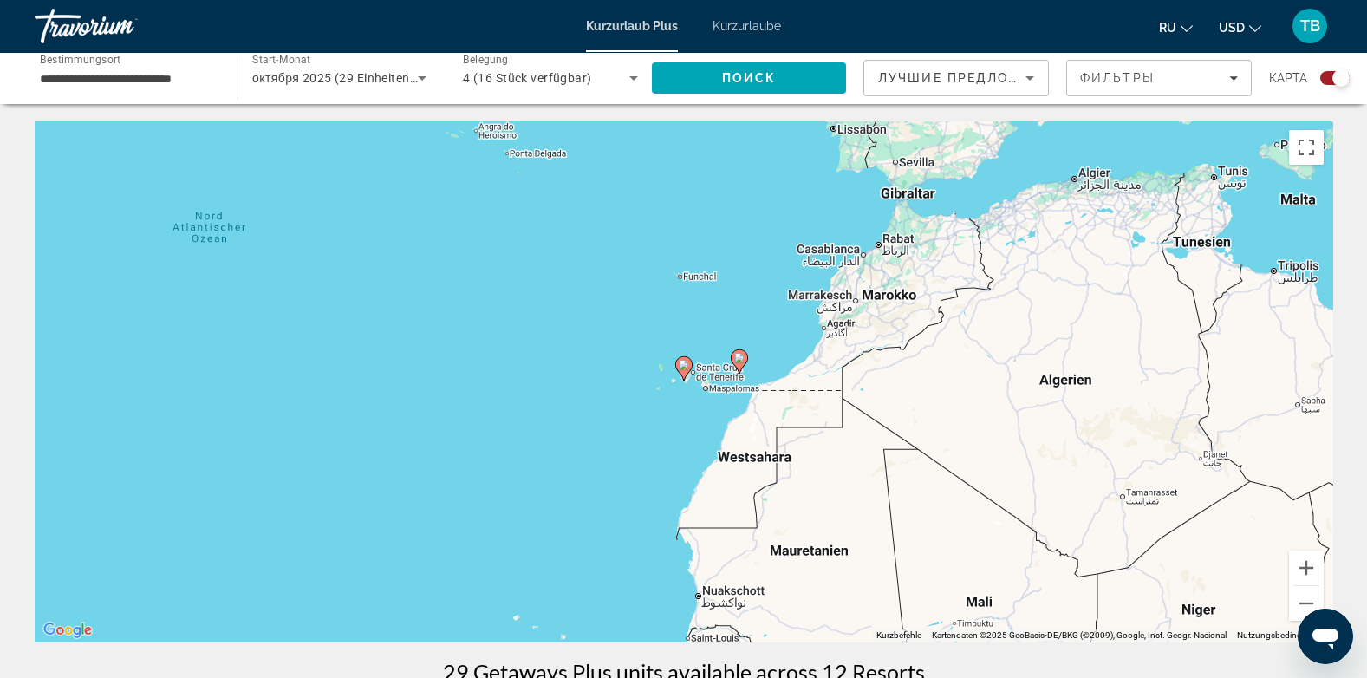
click at [683, 368] on image "Hauptinhalt" at bounding box center [684, 365] width 10 height 10
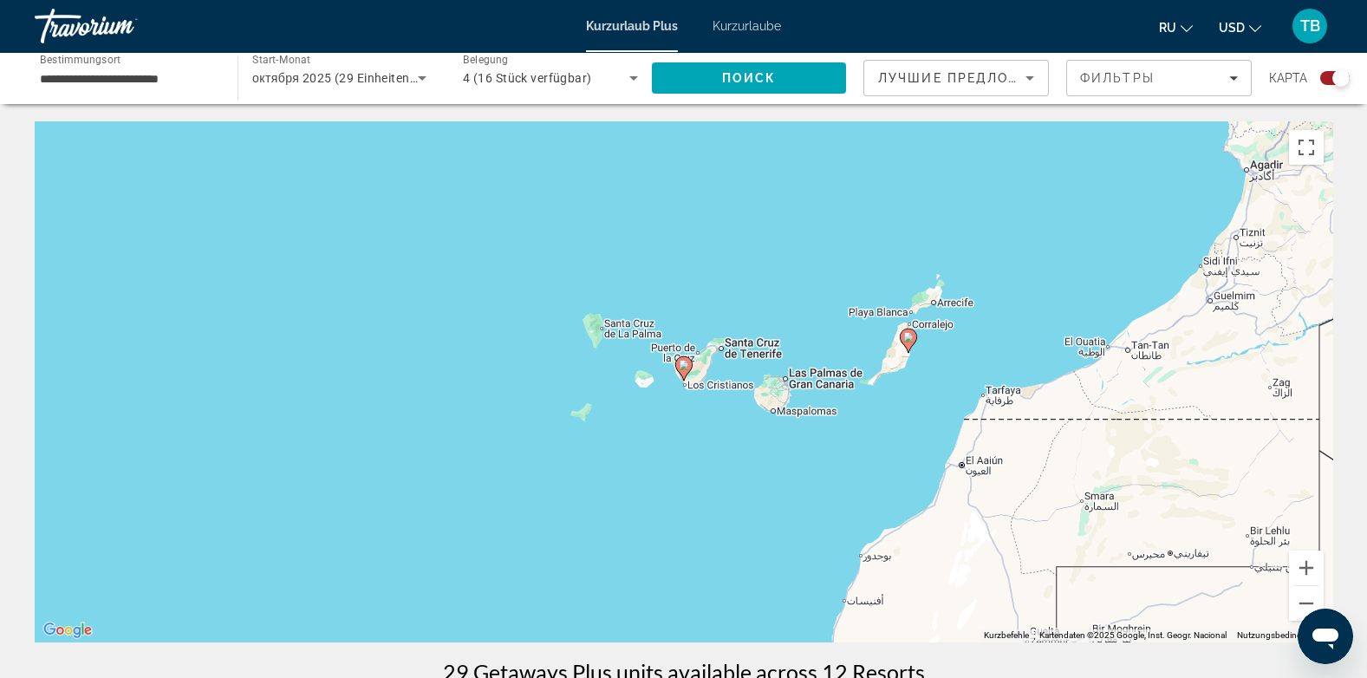
click at [683, 368] on image "Hauptinhalt" at bounding box center [684, 365] width 10 height 10
type input "**********"
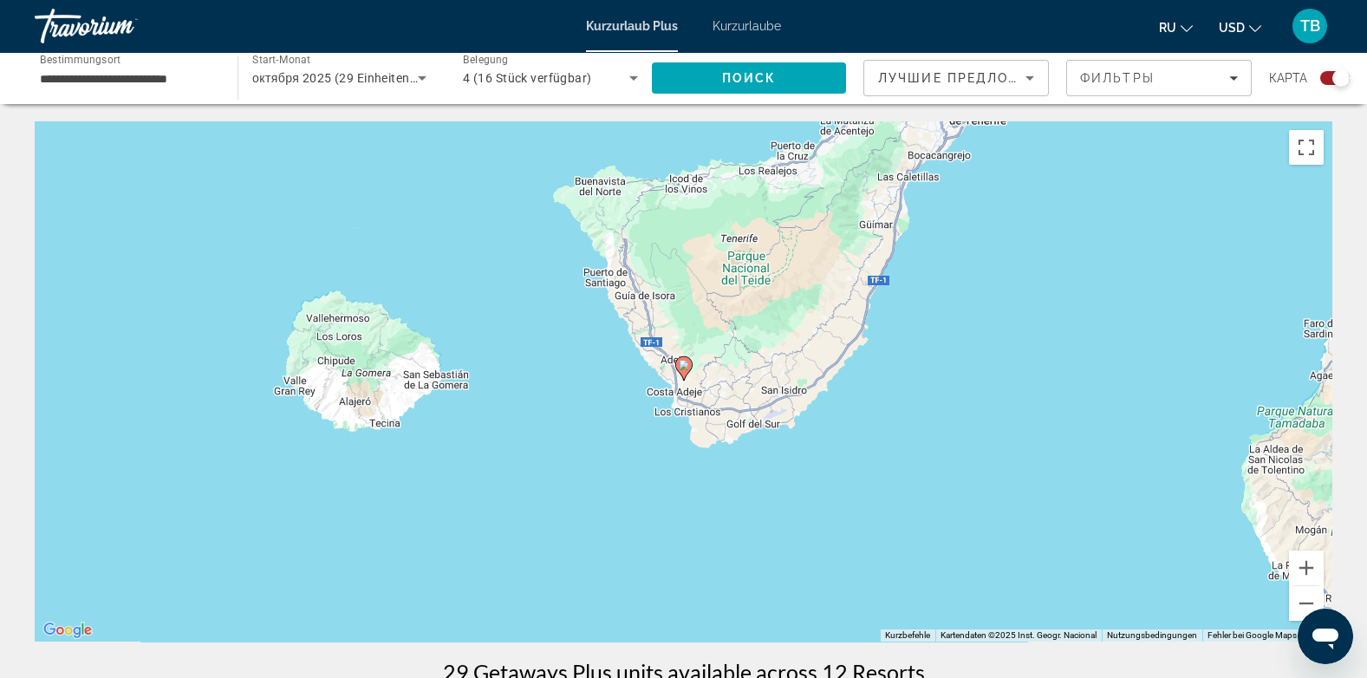
click at [683, 368] on image "Hauptinhalt" at bounding box center [684, 365] width 10 height 10
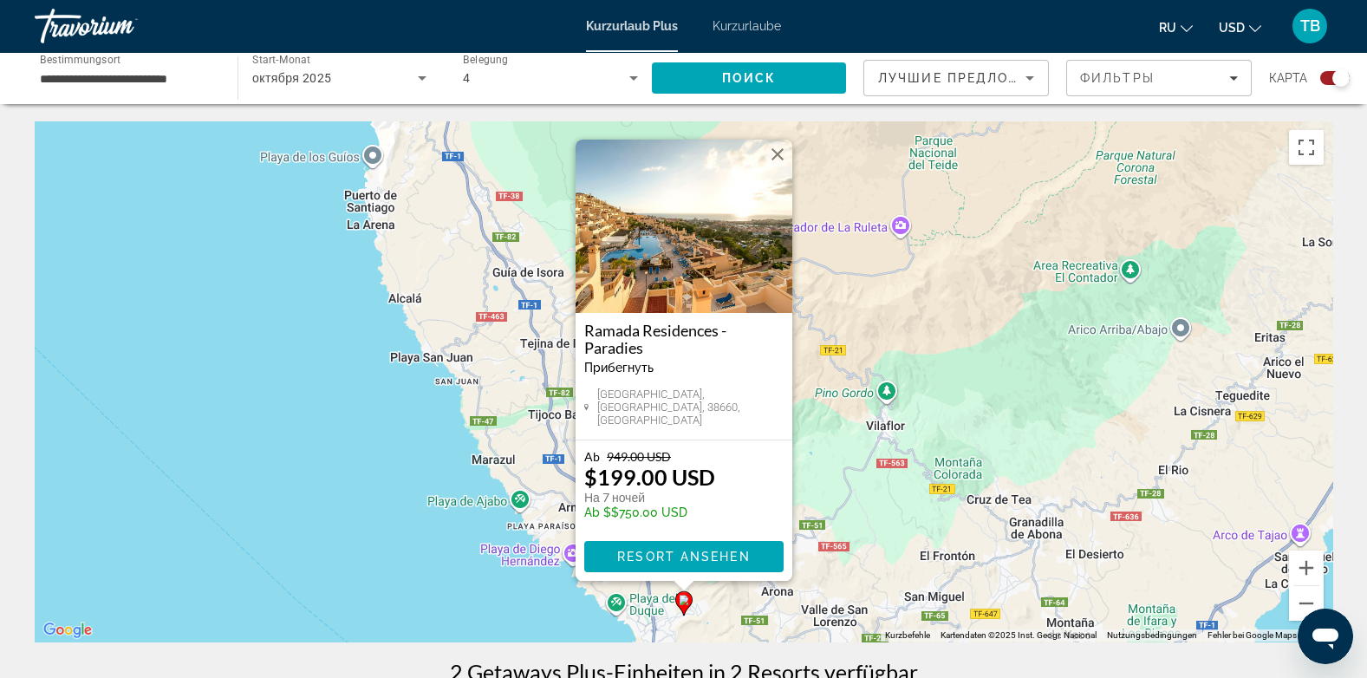
click at [668, 270] on img "Hauptinhalt" at bounding box center [683, 226] width 217 height 173
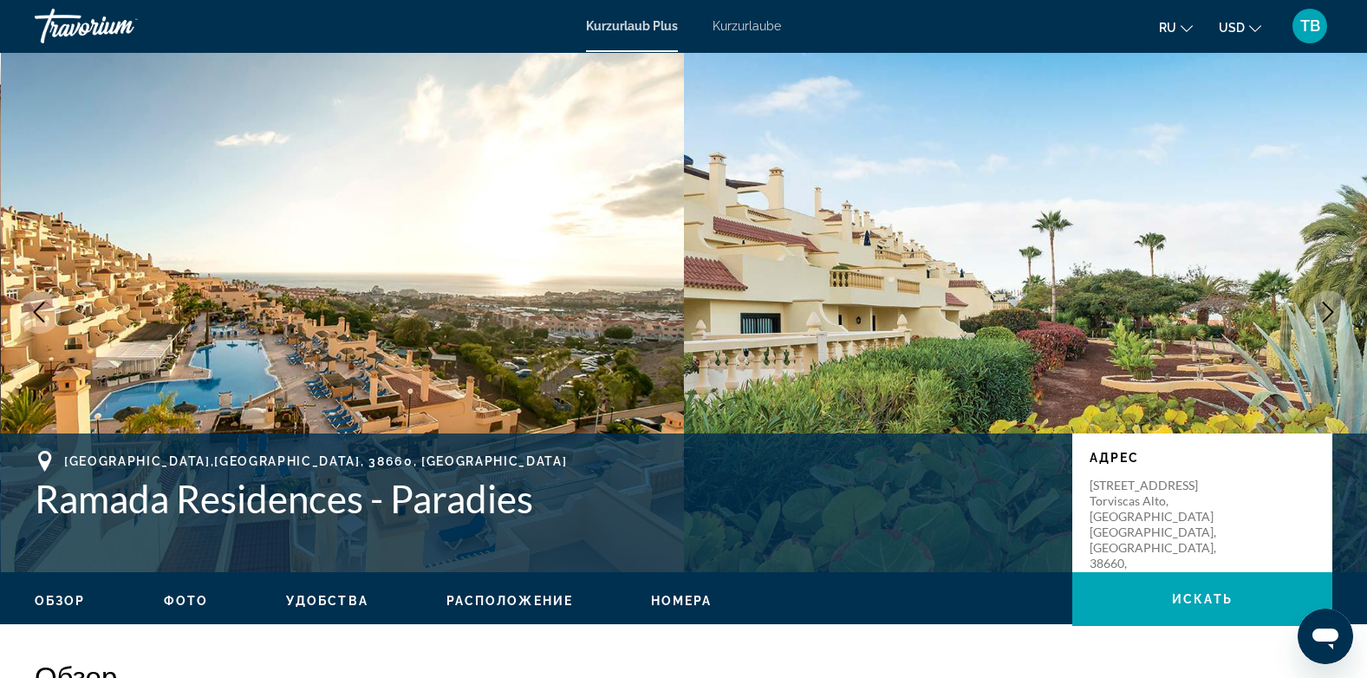
click at [1322, 303] on icon "Nächstes Bild" at bounding box center [1327, 312] width 21 height 21
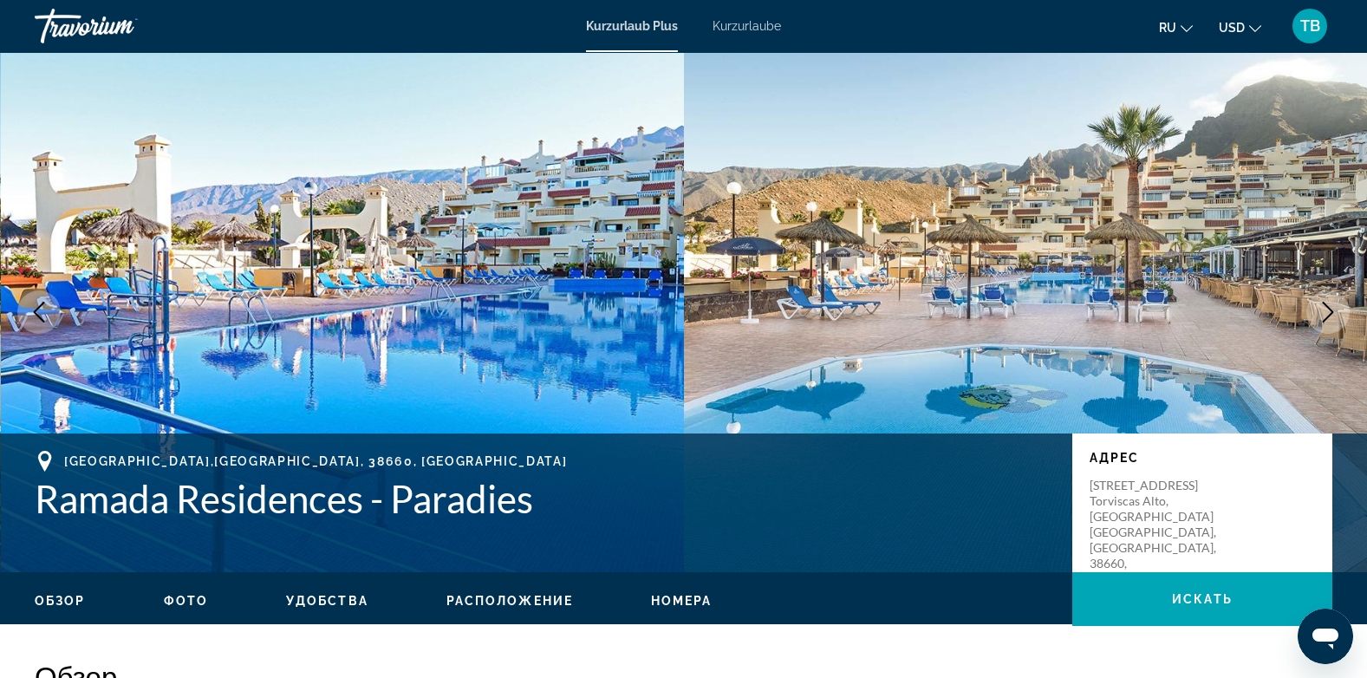
click at [1322, 303] on icon "Nächstes Bild" at bounding box center [1327, 312] width 21 height 21
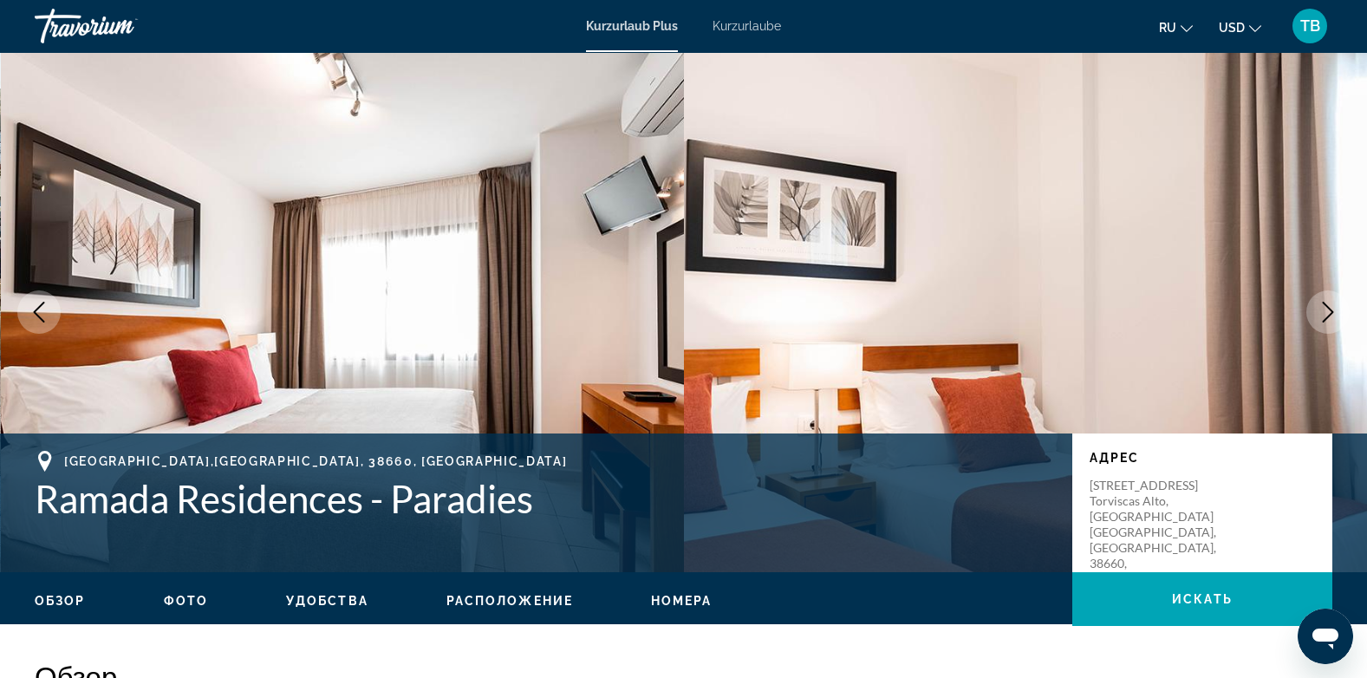
click at [1322, 303] on icon "Nächstes Bild" at bounding box center [1327, 312] width 21 height 21
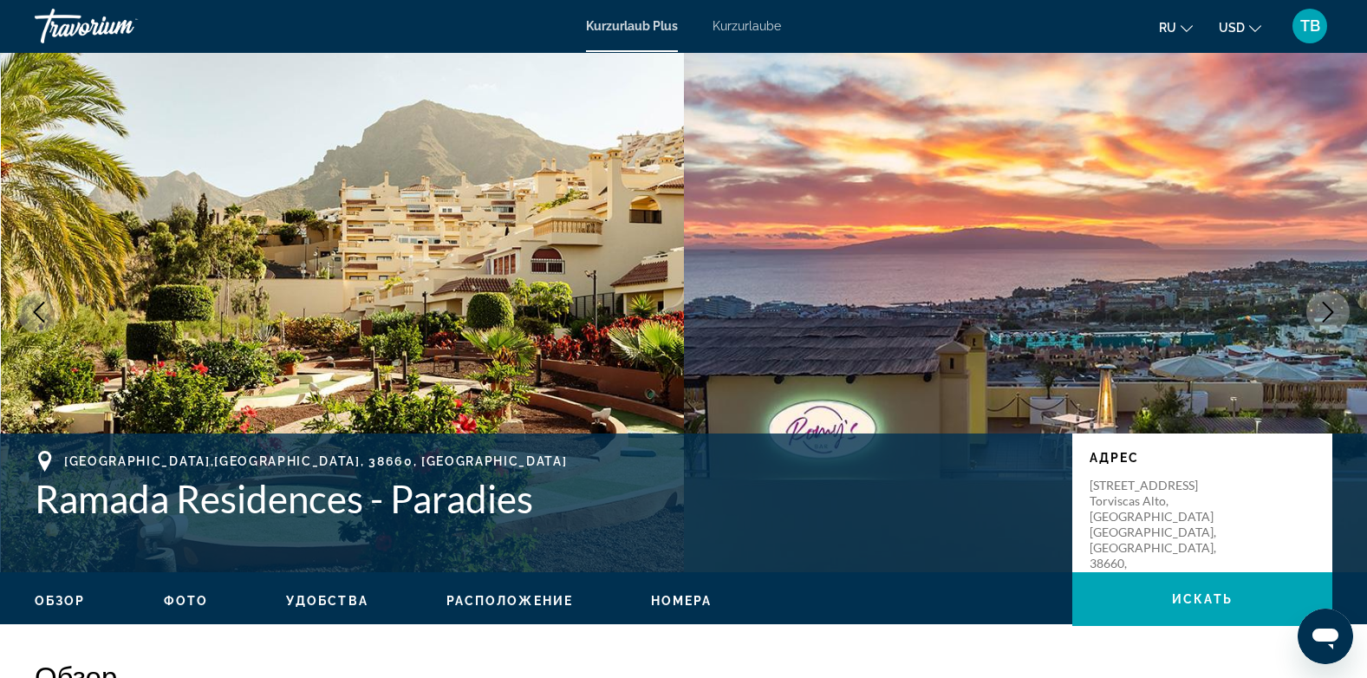
click at [1322, 303] on icon "Nächstes Bild" at bounding box center [1327, 312] width 21 height 21
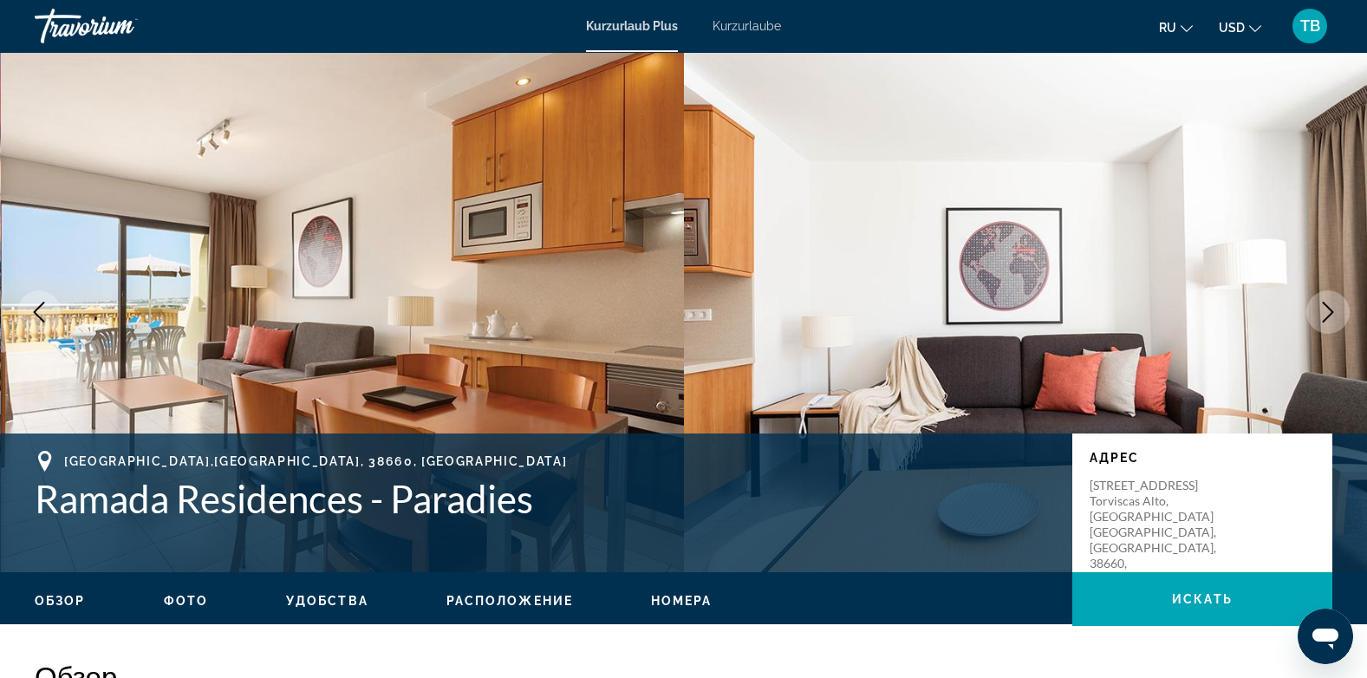
click at [1322, 303] on icon "Nächstes Bild" at bounding box center [1327, 312] width 21 height 21
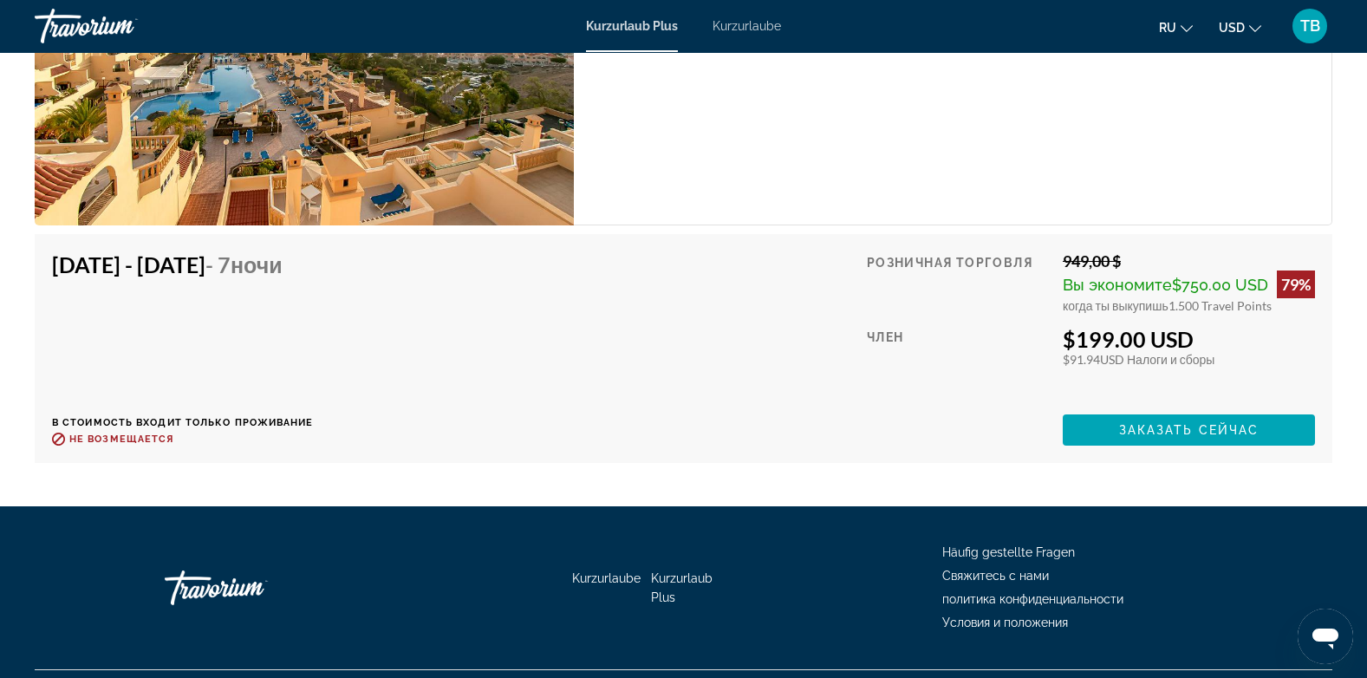
scroll to position [3123, 0]
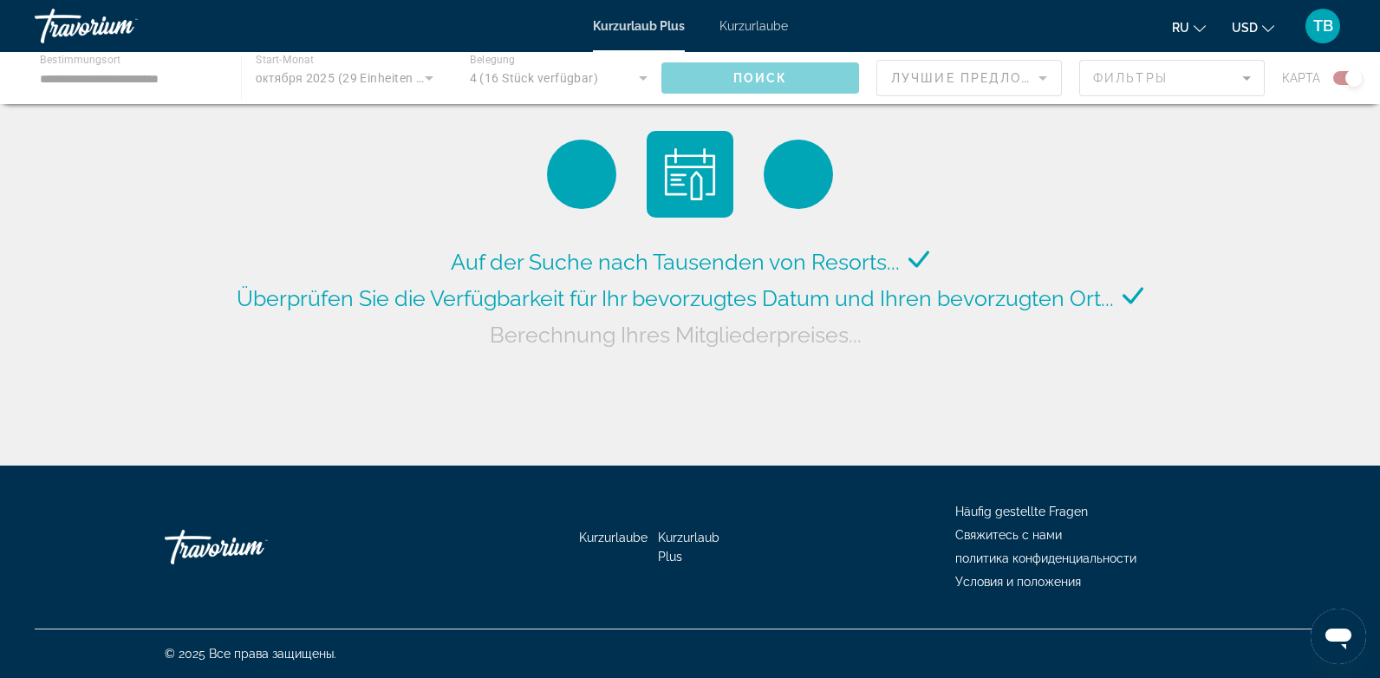
click at [289, 76] on div "Hauptinhalt" at bounding box center [690, 78] width 1380 height 52
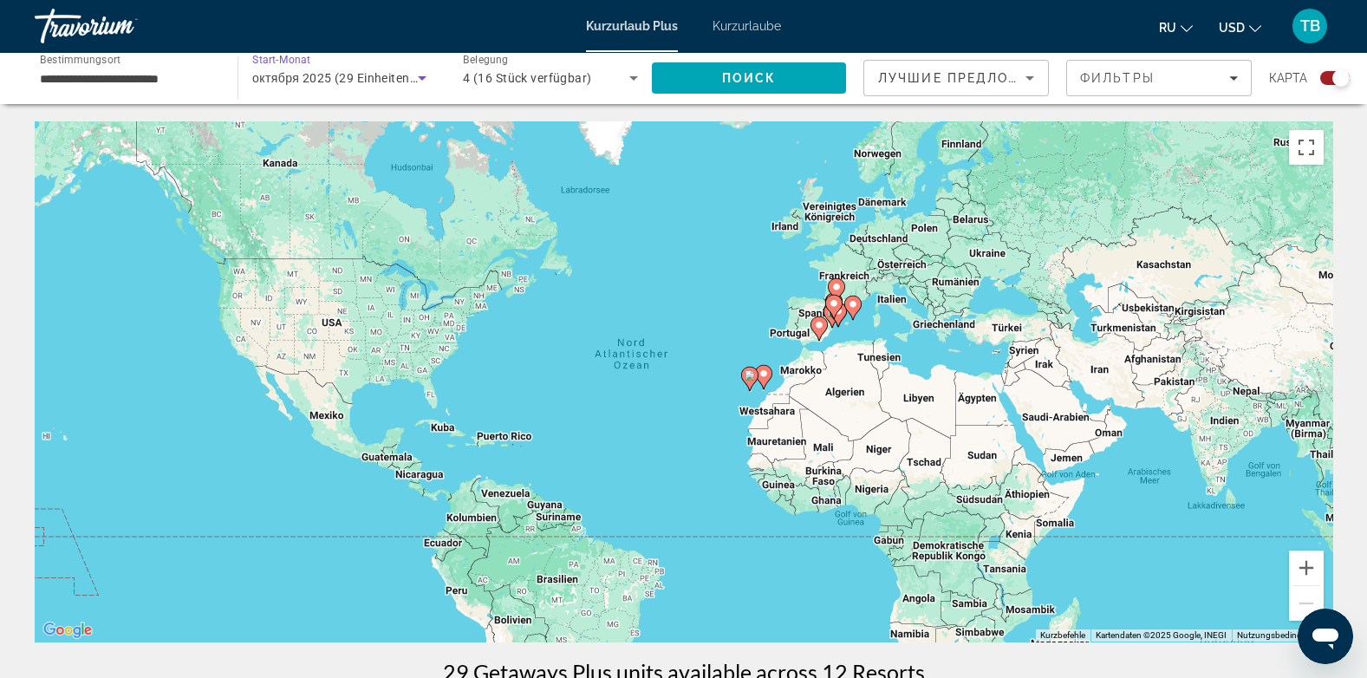
click at [289, 76] on span "октября 2025 (29 Einheiten verfügbar)" at bounding box center [362, 78] width 221 height 14
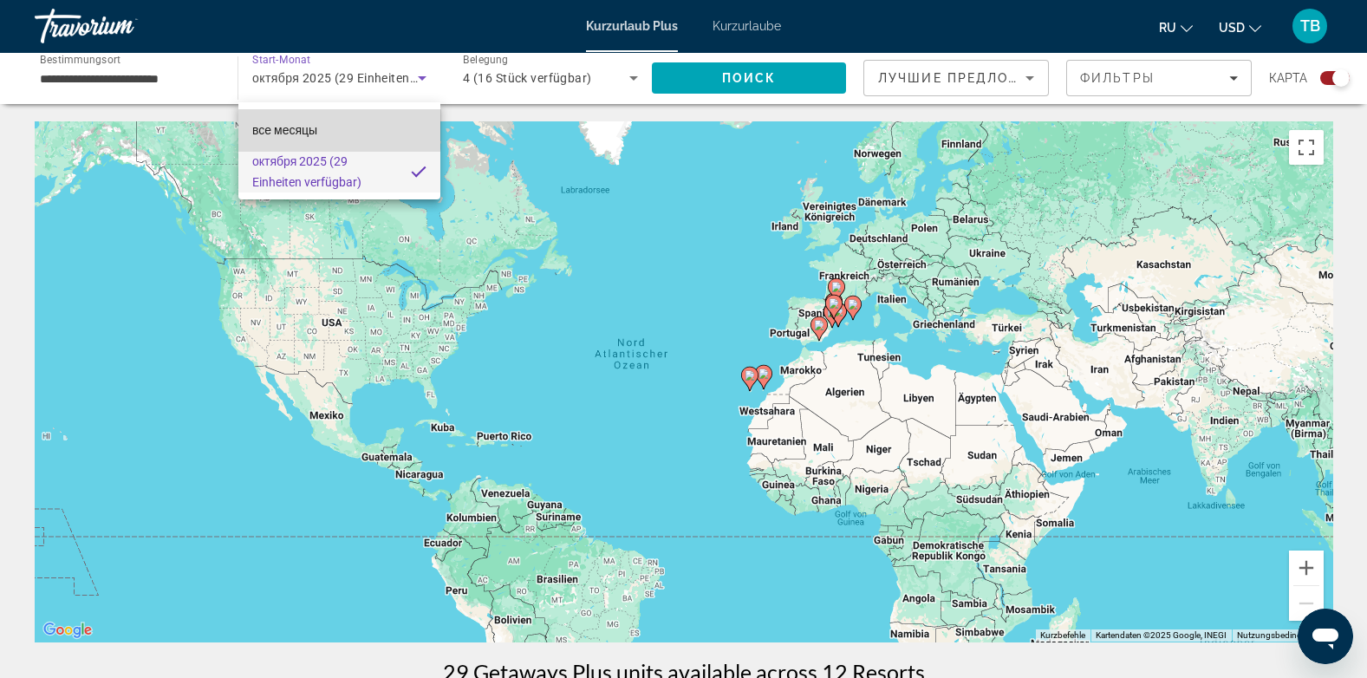
click at [280, 124] on span "все месяцы" at bounding box center [284, 130] width 65 height 14
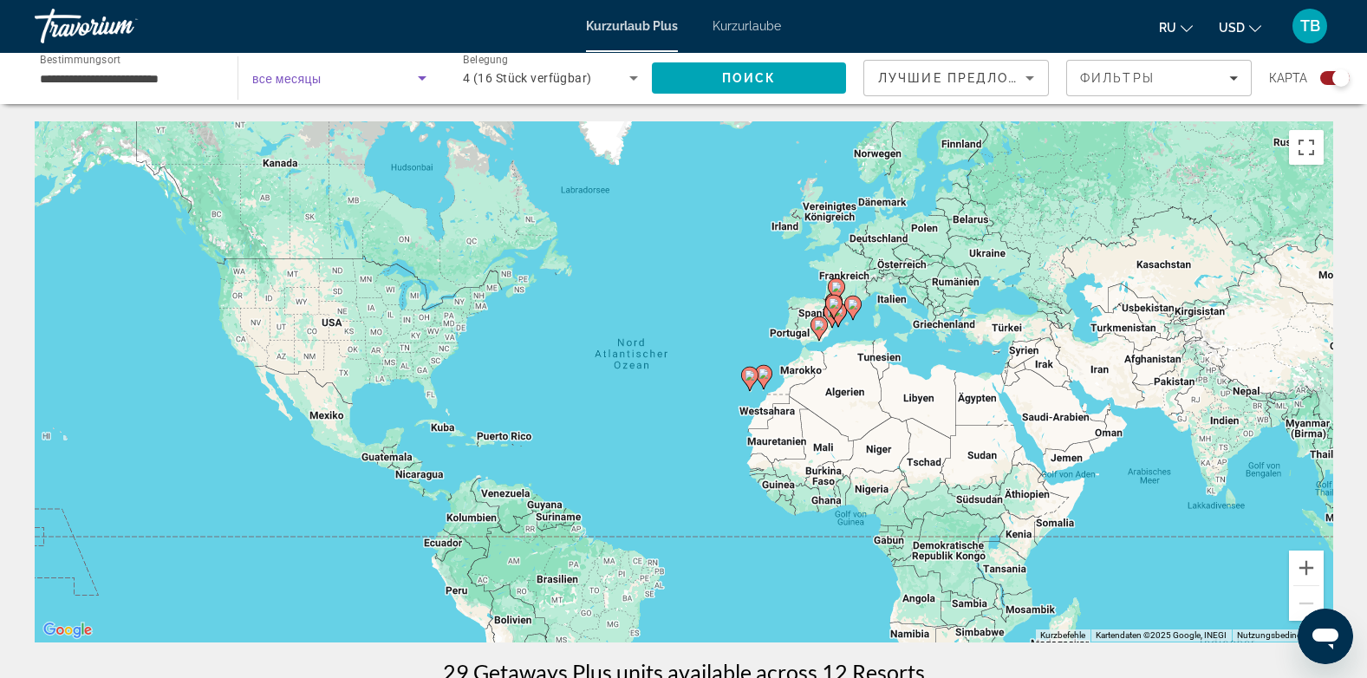
click at [345, 79] on span "Such-Widget" at bounding box center [335, 78] width 166 height 21
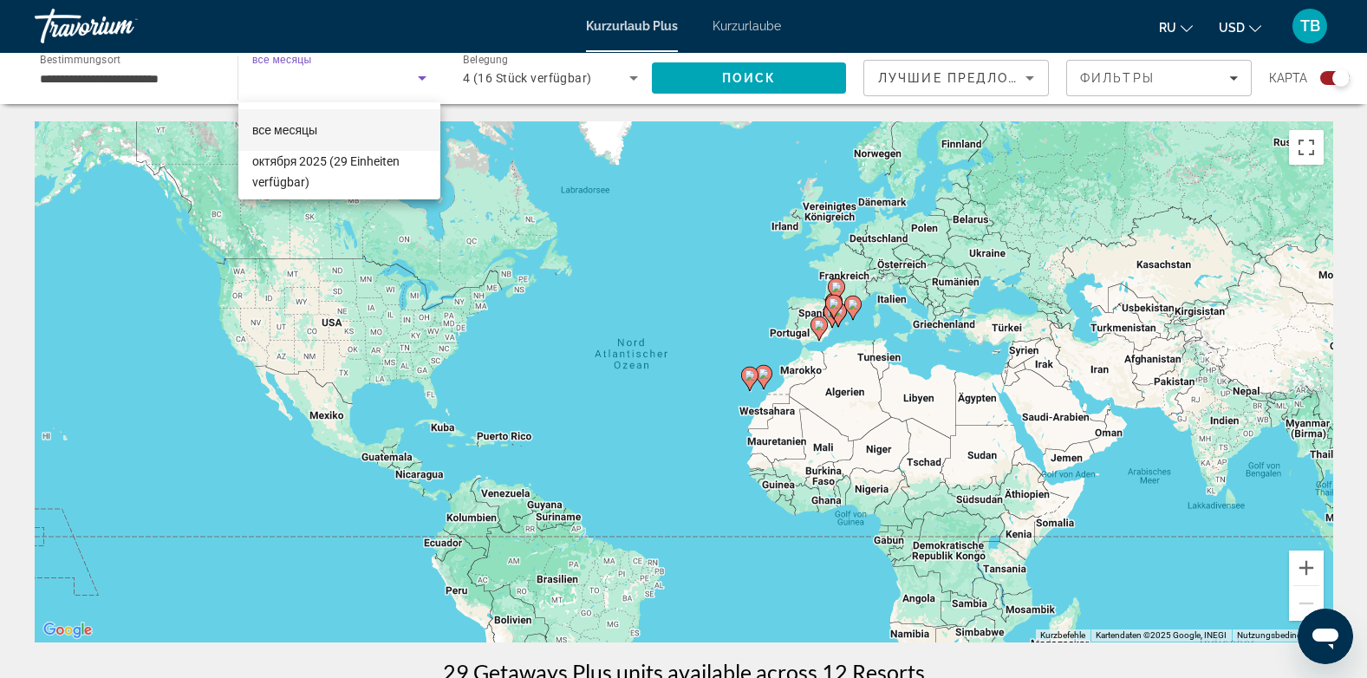
click at [345, 79] on div at bounding box center [683, 339] width 1367 height 678
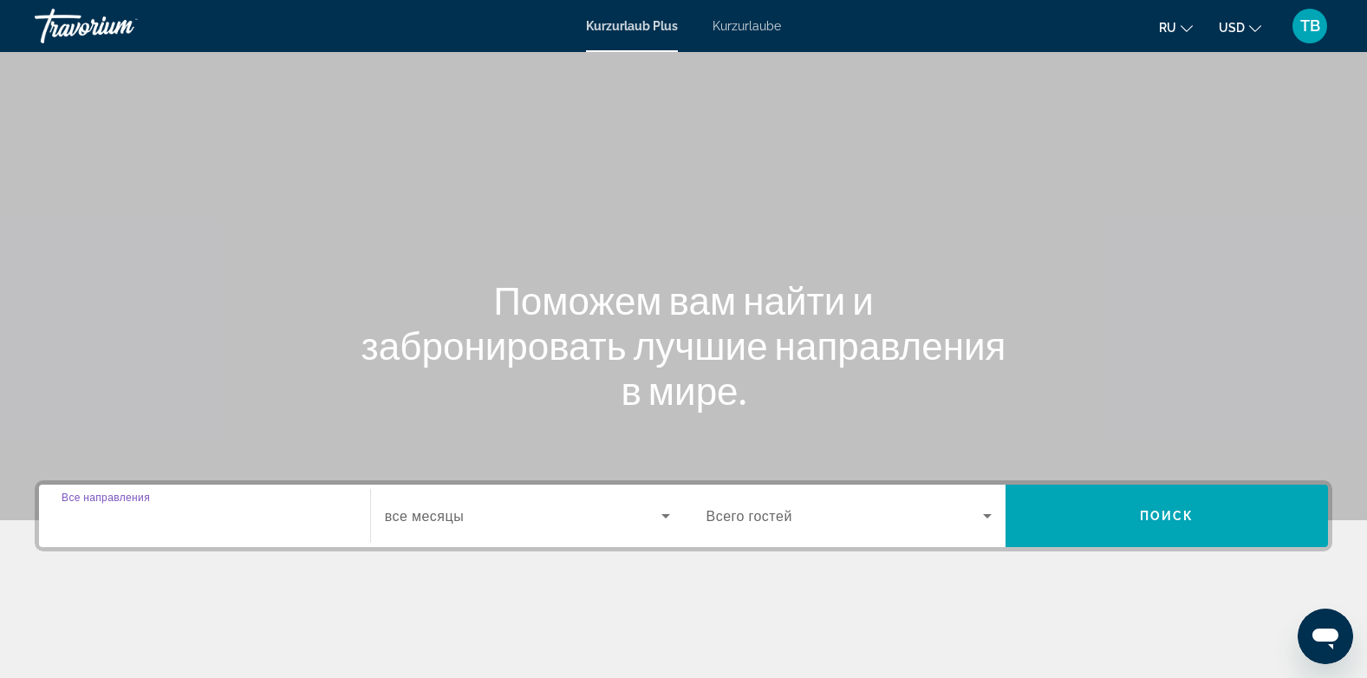
click at [231, 519] on input "Destination Все направления" at bounding box center [205, 516] width 286 height 21
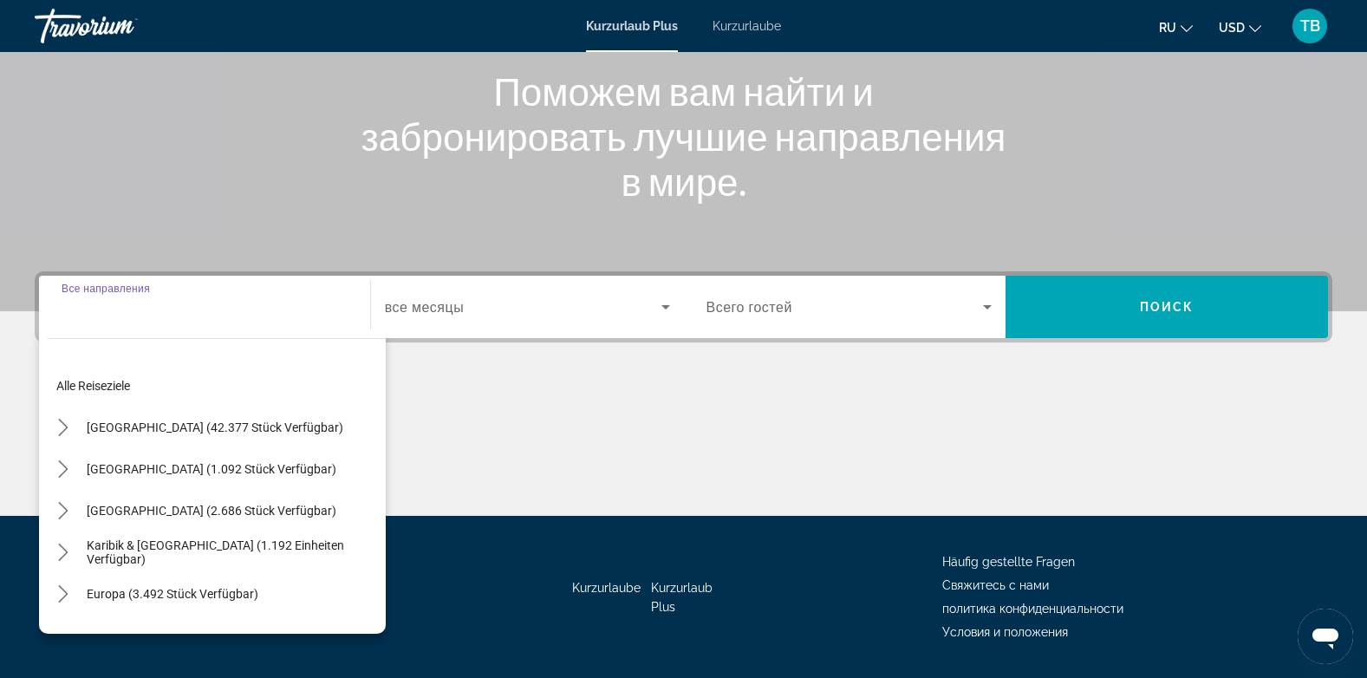
scroll to position [259, 0]
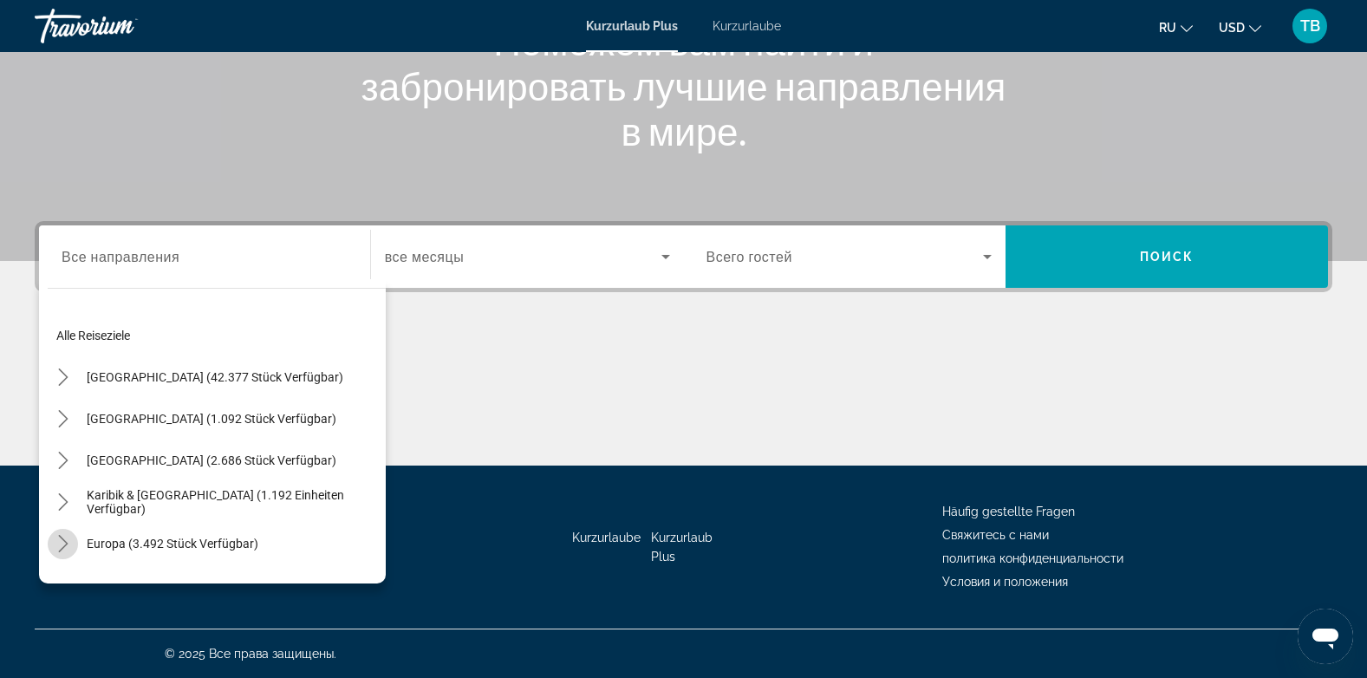
click at [60, 536] on icon "Toggle Europe (3.492 Einheiten verfügbar) Untermenü" at bounding box center [63, 543] width 10 height 17
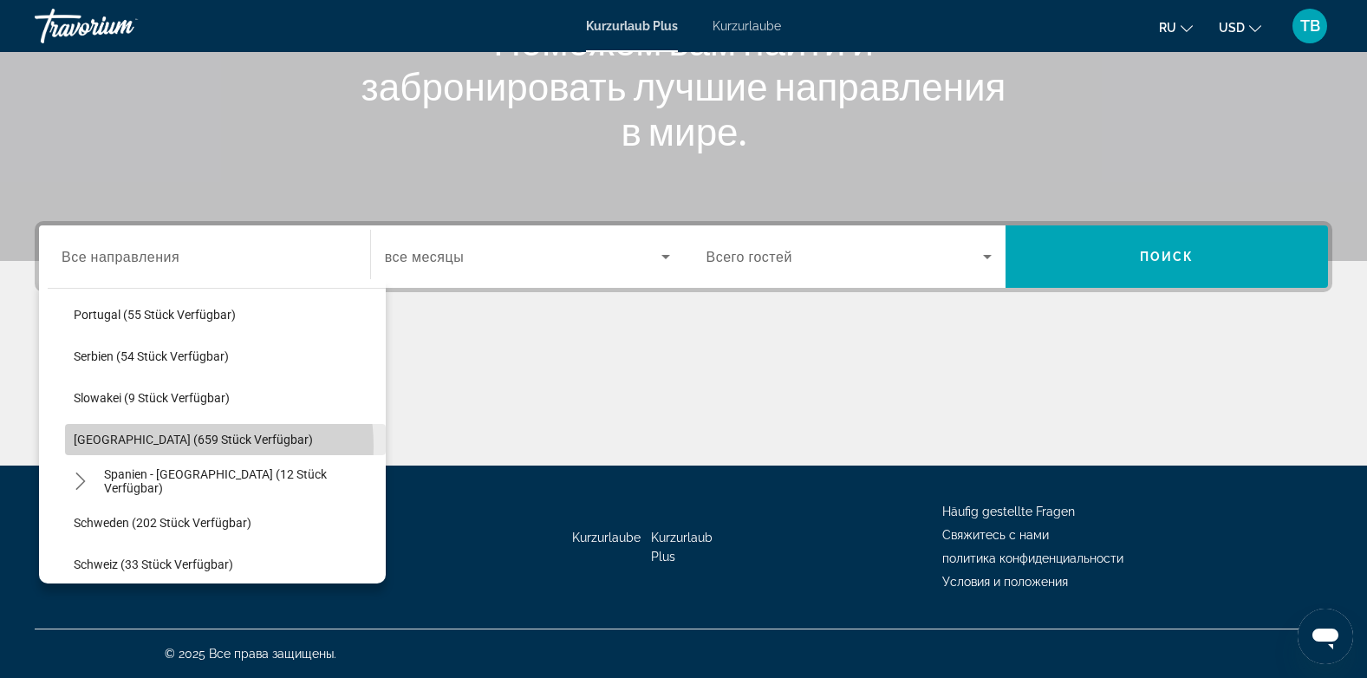
click at [168, 446] on span "Reiseziel auswählen: Spanien (659 Einheiten verfügbar)" at bounding box center [225, 440] width 321 height 42
type input "**********"
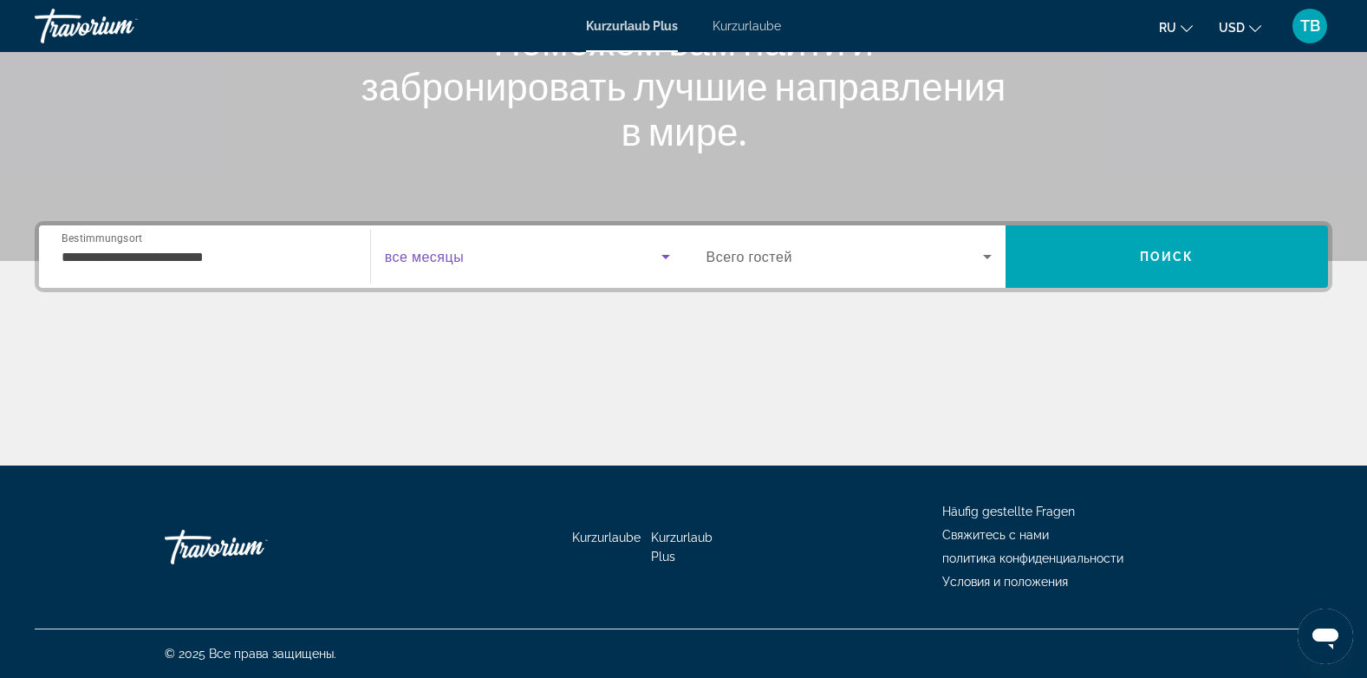
click at [529, 247] on span "Such-Widget" at bounding box center [523, 256] width 276 height 21
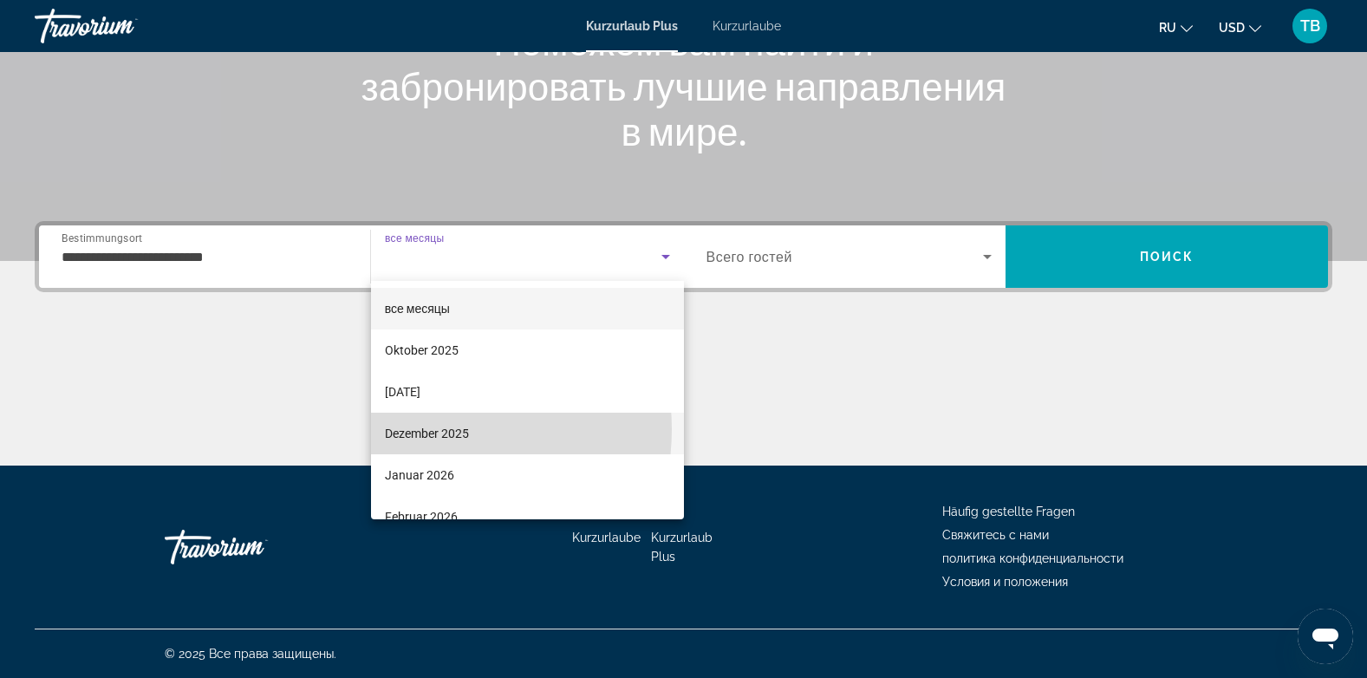
click at [424, 429] on font "Dezember 2025" at bounding box center [427, 433] width 84 height 14
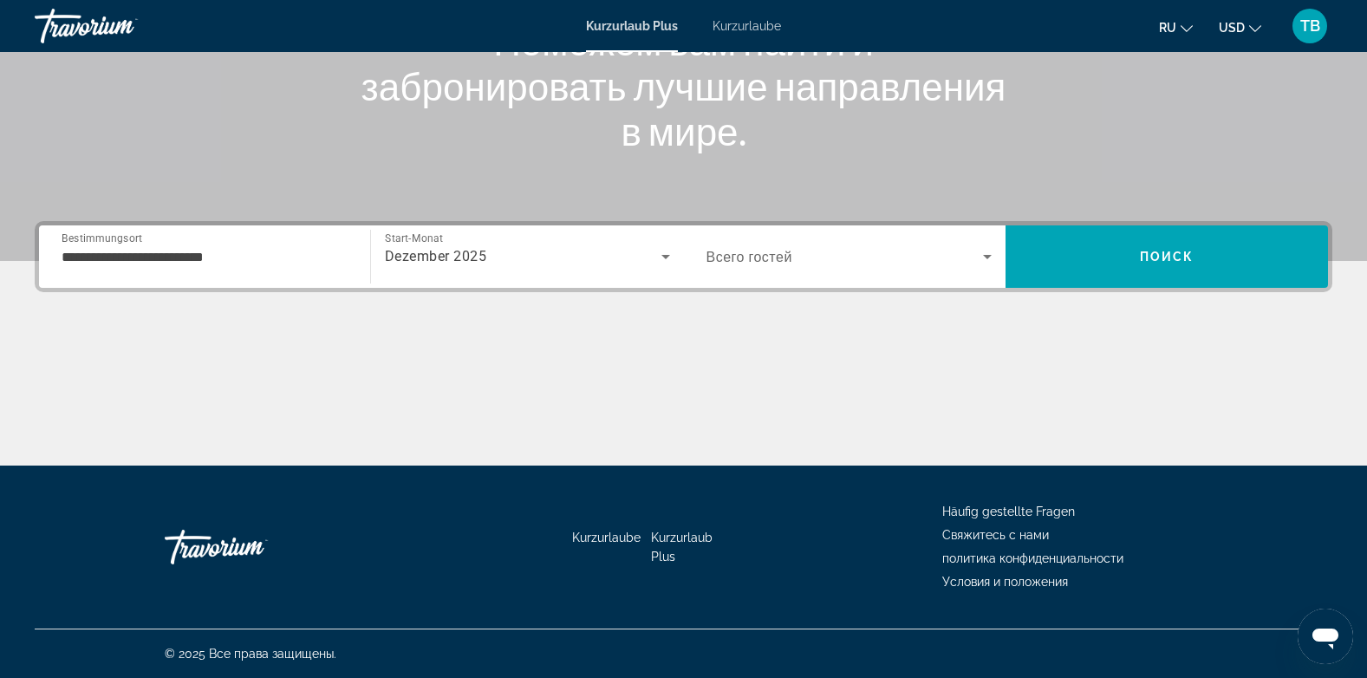
click at [782, 249] on span "Всего гостей" at bounding box center [749, 257] width 86 height 16
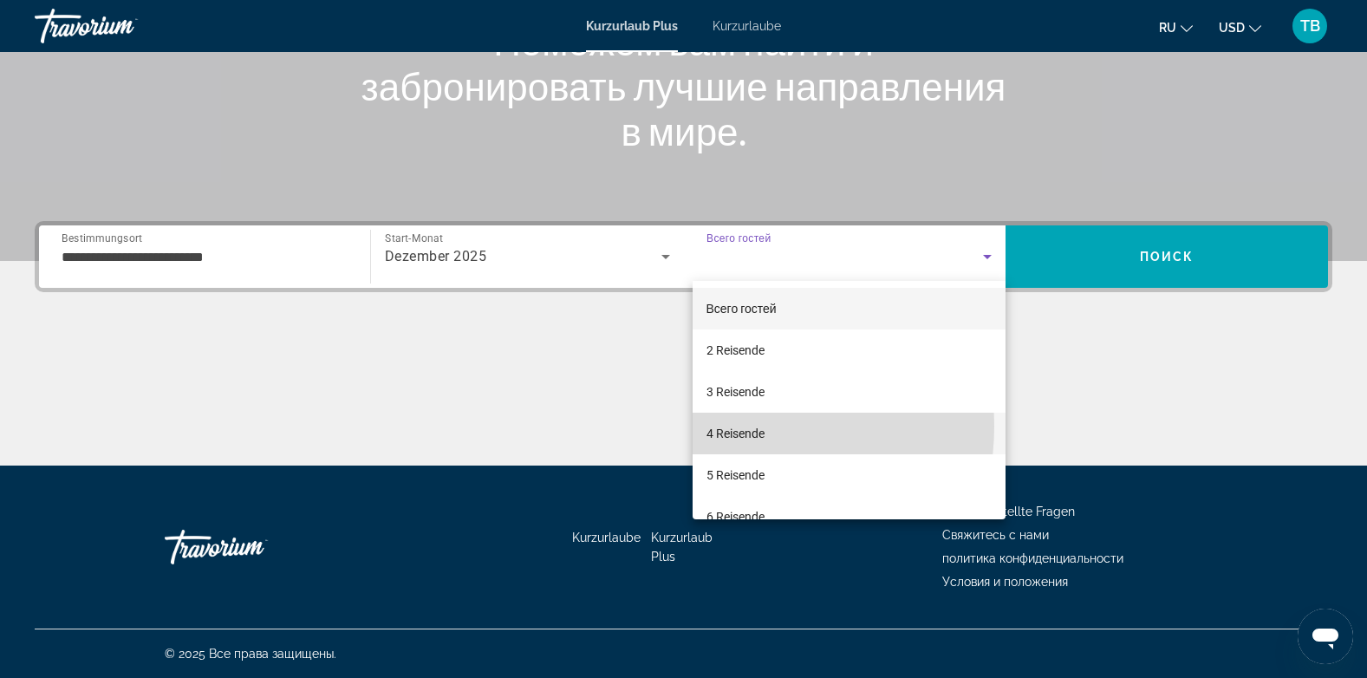
click at [720, 426] on font "4 Reisende" at bounding box center [735, 433] width 58 height 14
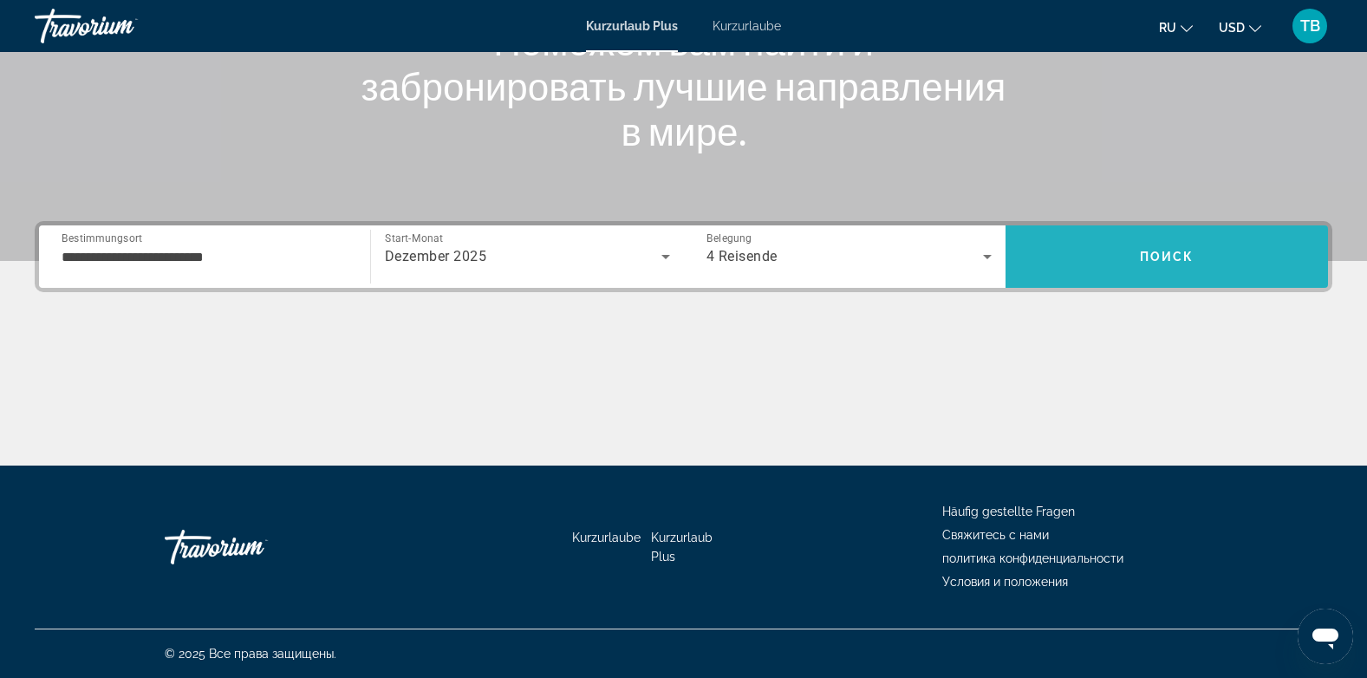
click at [1141, 257] on span "Поиск" at bounding box center [1167, 257] width 55 height 14
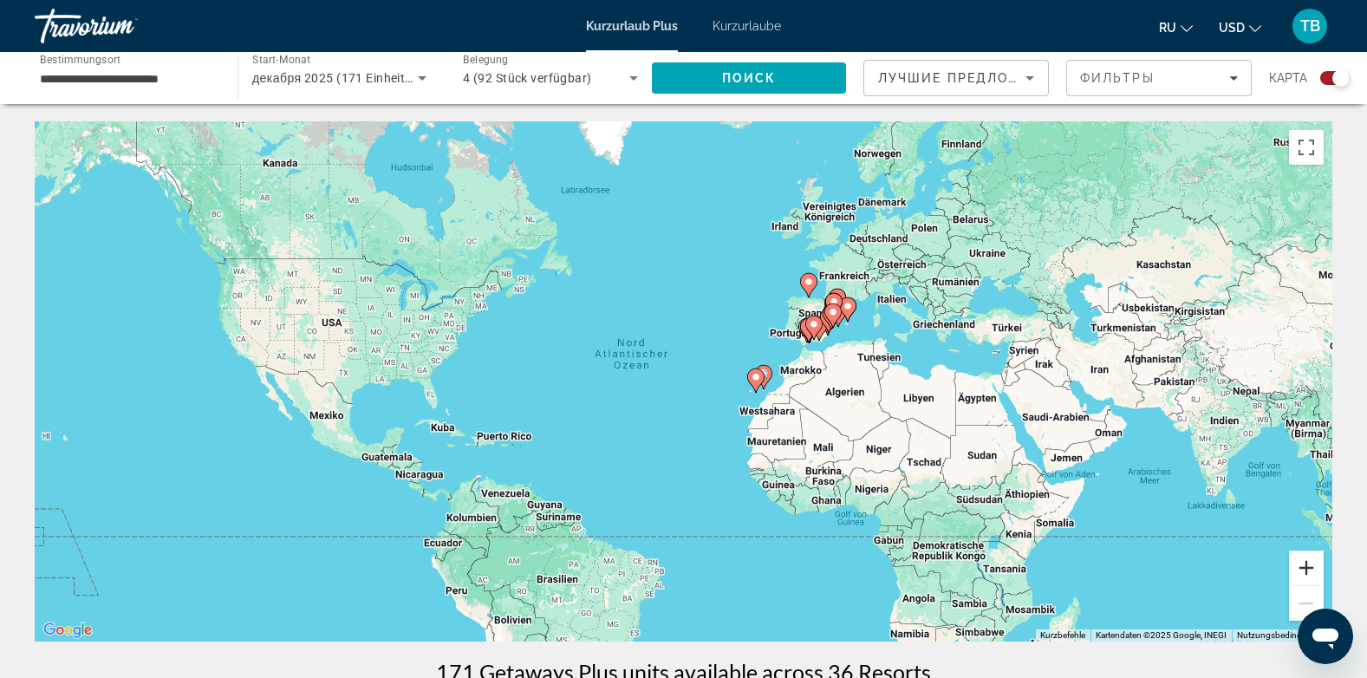
click at [1307, 561] on button "Vergrößern" at bounding box center [1306, 567] width 35 height 35
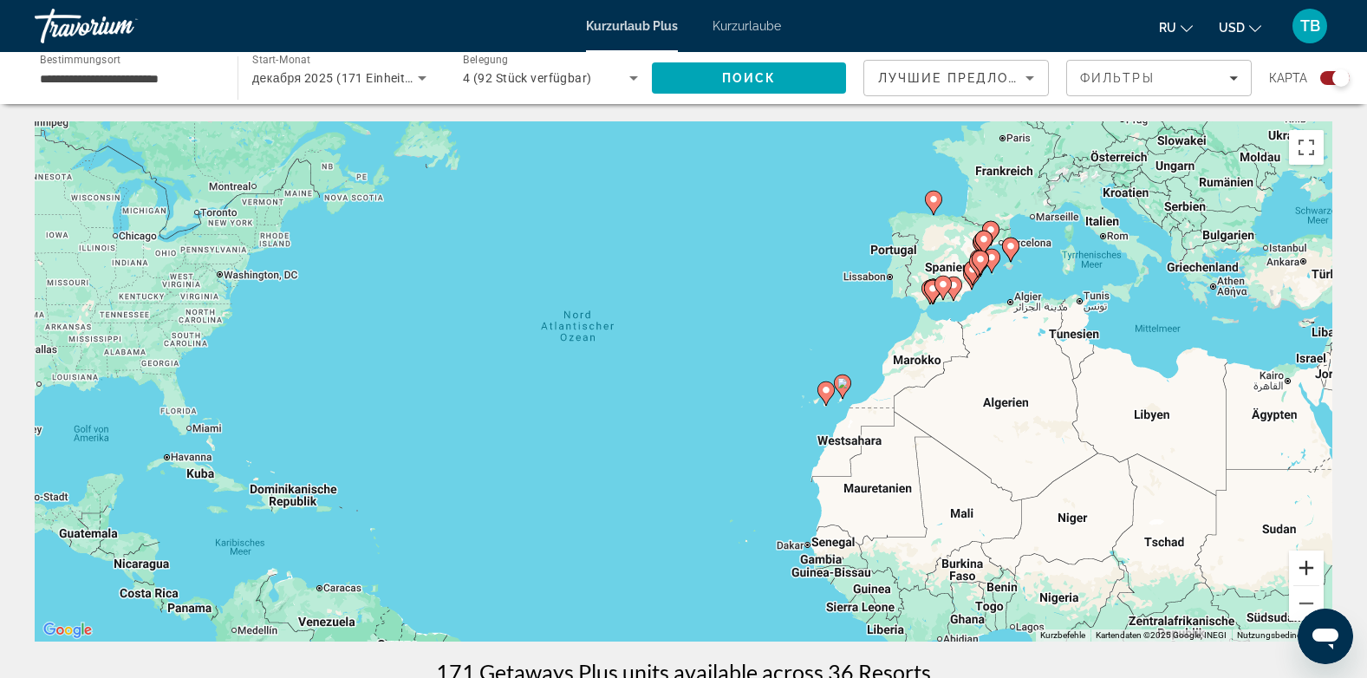
click at [1307, 561] on button "Vergrößern" at bounding box center [1306, 567] width 35 height 35
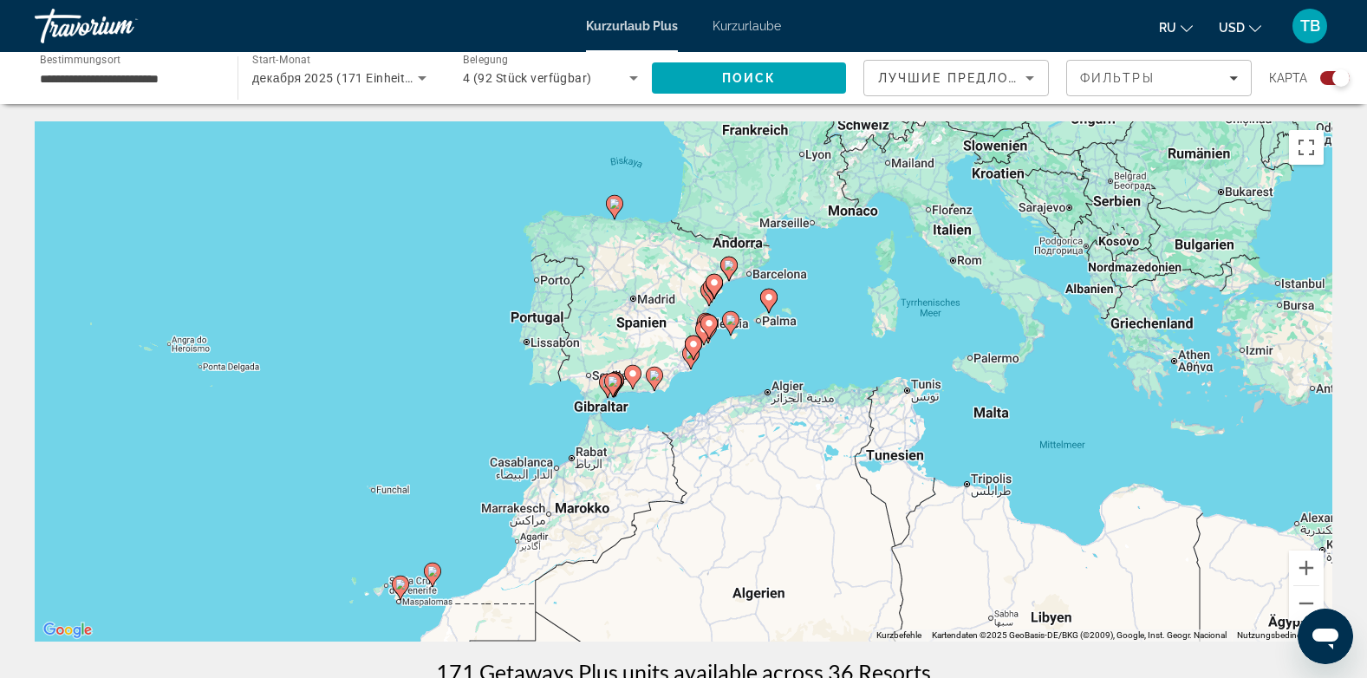
drag, startPoint x: 1228, startPoint y: 332, endPoint x: 646, endPoint y: 502, distance: 606.6
click at [646, 502] on div "Um den Modus zum Ziehen mit der Tastatur zu aktivieren, drückst du Alt + Eingab…" at bounding box center [683, 381] width 1297 height 520
click at [1298, 559] on button "Vergrößern" at bounding box center [1306, 567] width 35 height 35
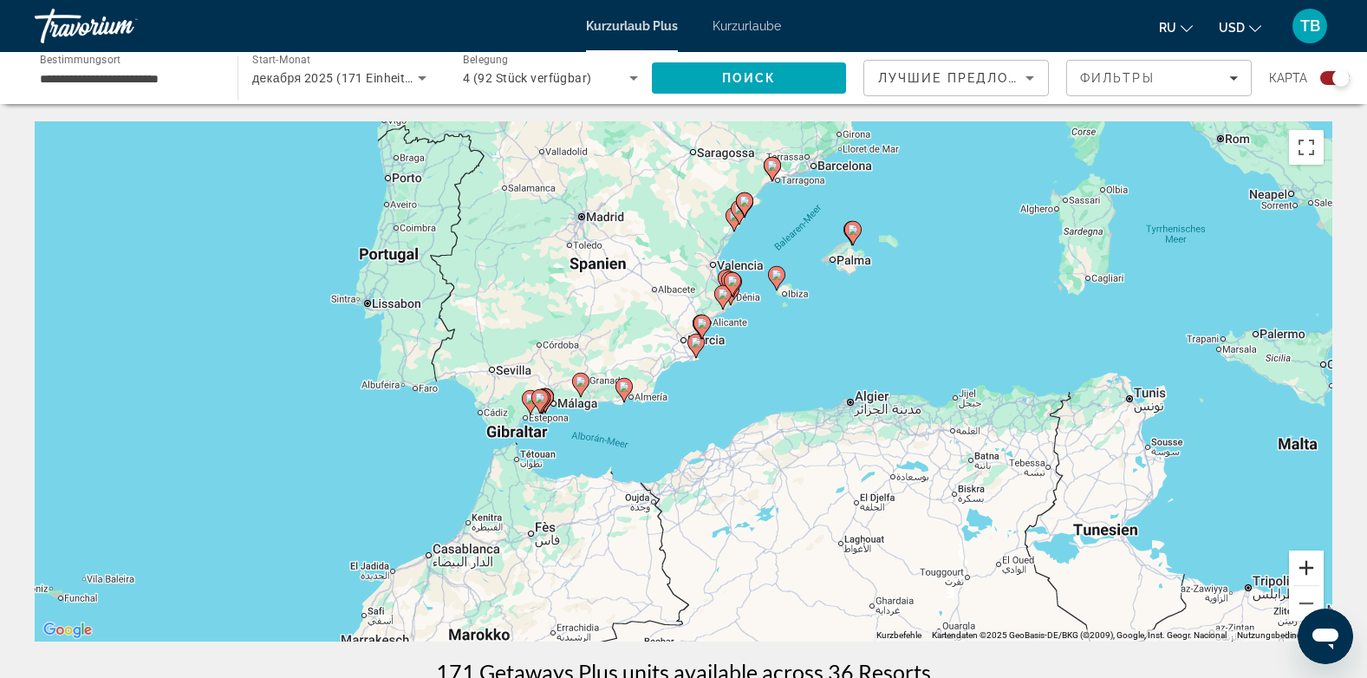
click at [1298, 559] on button "Vergrößern" at bounding box center [1306, 567] width 35 height 35
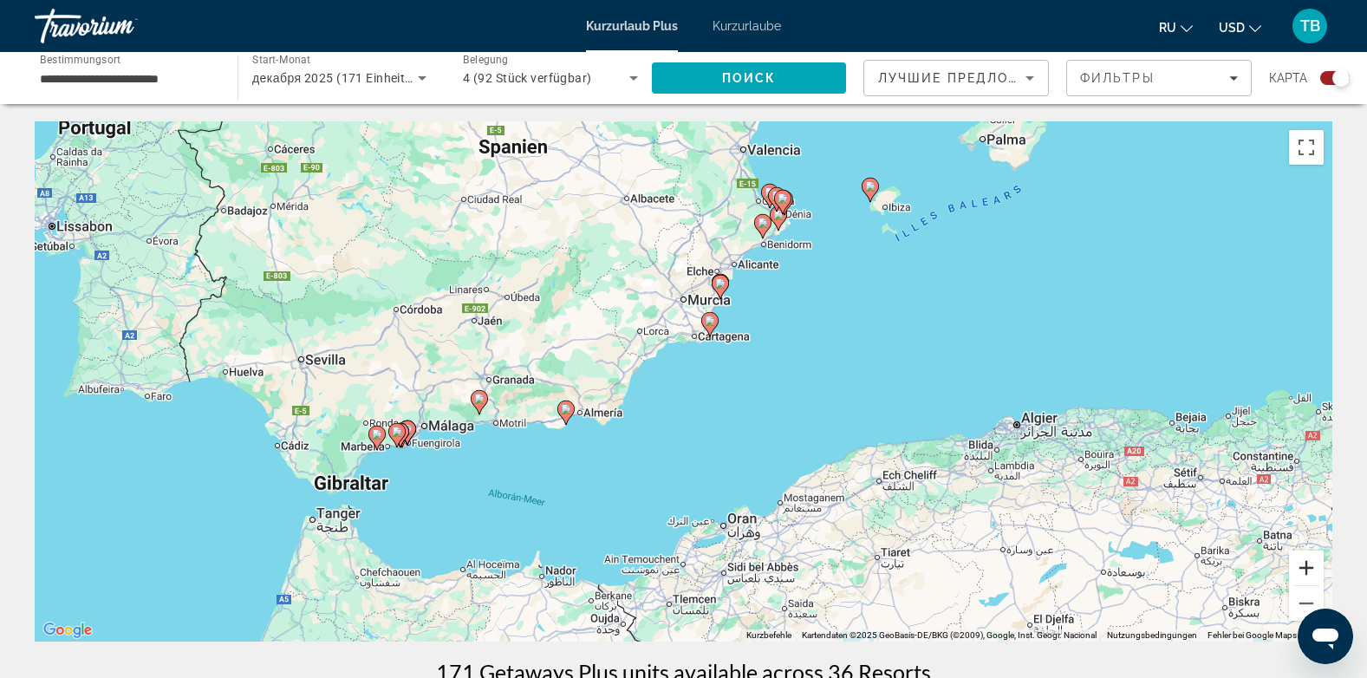
click at [1298, 559] on button "Vergrößern" at bounding box center [1306, 567] width 35 height 35
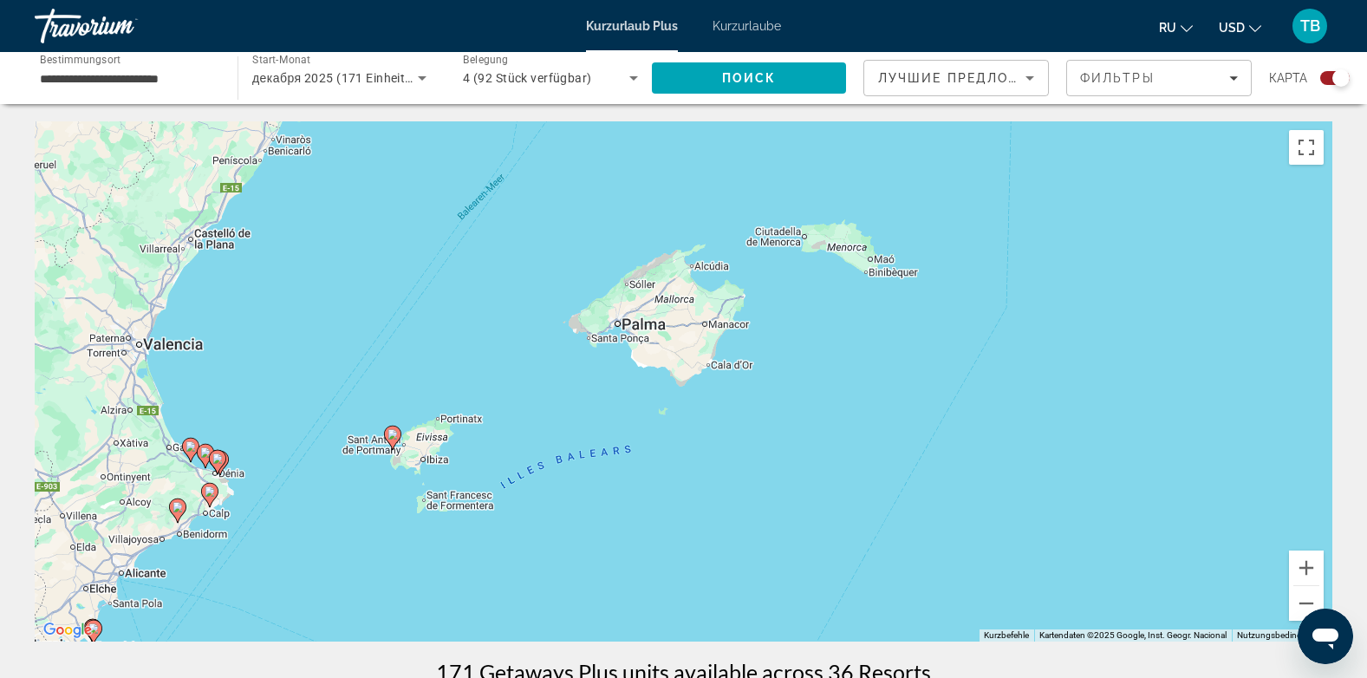
drag, startPoint x: 1088, startPoint y: 285, endPoint x: 418, endPoint y: 715, distance: 795.9
click at [418, 677] on html "**********" at bounding box center [683, 339] width 1367 height 678
click at [699, 253] on image "Hauptinhalt" at bounding box center [696, 253] width 10 height 10
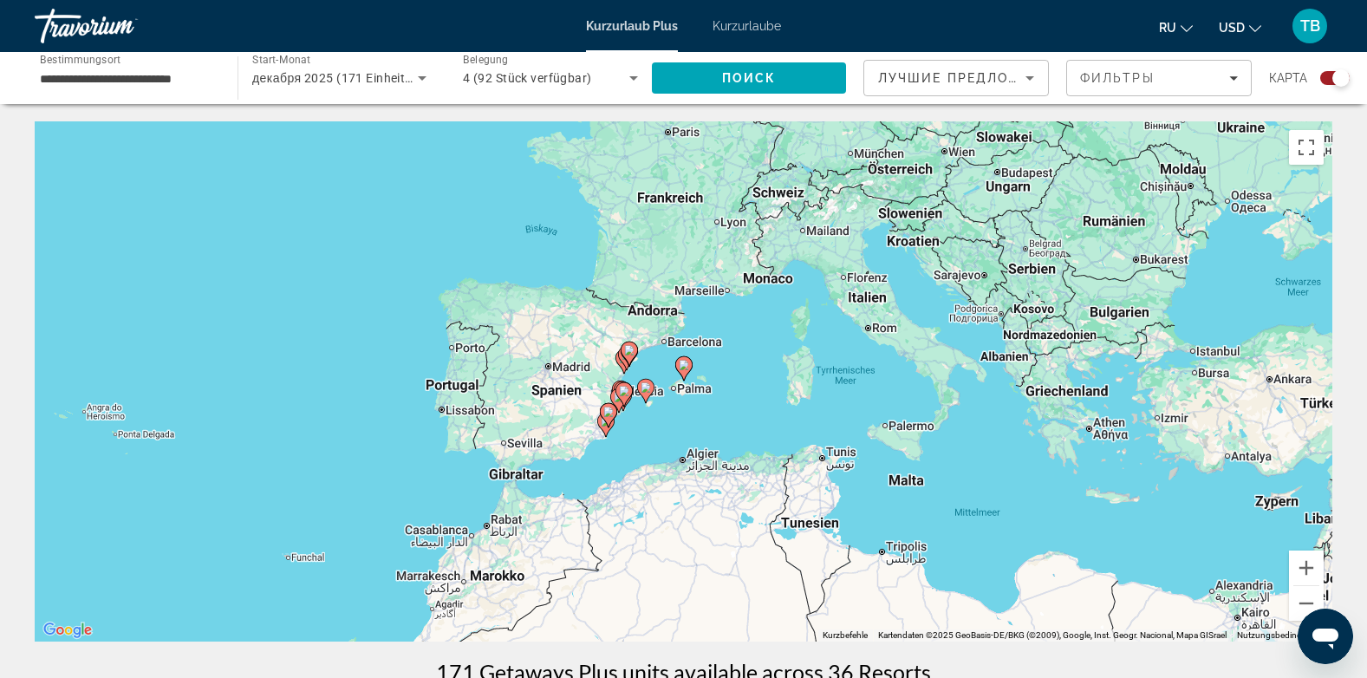
click at [689, 366] on icon "Hauptinhalt" at bounding box center [683, 368] width 16 height 23
type input "**********"
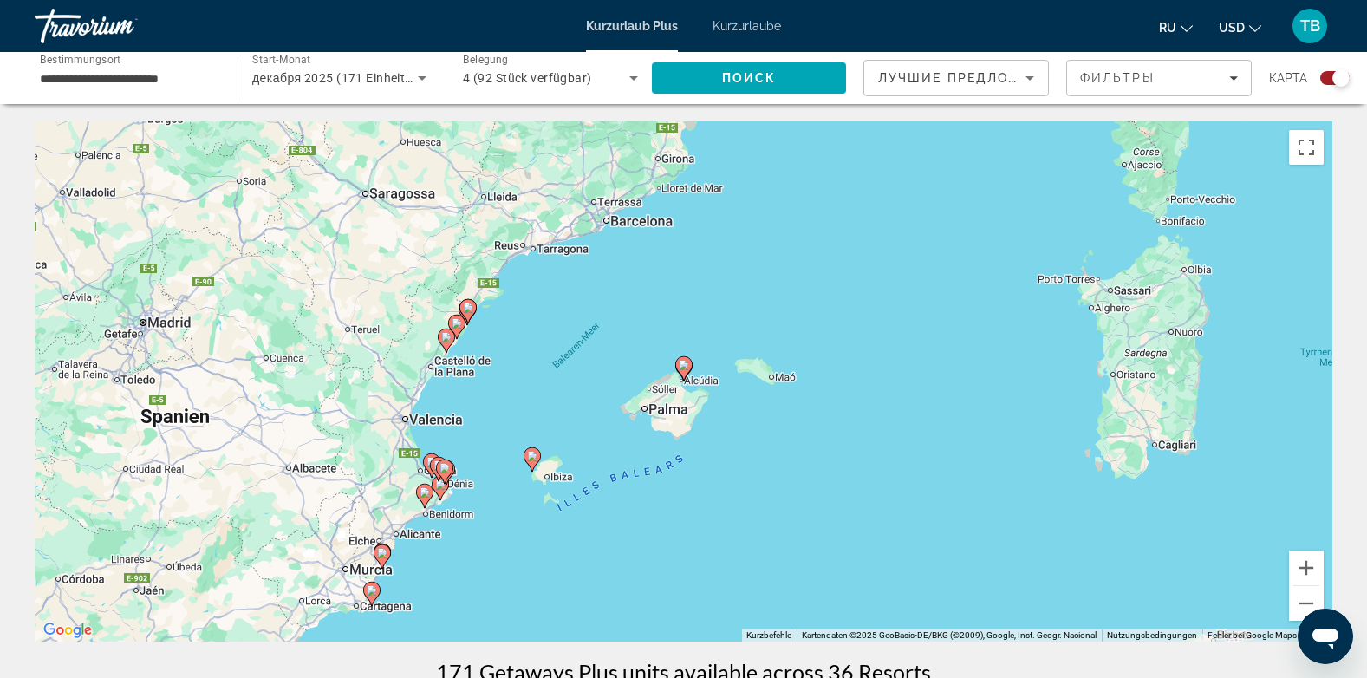
click at [689, 366] on icon "Hauptinhalt" at bounding box center [683, 368] width 16 height 23
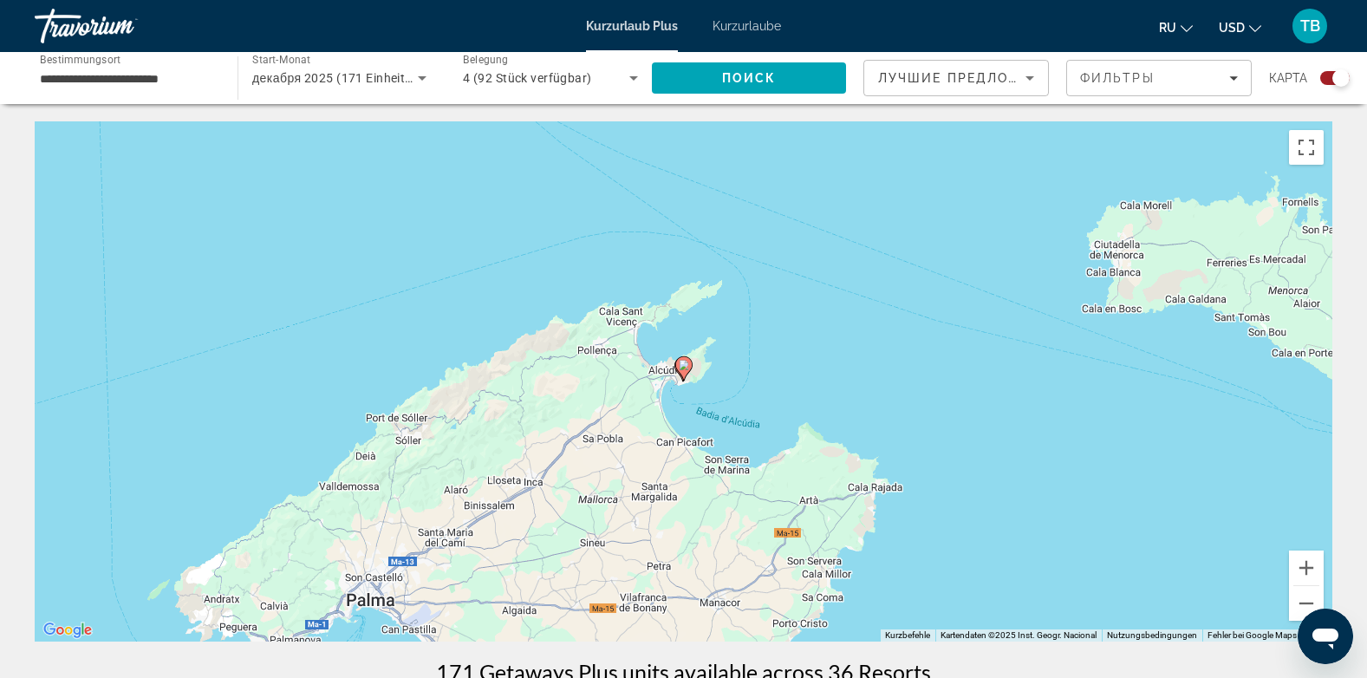
click at [689, 366] on icon "Hauptinhalt" at bounding box center [683, 368] width 16 height 23
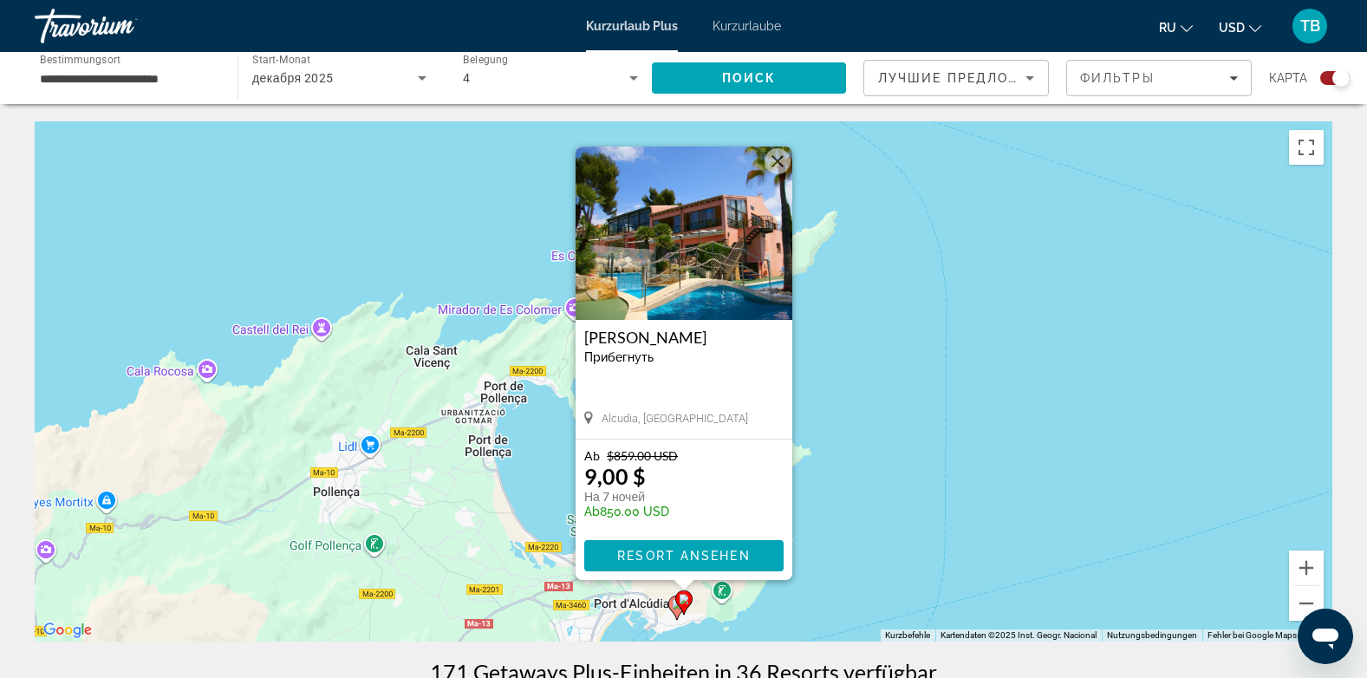
click at [776, 159] on button "Schließen" at bounding box center [777, 161] width 26 height 26
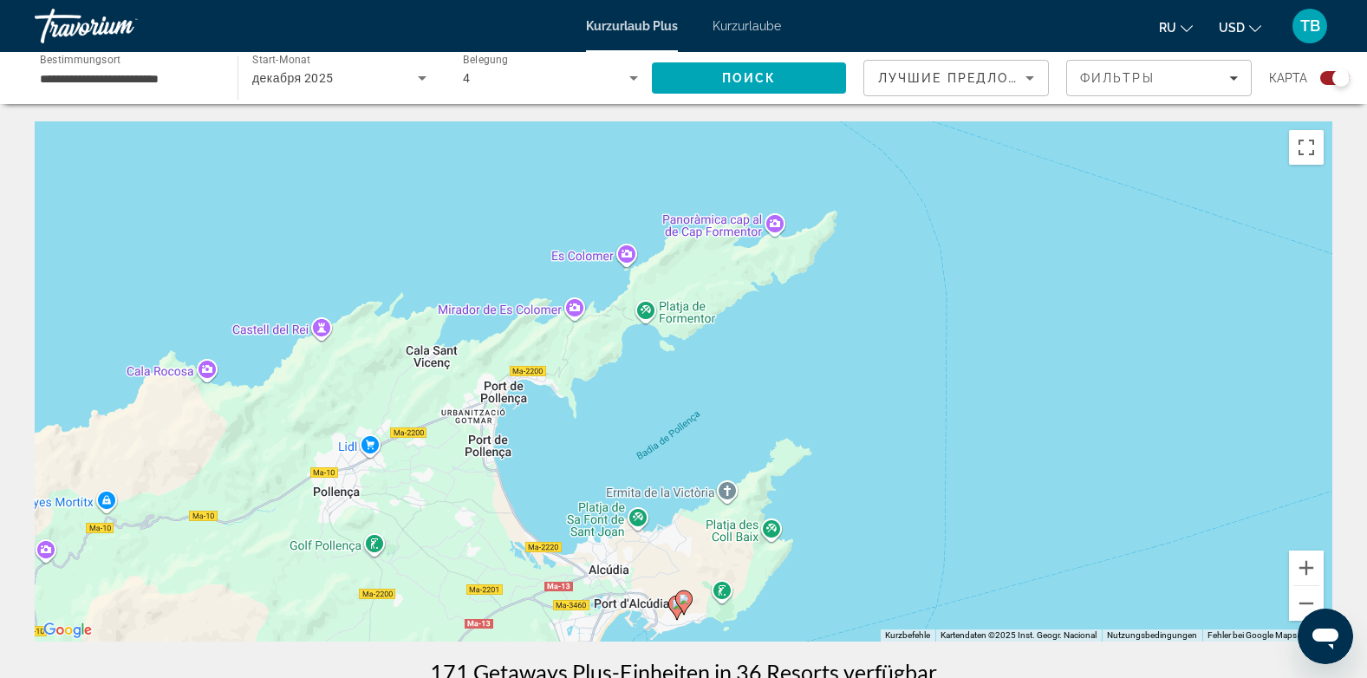
click at [673, 608] on image "Hauptinhalt" at bounding box center [677, 604] width 10 height 10
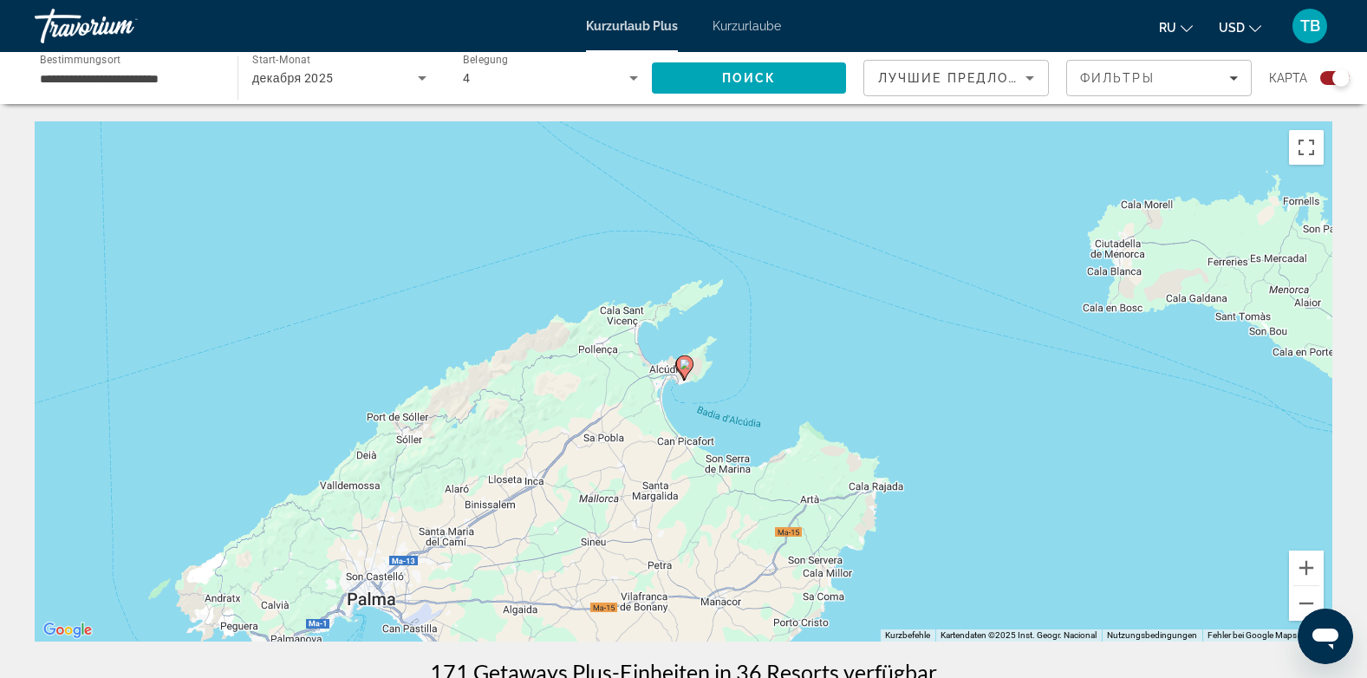
click at [684, 373] on icon "Hauptinhalt" at bounding box center [684, 367] width 16 height 23
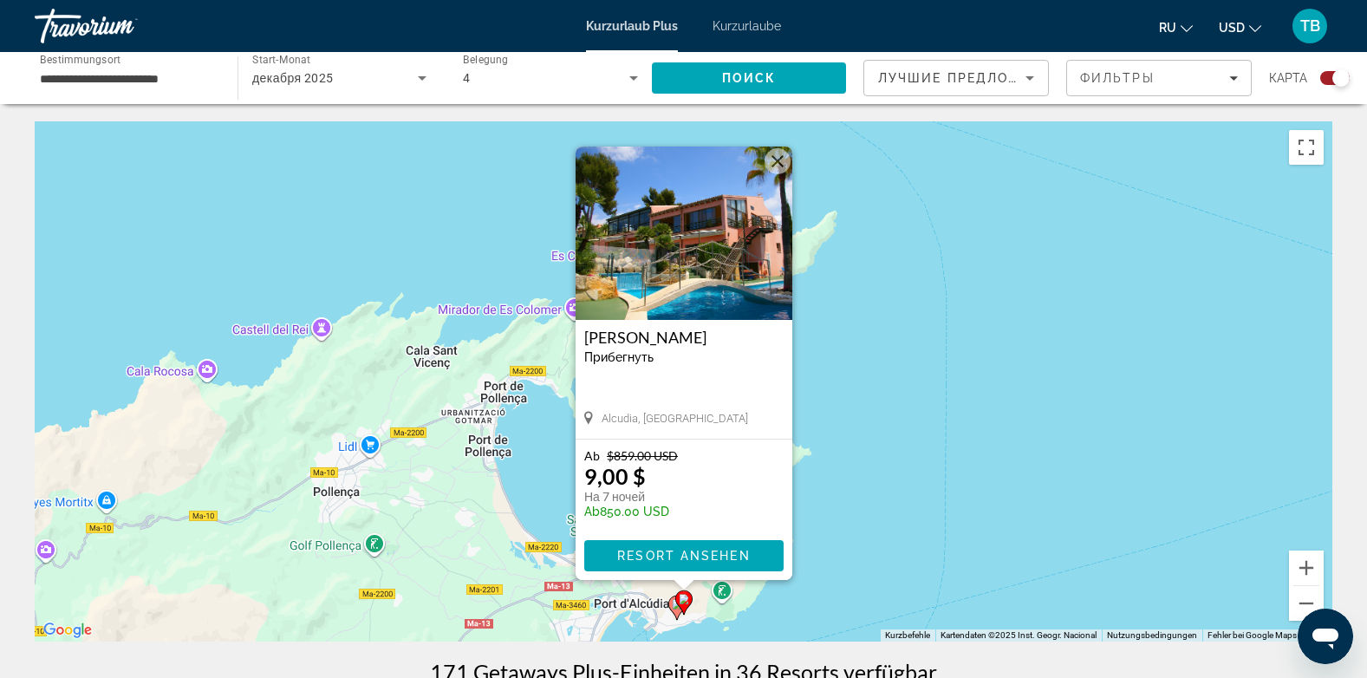
click at [672, 603] on image "Hauptinhalt" at bounding box center [677, 604] width 10 height 10
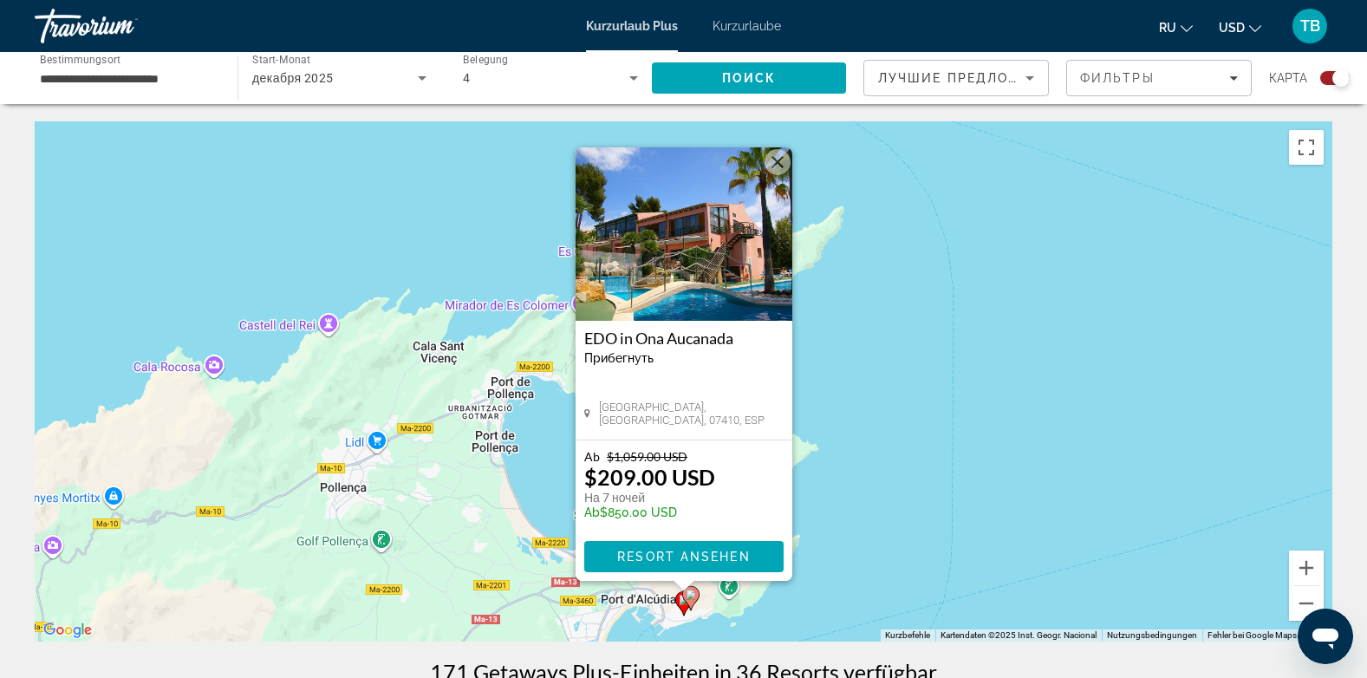
click at [781, 169] on button "Schließen" at bounding box center [777, 162] width 26 height 26
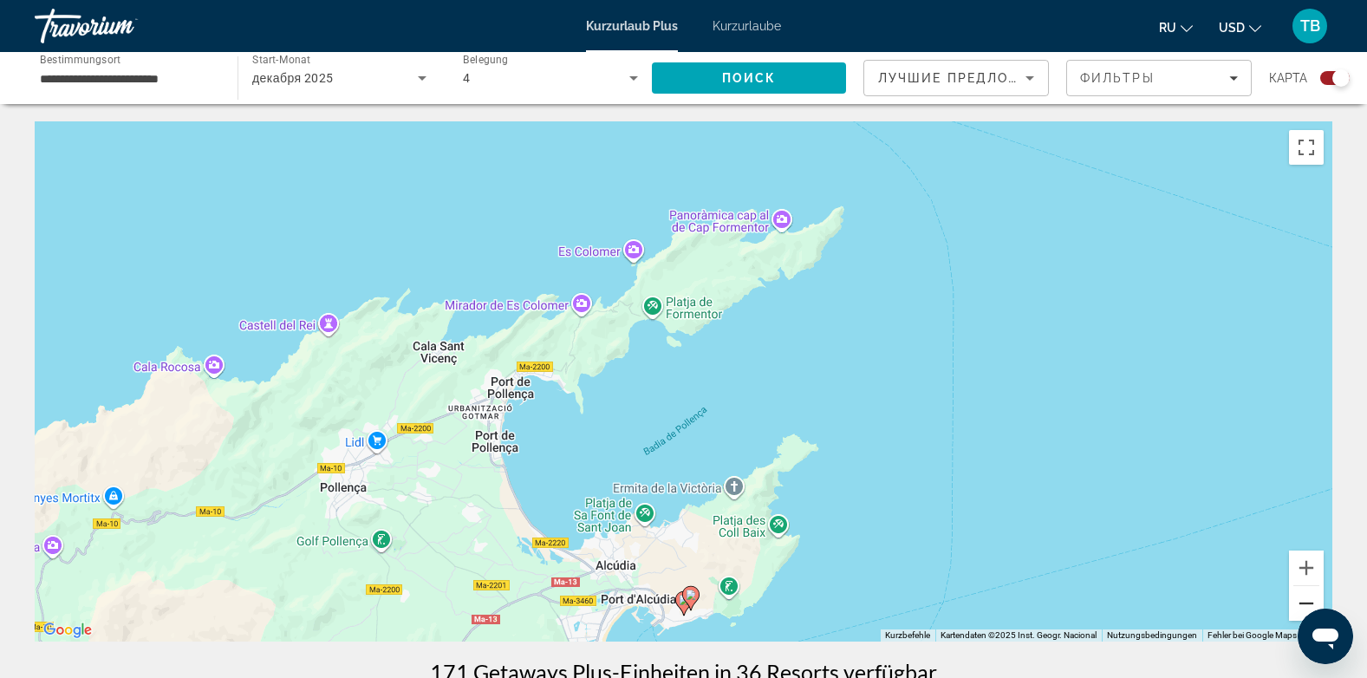
click at [1300, 598] on button "Verkleinern" at bounding box center [1306, 603] width 35 height 35
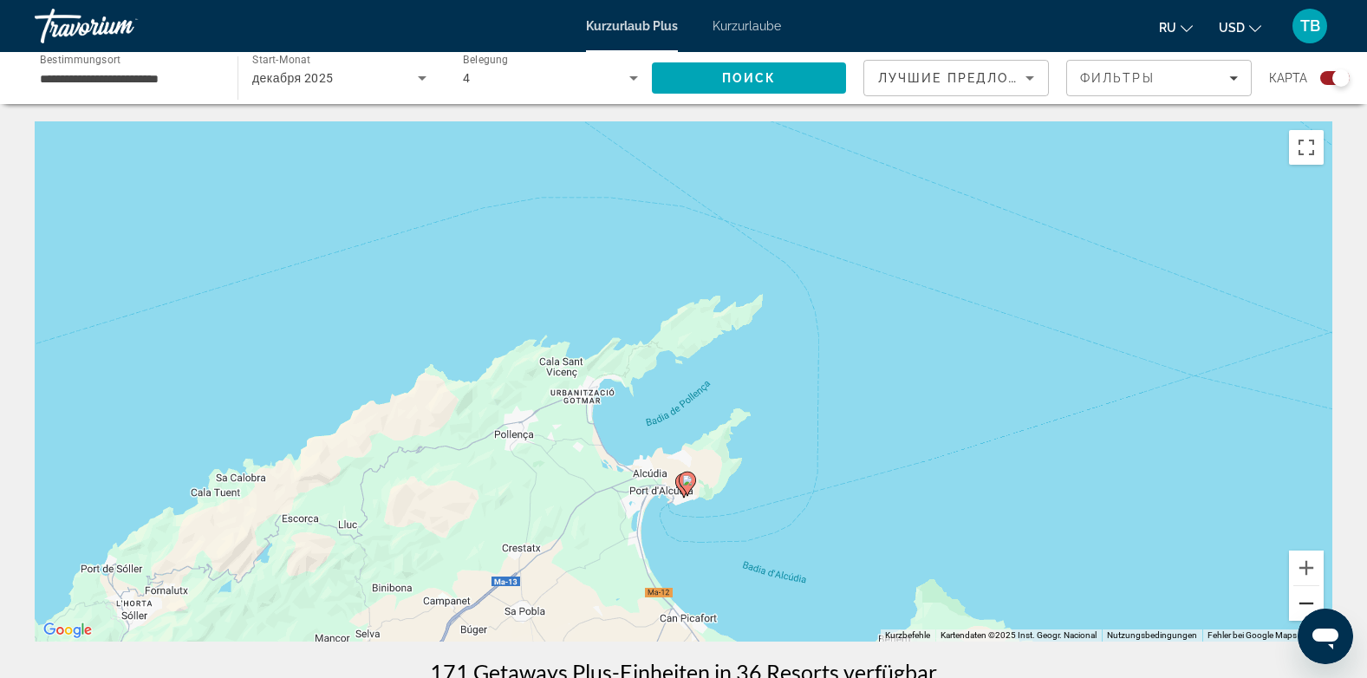
click at [1300, 598] on button "Verkleinern" at bounding box center [1306, 603] width 35 height 35
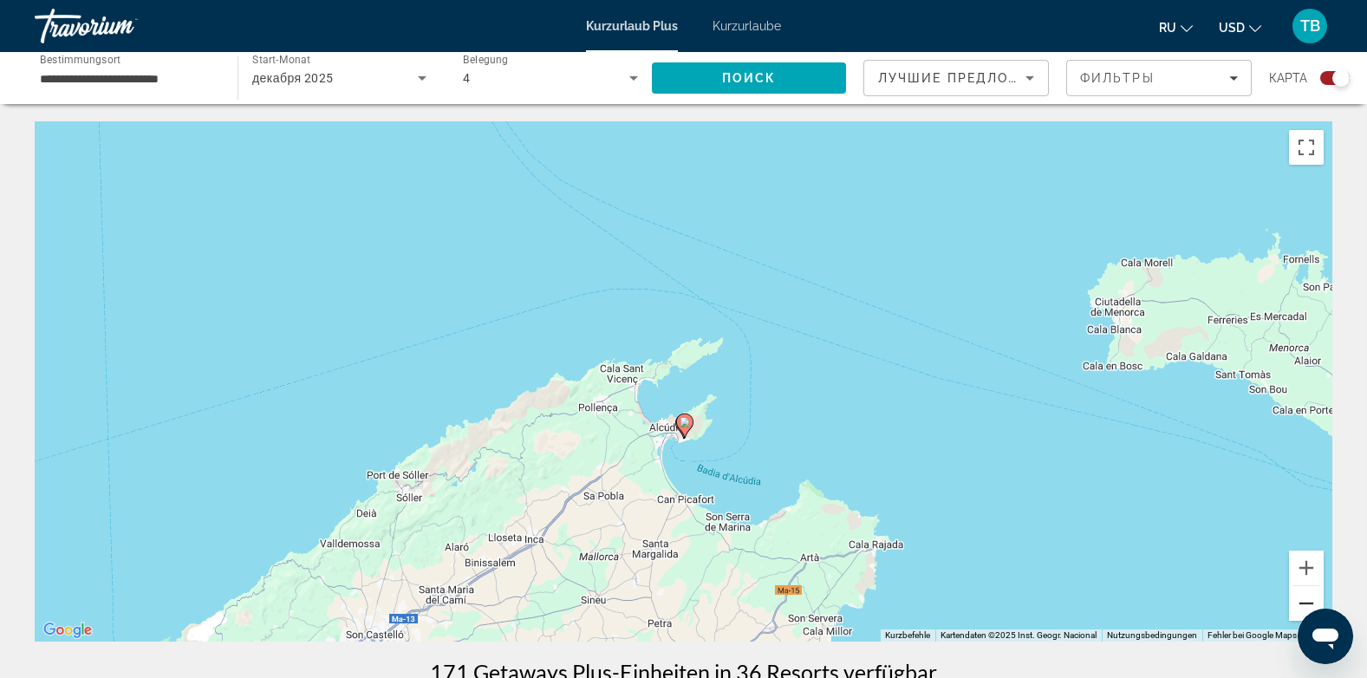
click at [1300, 598] on button "Verkleinern" at bounding box center [1306, 603] width 35 height 35
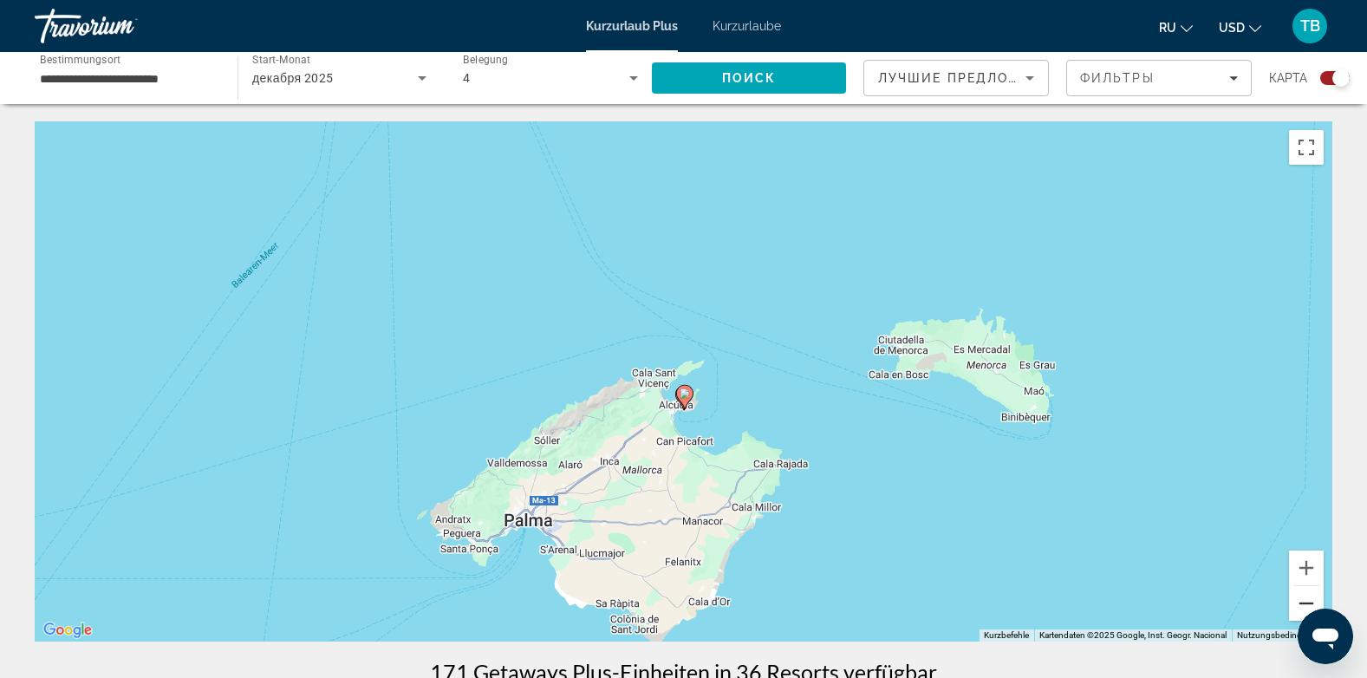
click at [1300, 598] on button "Verkleinern" at bounding box center [1306, 603] width 35 height 35
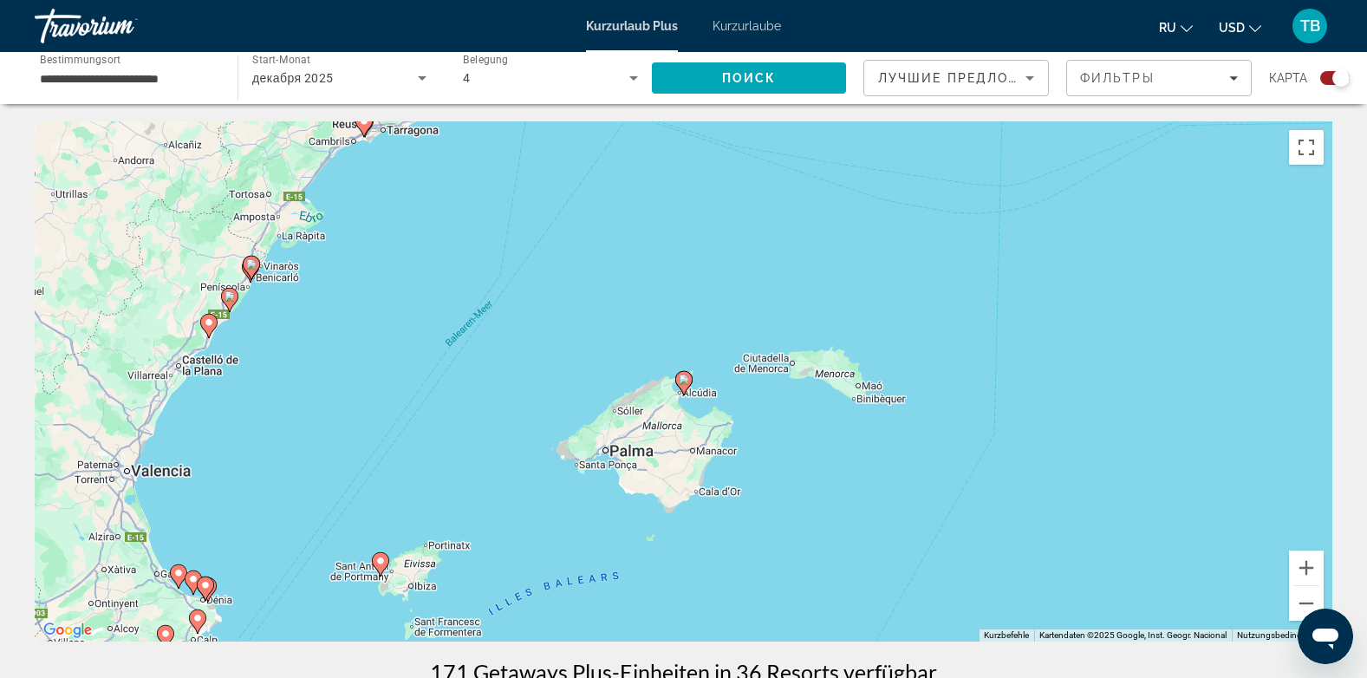
click at [382, 562] on image "Hauptinhalt" at bounding box center [380, 560] width 10 height 10
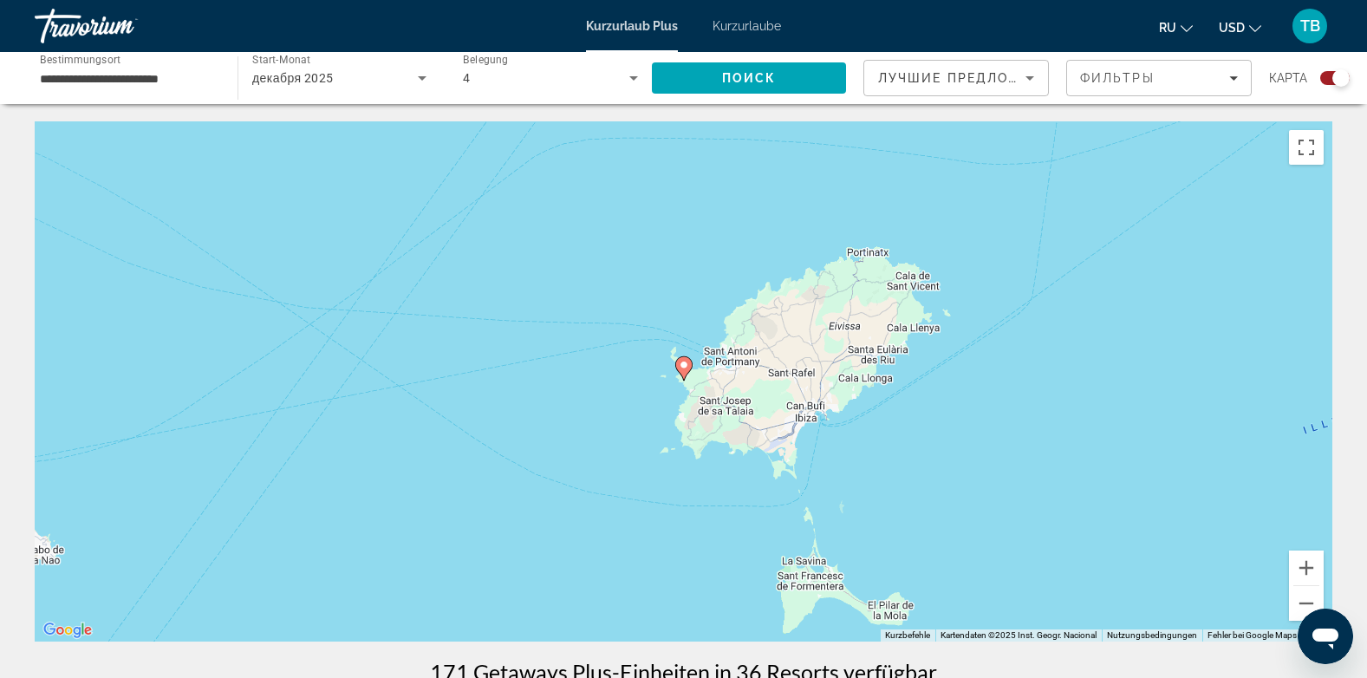
click at [686, 369] on image "Hauptinhalt" at bounding box center [684, 365] width 10 height 10
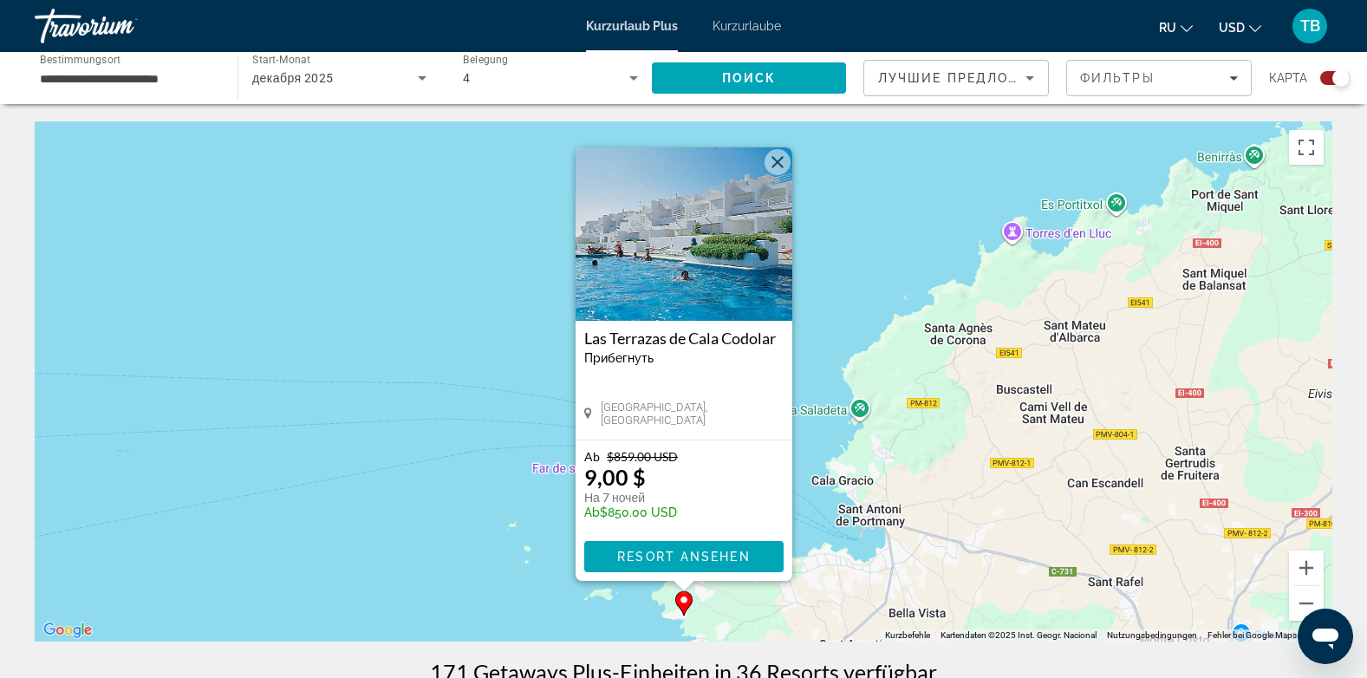
click at [692, 241] on img "Hauptinhalt" at bounding box center [683, 233] width 217 height 173
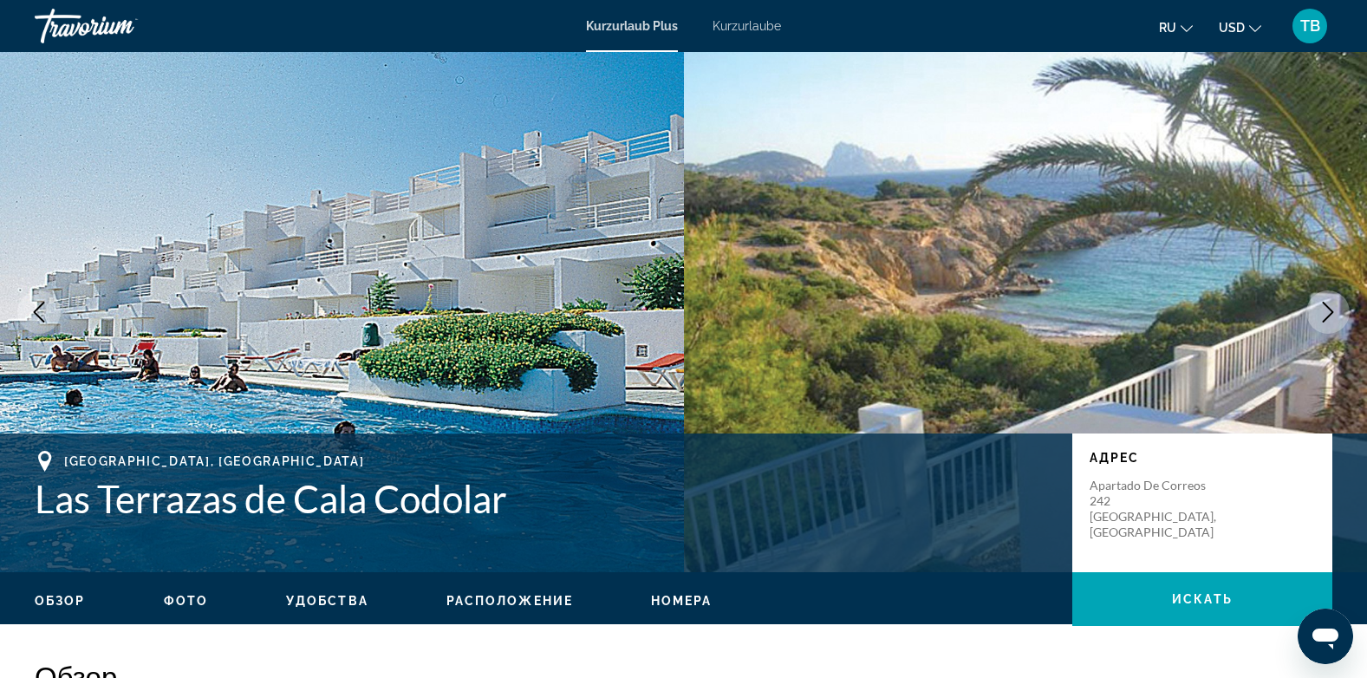
click at [1325, 309] on icon "Nächstes Bild" at bounding box center [1327, 312] width 21 height 21
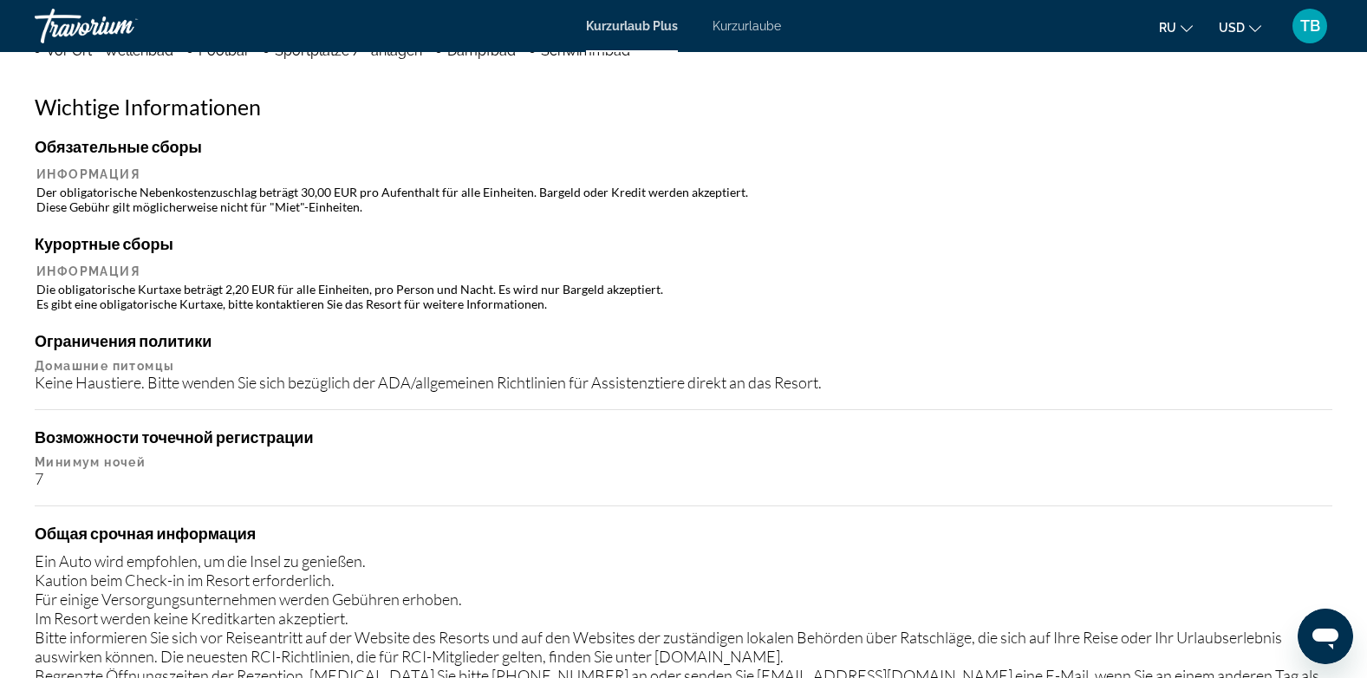
scroll to position [757, 0]
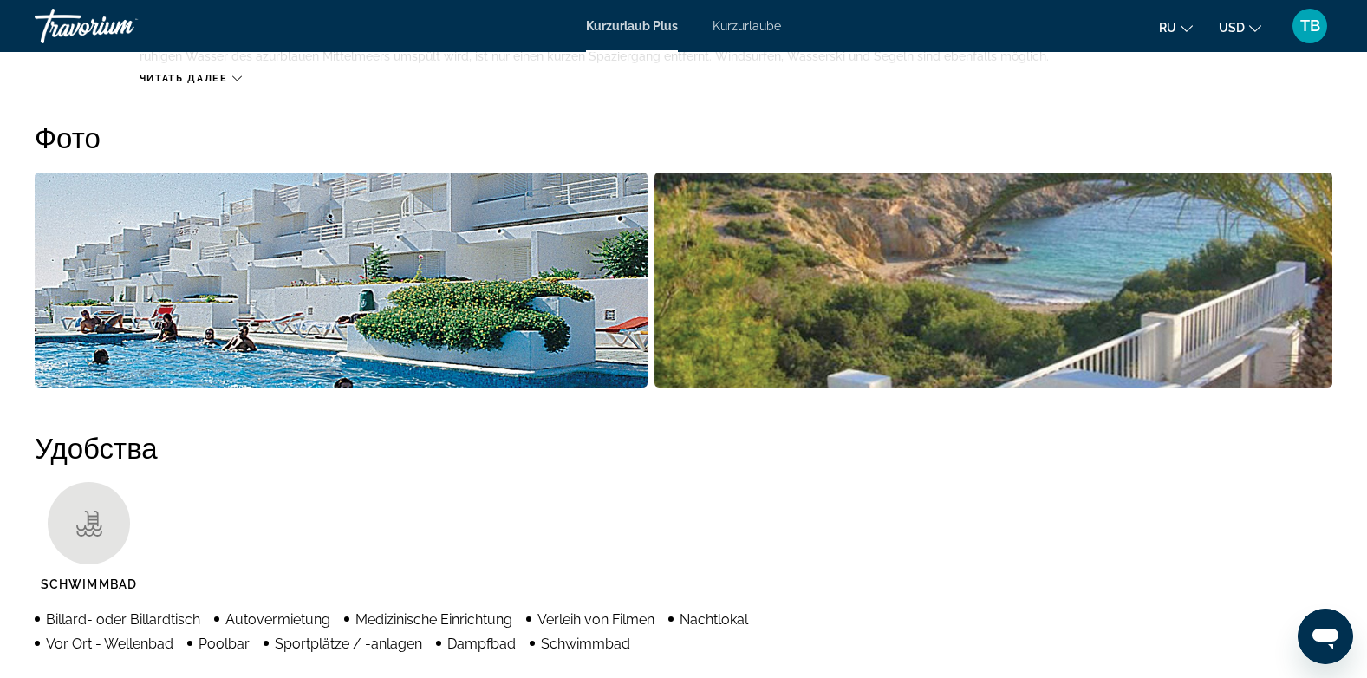
click at [487, 294] on img "Bildschieberegler im Vollbildmodus öffnen" at bounding box center [341, 279] width 613 height 215
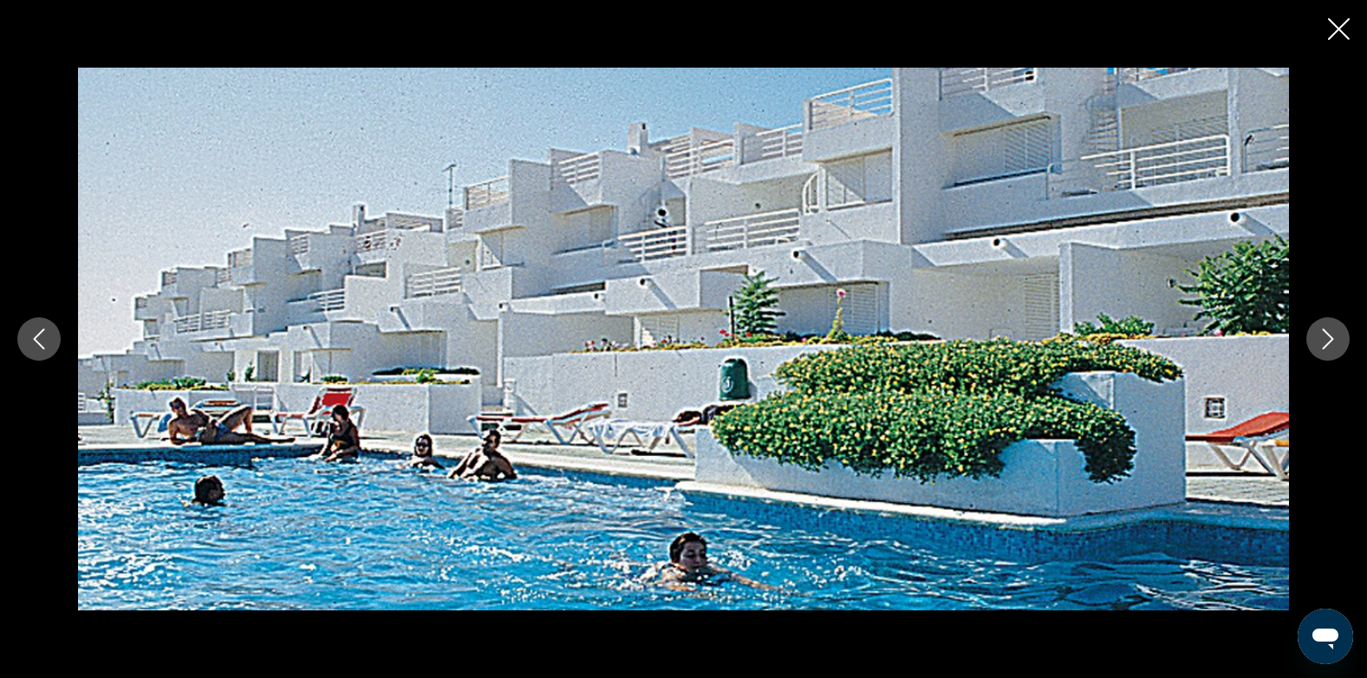
click at [1321, 332] on icon "Nächstes Bild" at bounding box center [1327, 338] width 21 height 21
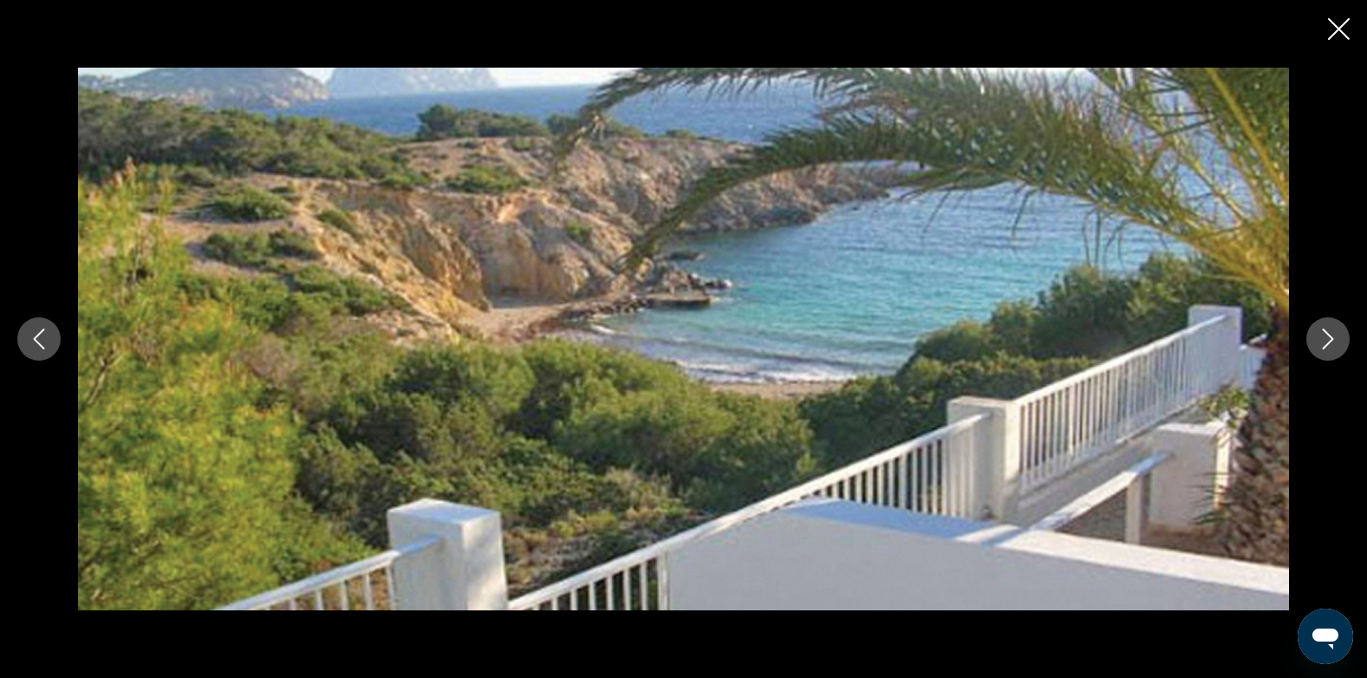
click at [1321, 332] on icon "Nächstes Bild" at bounding box center [1327, 338] width 21 height 21
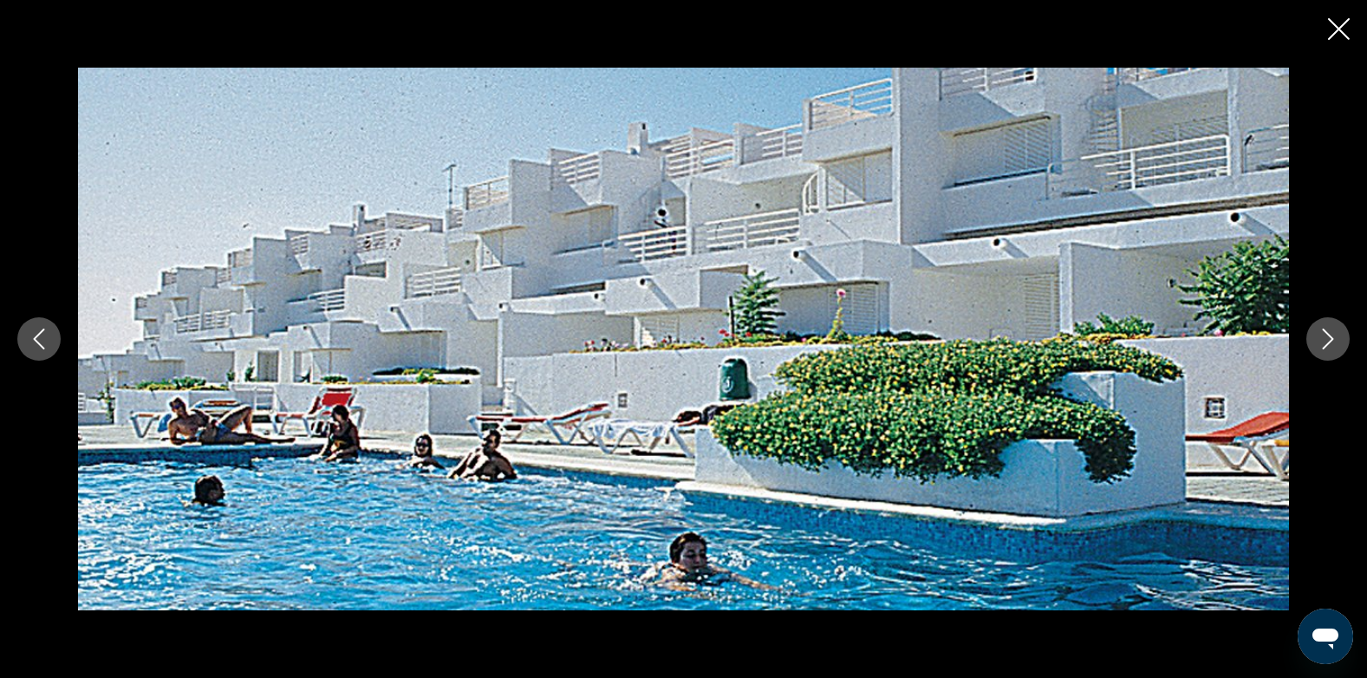
click at [1321, 332] on icon "Nächstes Bild" at bounding box center [1327, 338] width 21 height 21
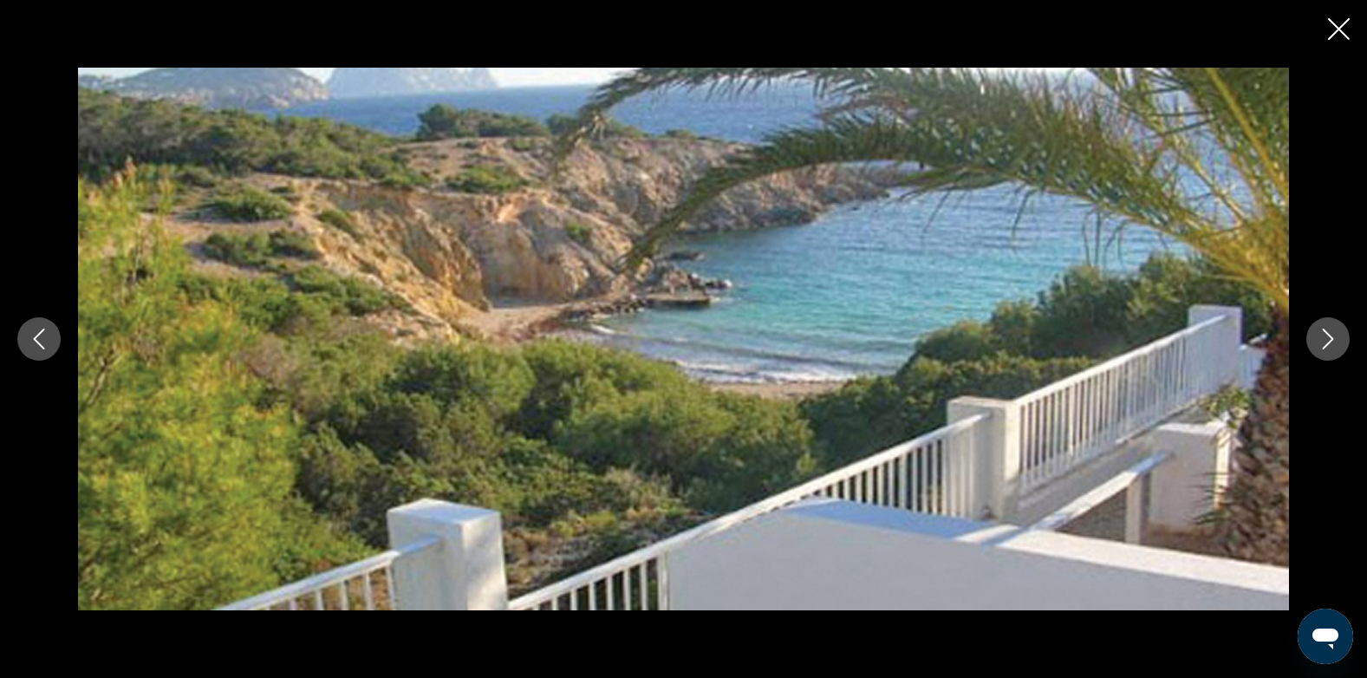
click at [1345, 33] on icon "Diashow schließen" at bounding box center [1339, 29] width 22 height 22
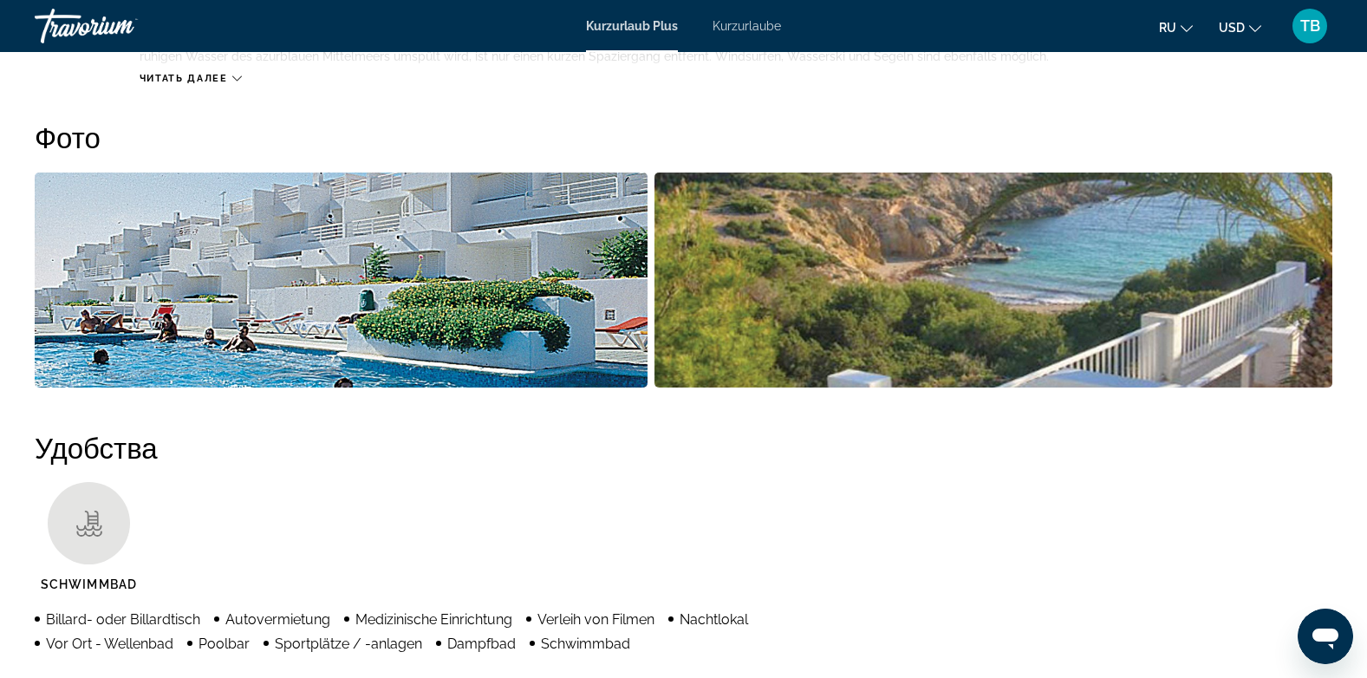
scroll to position [164, 0]
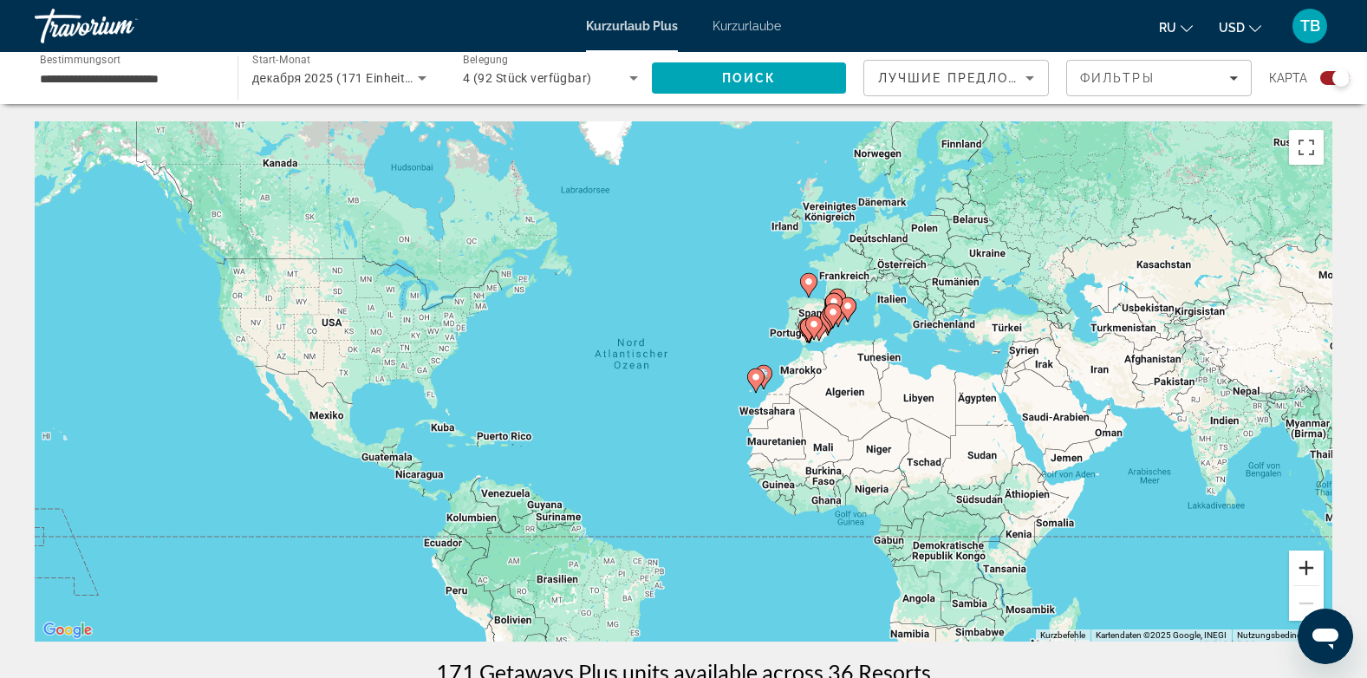
click at [1314, 569] on button "Vergrößern" at bounding box center [1306, 567] width 35 height 35
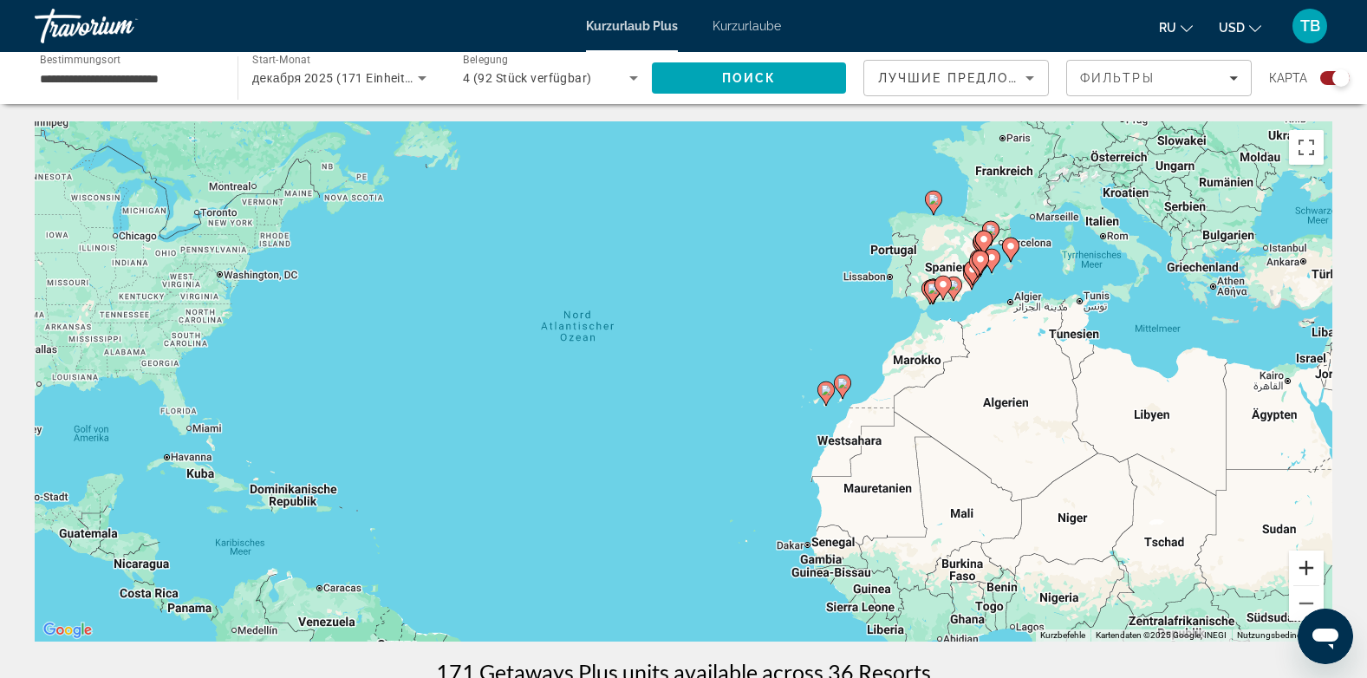
click at [1314, 569] on button "Vergrößern" at bounding box center [1306, 567] width 35 height 35
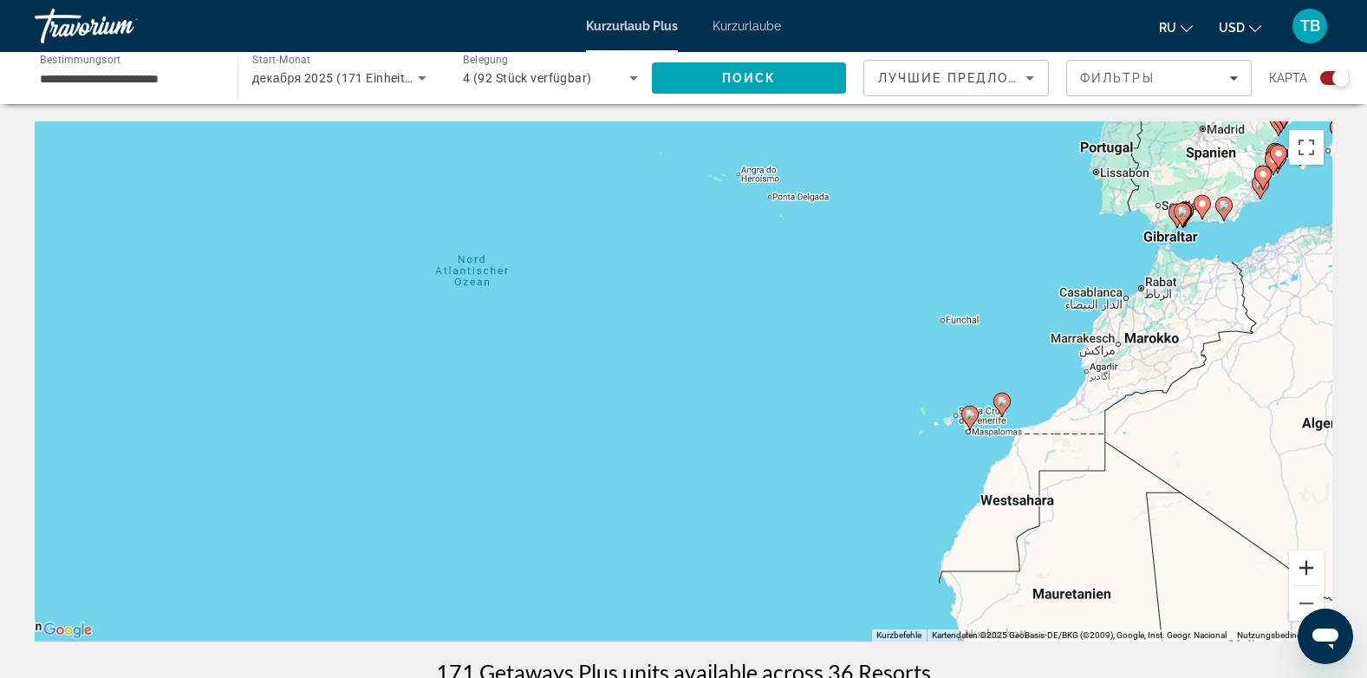
click at [1314, 569] on button "Vergrößern" at bounding box center [1306, 567] width 35 height 35
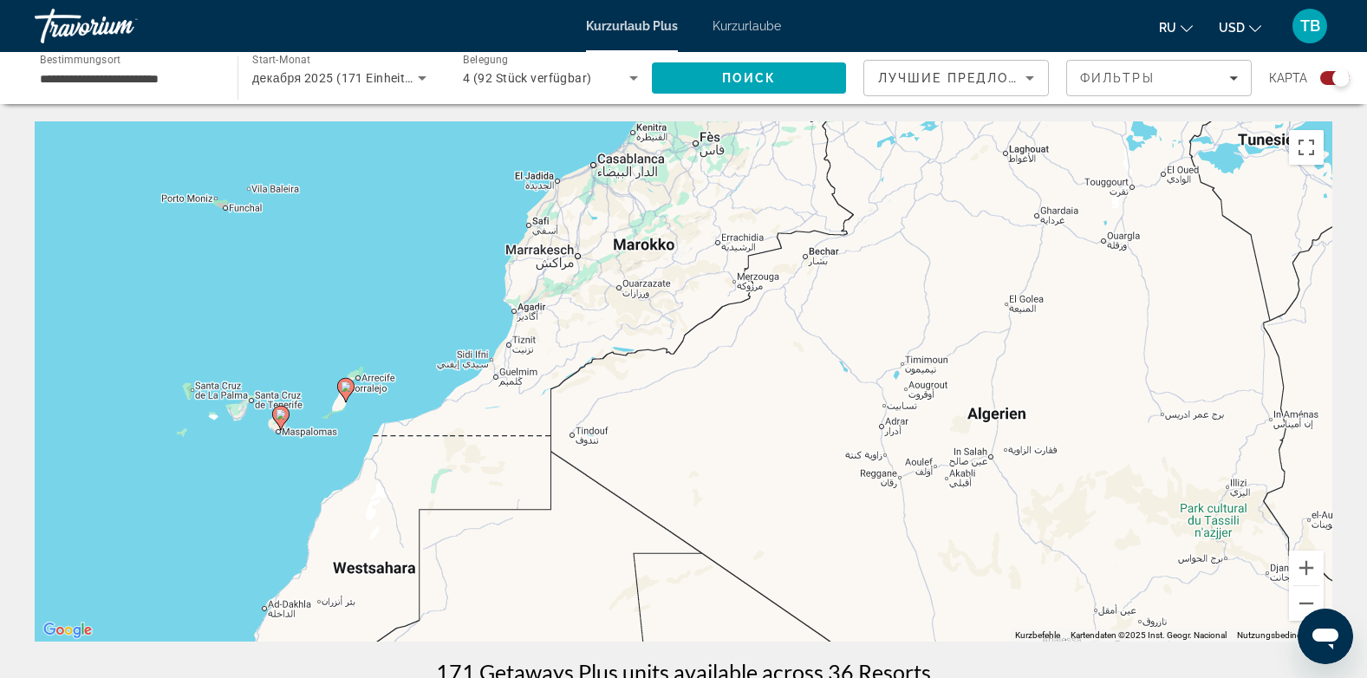
drag, startPoint x: 1158, startPoint y: 537, endPoint x: 176, endPoint y: 487, distance: 983.1
click at [176, 487] on div "Um den Modus zum Ziehen mit der Tastatur zu aktivieren, drückst du Alt + Eingab…" at bounding box center [683, 381] width 1297 height 520
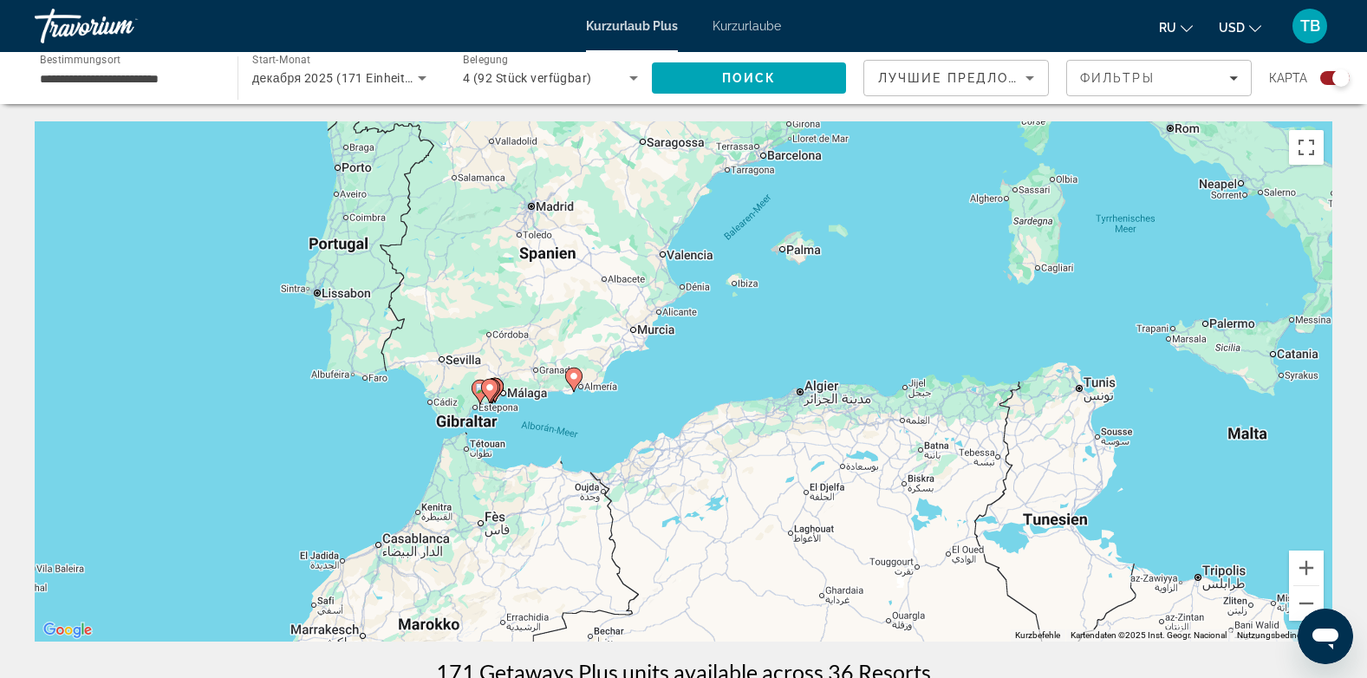
drag, startPoint x: 722, startPoint y: 197, endPoint x: 510, endPoint y: 590, distance: 446.7
click at [510, 590] on div "Um den Modus zum Ziehen mit der Tastatur zu aktivieren, drückst du Alt + Eingab…" at bounding box center [683, 381] width 1297 height 520
click at [1307, 575] on button "Vergrößern" at bounding box center [1306, 567] width 35 height 35
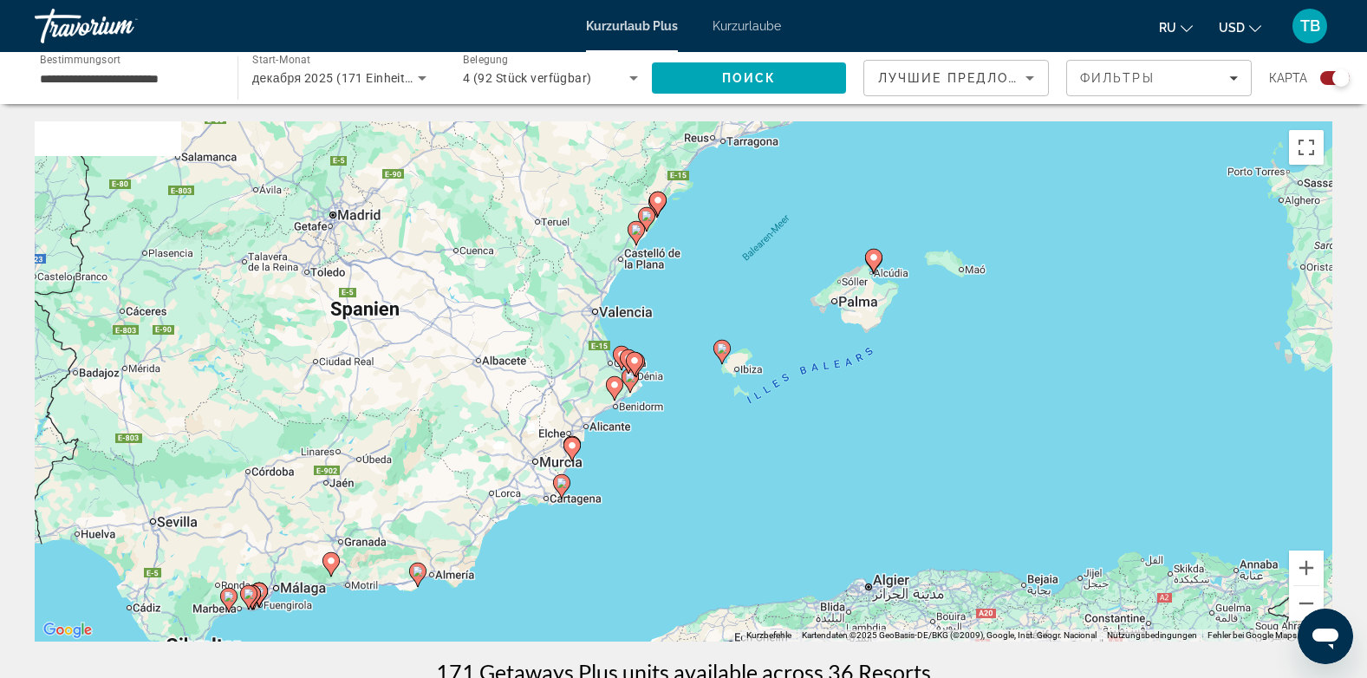
drag, startPoint x: 815, startPoint y: 249, endPoint x: 759, endPoint y: 448, distance: 207.1
click at [759, 448] on div "Um den Modus zum Ziehen mit der Tastatur zu aktivieren, drückst du Alt + Eingab…" at bounding box center [683, 381] width 1297 height 520
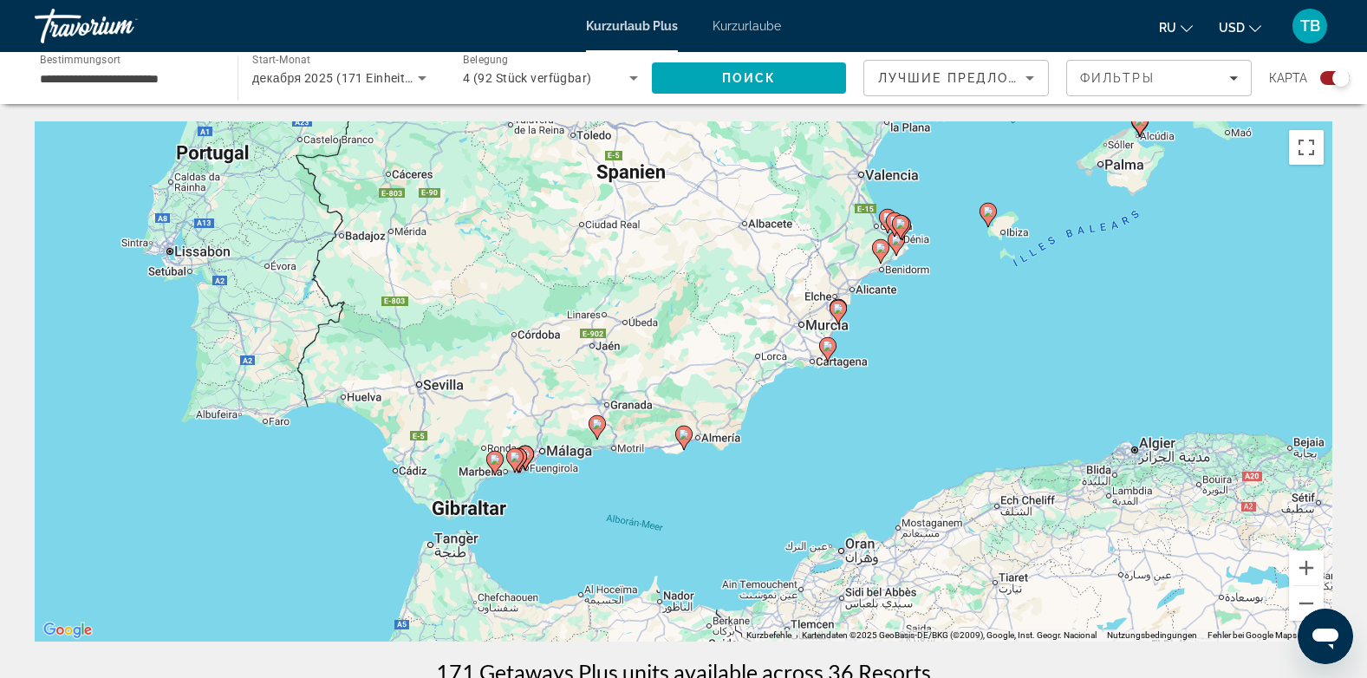
drag, startPoint x: 323, startPoint y: 625, endPoint x: 599, endPoint y: 475, distance: 313.7
click at [599, 475] on div "Um den Modus zum Ziehen mit der Tastatur zu aktivieren, drückst du Alt + Eingab…" at bounding box center [683, 381] width 1297 height 520
click at [1303, 574] on button "Vergrößern" at bounding box center [1306, 567] width 35 height 35
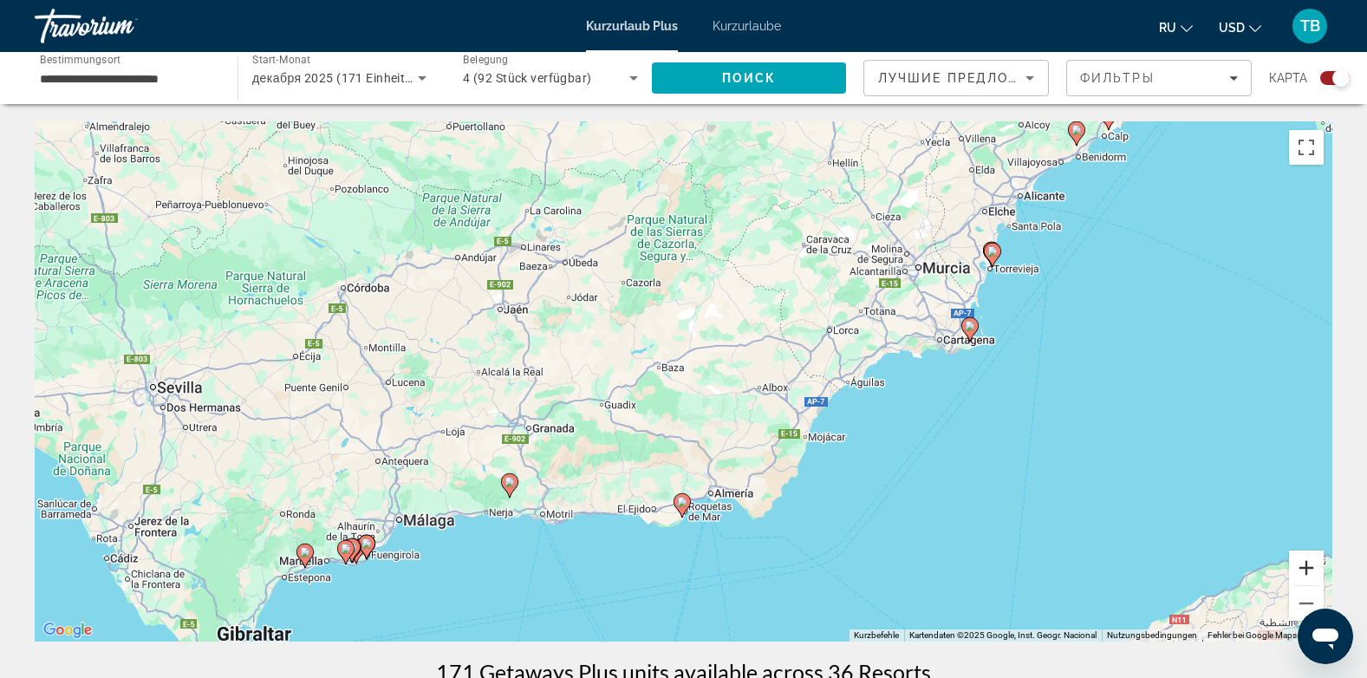
click at [1303, 574] on button "Vergrößern" at bounding box center [1306, 567] width 35 height 35
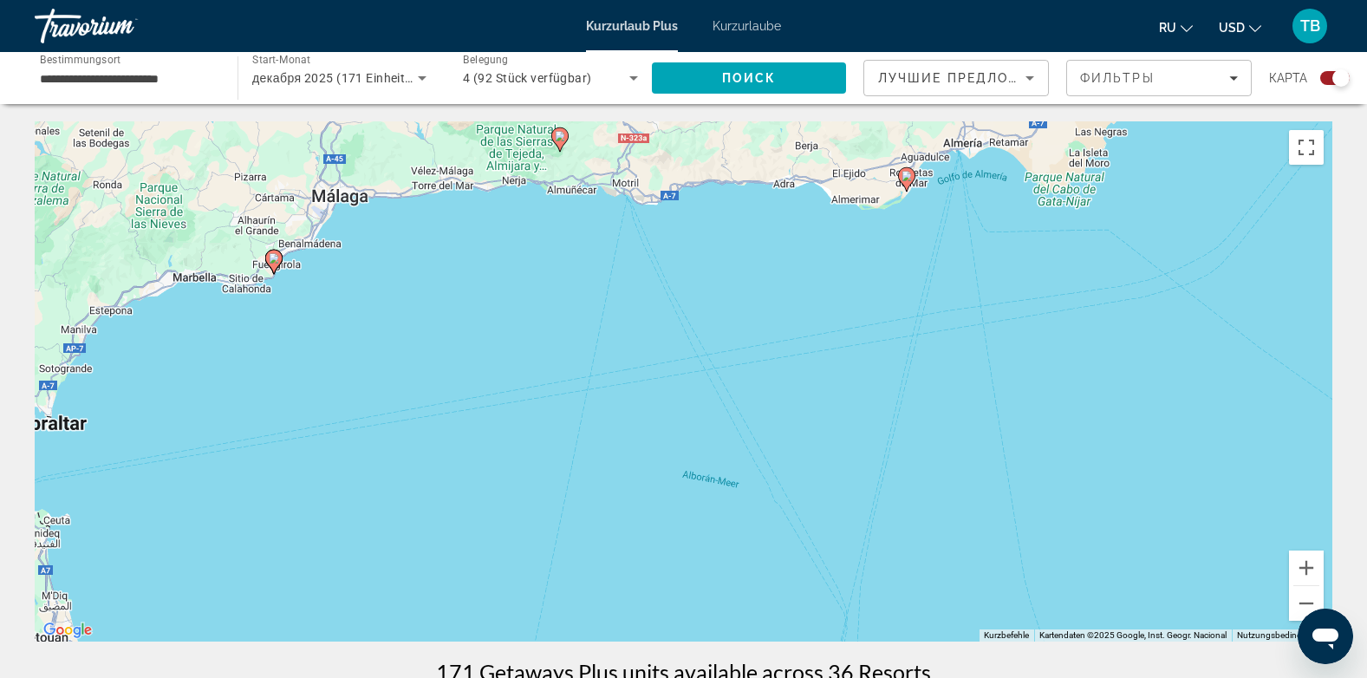
drag, startPoint x: 1098, startPoint y: 498, endPoint x: 1324, endPoint y: 32, distance: 518.2
click at [1324, 32] on div "**********" at bounding box center [683, 339] width 1367 height 678
click at [231, 268] on image "Hauptinhalt" at bounding box center [232, 268] width 10 height 10
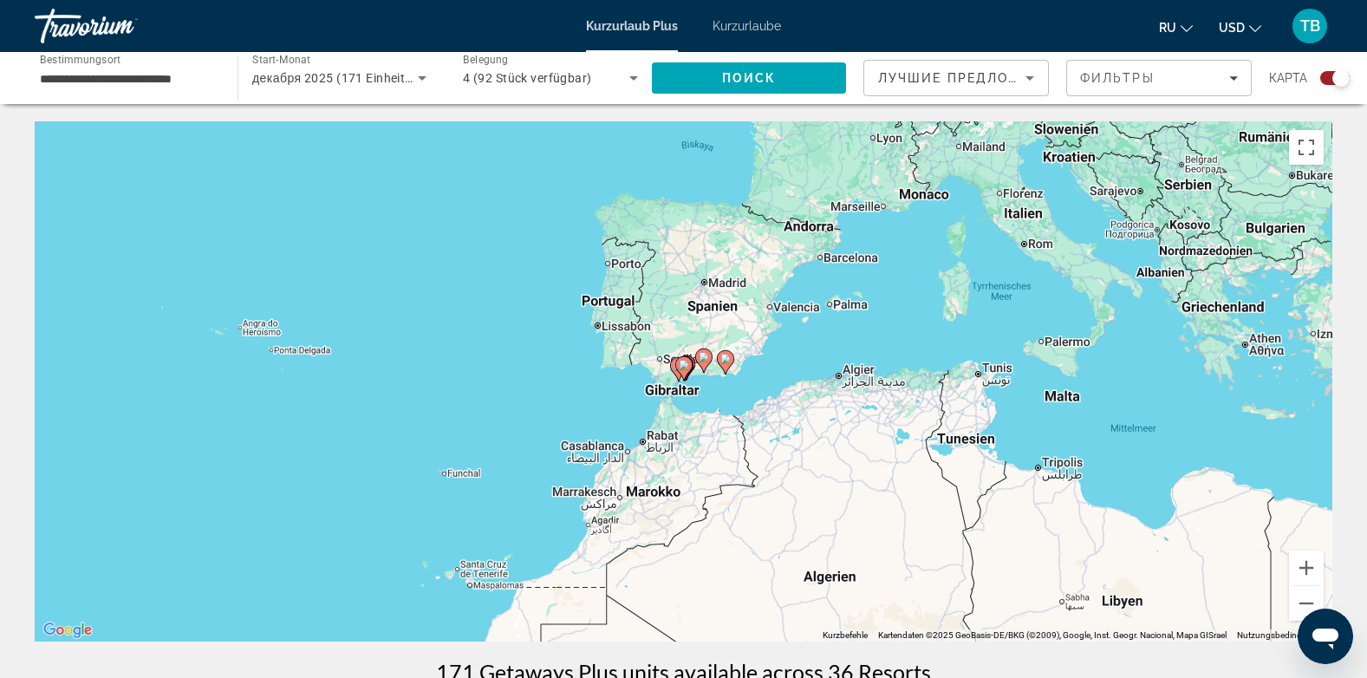
click at [684, 371] on icon "Hauptinhalt" at bounding box center [683, 368] width 16 height 23
type input "**********"
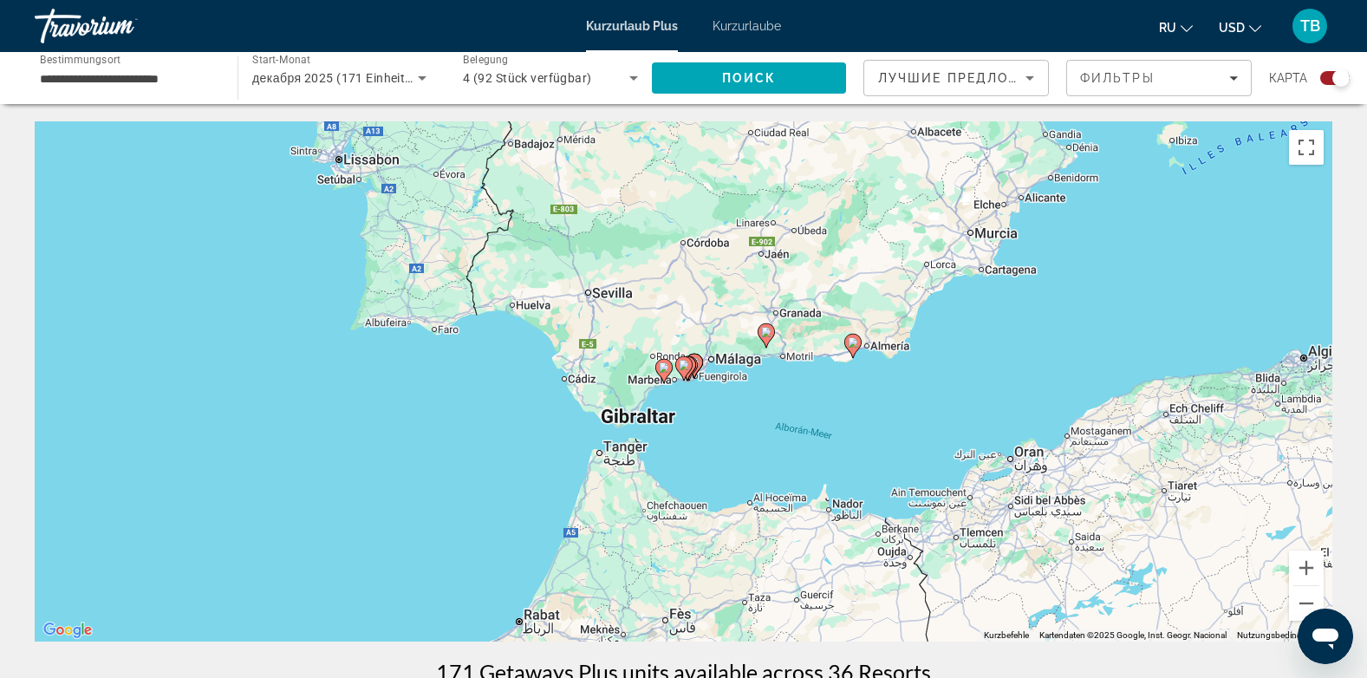
click at [684, 371] on icon "Hauptinhalt" at bounding box center [683, 368] width 16 height 23
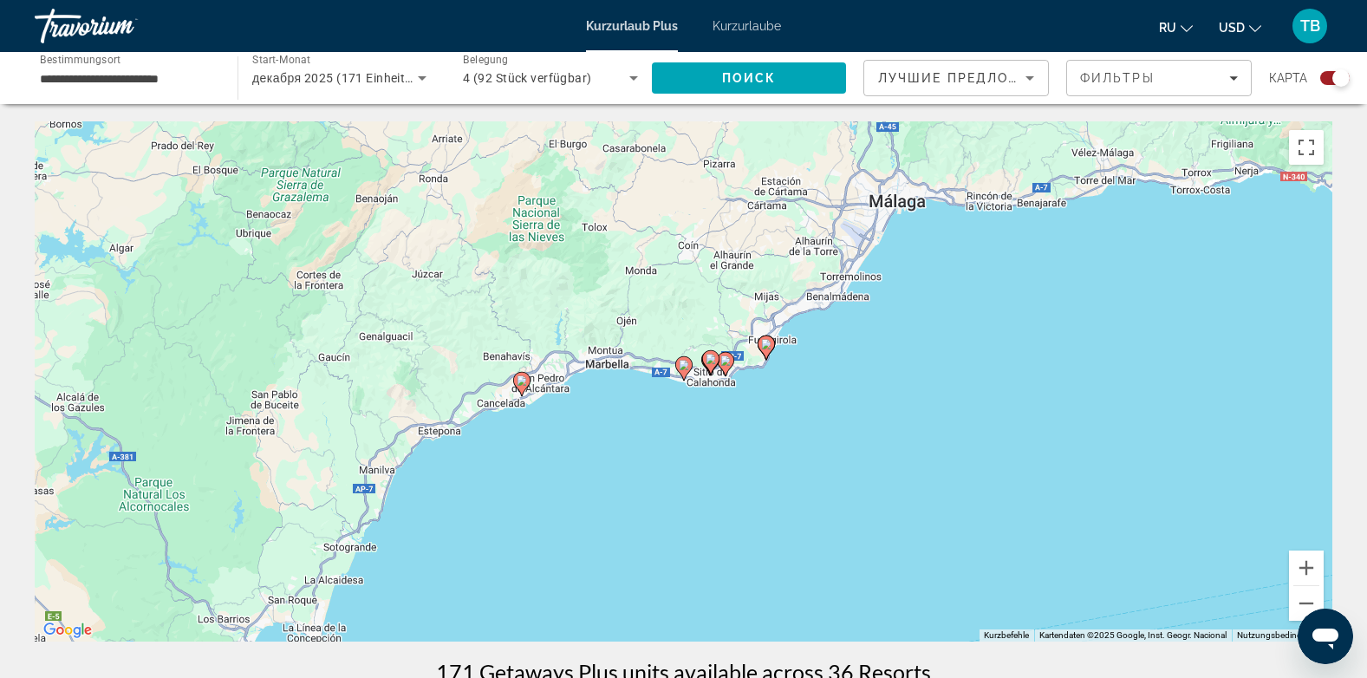
click at [684, 371] on icon "Hauptinhalt" at bounding box center [683, 368] width 16 height 23
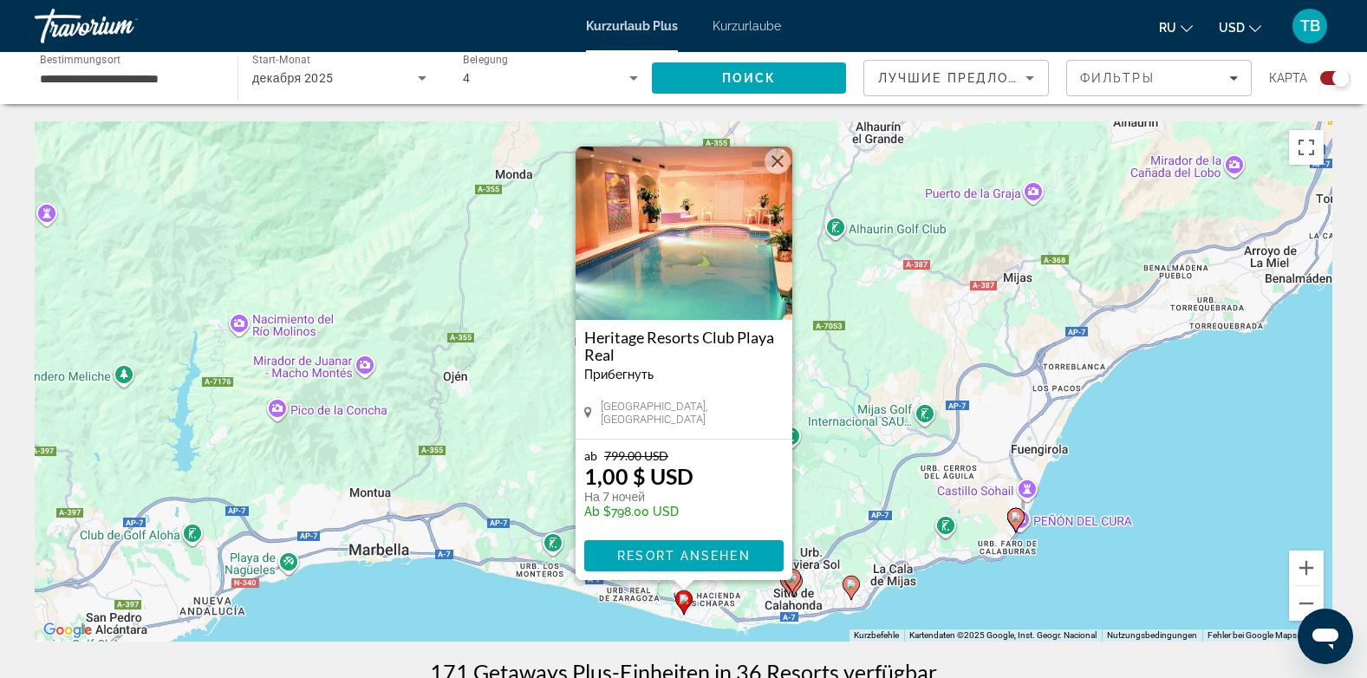
click at [795, 576] on image "Hauptinhalt" at bounding box center [792, 577] width 10 height 10
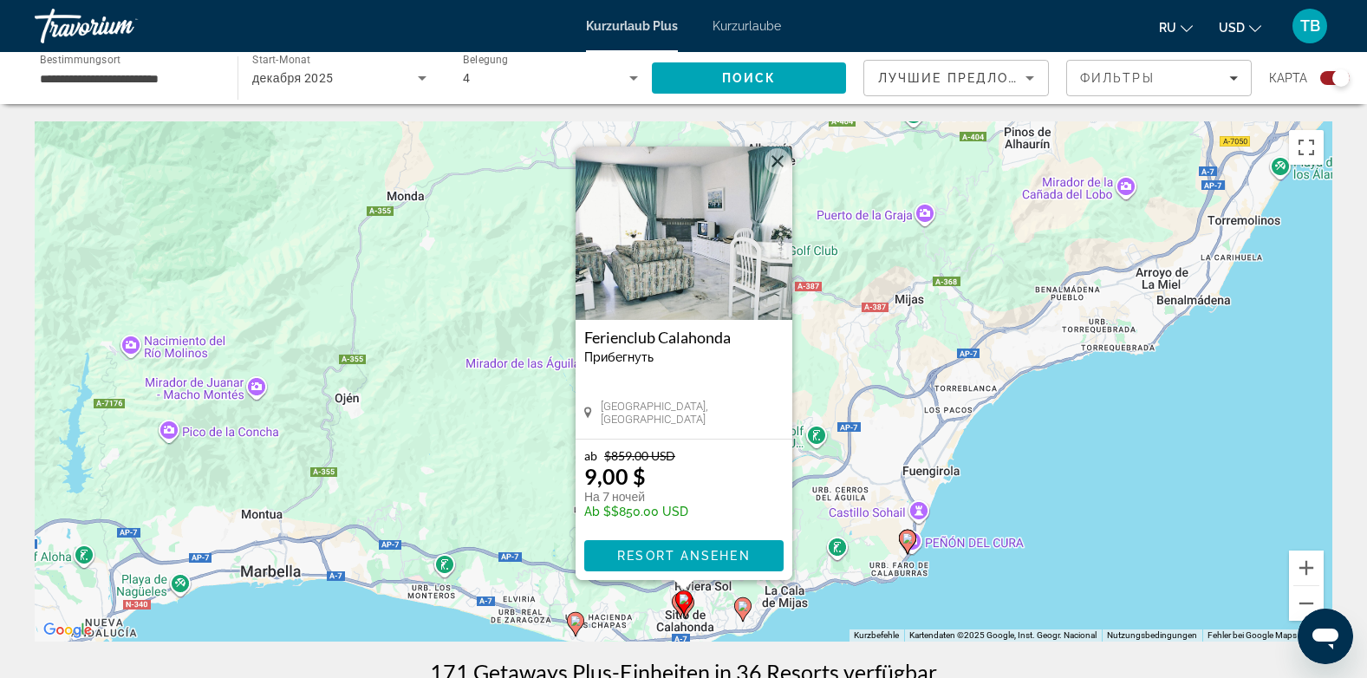
click at [674, 606] on icon "Hauptinhalt" at bounding box center [680, 605] width 16 height 23
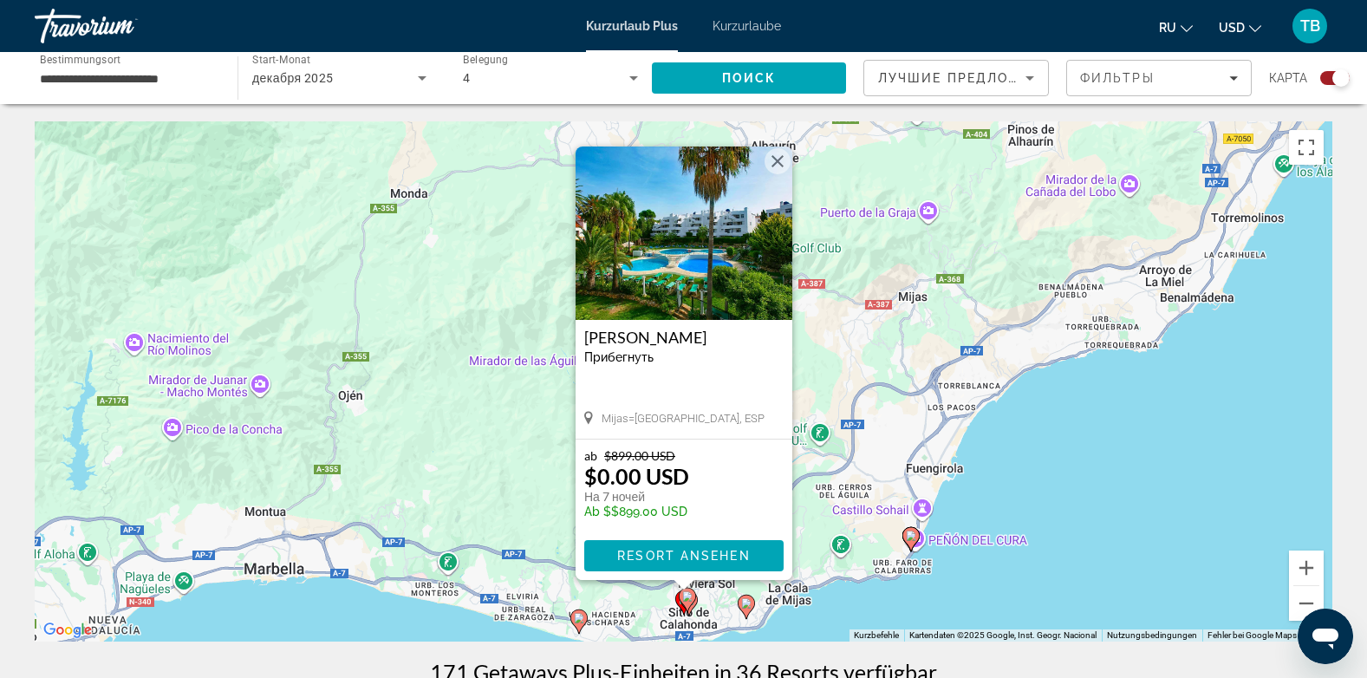
click at [695, 605] on gmp-advanced-marker "Hauptinhalt" at bounding box center [687, 600] width 17 height 26
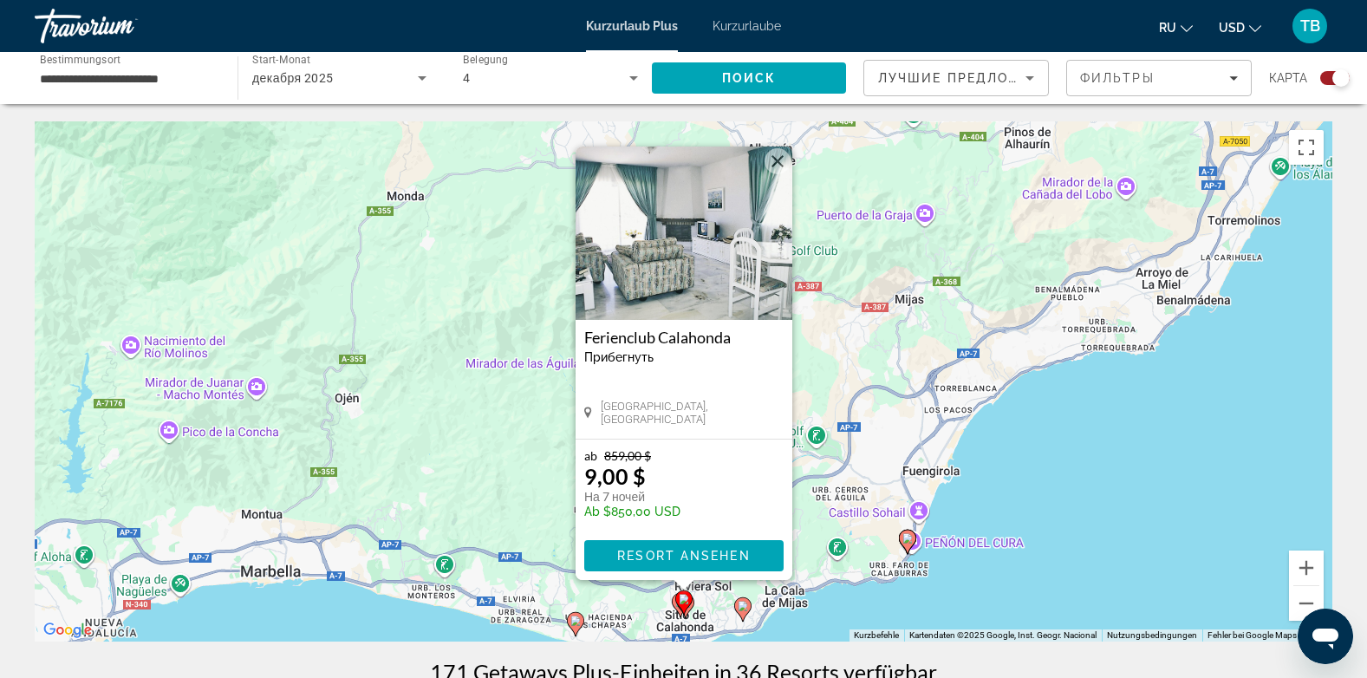
click at [688, 612] on gmp-advanced-marker "Hauptinhalt" at bounding box center [683, 602] width 17 height 26
click at [690, 607] on gmp-advanced-marker "Hauptinhalt" at bounding box center [683, 602] width 17 height 26
click at [902, 536] on icon "Hauptinhalt" at bounding box center [907, 541] width 16 height 23
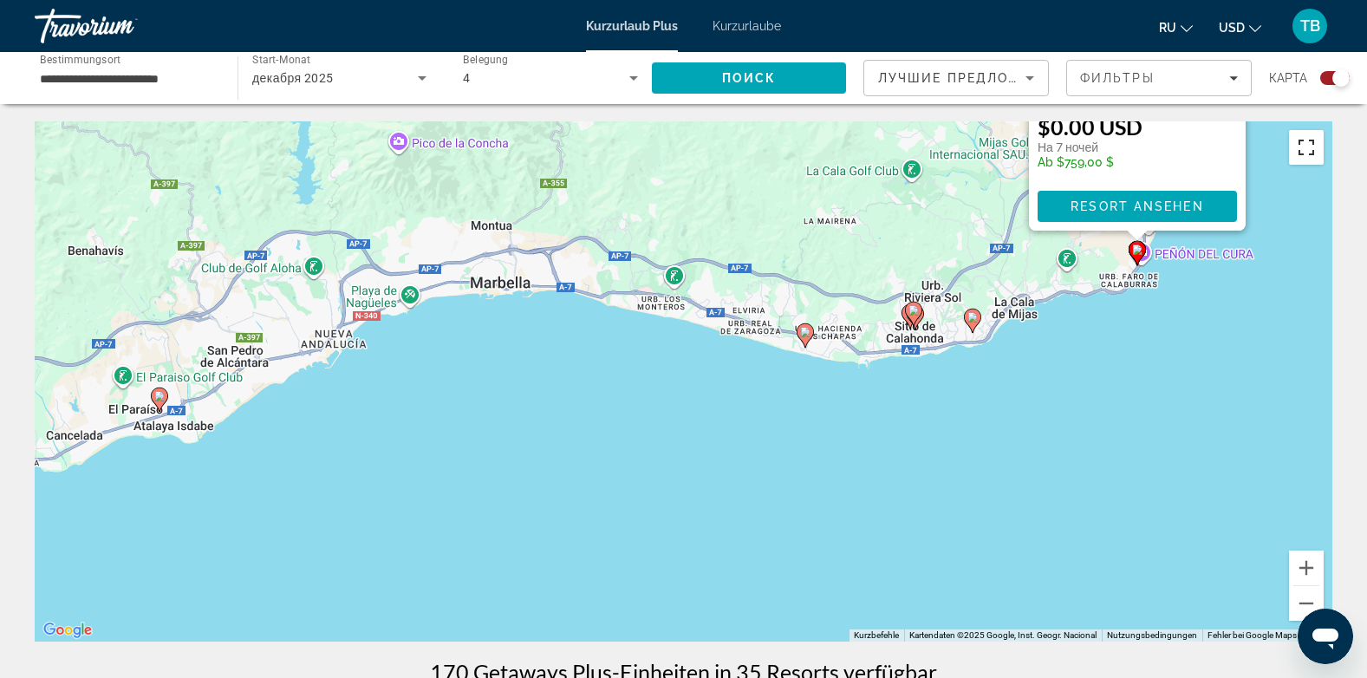
drag, startPoint x: 858, startPoint y: 519, endPoint x: 1315, endPoint y: 163, distance: 579.8
click at [1315, 163] on div "Um den Modus zum Ziehen mit der Tastatur zu aktivieren, drückst du Alt + Eingab…" at bounding box center [683, 381] width 1297 height 520
click at [159, 394] on image "Hauptinhalt" at bounding box center [159, 396] width 10 height 10
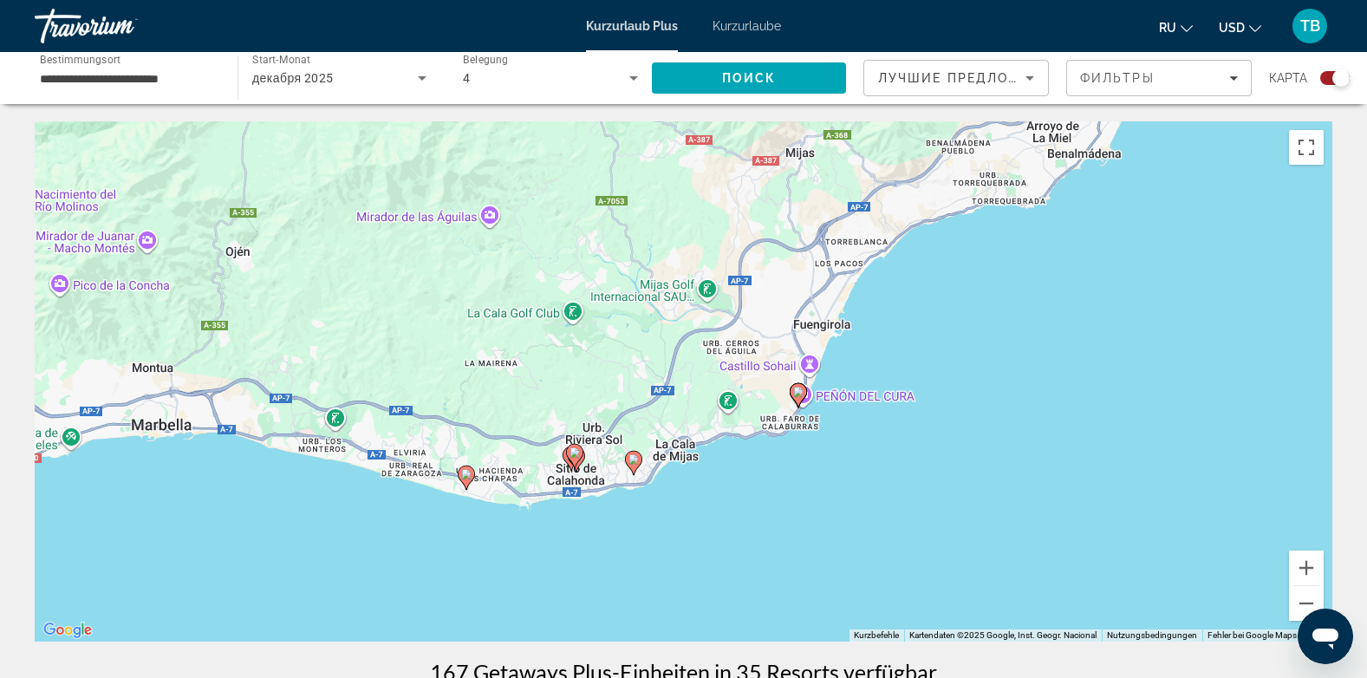
drag, startPoint x: 1045, startPoint y: 540, endPoint x: 141, endPoint y: 474, distance: 906.2
click at [141, 474] on div "Um den Modus zum Ziehen mit der Tastatur zu aktivieren, drückst du Alt + Eingab…" at bounding box center [683, 381] width 1297 height 520
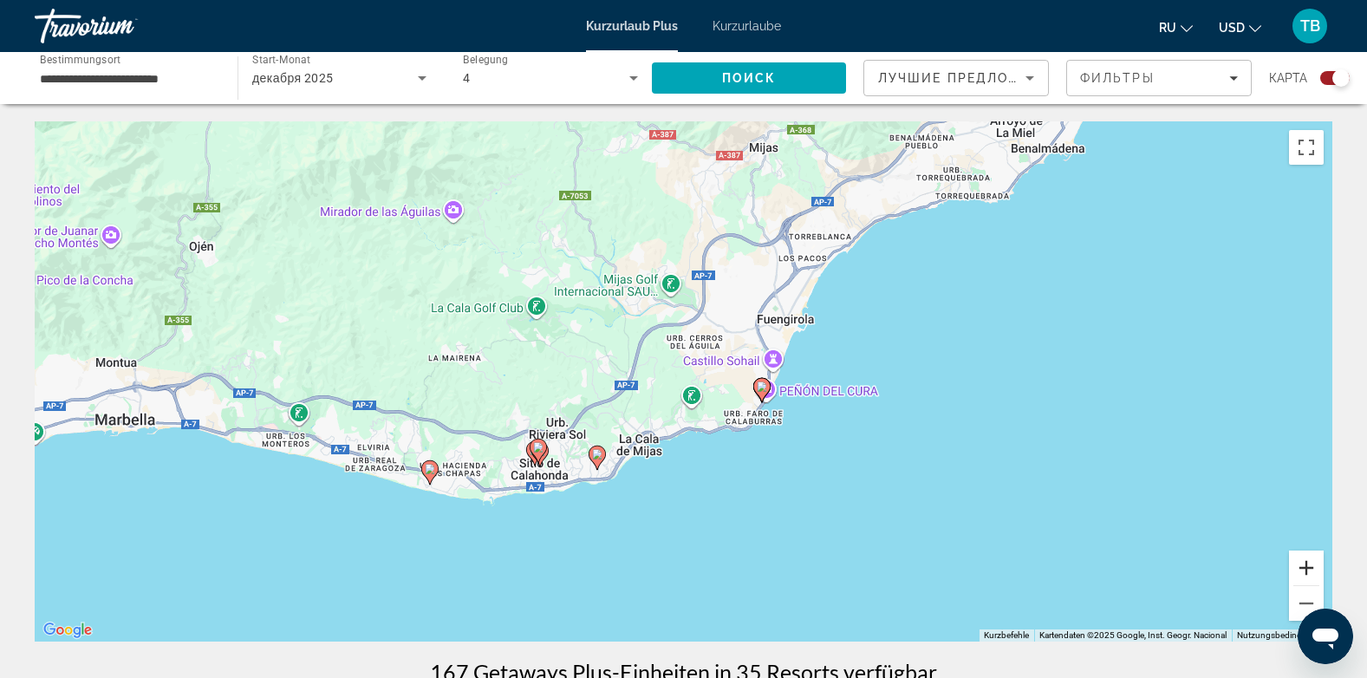
click at [1303, 557] on button "Vergrößern" at bounding box center [1306, 567] width 35 height 35
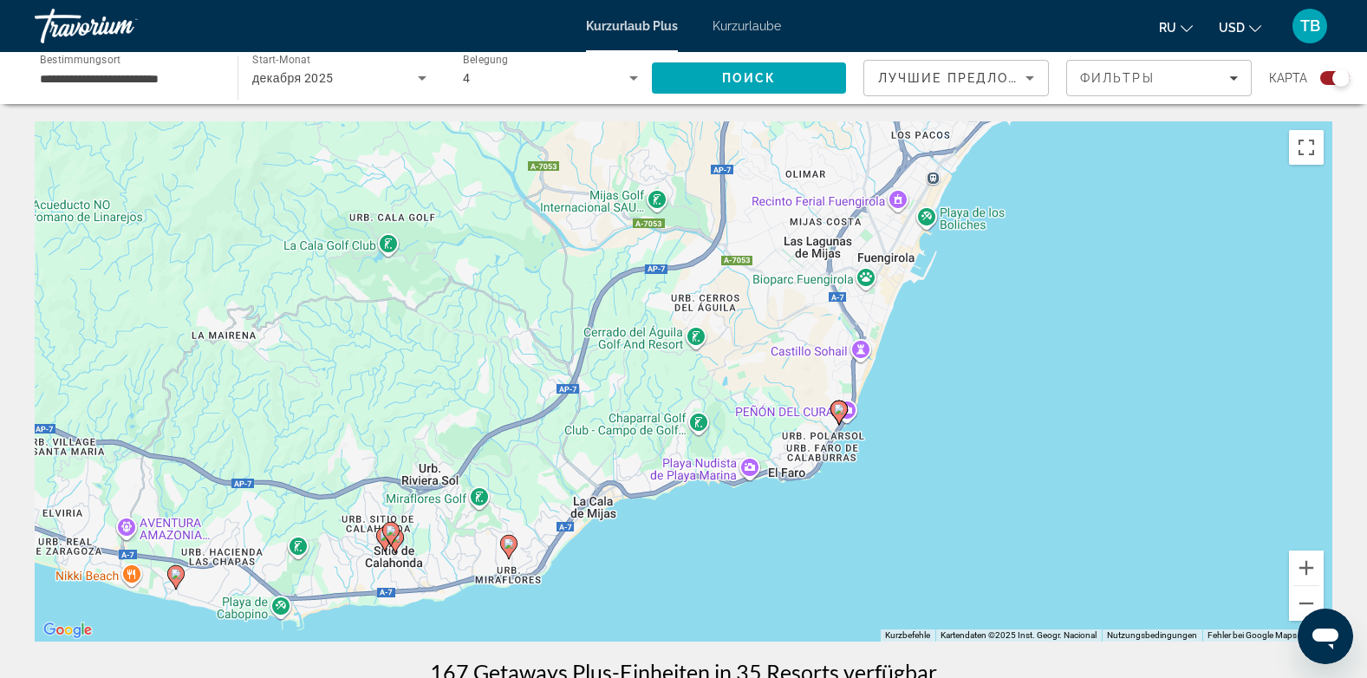
click at [838, 411] on image "Hauptinhalt" at bounding box center [839, 409] width 10 height 10
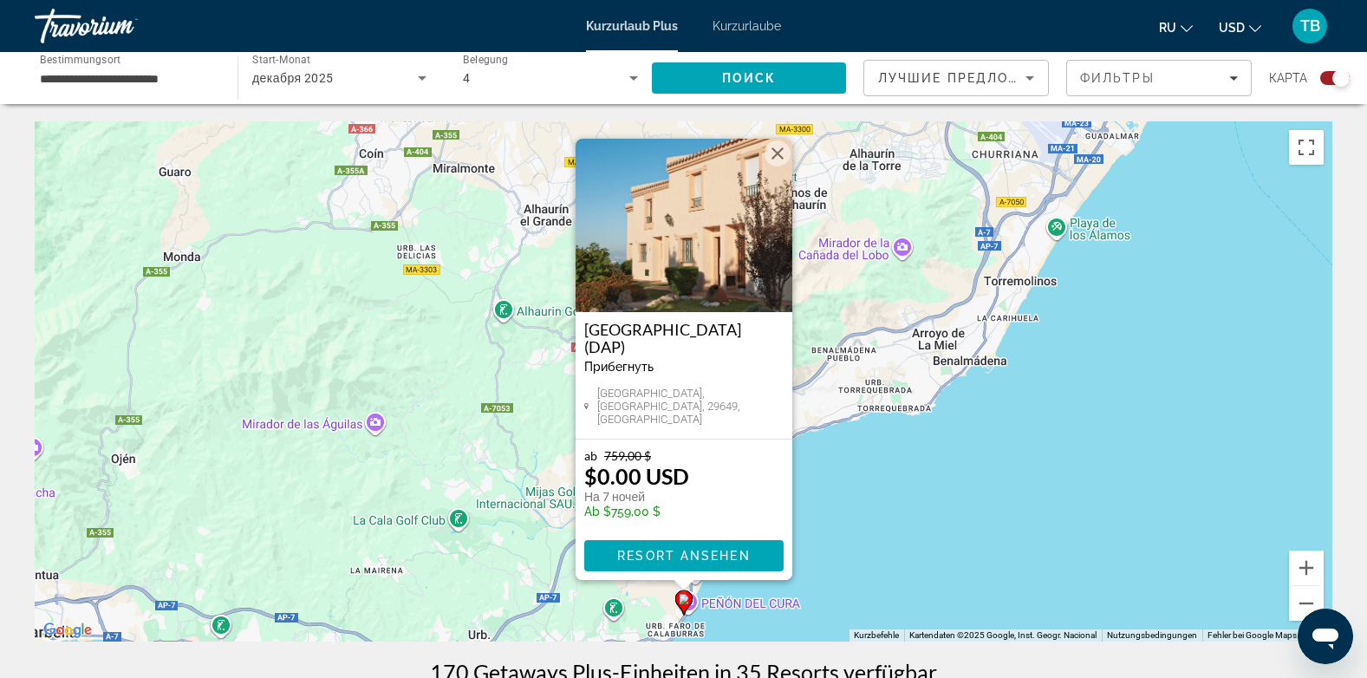
click at [711, 236] on img "Hauptinhalt" at bounding box center [683, 225] width 217 height 173
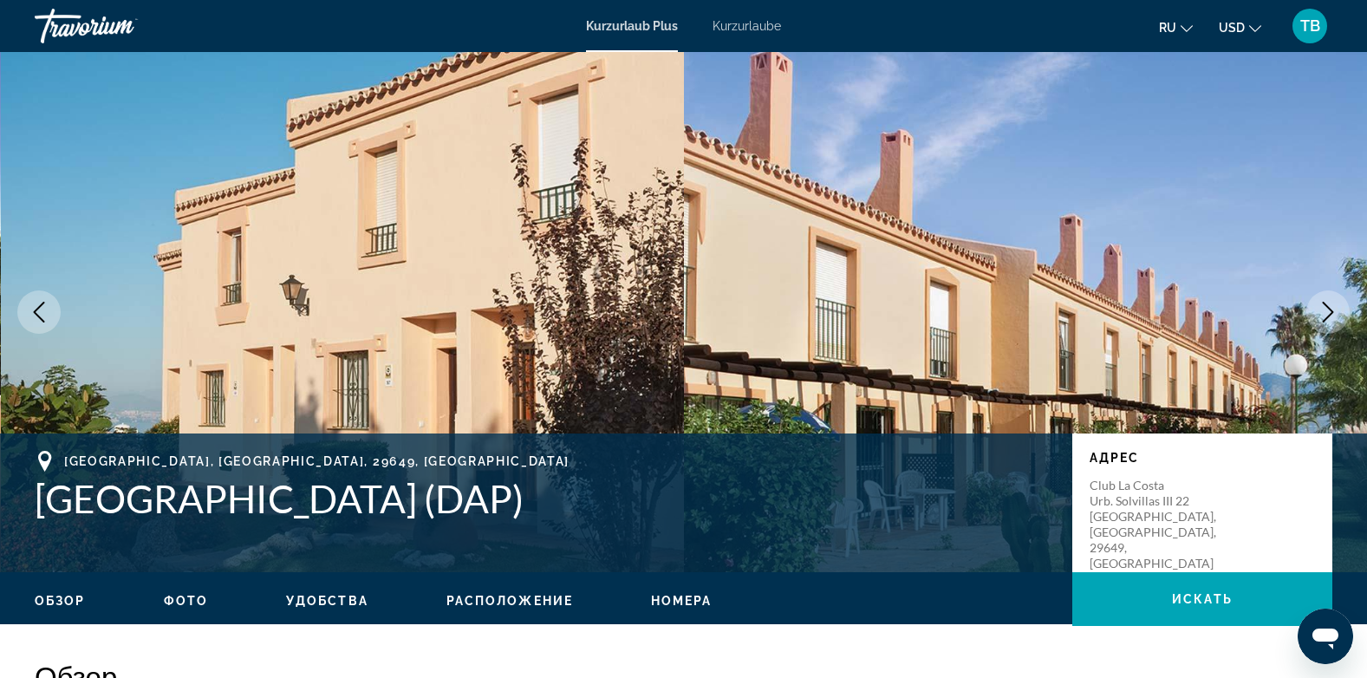
click at [1326, 307] on icon "Nächstes Bild" at bounding box center [1327, 312] width 21 height 21
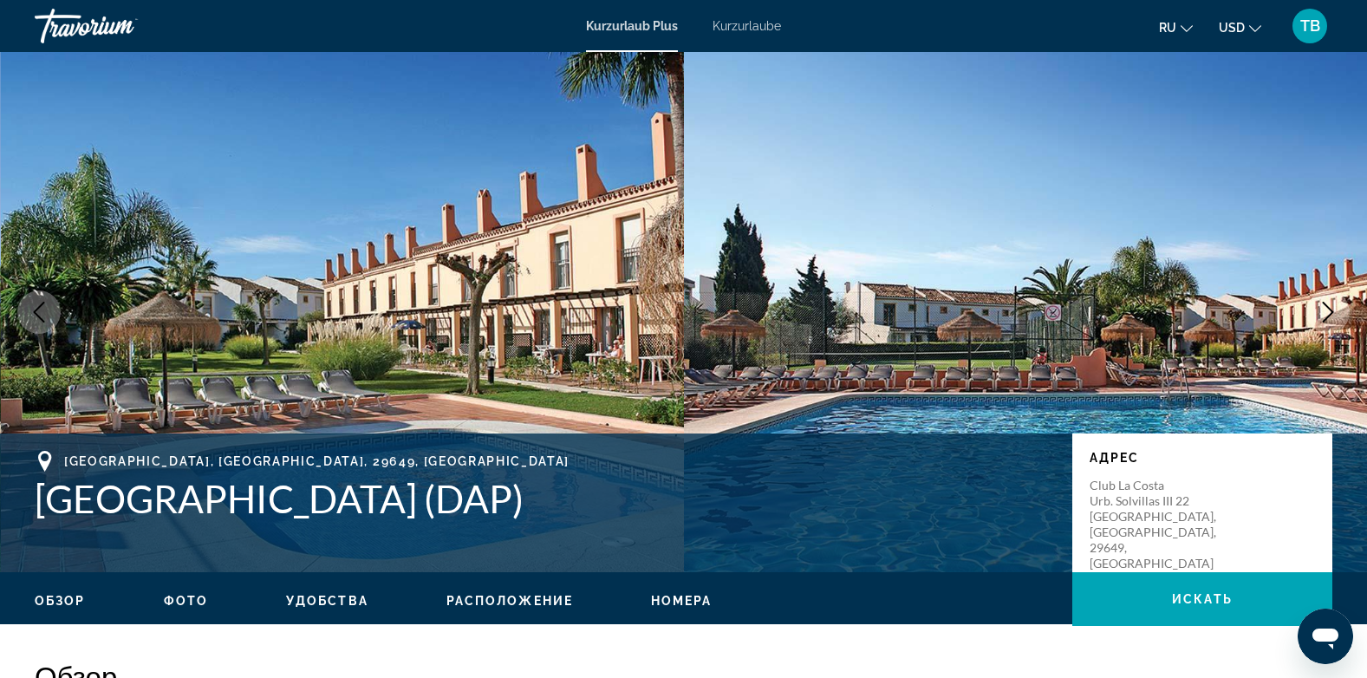
click at [1326, 307] on icon "Nächstes Bild" at bounding box center [1327, 312] width 21 height 21
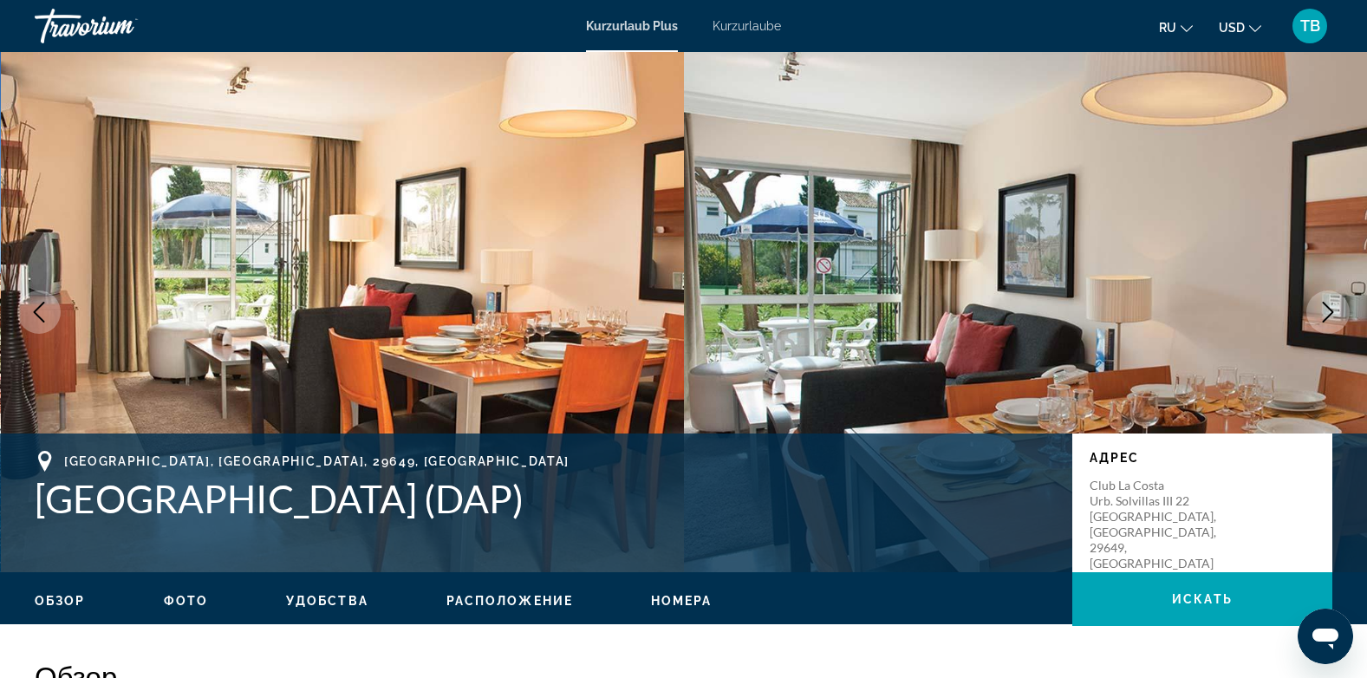
click at [1326, 307] on icon "Nächstes Bild" at bounding box center [1327, 312] width 21 height 21
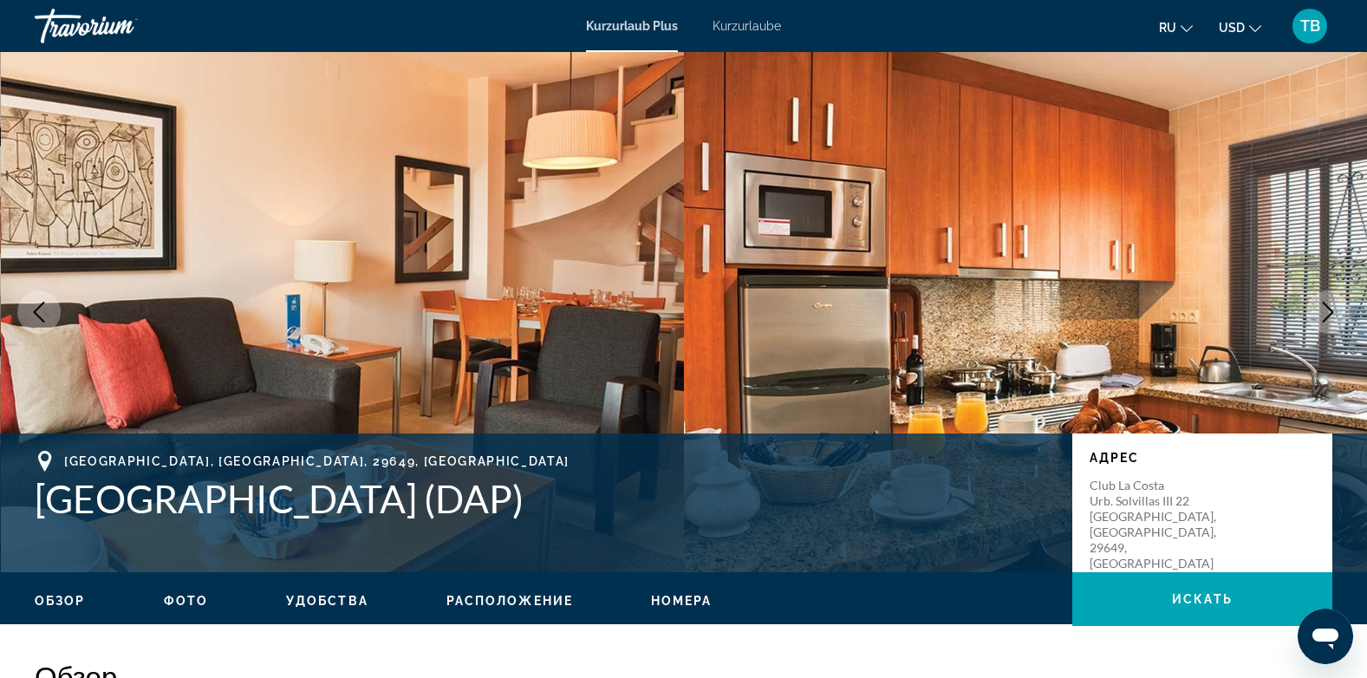
click at [1326, 307] on icon "Nächstes Bild" at bounding box center [1327, 312] width 21 height 21
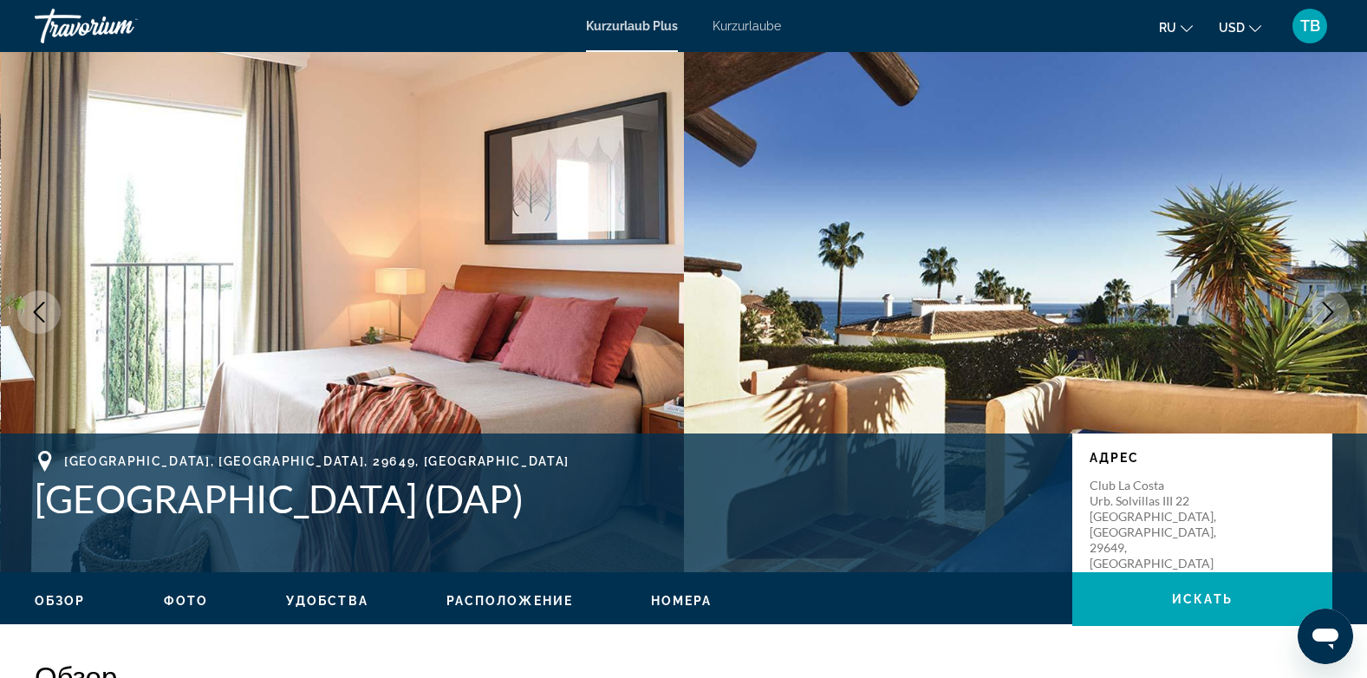
click at [1326, 307] on icon "Nächstes Bild" at bounding box center [1327, 312] width 21 height 21
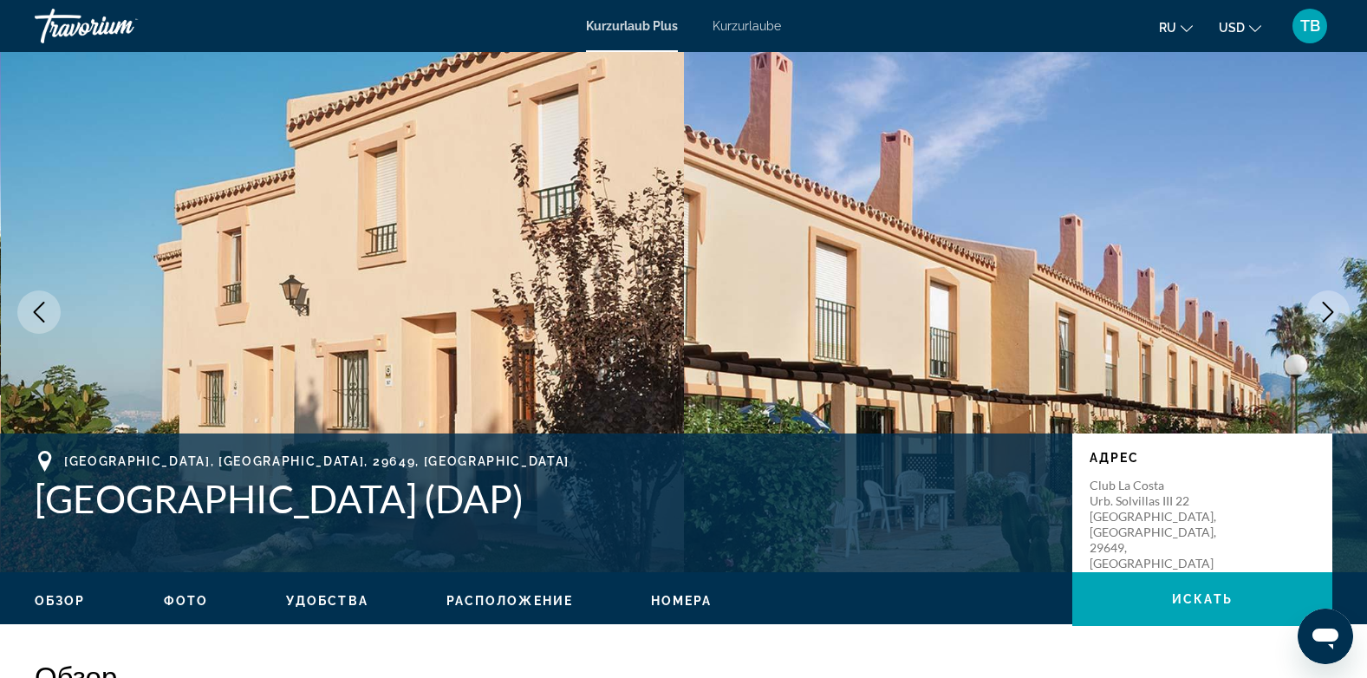
click at [1326, 307] on icon "Nächstes Bild" at bounding box center [1327, 312] width 21 height 21
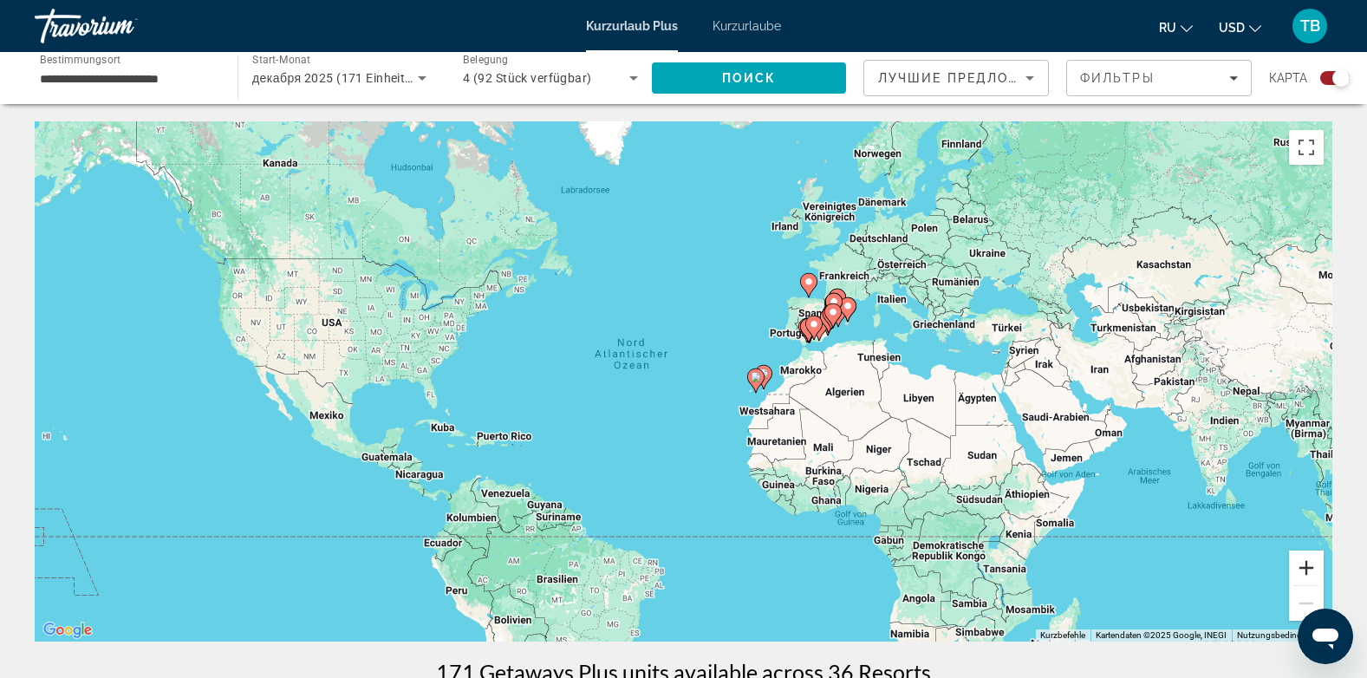
click at [1301, 568] on button "Vergrößern" at bounding box center [1306, 567] width 35 height 35
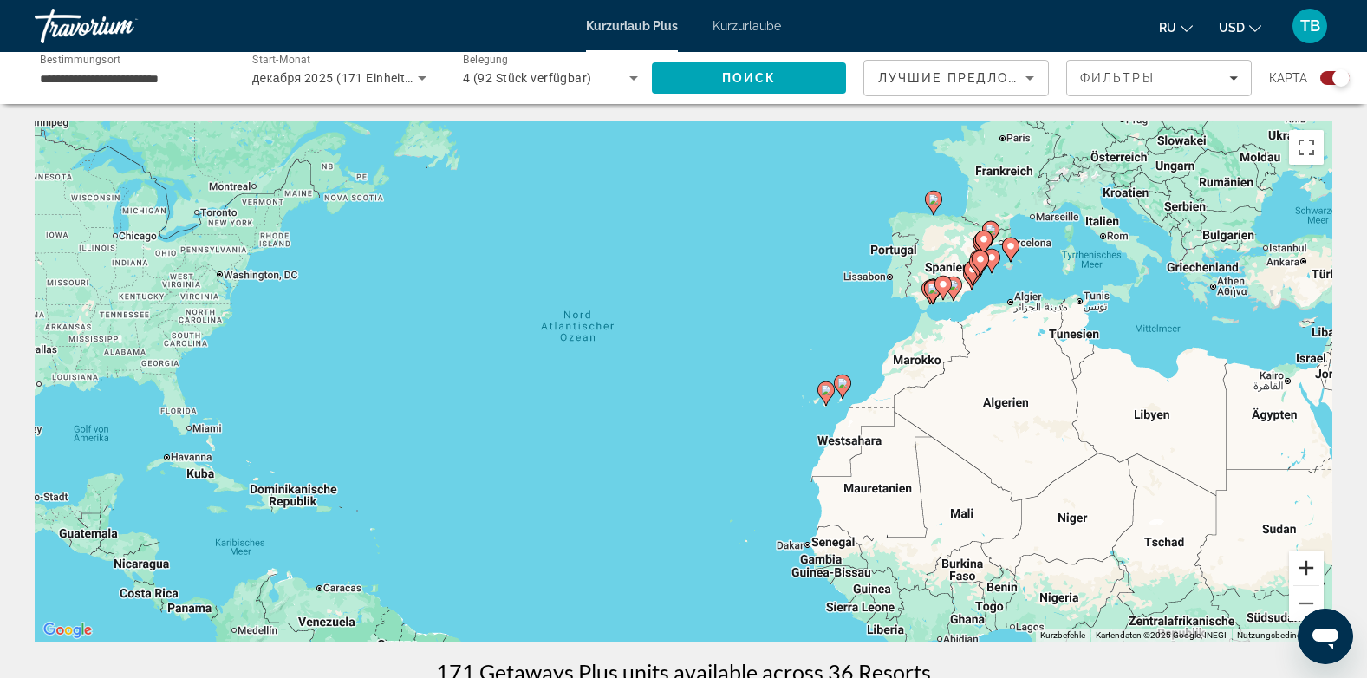
click at [1301, 568] on button "Vergrößern" at bounding box center [1306, 567] width 35 height 35
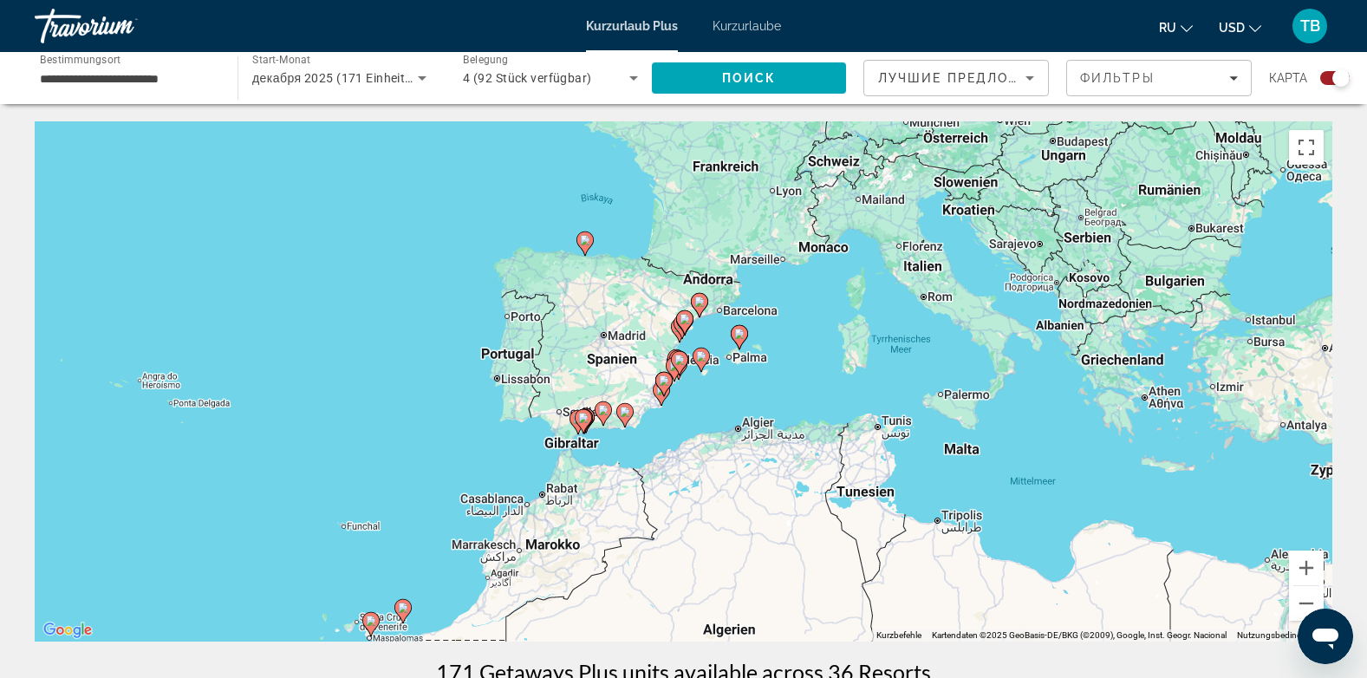
drag, startPoint x: 1163, startPoint y: 399, endPoint x: 563, endPoint y: 608, distance: 635.3
click at [563, 608] on div "Um den Modus zum Ziehen mit der Tastatur zu aktivieren, drückst du Alt + Eingab…" at bounding box center [683, 381] width 1297 height 520
click at [1296, 571] on button "Vergrößern" at bounding box center [1306, 567] width 35 height 35
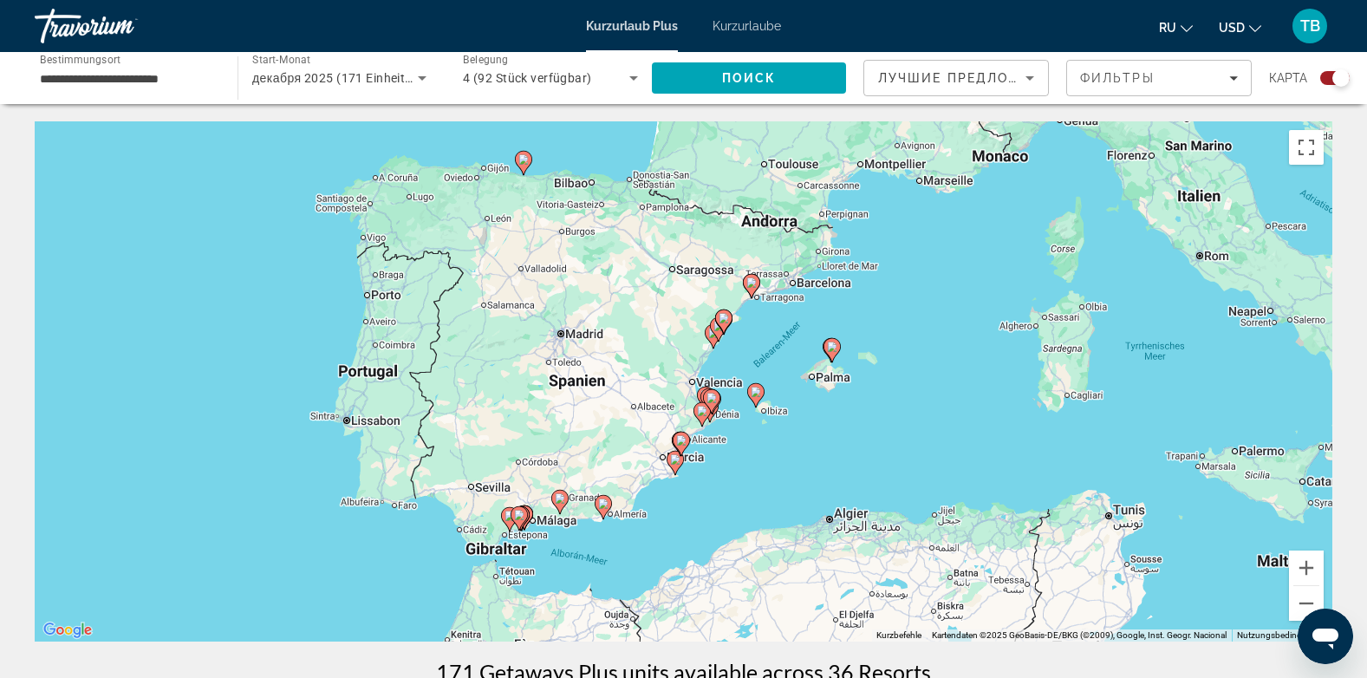
drag, startPoint x: 910, startPoint y: 229, endPoint x: 953, endPoint y: 284, distance: 70.4
click at [953, 284] on div "Um den Modus zum Ziehen mit der Tastatur zu aktivieren, drückst du Alt + Eingab…" at bounding box center [683, 381] width 1297 height 520
click at [1312, 566] on button "Vergrößern" at bounding box center [1306, 567] width 35 height 35
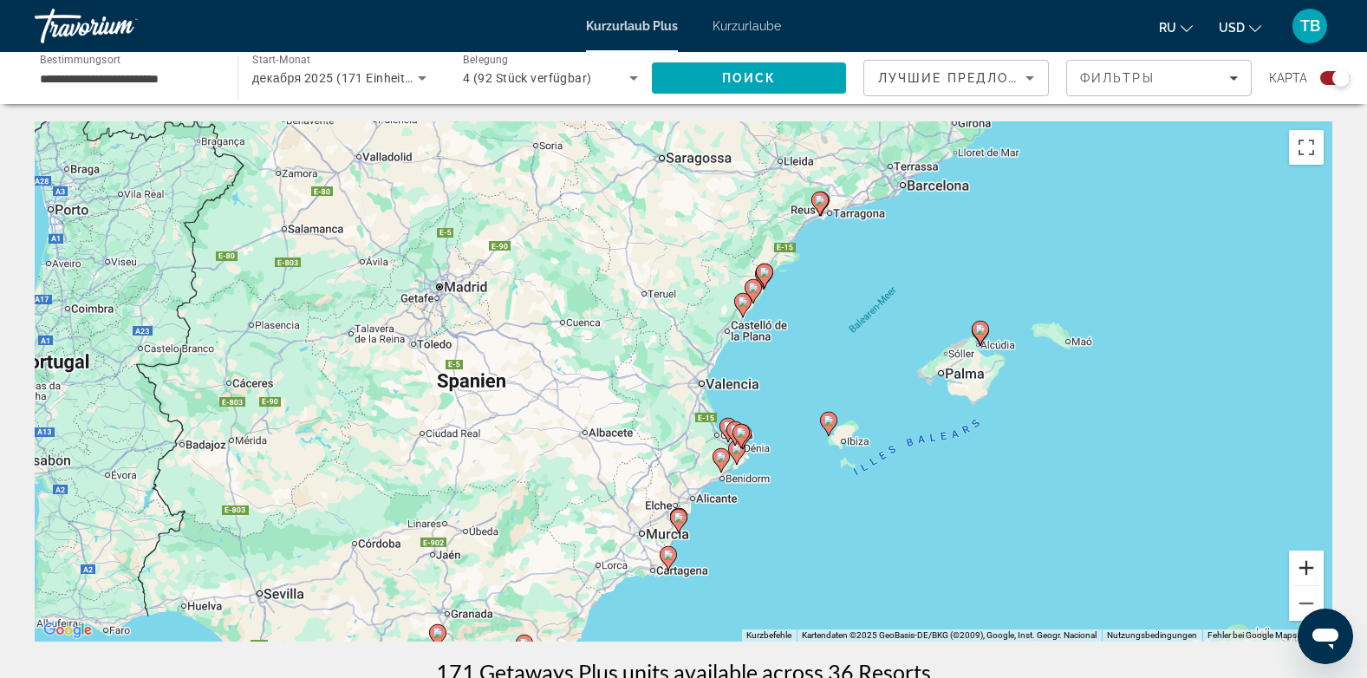
click at [1312, 566] on button "Vergrößern" at bounding box center [1306, 567] width 35 height 35
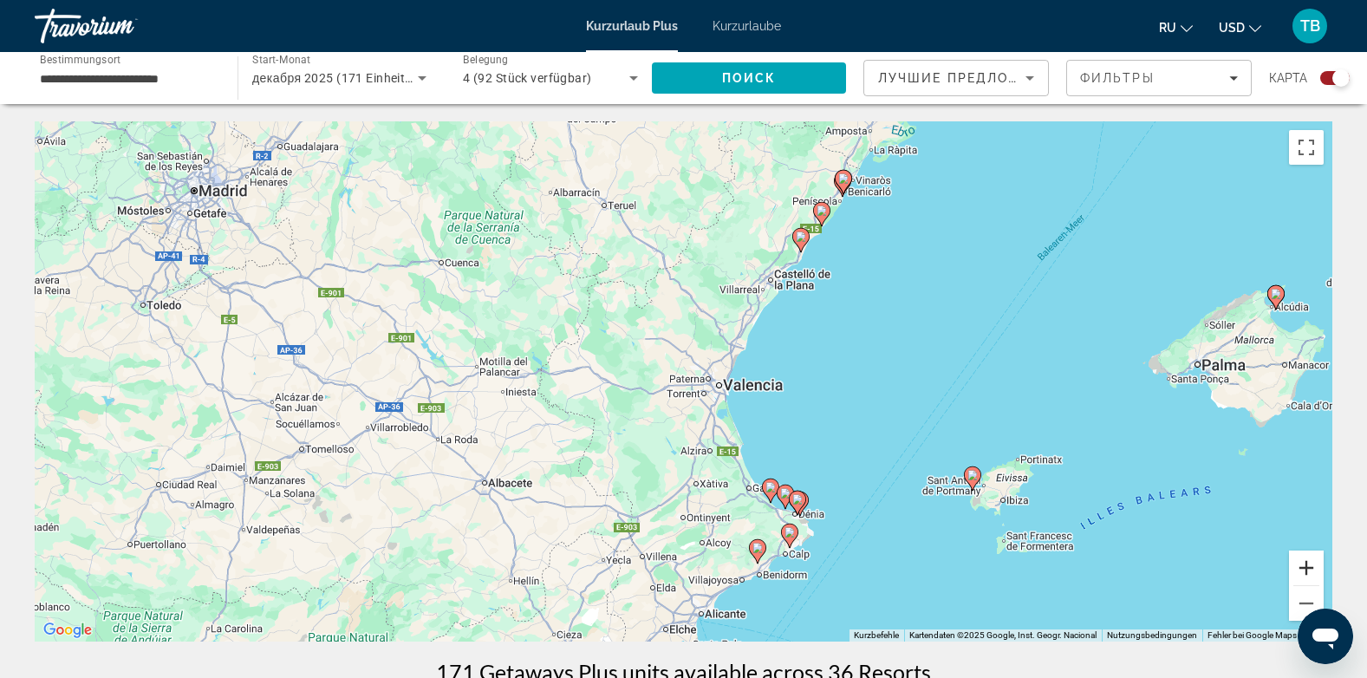
click at [1312, 566] on button "Vergrößern" at bounding box center [1306, 567] width 35 height 35
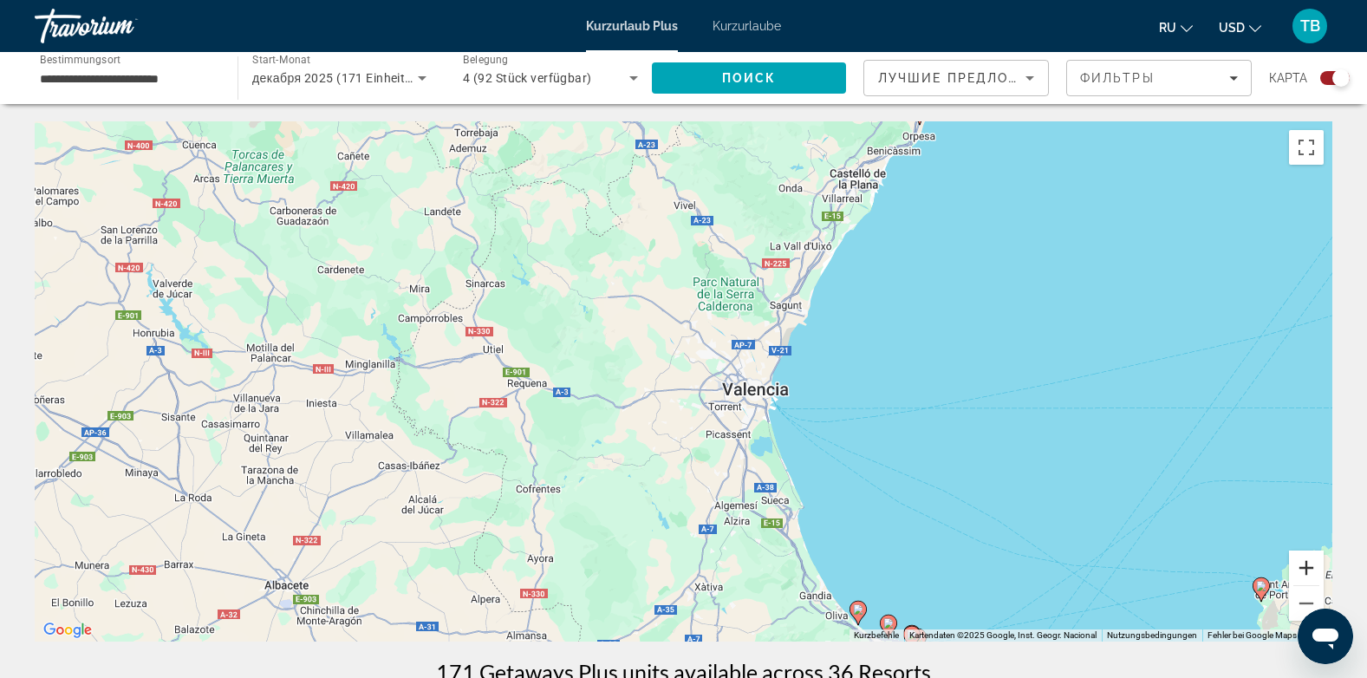
click at [1312, 566] on button "Vergrößern" at bounding box center [1306, 567] width 35 height 35
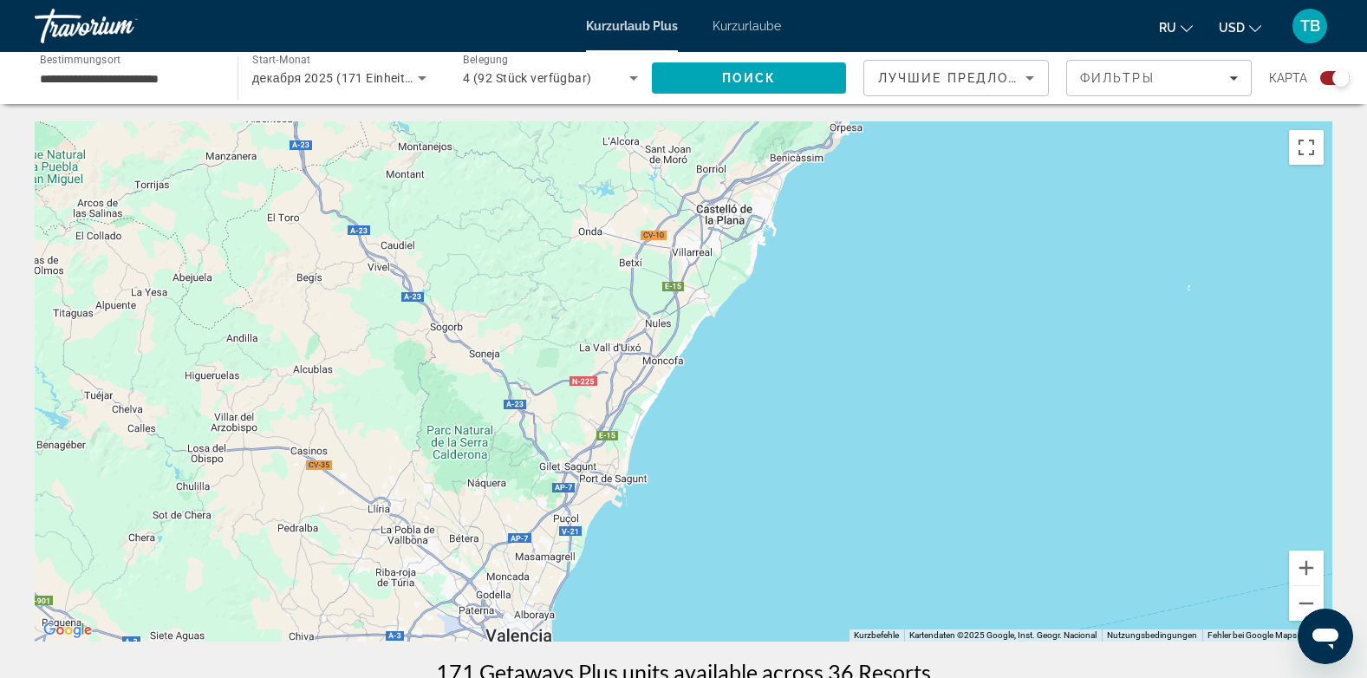
drag, startPoint x: 1177, startPoint y: 238, endPoint x: 860, endPoint y: 480, distance: 398.8
click at [860, 480] on div "Hauptinhalt" at bounding box center [683, 381] width 1297 height 520
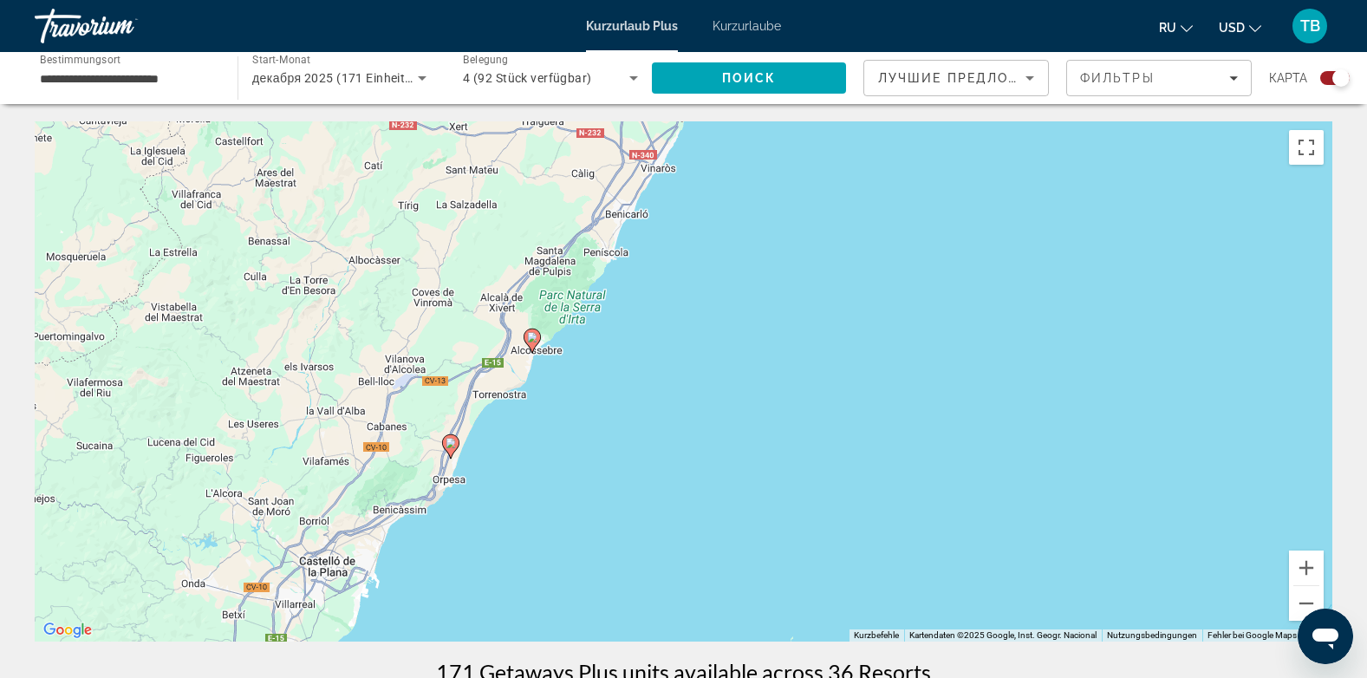
drag, startPoint x: 1063, startPoint y: 189, endPoint x: 652, endPoint y: 552, distance: 548.9
click at [652, 552] on div "Um den Modus zum Ziehen mit der Tastatur zu aktivieren, drückst du Alt + Eingab…" at bounding box center [683, 381] width 1297 height 520
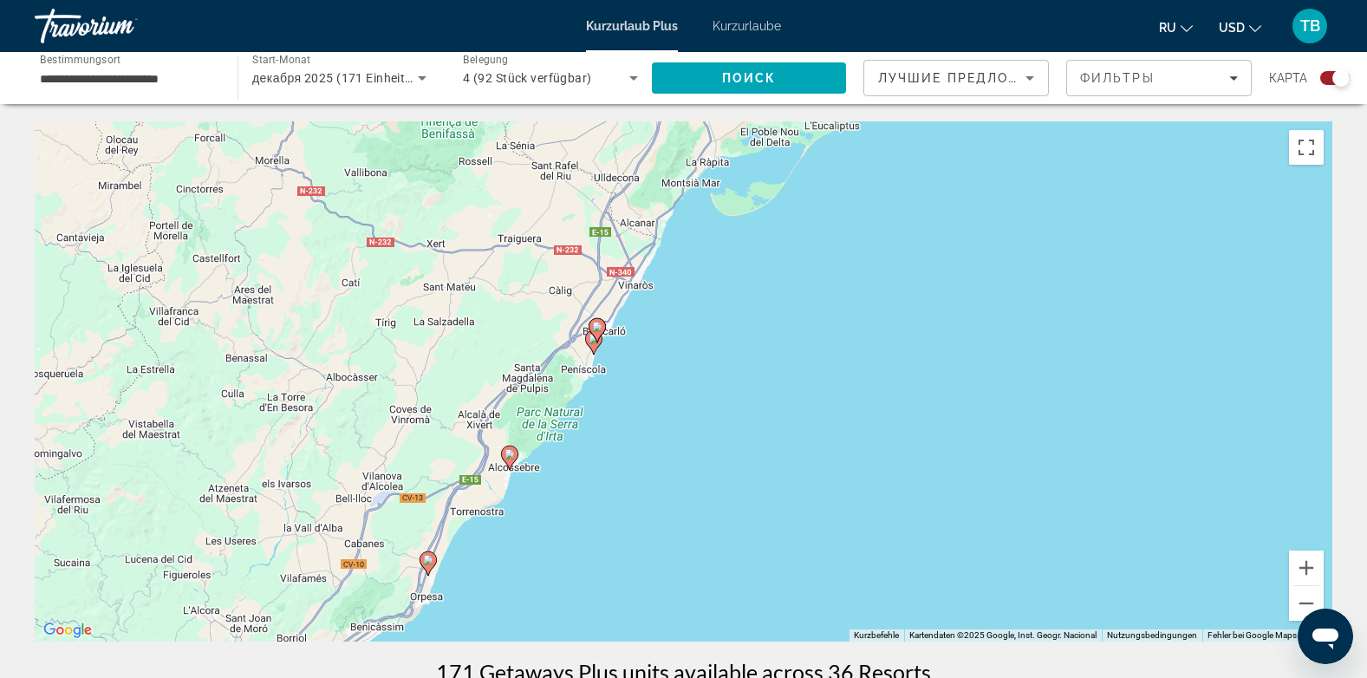
drag, startPoint x: 815, startPoint y: 390, endPoint x: 789, endPoint y: 516, distance: 129.0
click at [789, 516] on div "Um den Modus zum Ziehen mit der Tastatur zu aktivieren, drückst du Alt + Eingab…" at bounding box center [683, 381] width 1297 height 520
click at [593, 342] on gmp-advanced-marker "Hauptinhalt" at bounding box center [596, 330] width 17 height 26
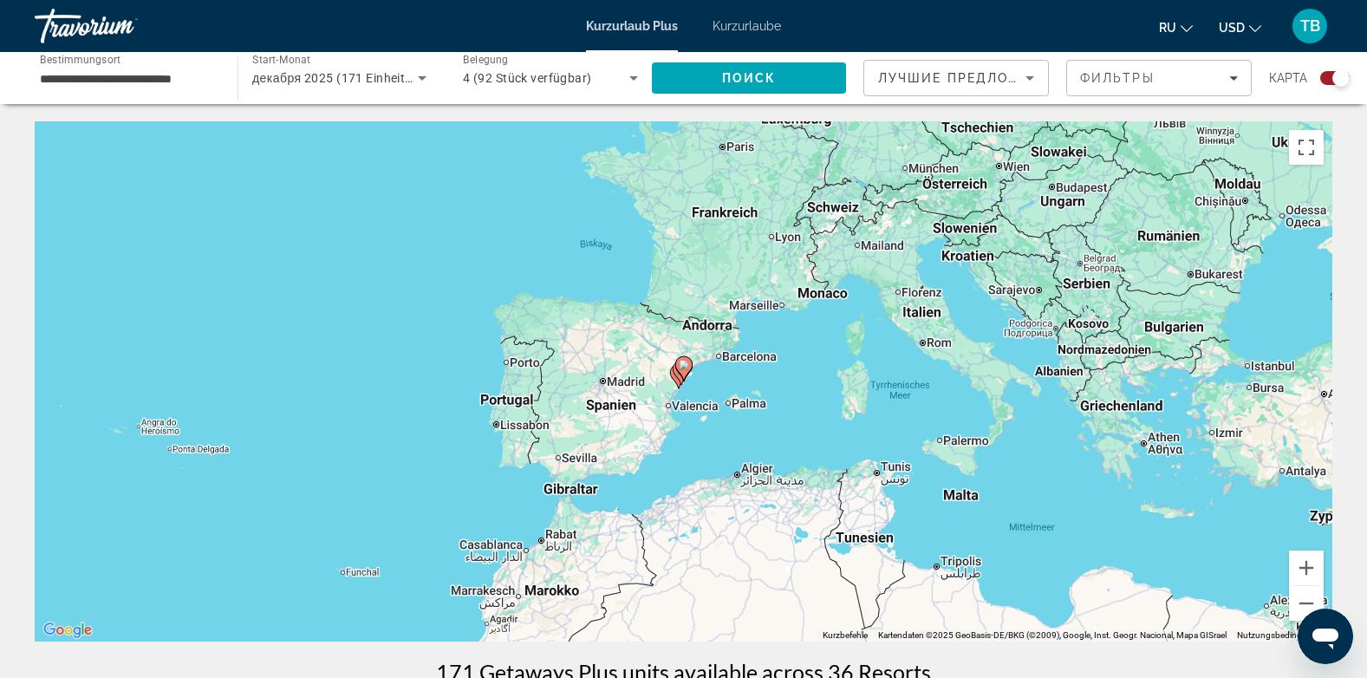
click at [685, 367] on image "Hauptinhalt" at bounding box center [684, 365] width 10 height 10
type input "**********"
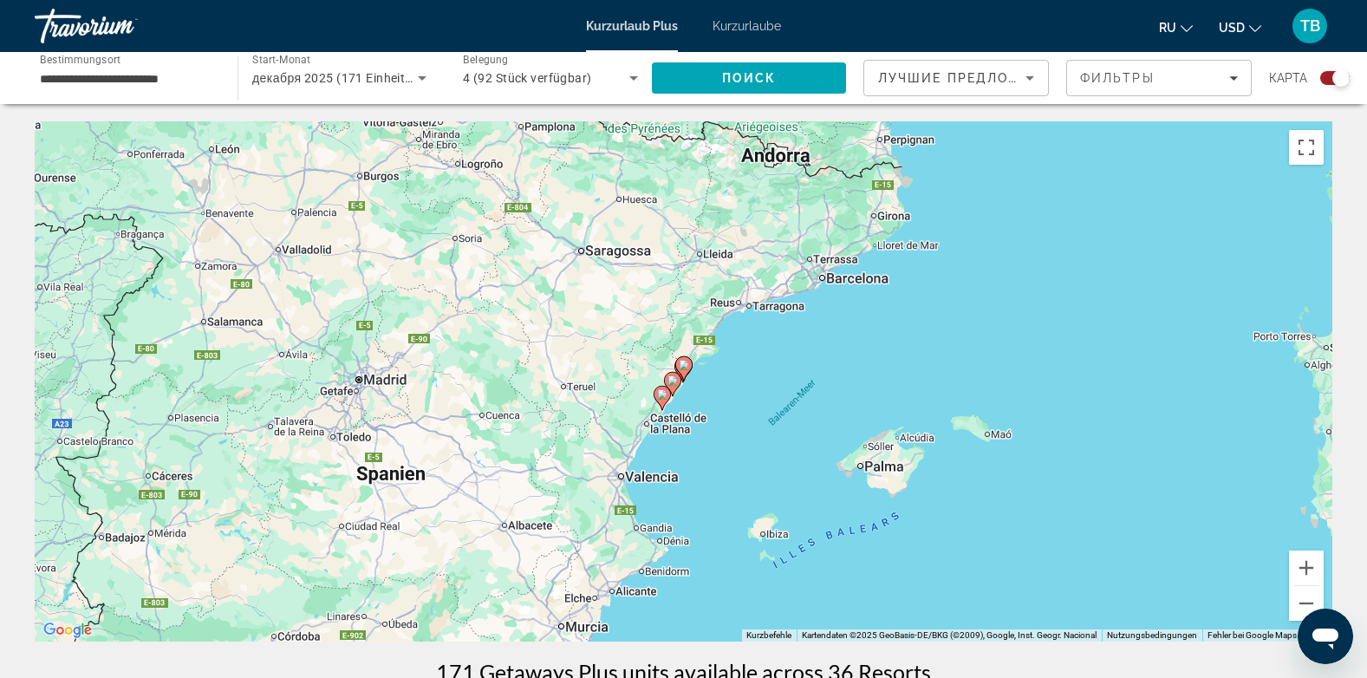
click at [685, 367] on image "Hauptinhalt" at bounding box center [684, 365] width 10 height 10
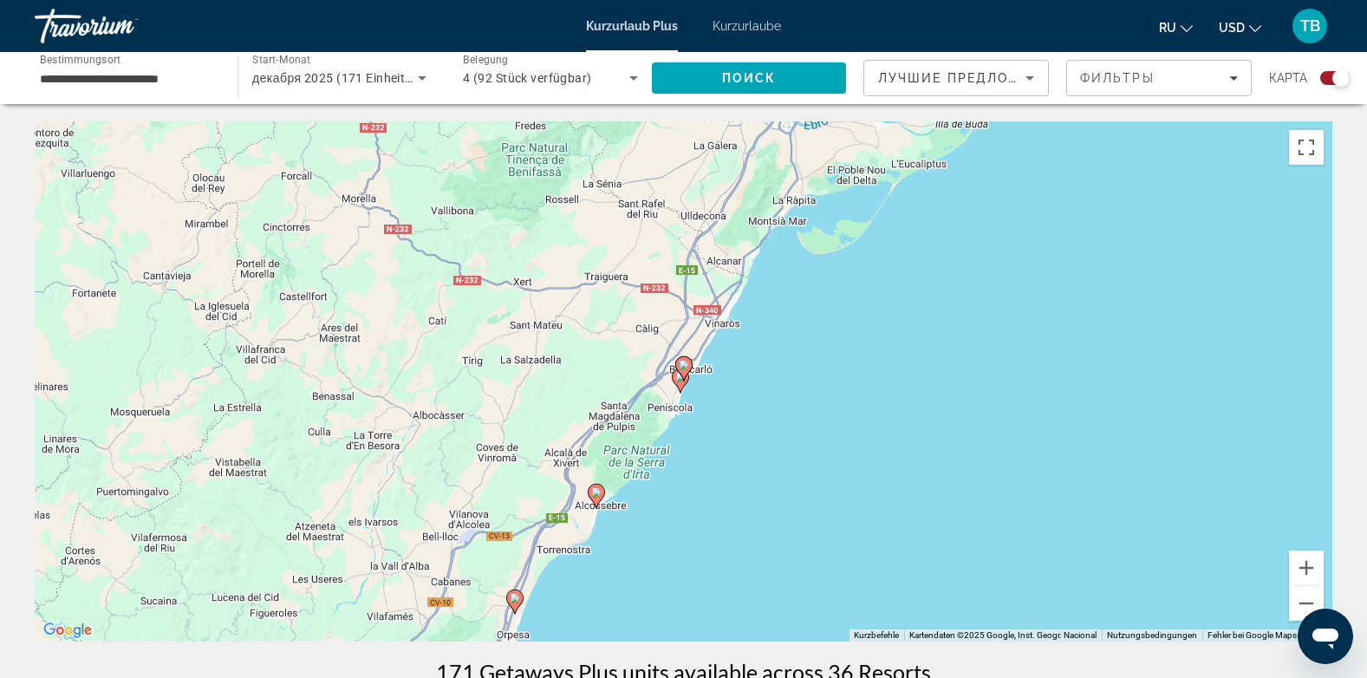
click at [680, 384] on icon "Hauptinhalt" at bounding box center [680, 380] width 16 height 23
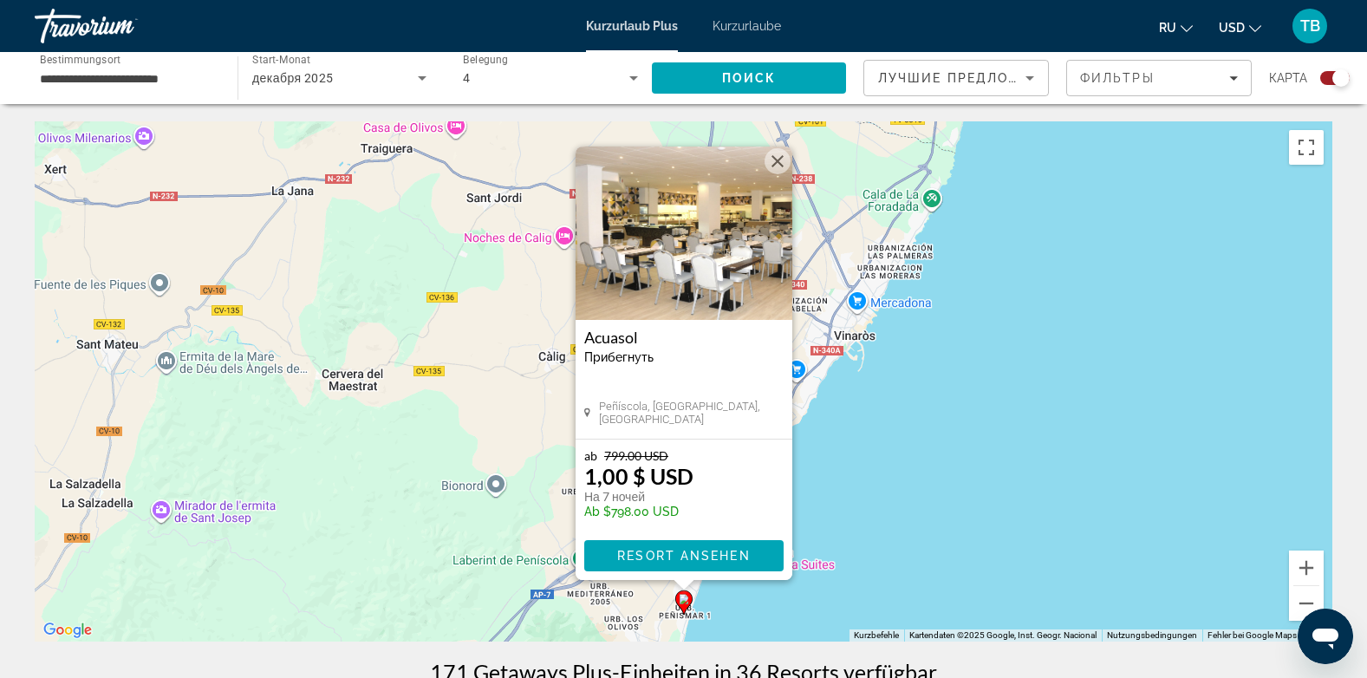
click at [881, 468] on div "Um den Modus zum Ziehen mit der Tastatur zu aktivieren, drückst du Alt + Eingab…" at bounding box center [683, 381] width 1297 height 520
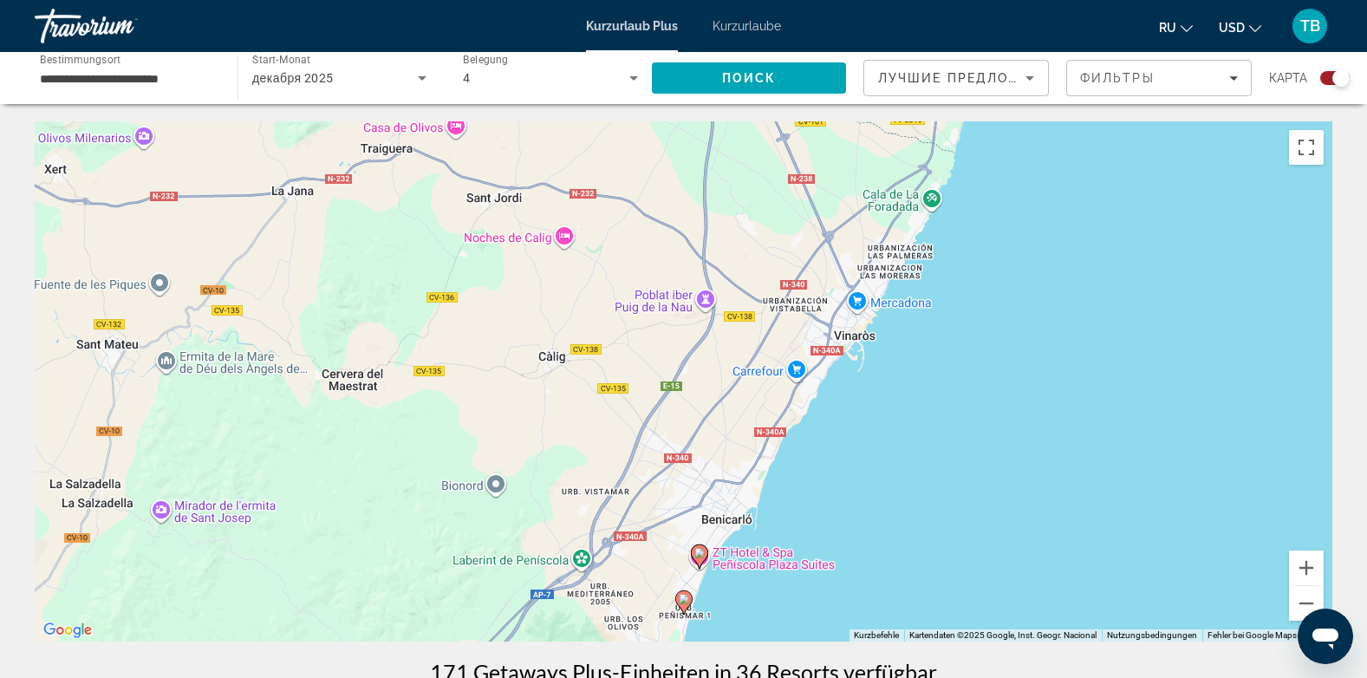
click at [698, 557] on image "Hauptinhalt" at bounding box center [699, 553] width 10 height 10
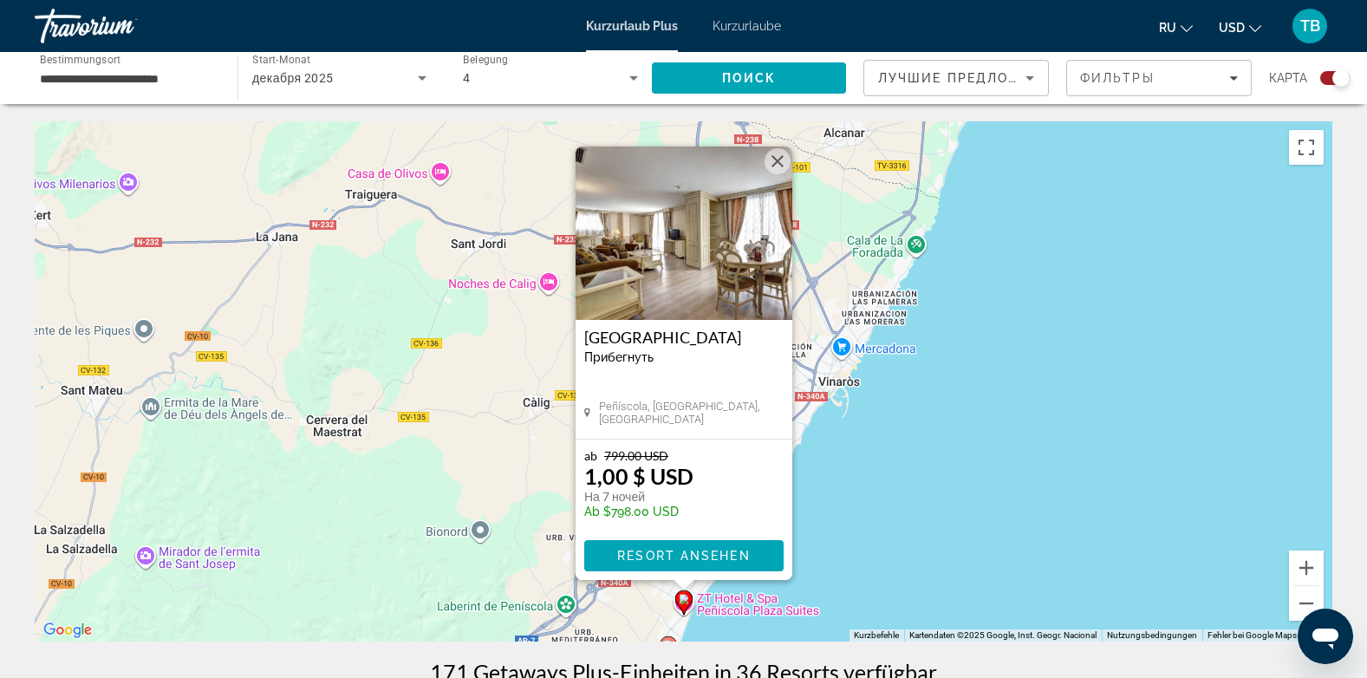
click at [726, 216] on img "Hauptinhalt" at bounding box center [683, 232] width 217 height 173
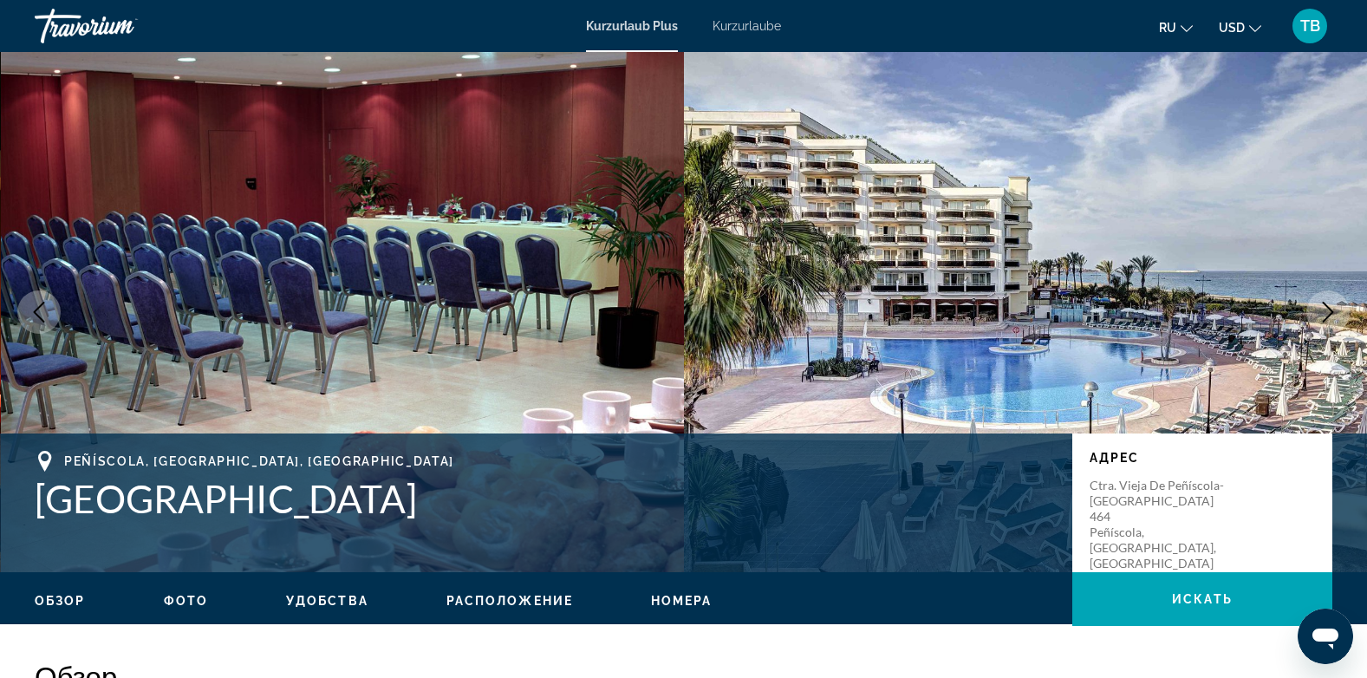
click at [1318, 311] on icon "Nächstes Bild" at bounding box center [1327, 312] width 21 height 21
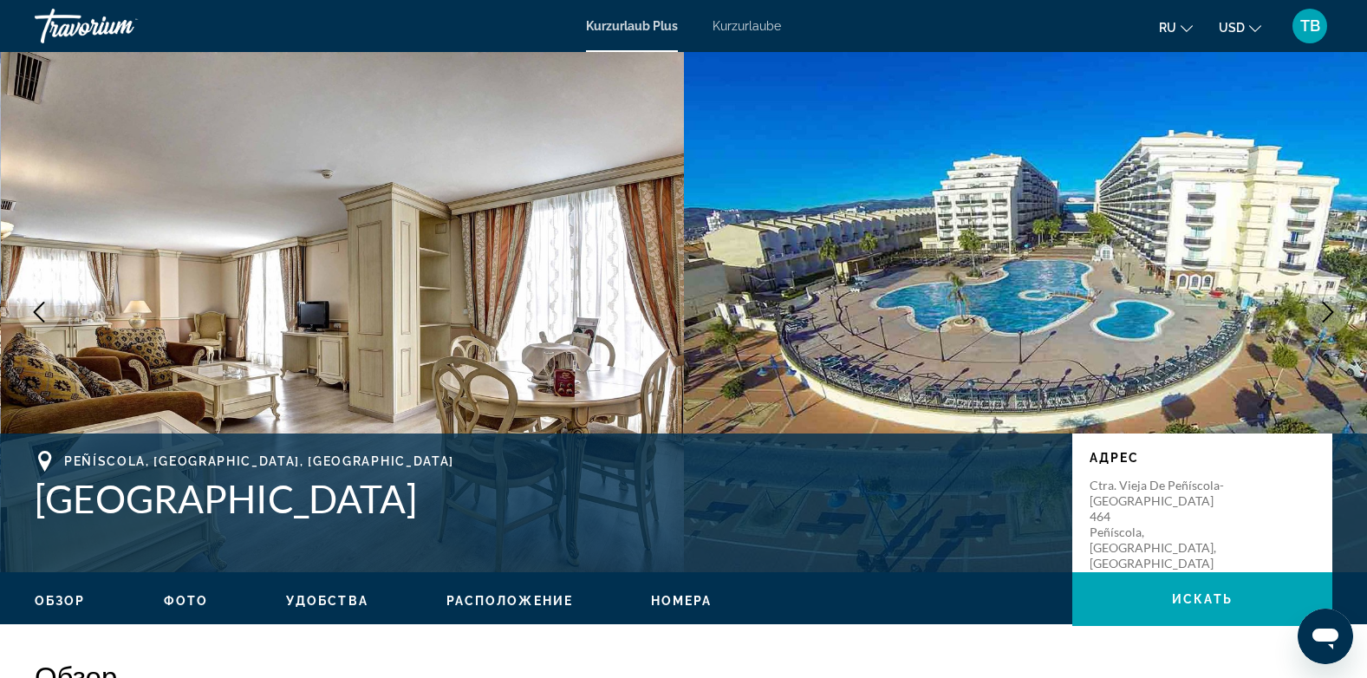
click at [1318, 311] on icon "Nächstes Bild" at bounding box center [1327, 312] width 21 height 21
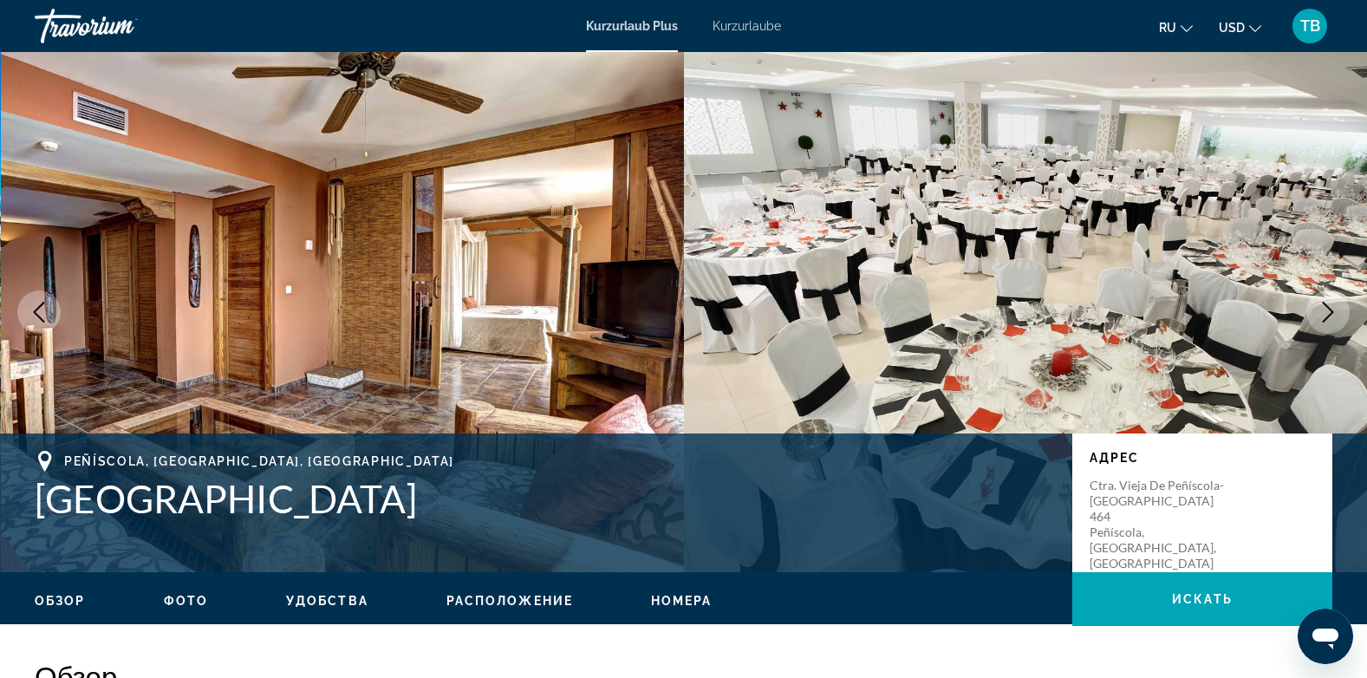
click at [1318, 311] on icon "Nächstes Bild" at bounding box center [1327, 312] width 21 height 21
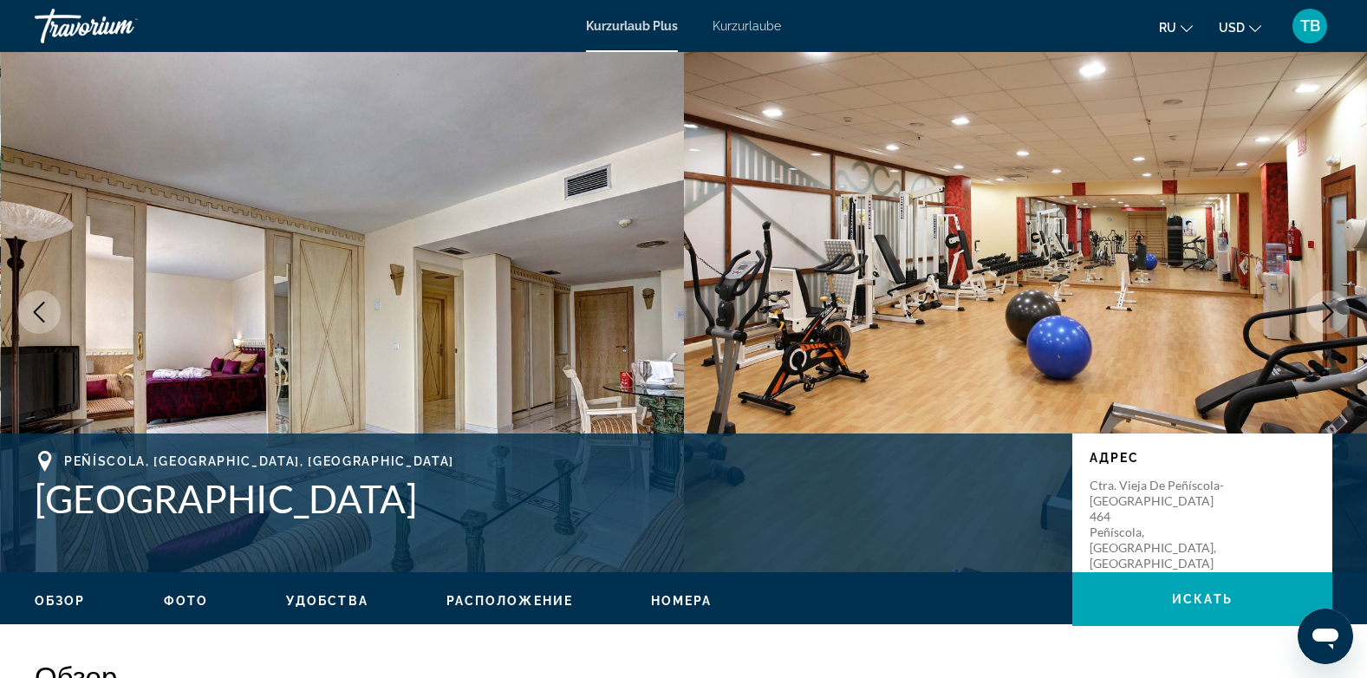
click at [1318, 311] on icon "Nächstes Bild" at bounding box center [1327, 312] width 21 height 21
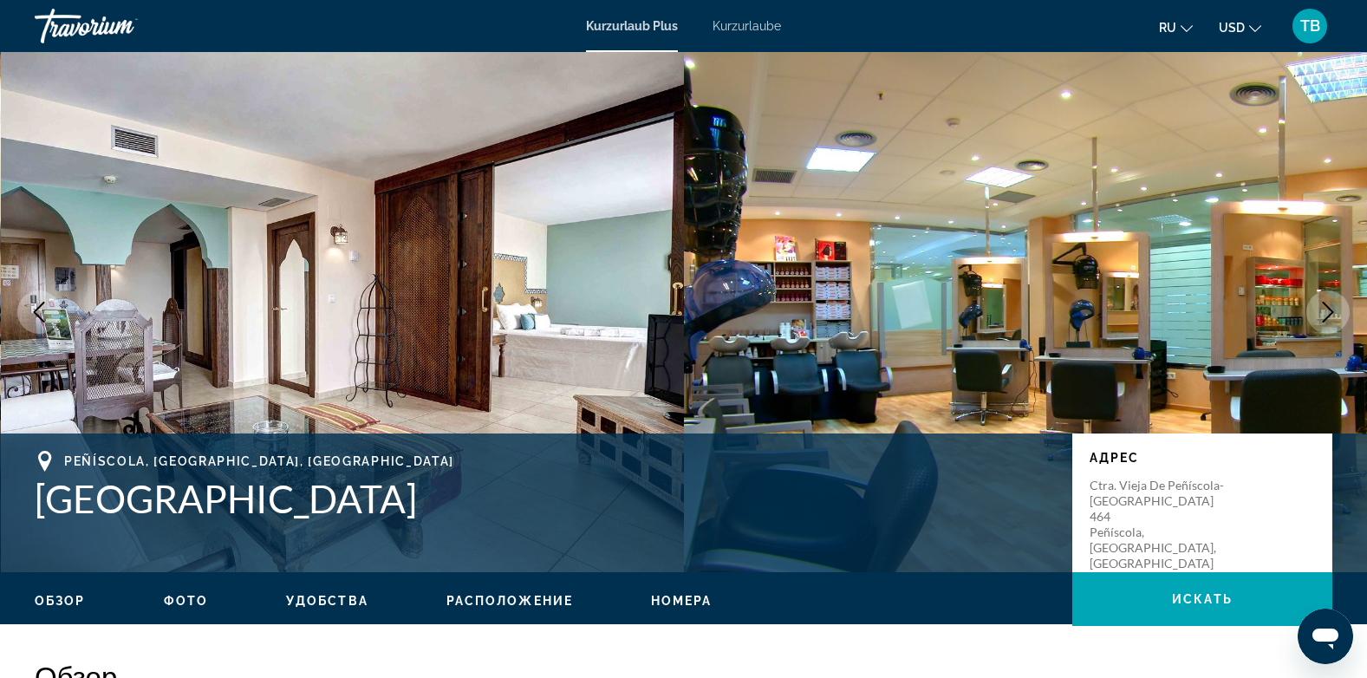
click at [1318, 311] on icon "Nächstes Bild" at bounding box center [1327, 312] width 21 height 21
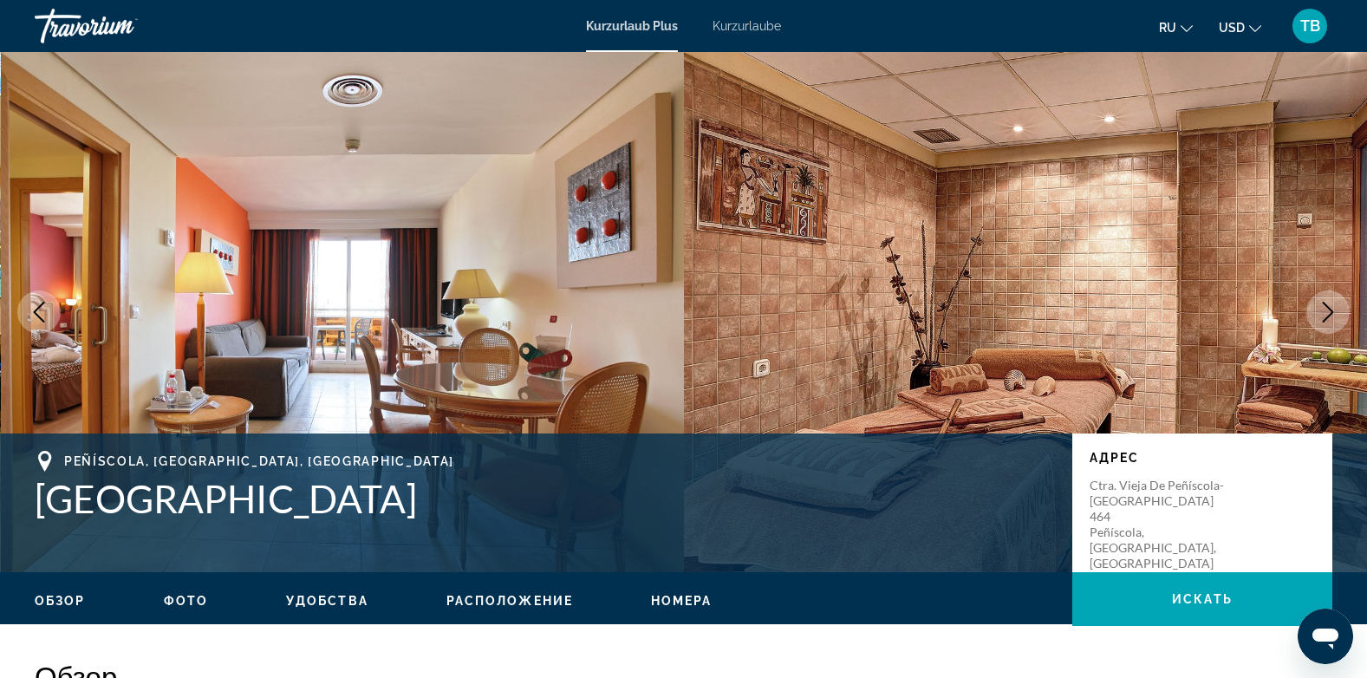
click at [1318, 311] on icon "Nächstes Bild" at bounding box center [1327, 312] width 21 height 21
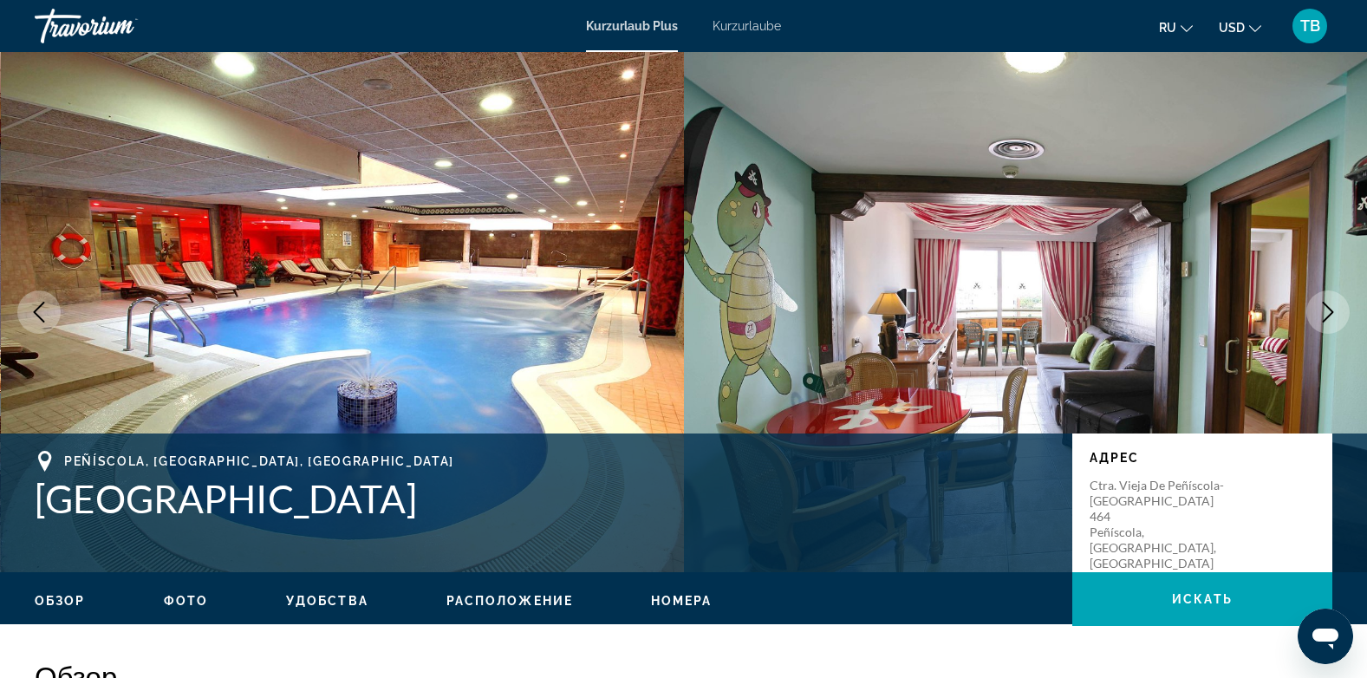
click at [1318, 311] on icon "Nächstes Bild" at bounding box center [1327, 312] width 21 height 21
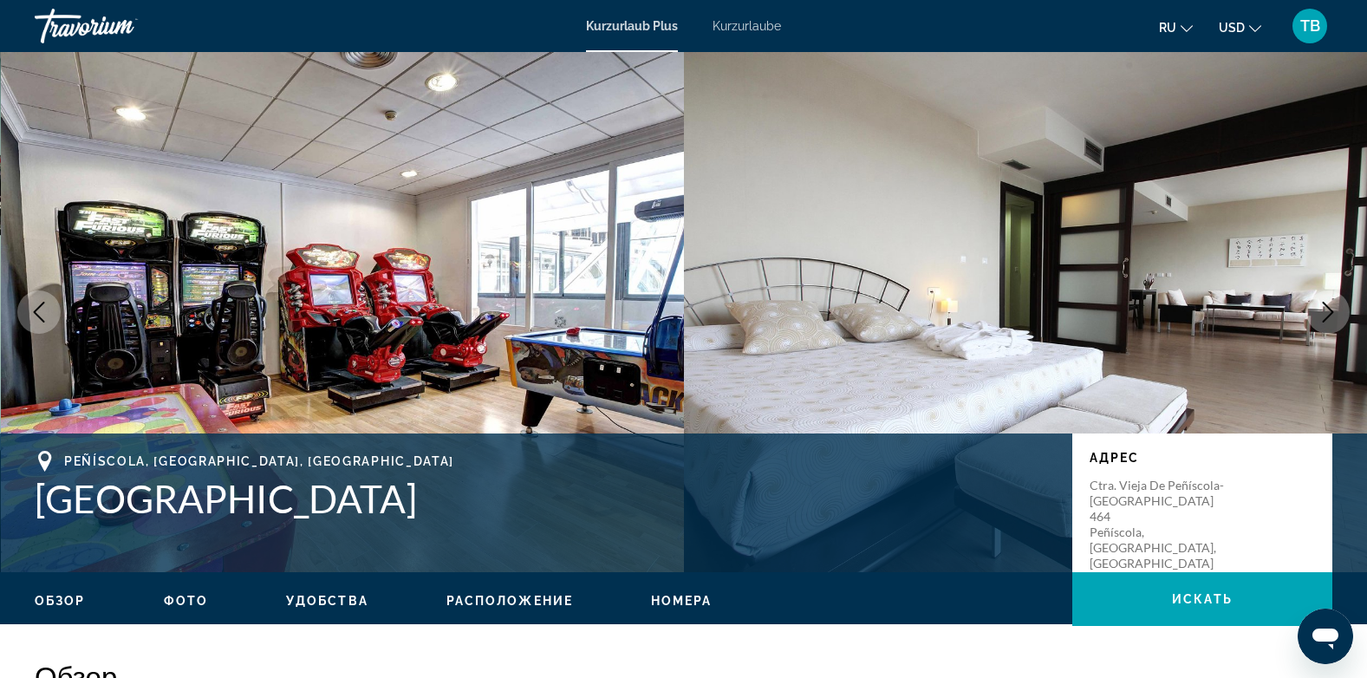
click at [1318, 311] on icon "Nächstes Bild" at bounding box center [1327, 312] width 21 height 21
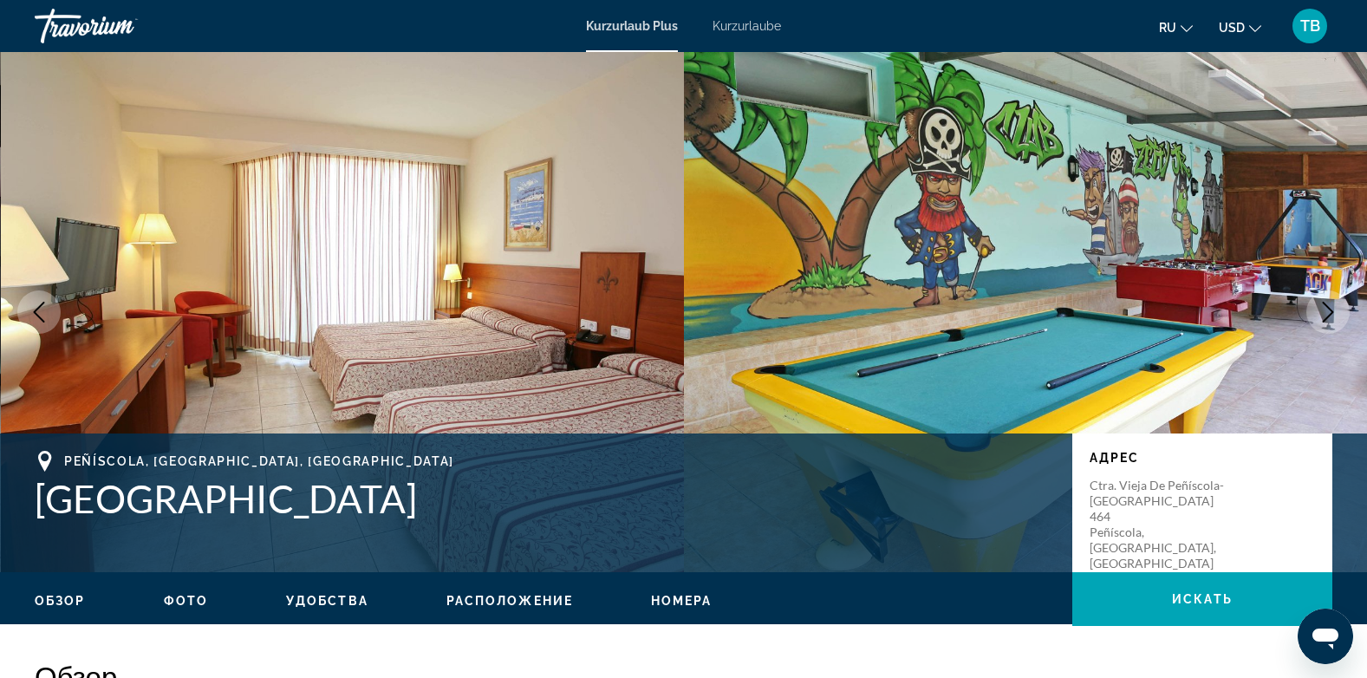
click at [1318, 311] on icon "Nächstes Bild" at bounding box center [1327, 312] width 21 height 21
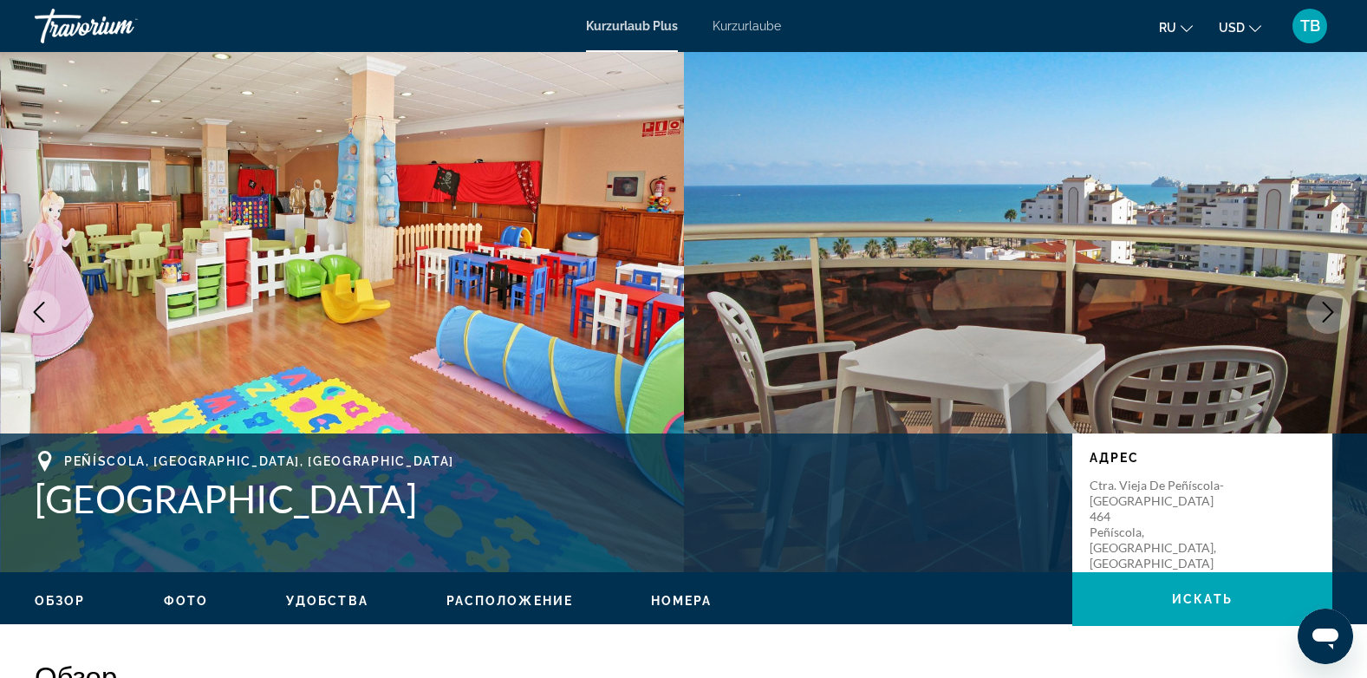
click at [1322, 313] on icon "Nächstes Bild" at bounding box center [1327, 312] width 21 height 21
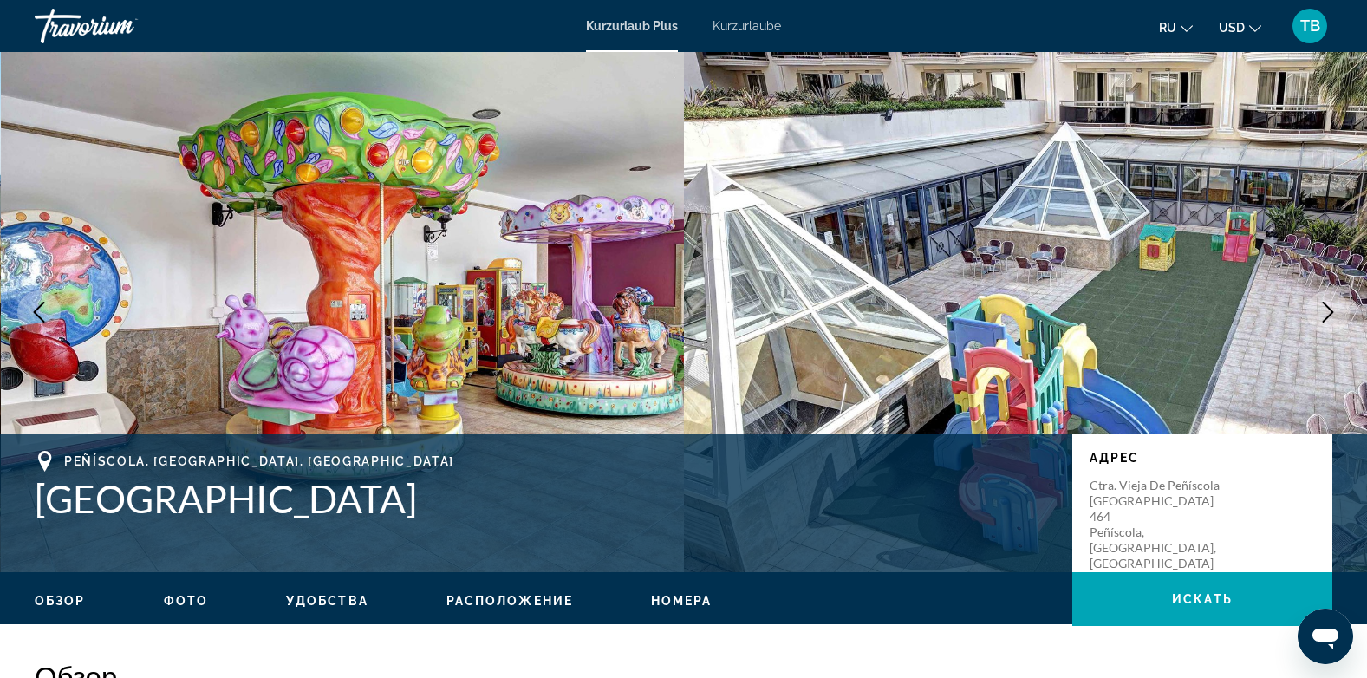
click at [1322, 313] on icon "Nächstes Bild" at bounding box center [1327, 312] width 21 height 21
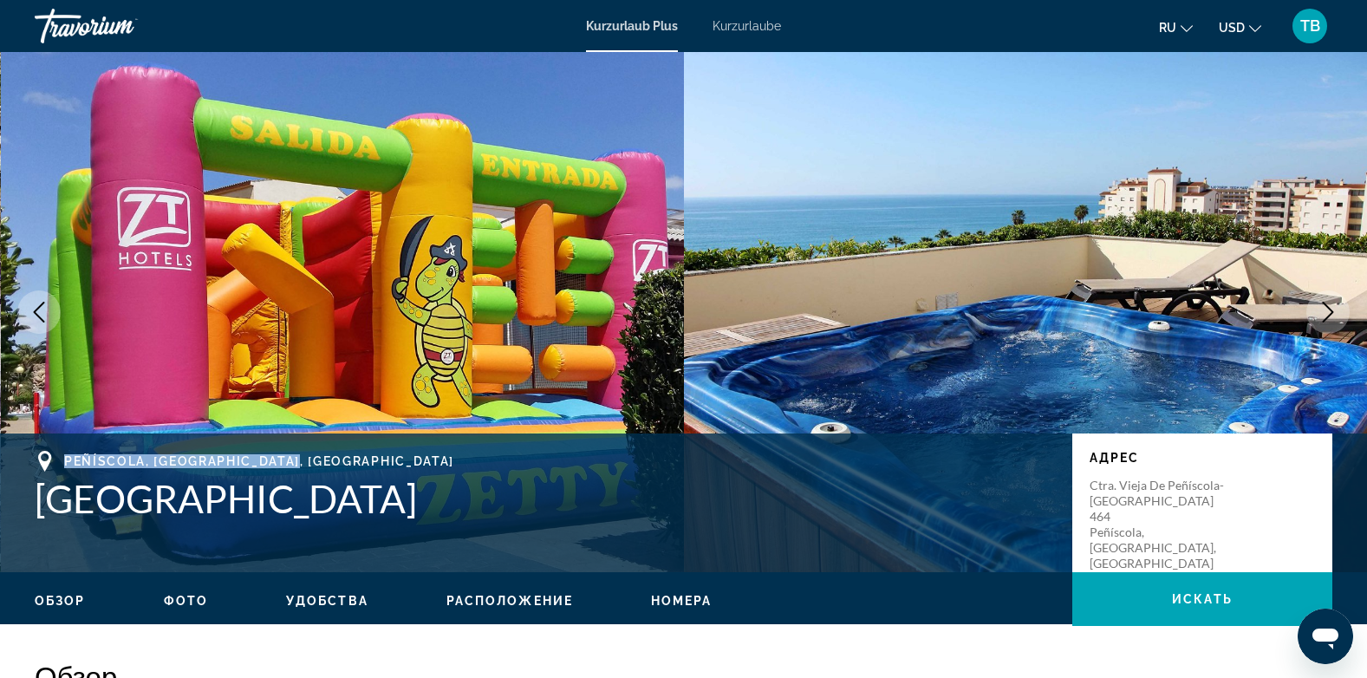
drag, startPoint x: 65, startPoint y: 457, endPoint x: 298, endPoint y: 459, distance: 233.1
click at [298, 459] on span "Peñíscola, [GEOGRAPHIC_DATA], [GEOGRAPHIC_DATA]" at bounding box center [259, 461] width 390 height 14
copy span "Peñíscola, Castellón, [GEOGRAPHIC_DATA]"
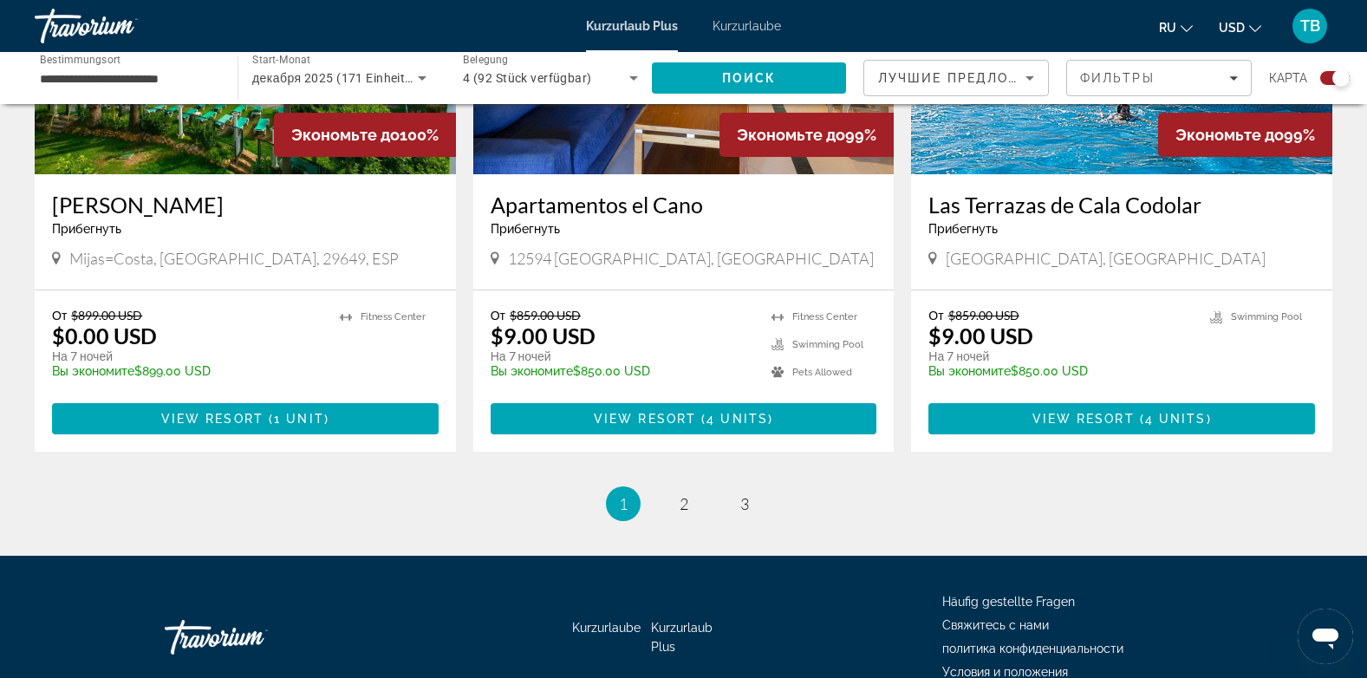
scroll to position [2122, 0]
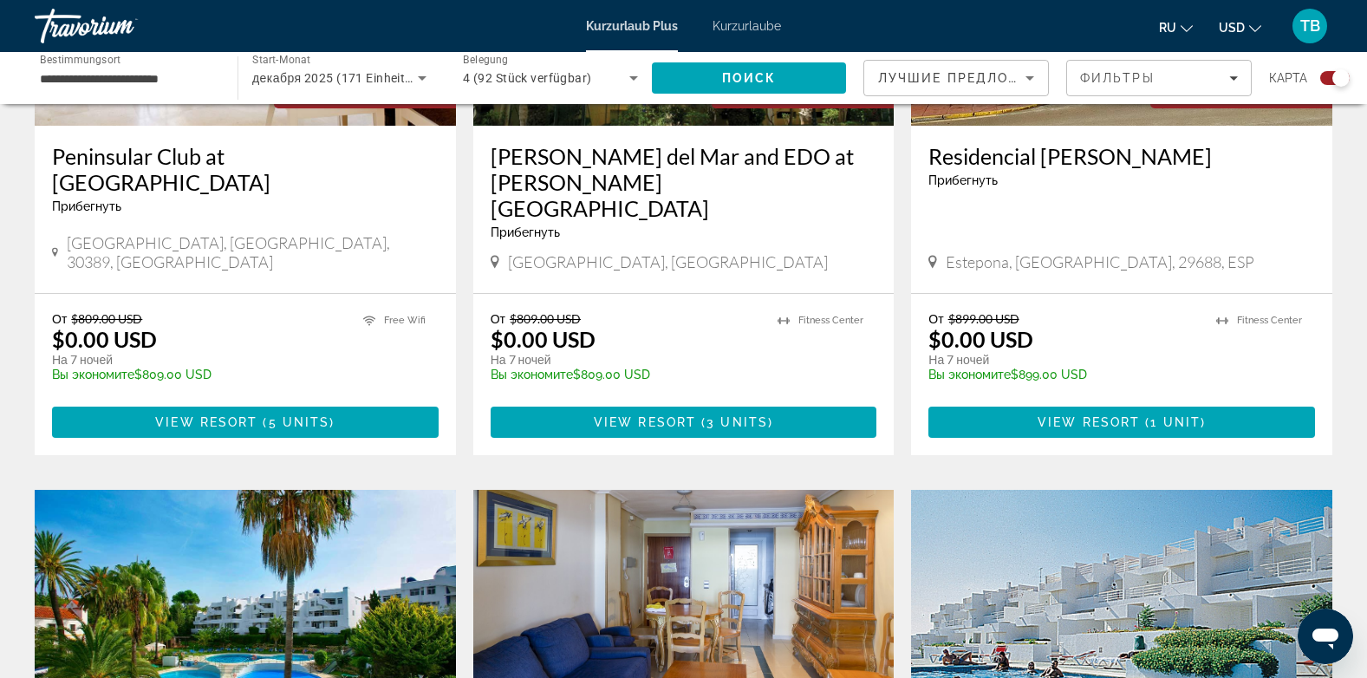
click at [1026, 657] on img "Hauptinhalt" at bounding box center [1121, 628] width 421 height 277
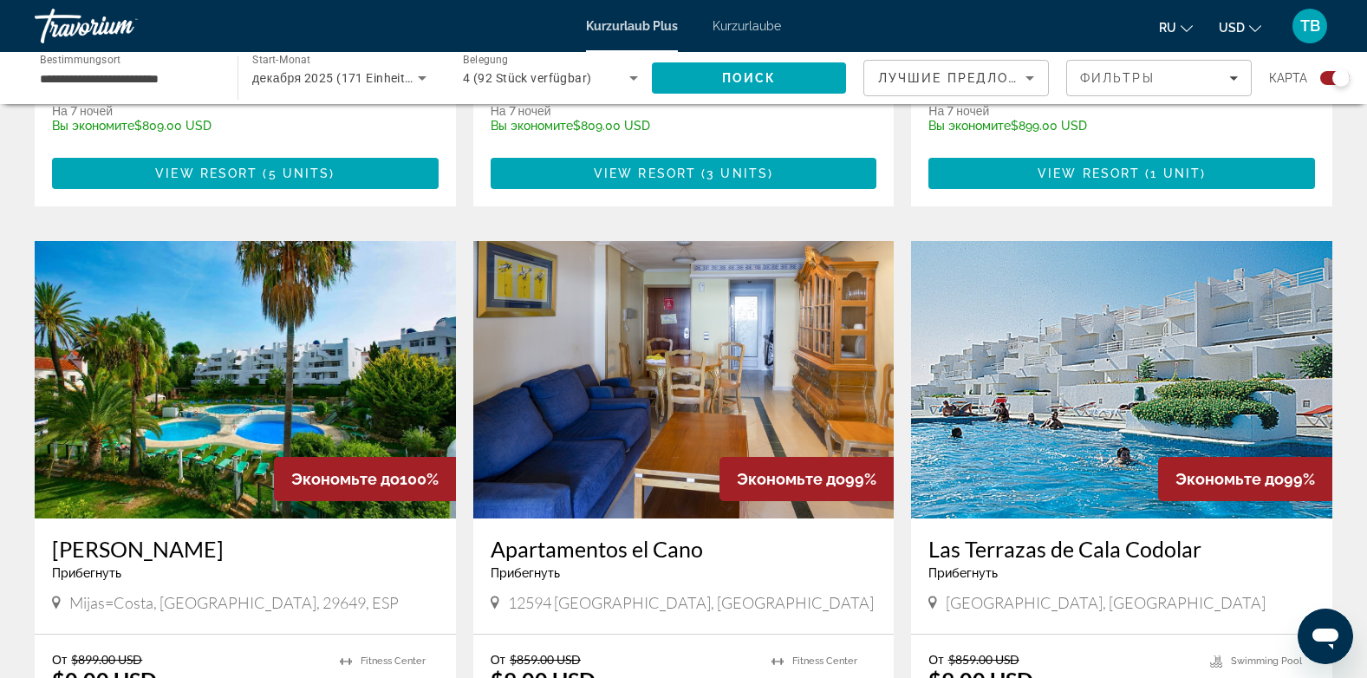
scroll to position [2715, 0]
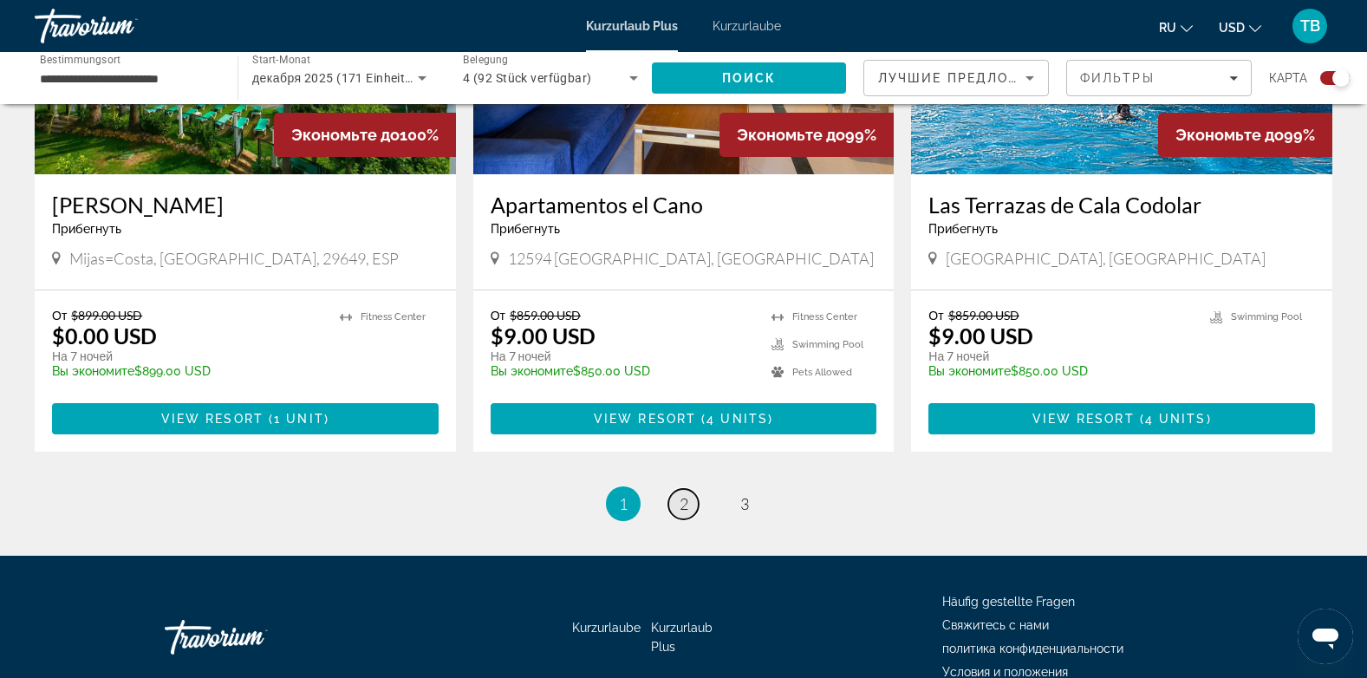
click at [683, 494] on span "2" at bounding box center [683, 503] width 9 height 19
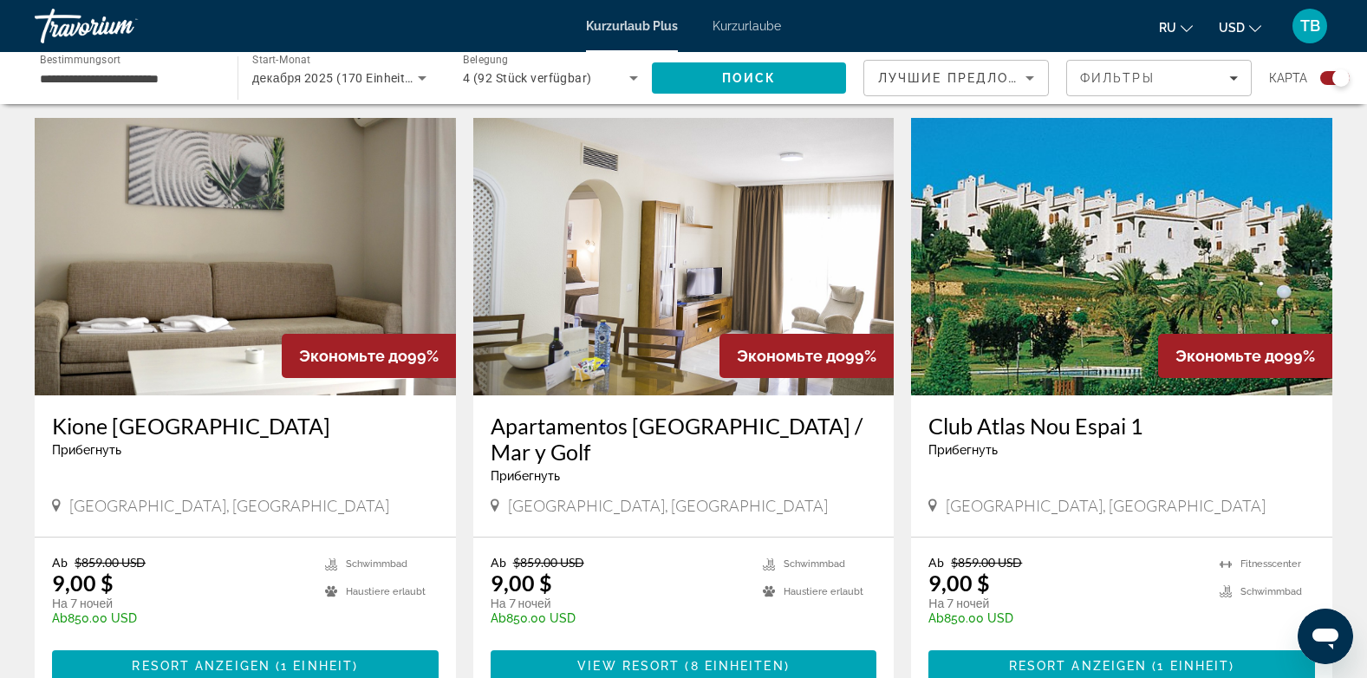
scroll to position [2663, 0]
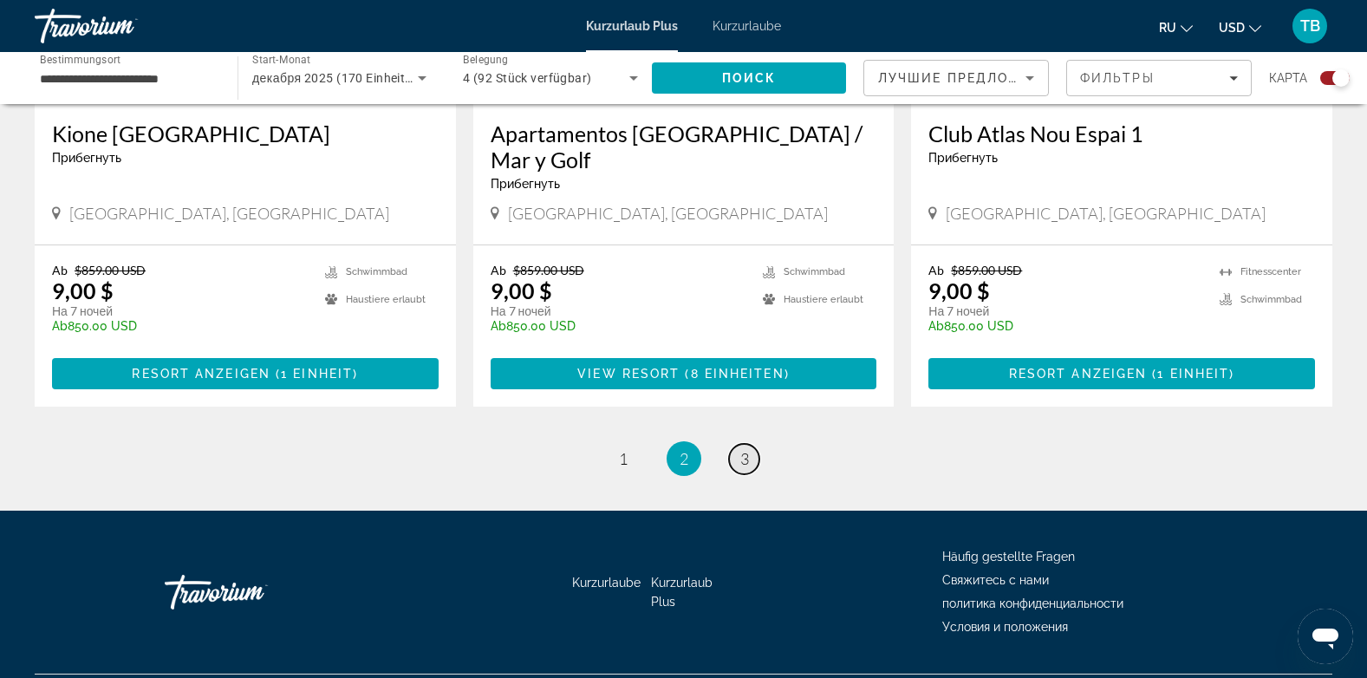
click at [740, 449] on span "3" at bounding box center [744, 458] width 9 height 19
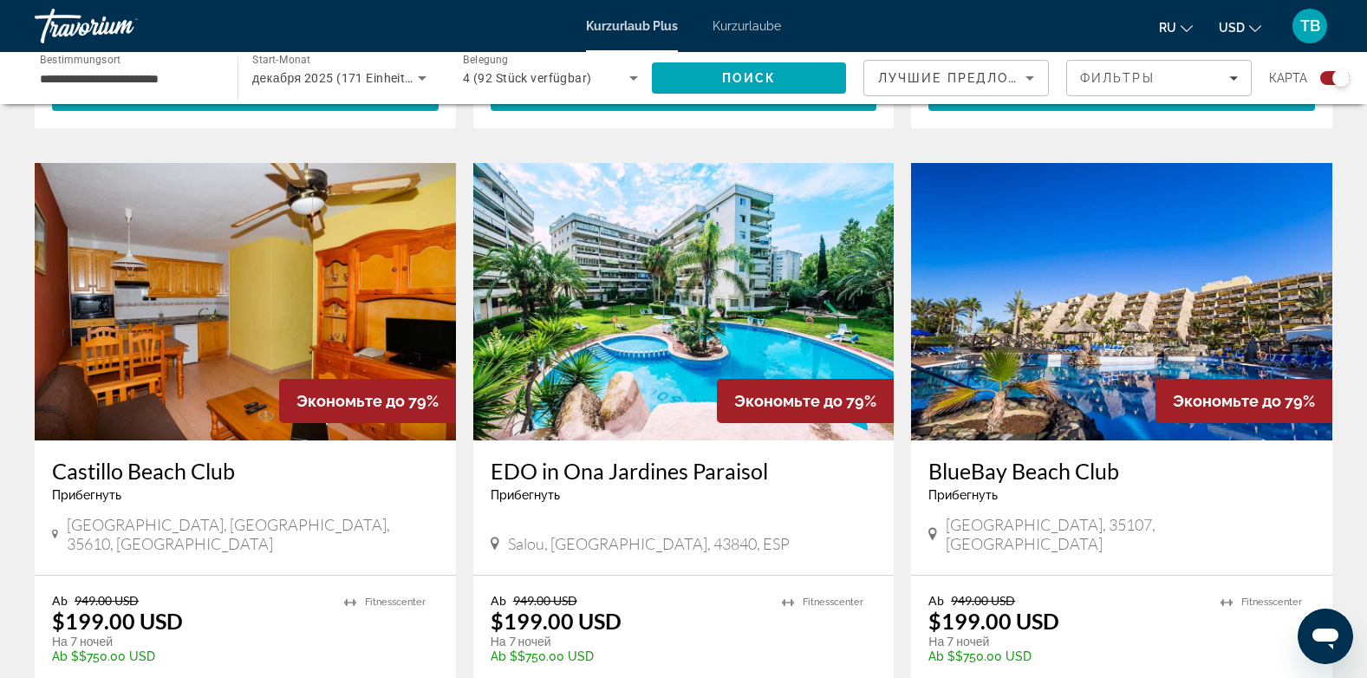
scroll to position [2689, 0]
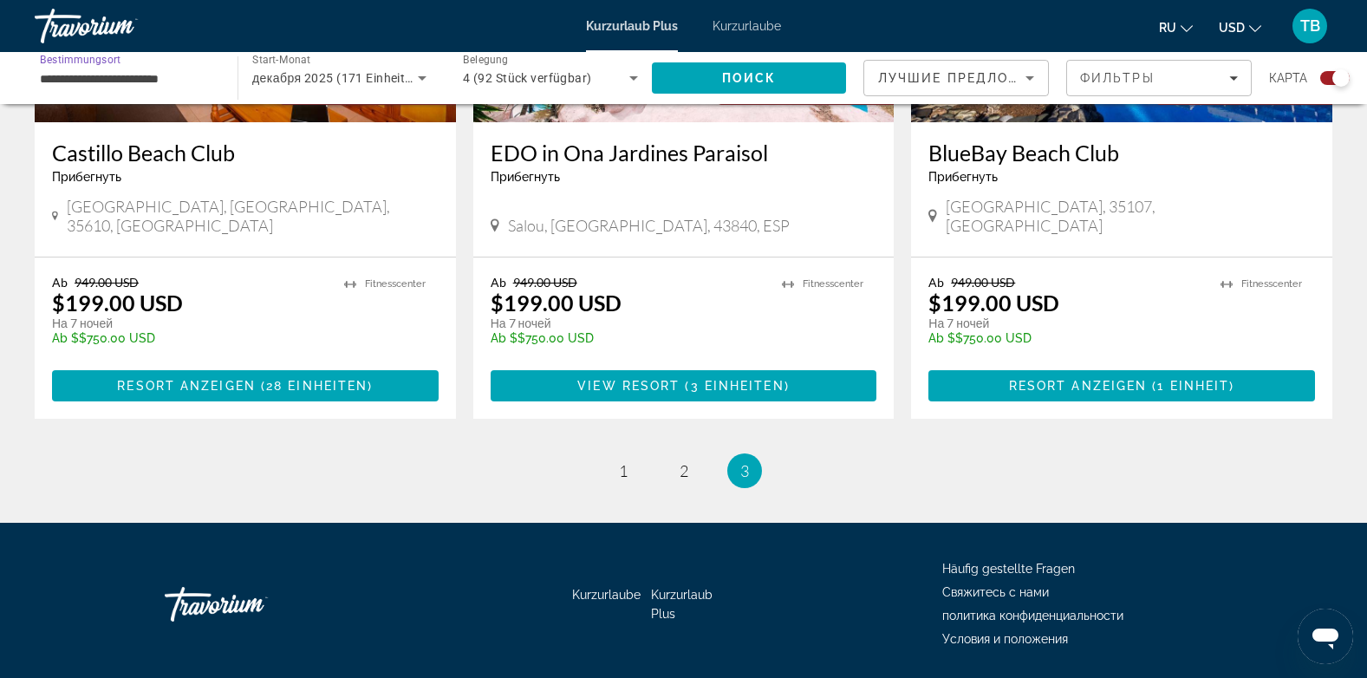
click at [122, 74] on input "**********" at bounding box center [127, 78] width 175 height 21
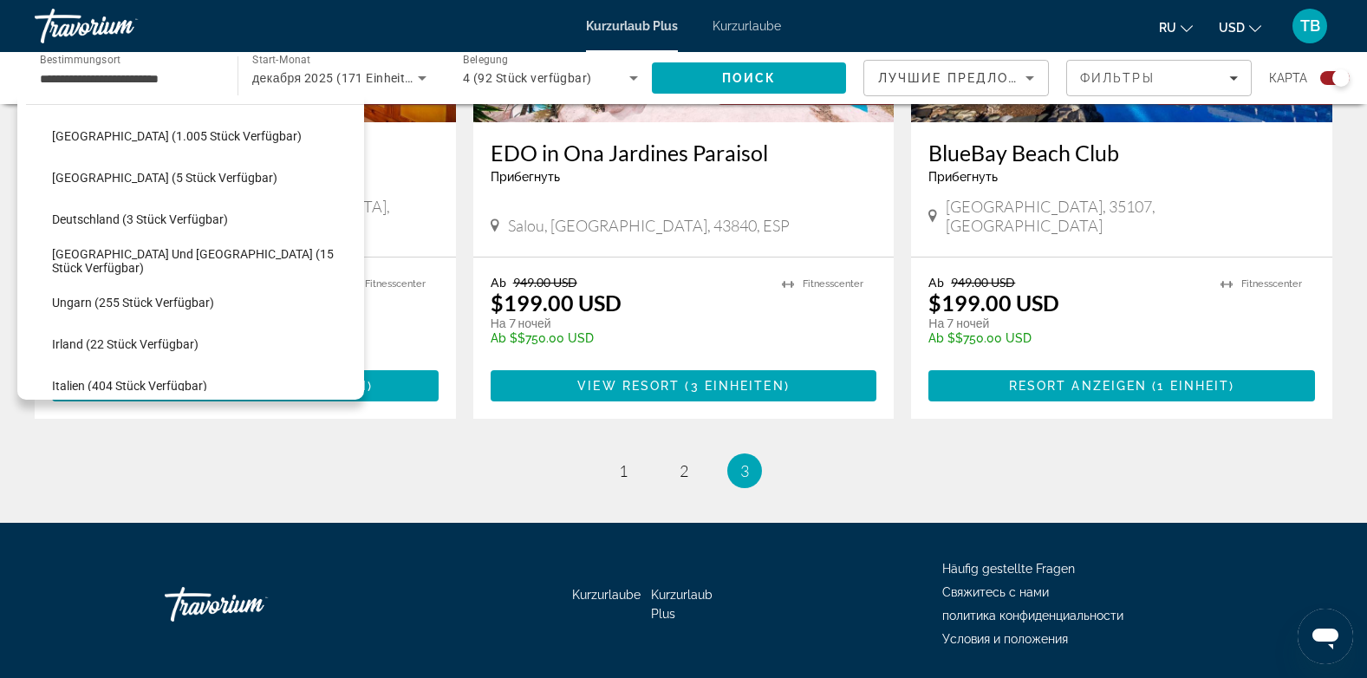
scroll to position [374, 0]
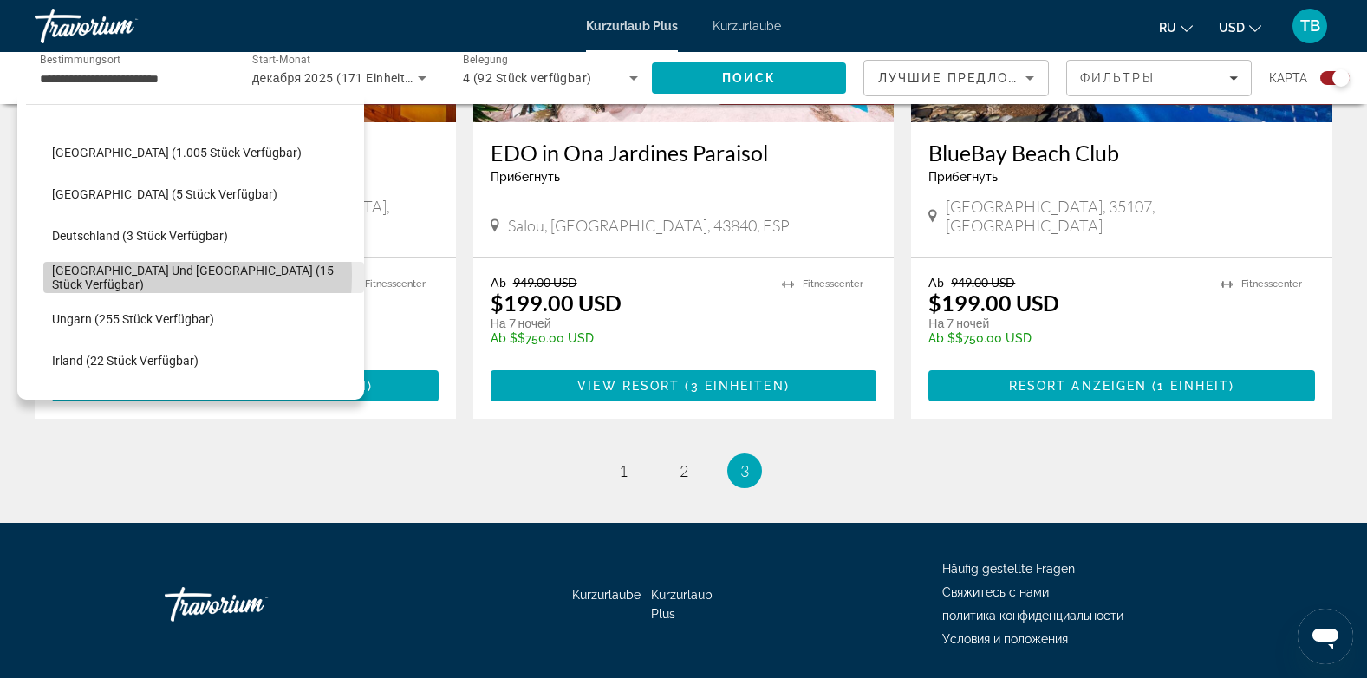
click at [123, 276] on span "[GEOGRAPHIC_DATA] und [GEOGRAPHIC_DATA] (15 Stück verfügbar)" at bounding box center [203, 277] width 303 height 28
type input "**********"
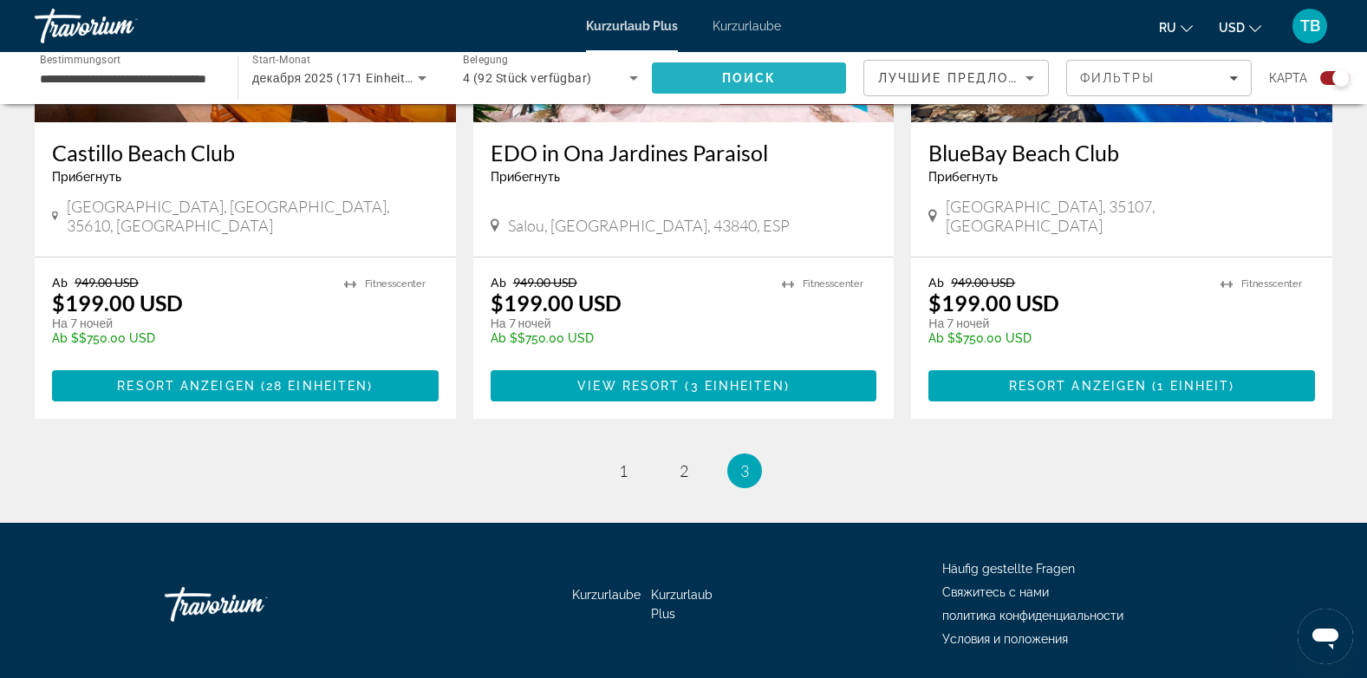
click at [781, 70] on span "Suchen" at bounding box center [749, 78] width 194 height 42
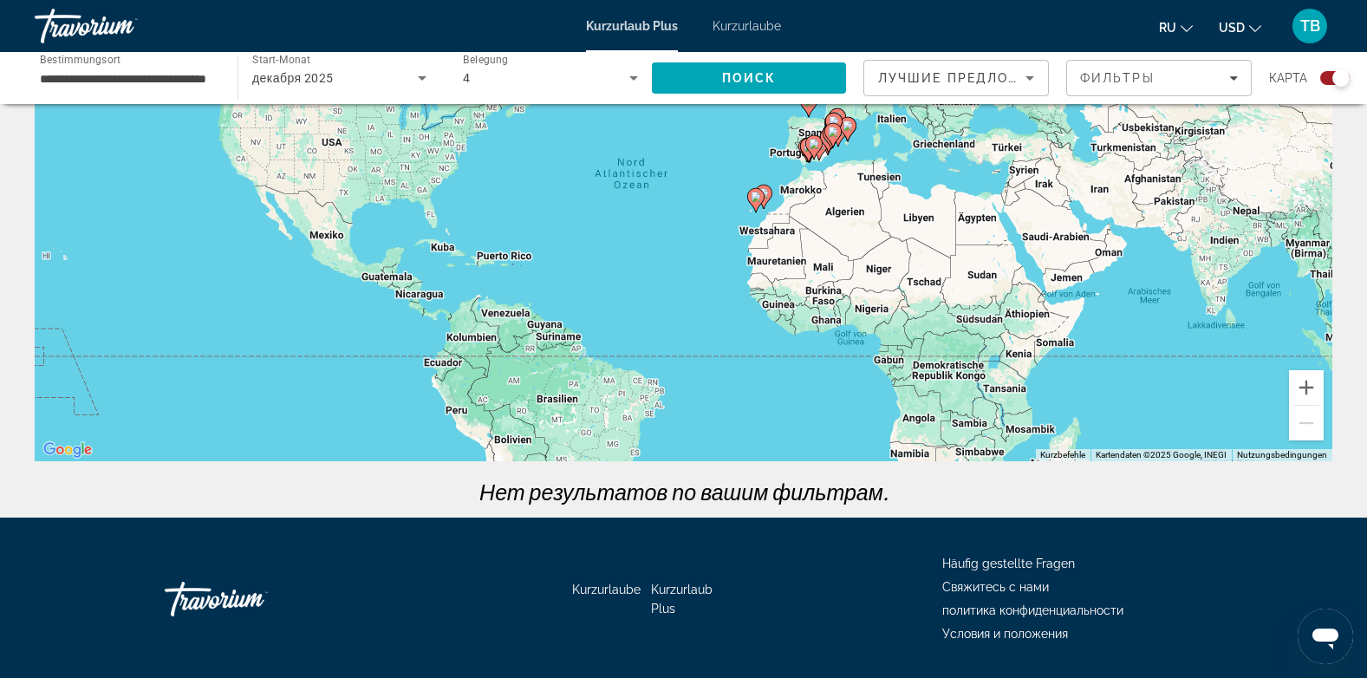
scroll to position [232, 0]
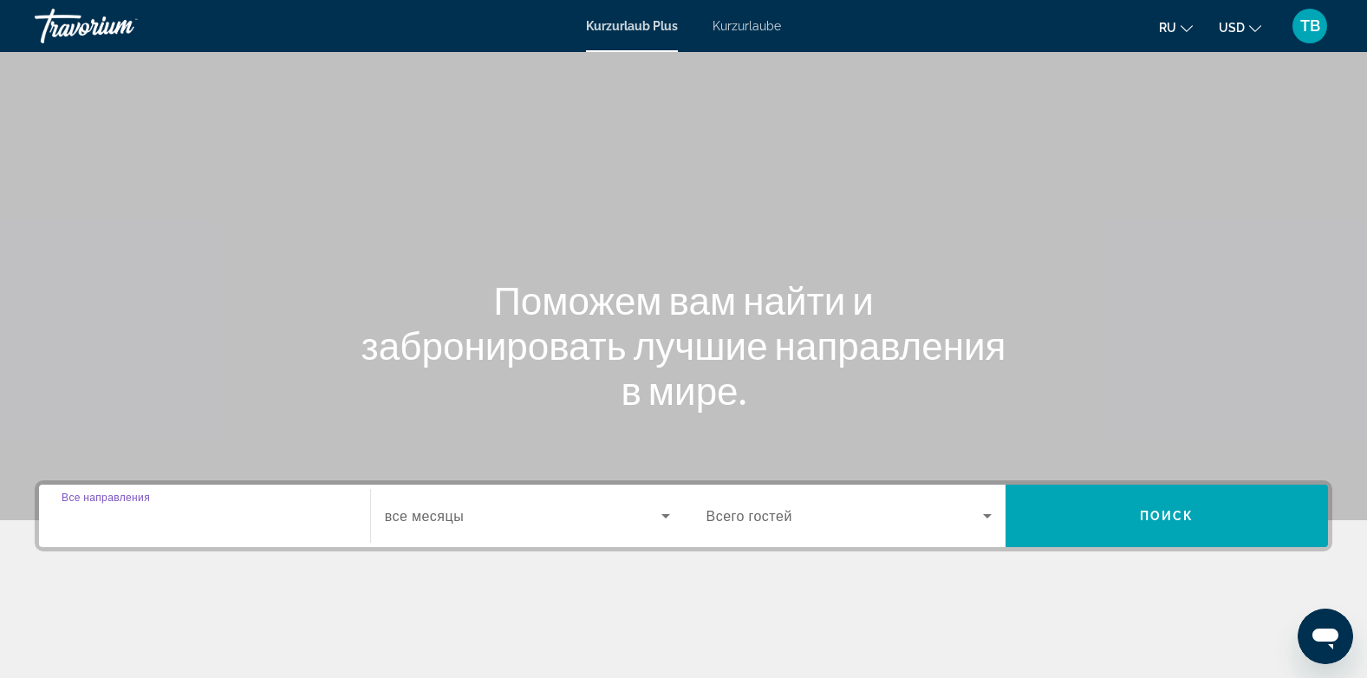
click at [242, 522] on input "Destination Все направления" at bounding box center [205, 516] width 286 height 21
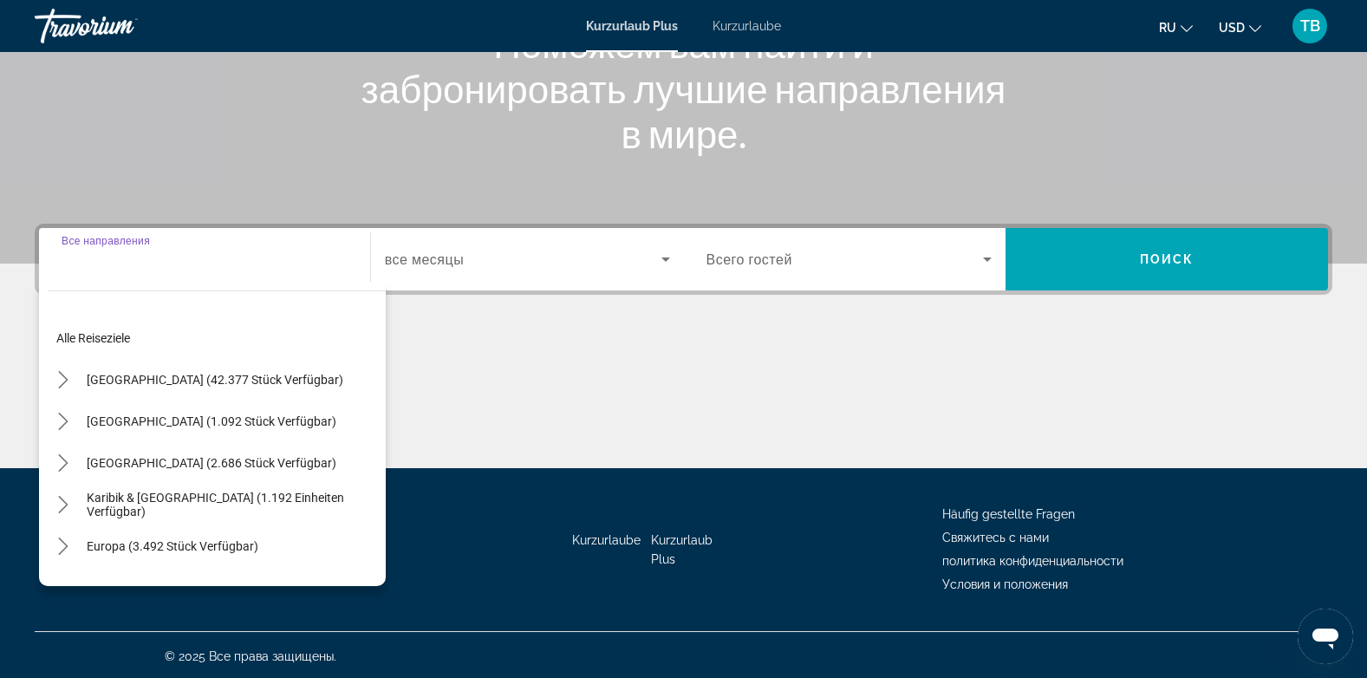
scroll to position [259, 0]
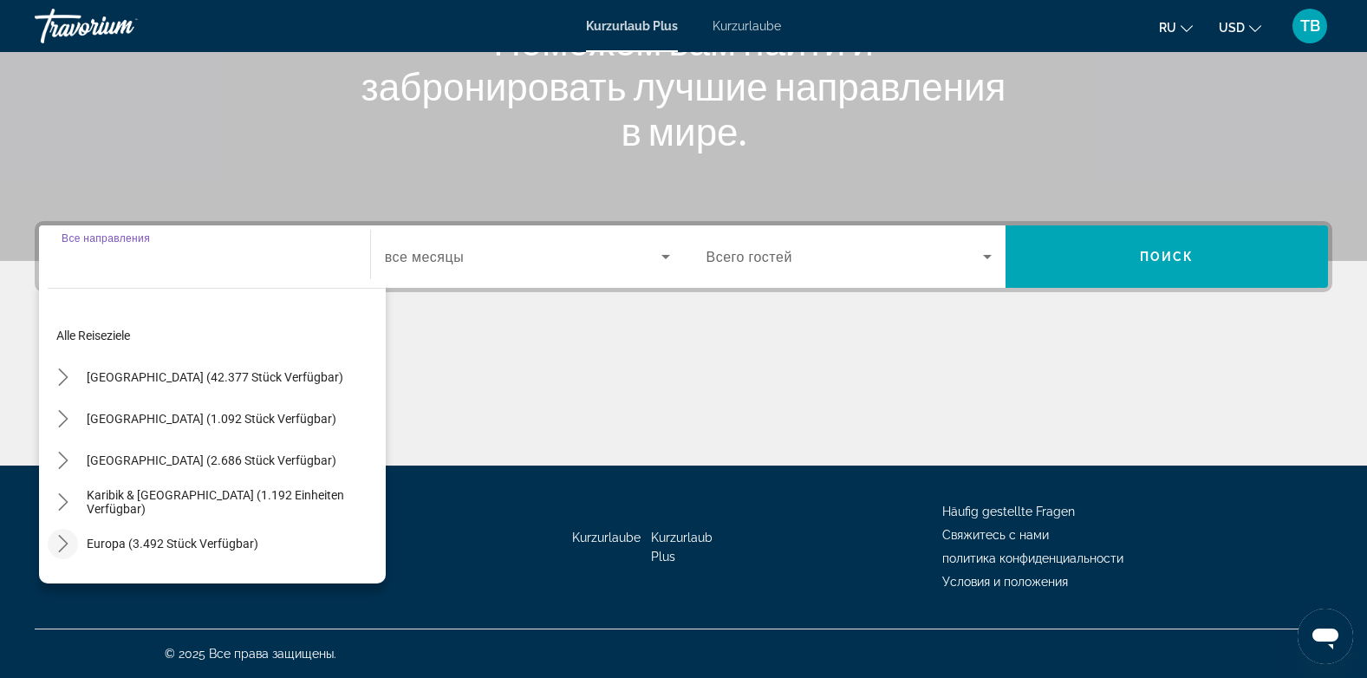
click at [61, 541] on icon "Toggle Europe (3.492 Einheiten verfügbar) Untermenü" at bounding box center [63, 543] width 17 height 17
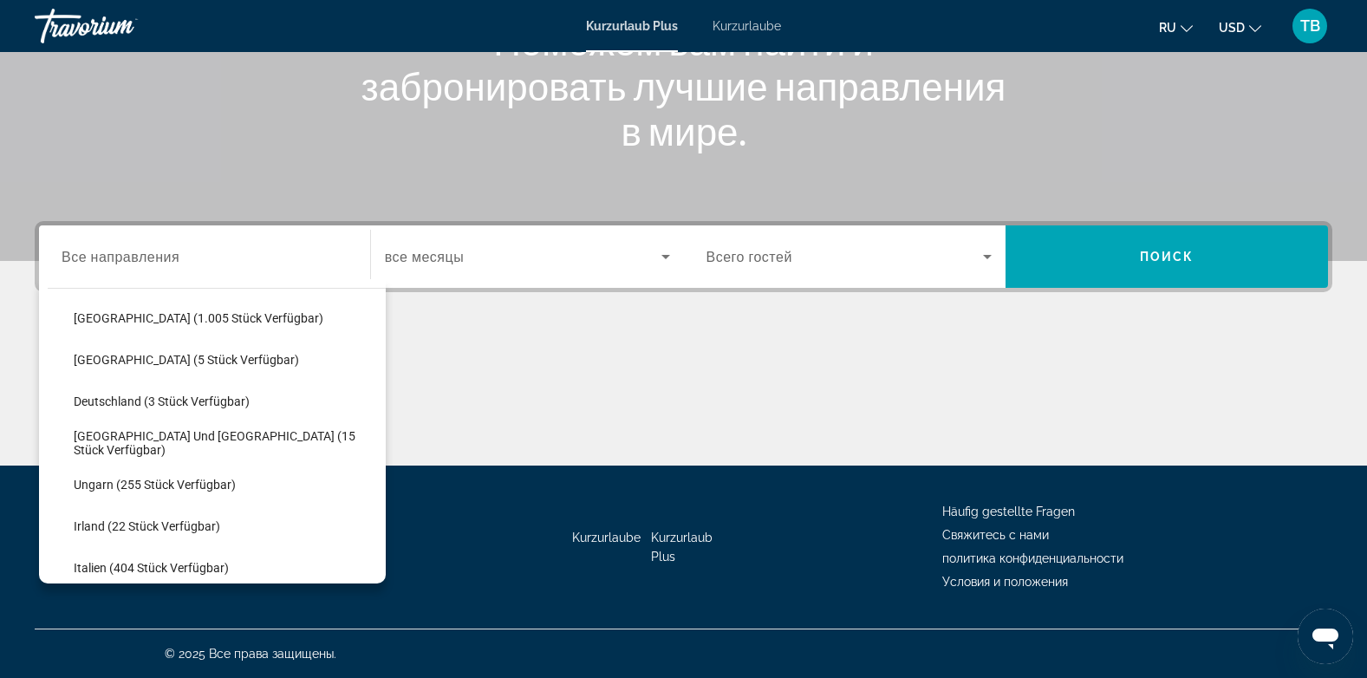
scroll to position [425, 0]
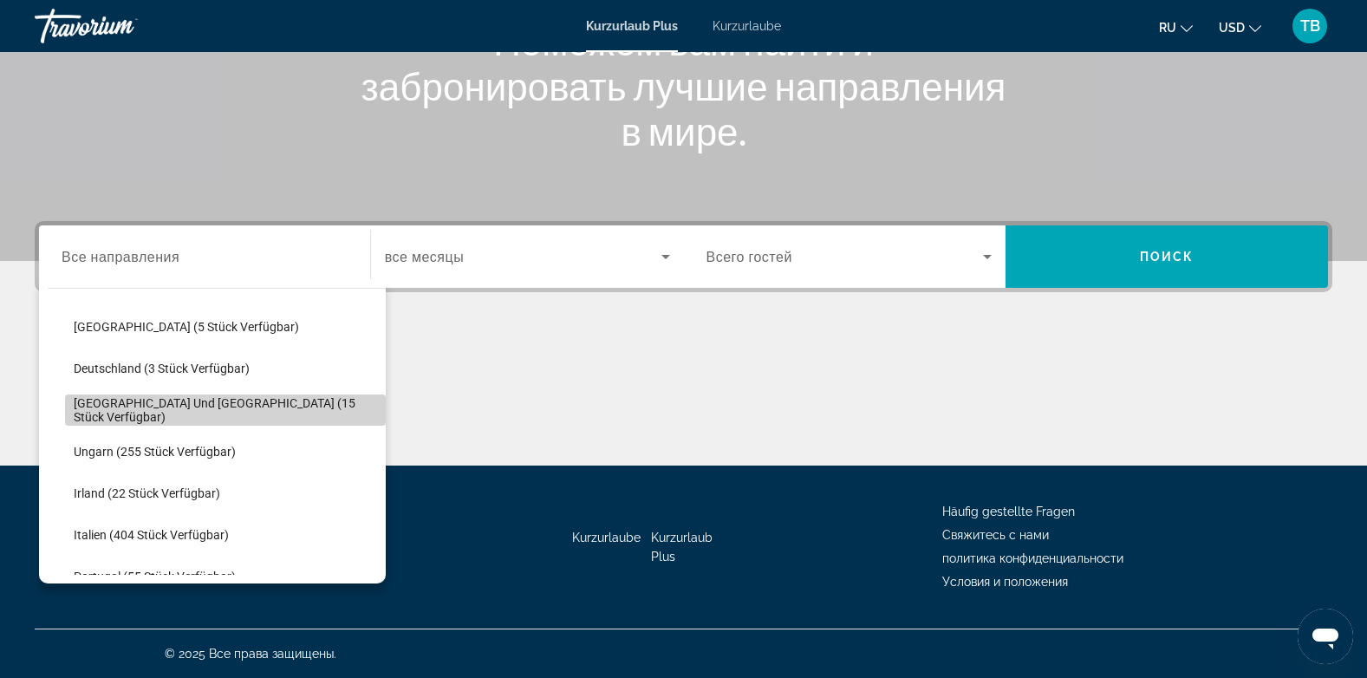
click at [250, 411] on span "[GEOGRAPHIC_DATA] und [GEOGRAPHIC_DATA] (15 Stück verfügbar)" at bounding box center [225, 410] width 303 height 28
type input "**********"
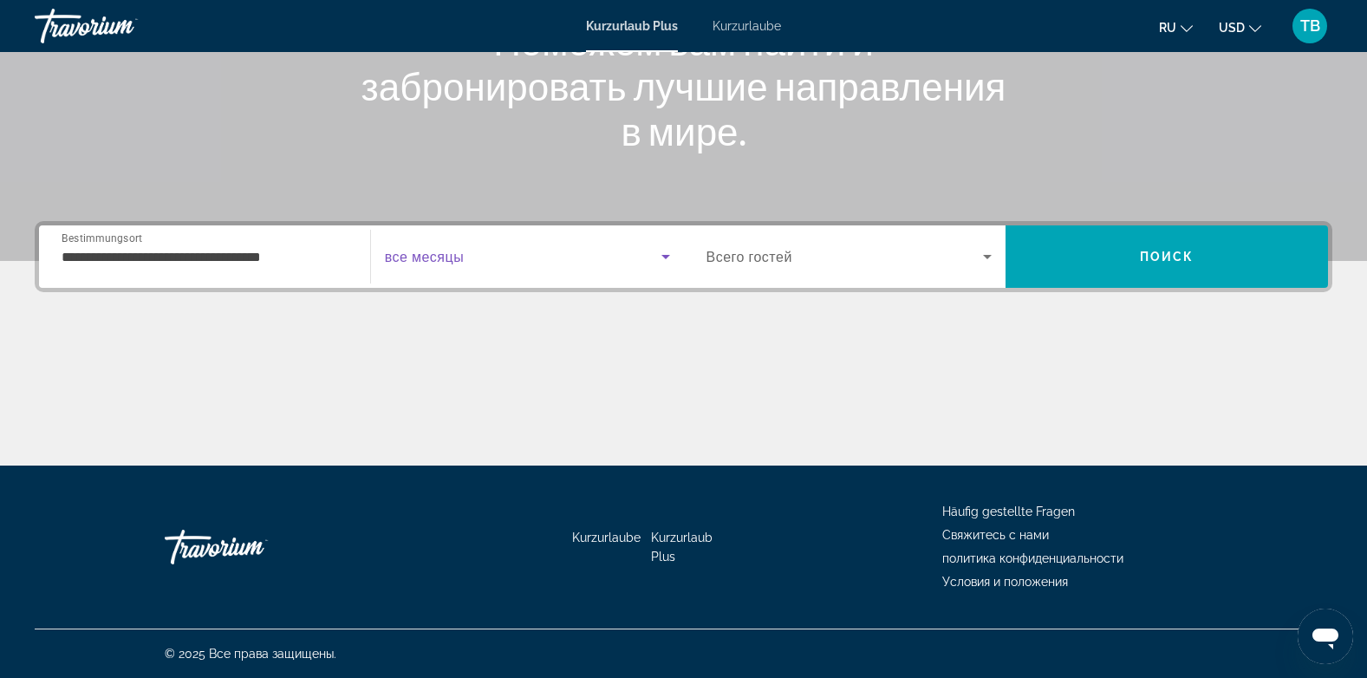
click at [516, 262] on span "Such-Widget" at bounding box center [523, 256] width 276 height 21
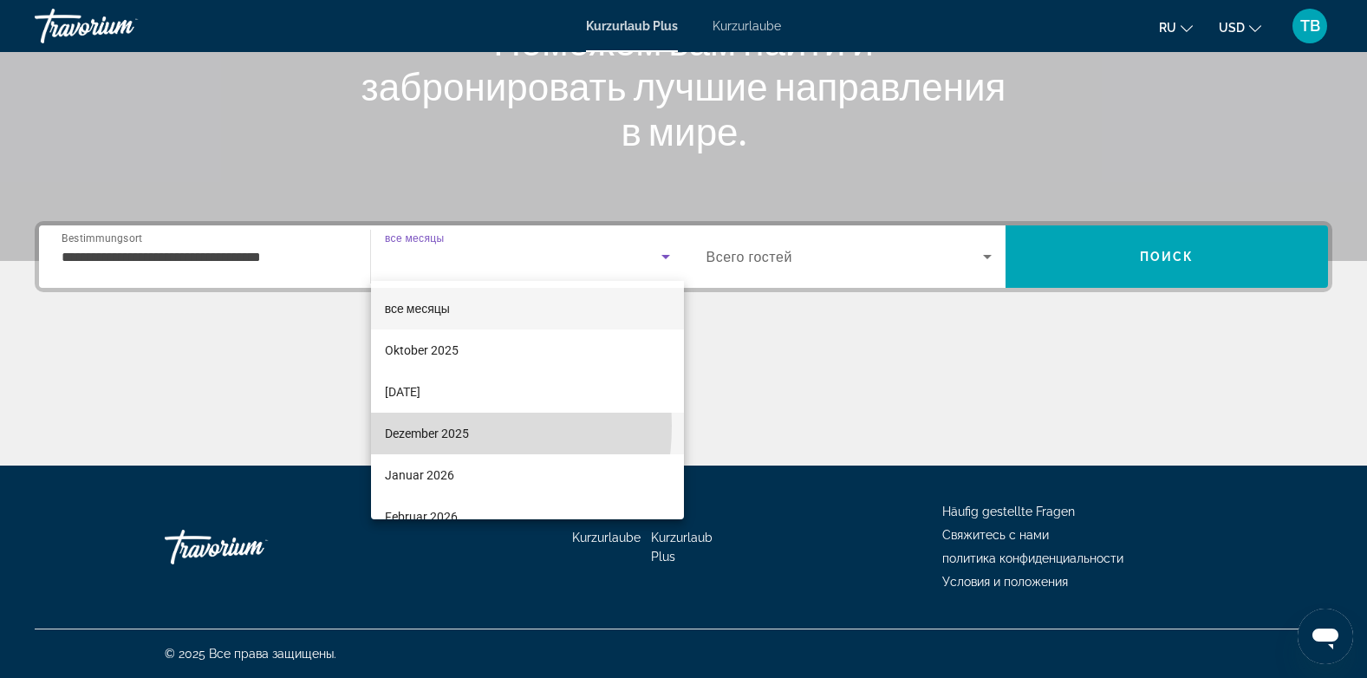
click at [415, 426] on font "Dezember 2025" at bounding box center [427, 433] width 84 height 14
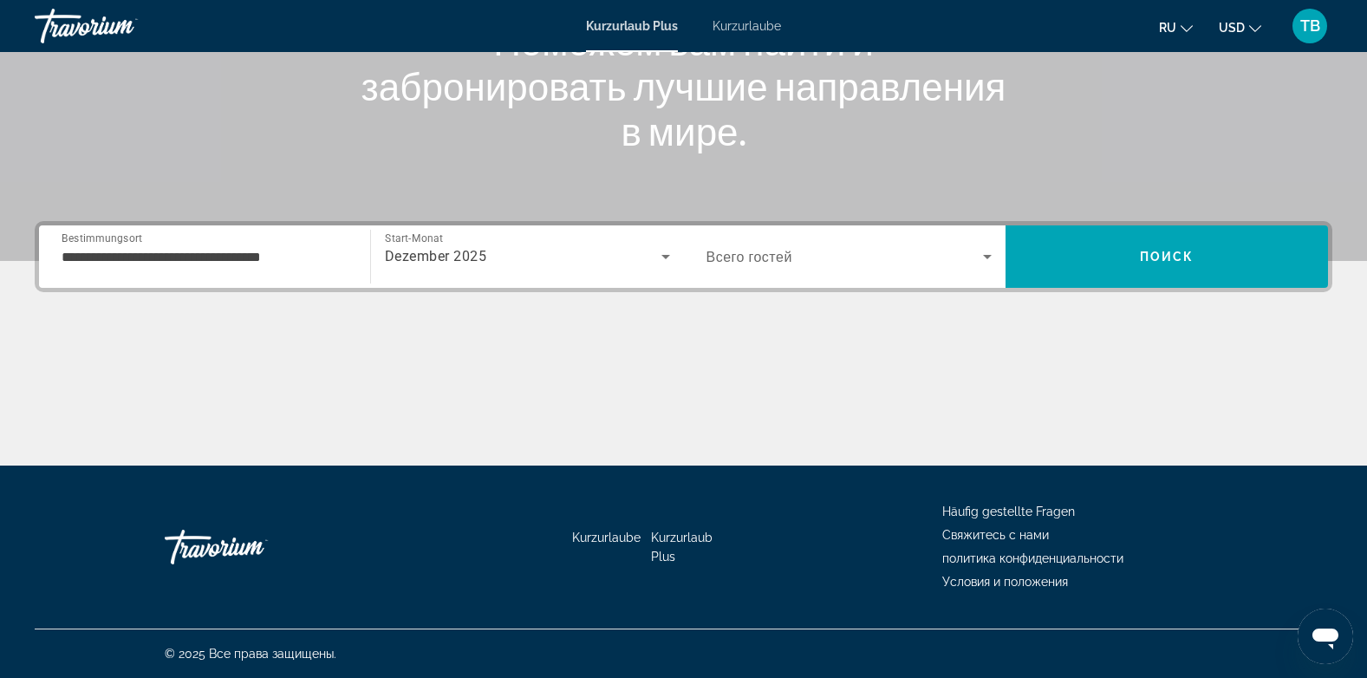
click at [789, 256] on span "Всего гостей" at bounding box center [749, 257] width 86 height 16
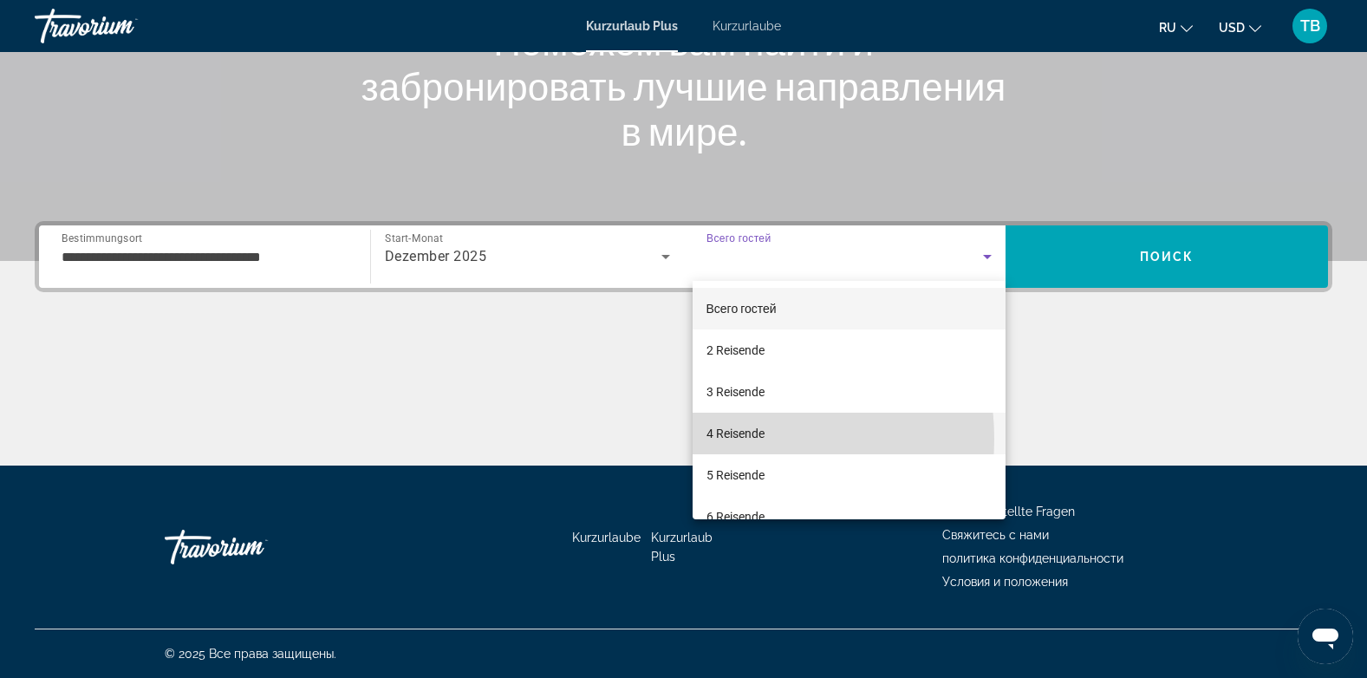
click at [722, 438] on font "4 Reisende" at bounding box center [735, 433] width 58 height 14
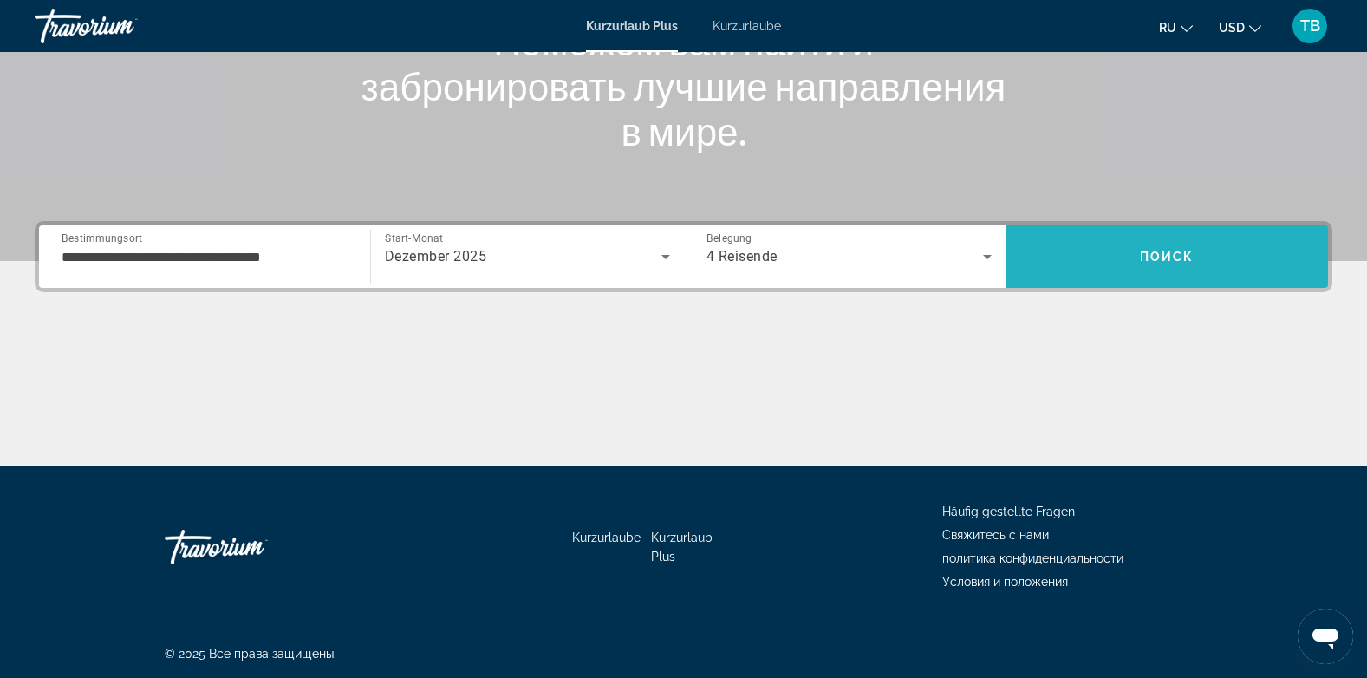
click at [1197, 263] on span "Suchen" at bounding box center [1166, 257] width 322 height 42
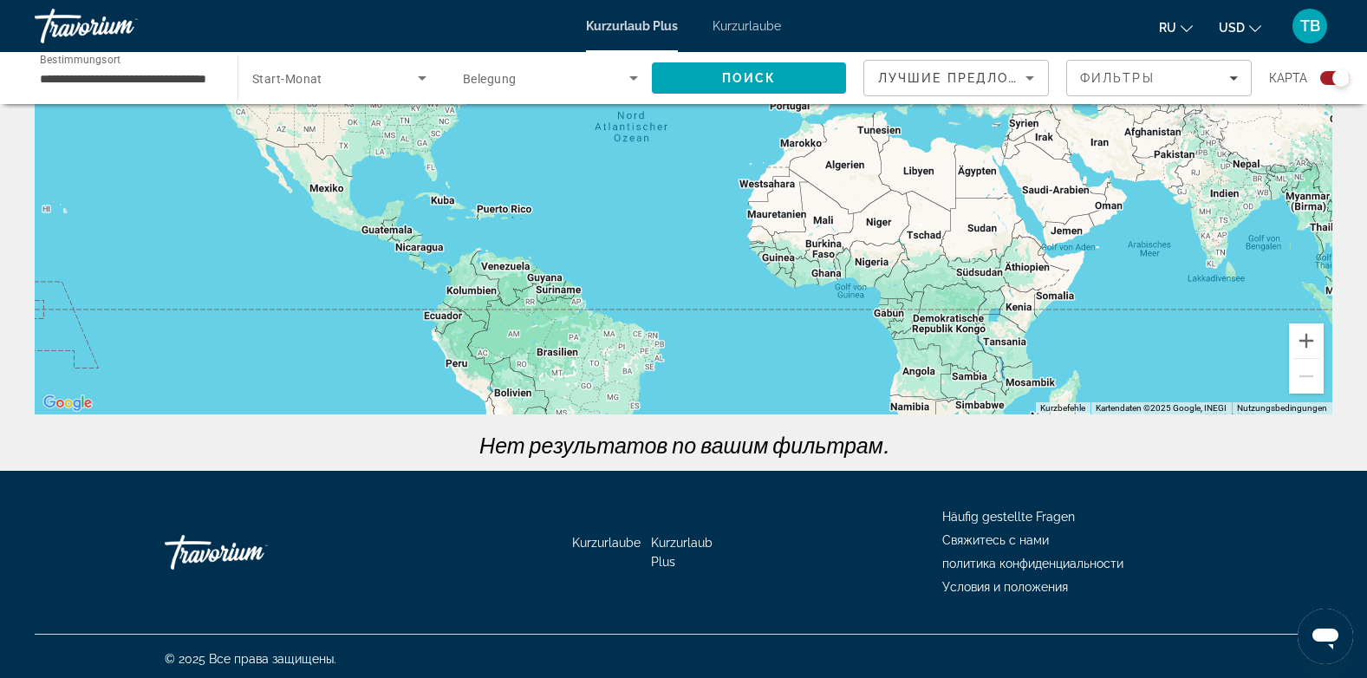
scroll to position [232, 0]
